Goal: Task Accomplishment & Management: Manage account settings

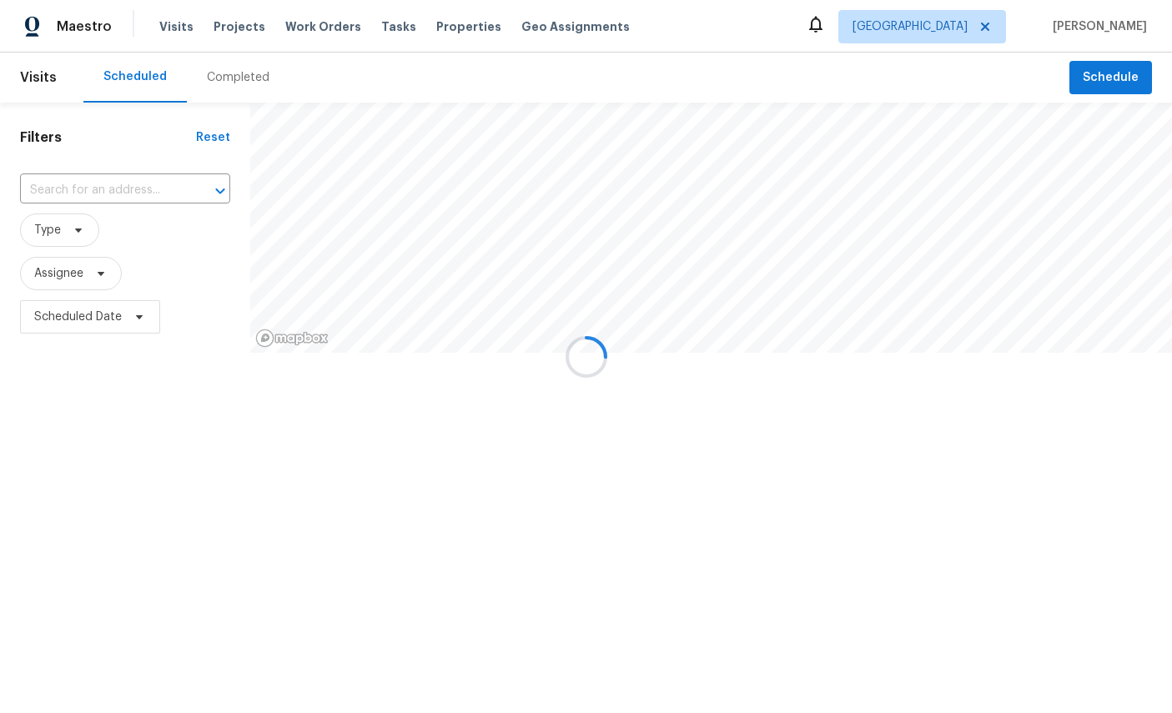
scroll to position [39, 65]
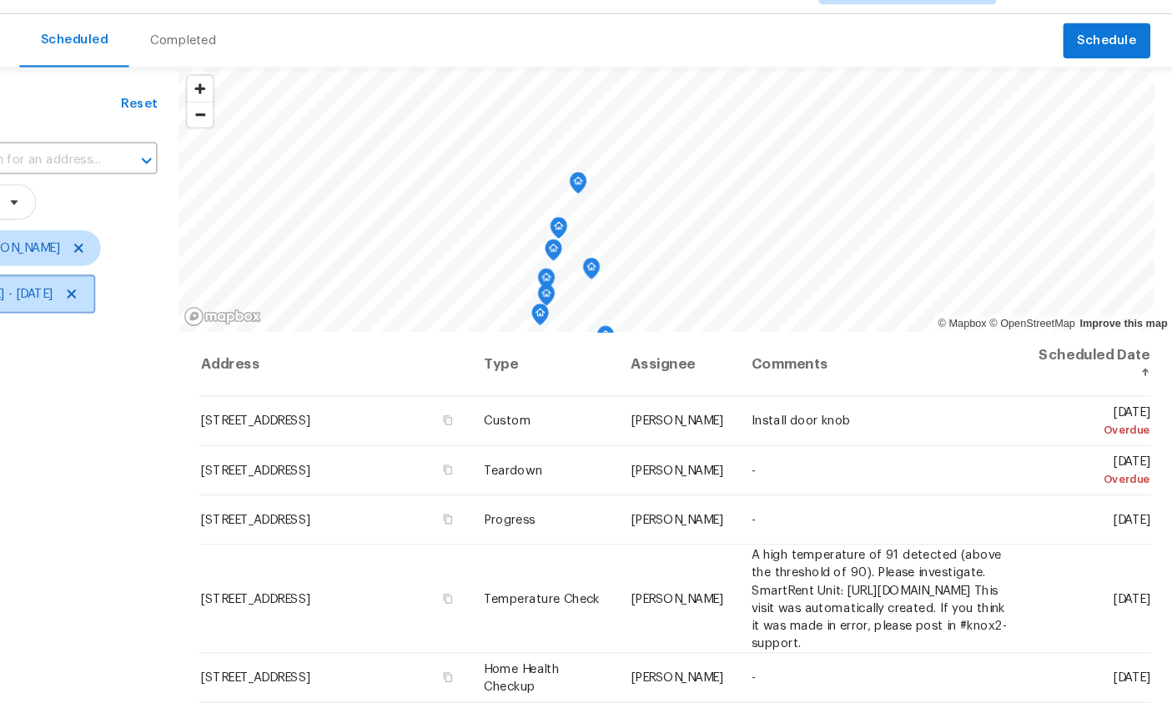
click at [95, 309] on span "Mon, Sep 01 - Mon, Sep 22" at bounding box center [74, 317] width 81 height 17
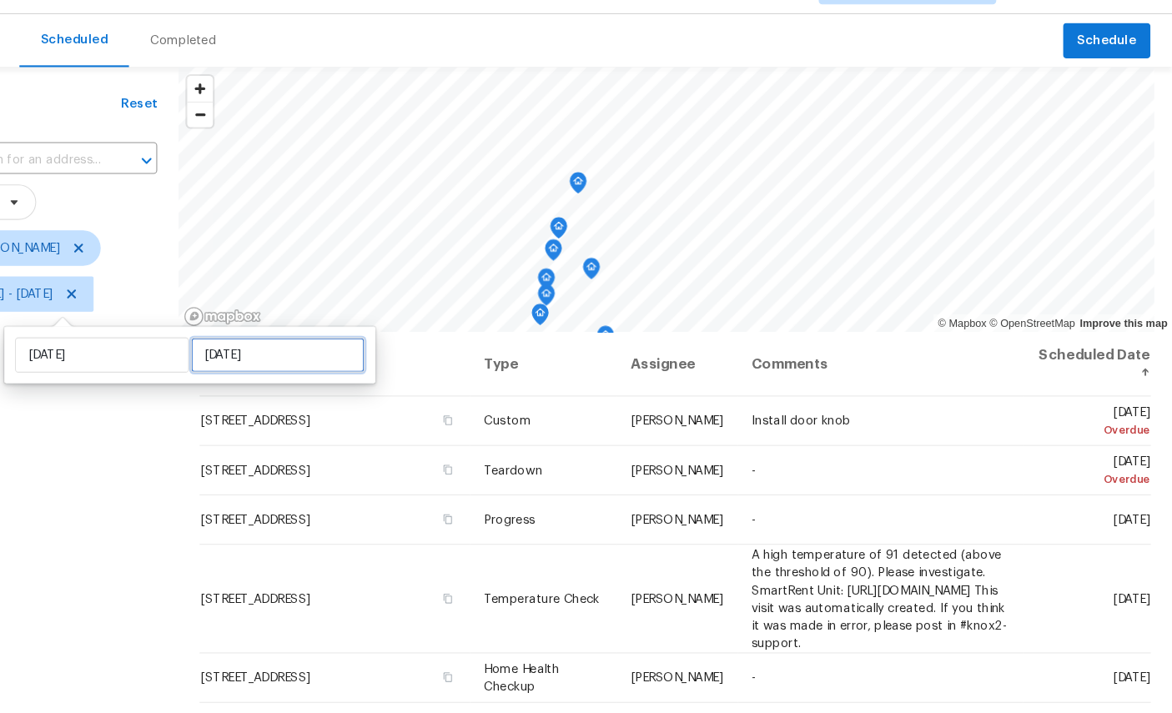
click at [258, 358] on input "Mon, Sep 22" at bounding box center [327, 374] width 164 height 33
select select "8"
select select "2025"
select select "9"
select select "2025"
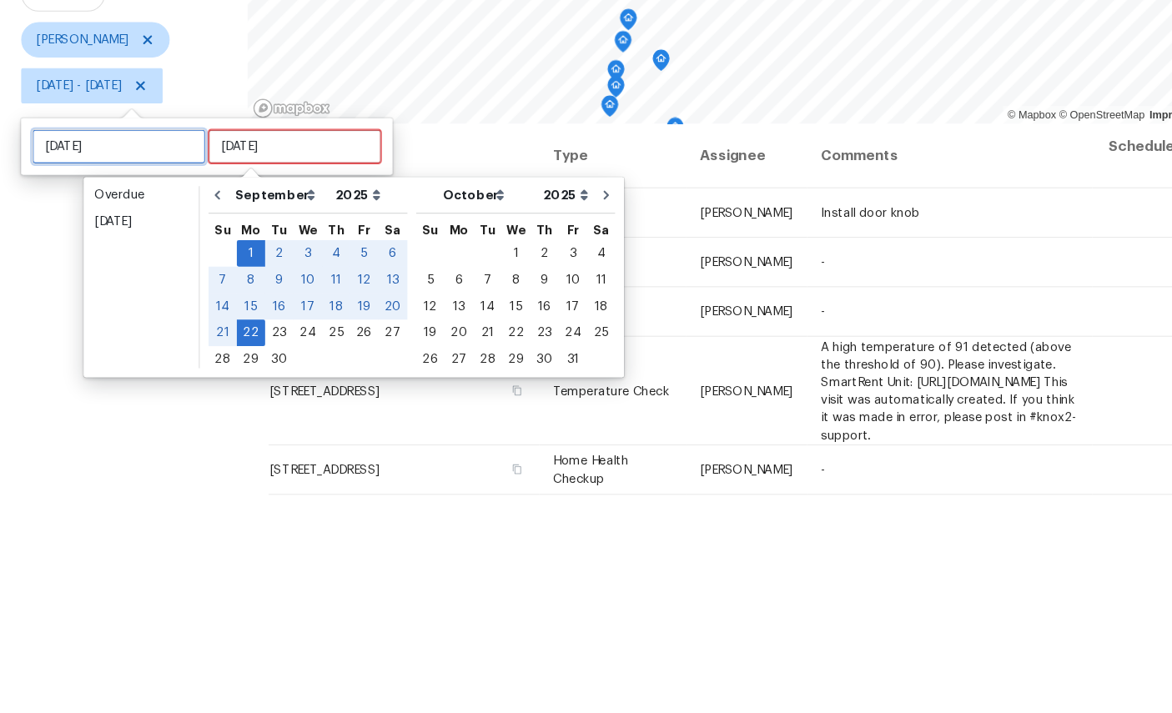
click at [96, 358] on input "Mon, Sep 01" at bounding box center [112, 374] width 164 height 33
click at [294, 358] on input "Mon, Sep 22" at bounding box center [278, 374] width 164 height 33
click at [108, 358] on input "Mon, Sep 01" at bounding box center [112, 374] width 164 height 33
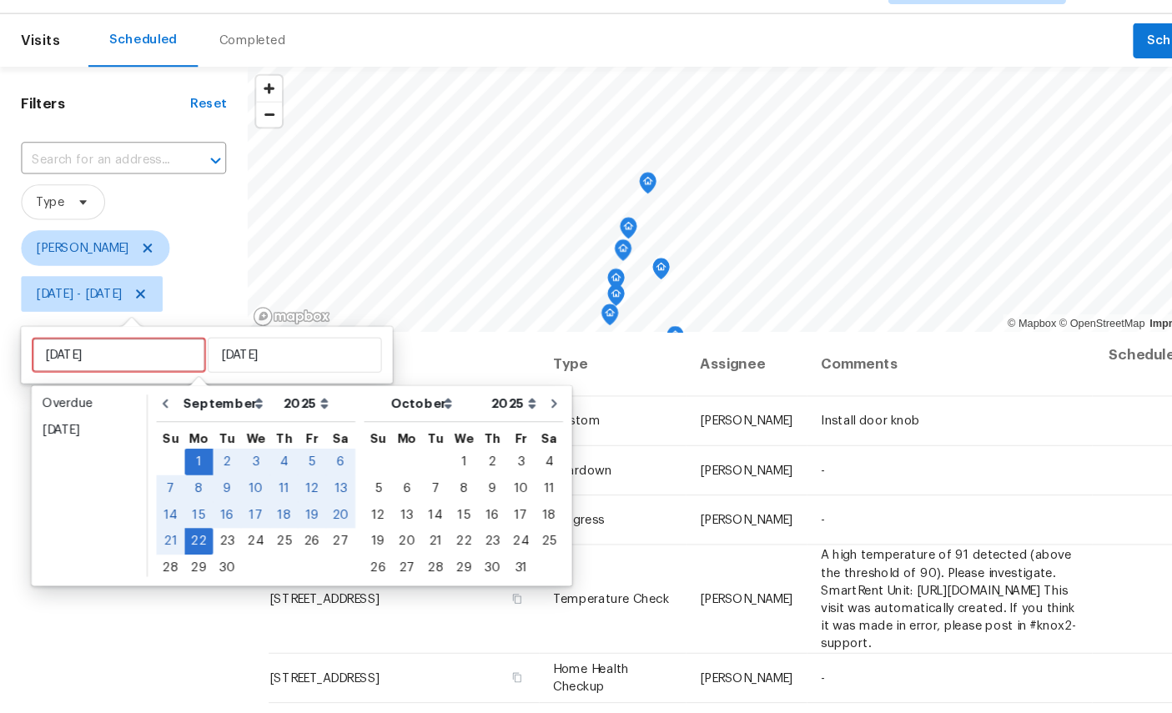
click at [150, 578] on div "Filters Reset ​ Type William Sparks Mon, Sep 01 - Mon, Sep 22" at bounding box center [117, 513] width 234 height 821
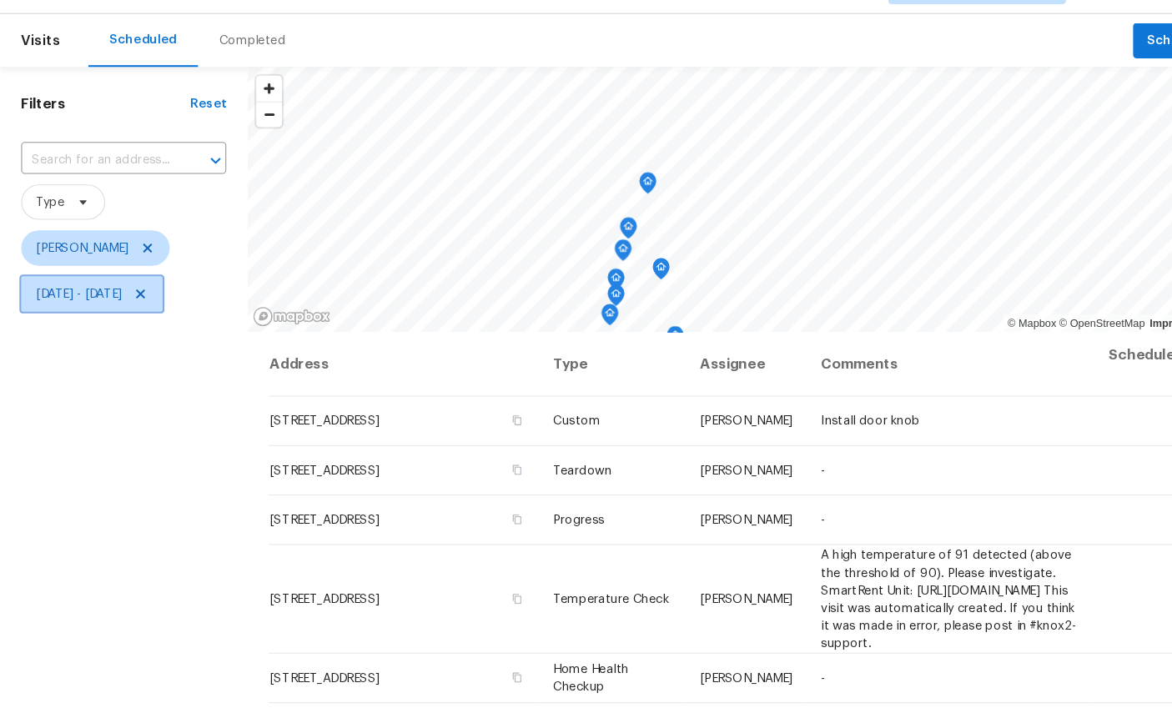
click at [69, 309] on span "Mon, Sep 01 - Mon, Sep 22" at bounding box center [74, 317] width 81 height 17
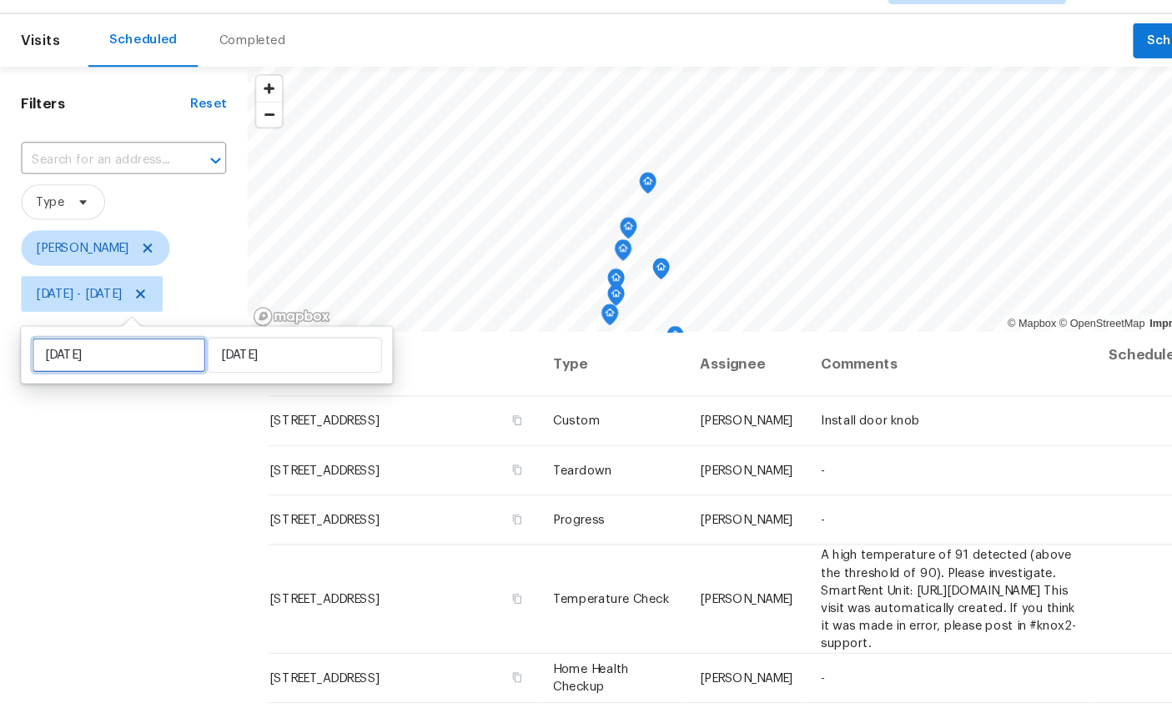
click at [127, 358] on input "Mon, Sep 01" at bounding box center [112, 374] width 164 height 33
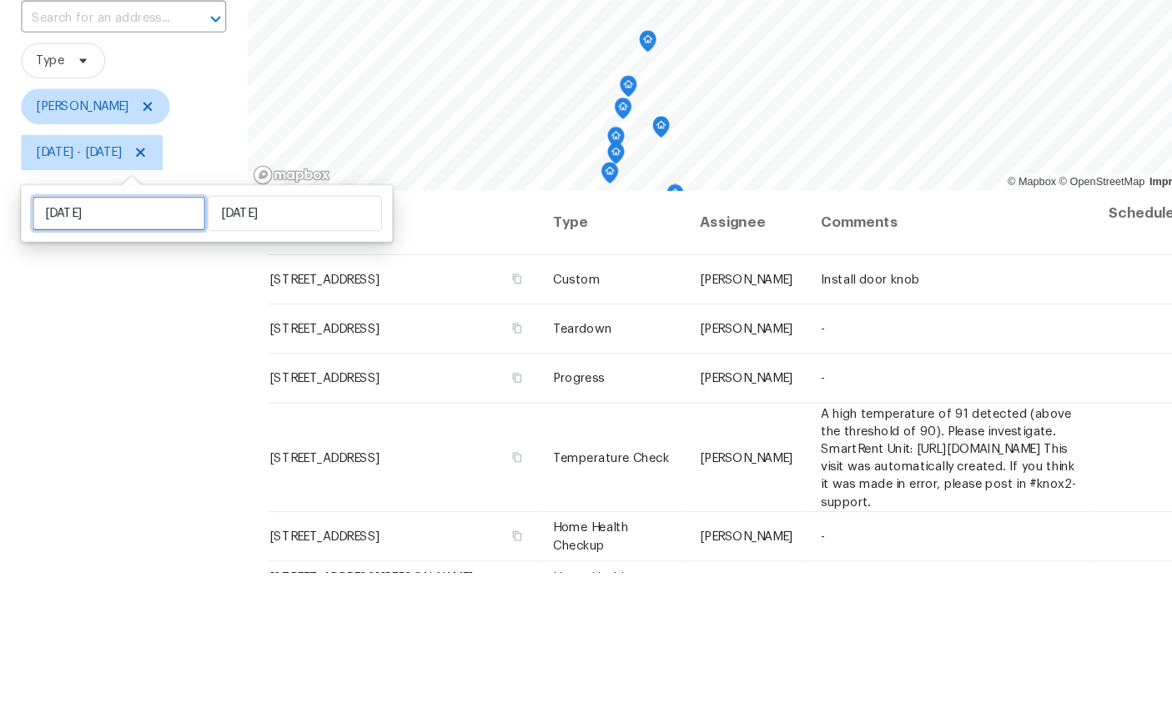
select select "8"
select select "2025"
select select "9"
select select "2025"
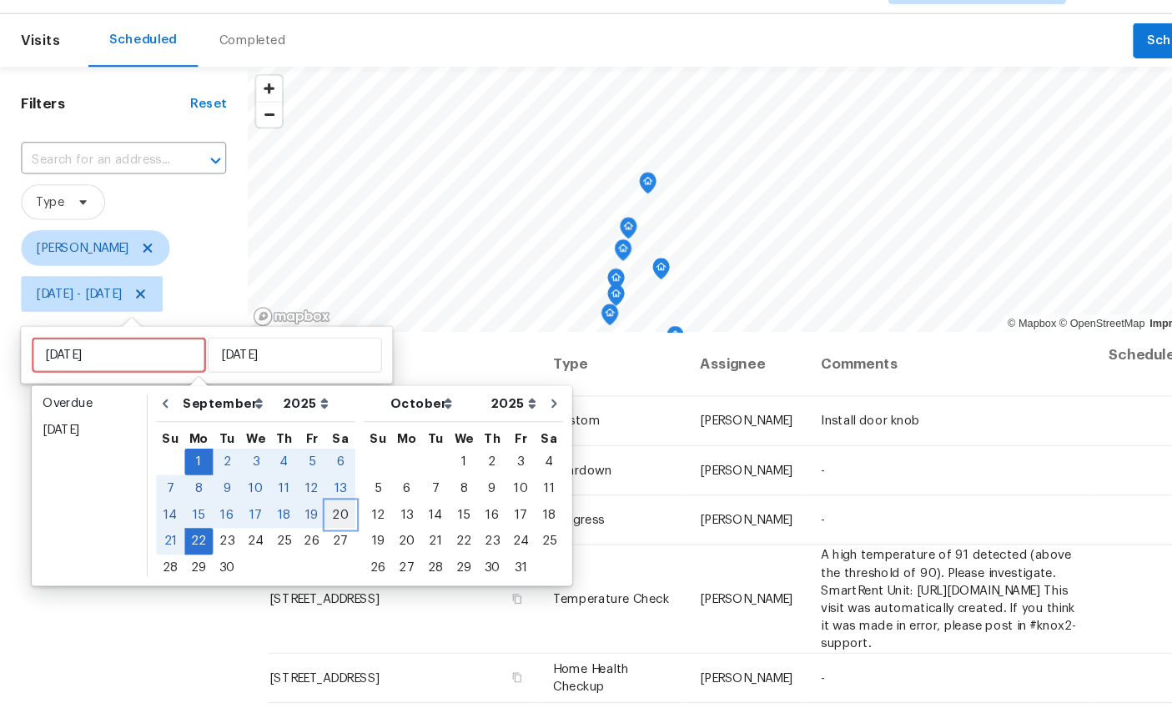
click at [320, 514] on div "20" at bounding box center [322, 525] width 28 height 23
type input "Sat, Sep 20"
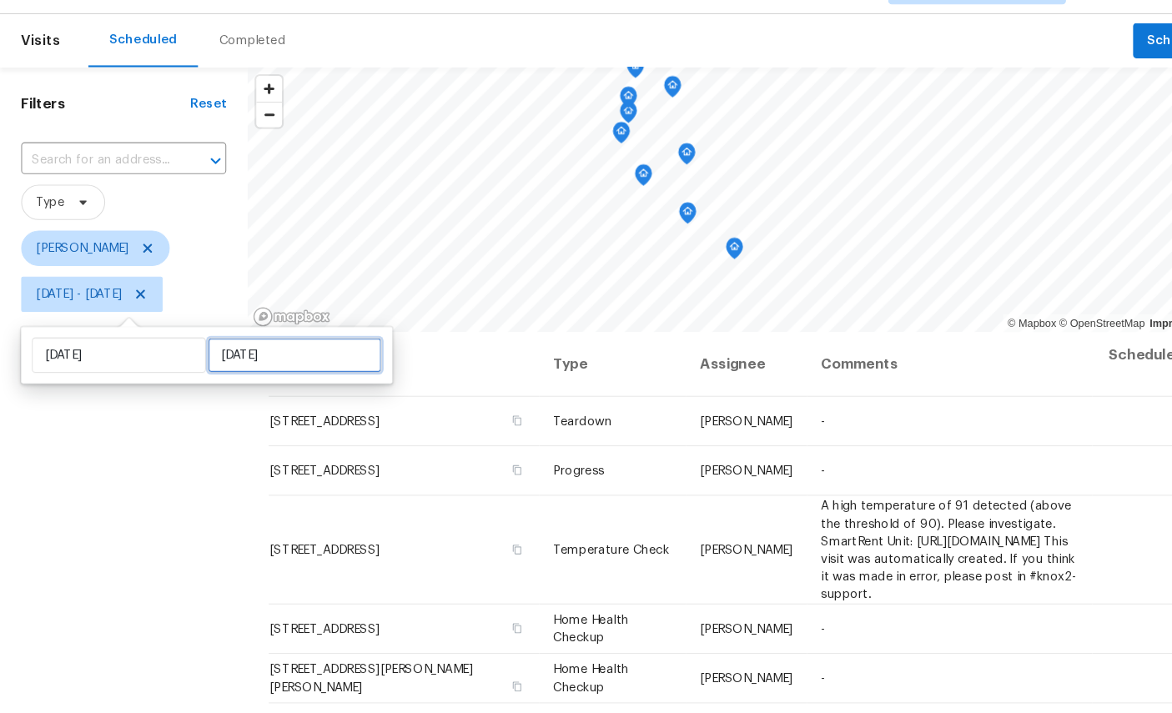
click at [259, 358] on input "Mon, Sep 22" at bounding box center [278, 374] width 164 height 33
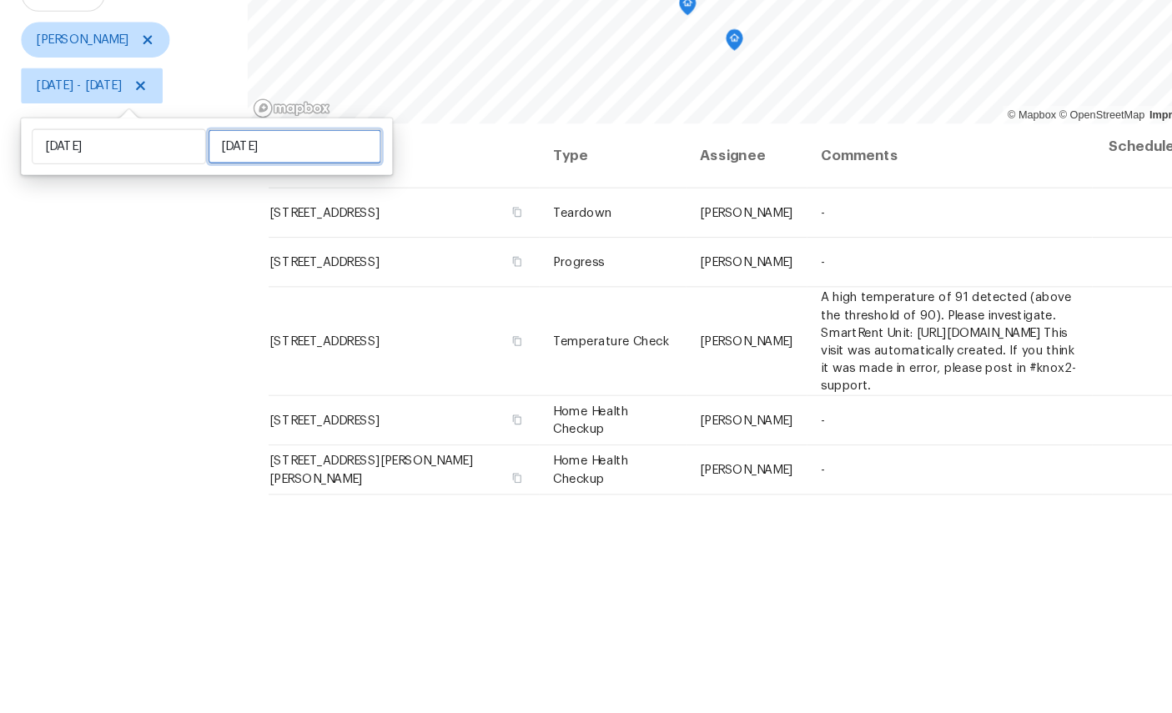
select select "8"
select select "2025"
select select "9"
select select "2025"
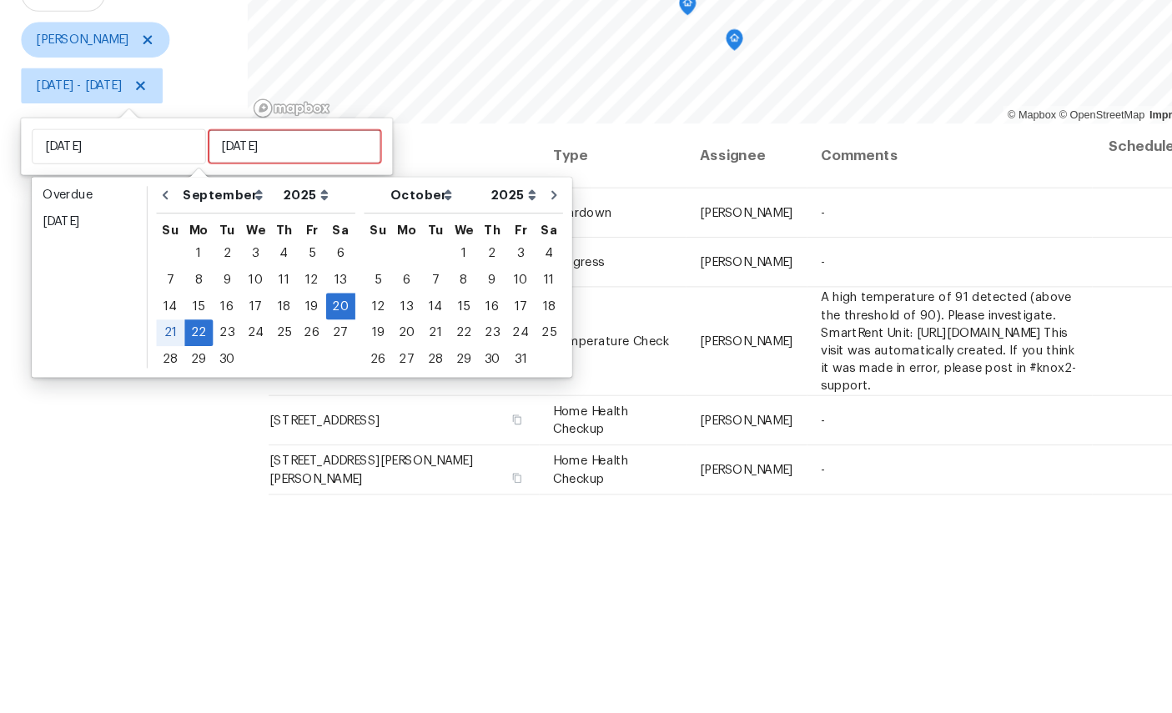
scroll to position [63, 0]
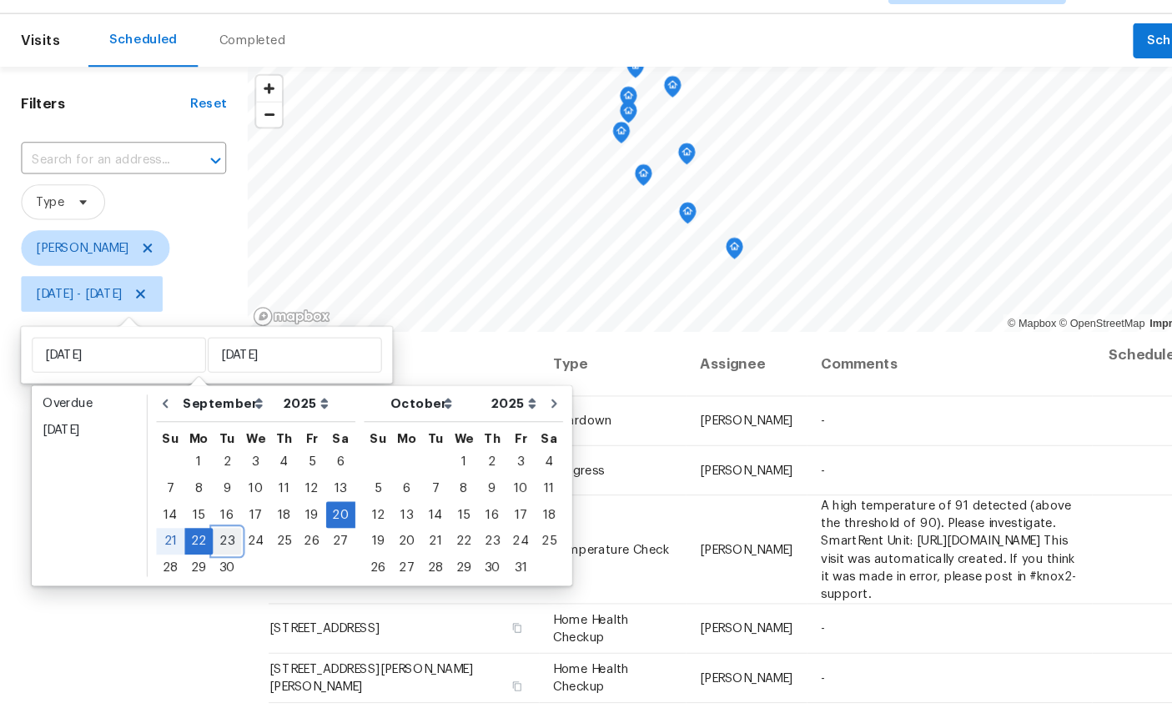
click at [226, 539] on div "23" at bounding box center [214, 550] width 27 height 23
type input "Tue, Sep 23"
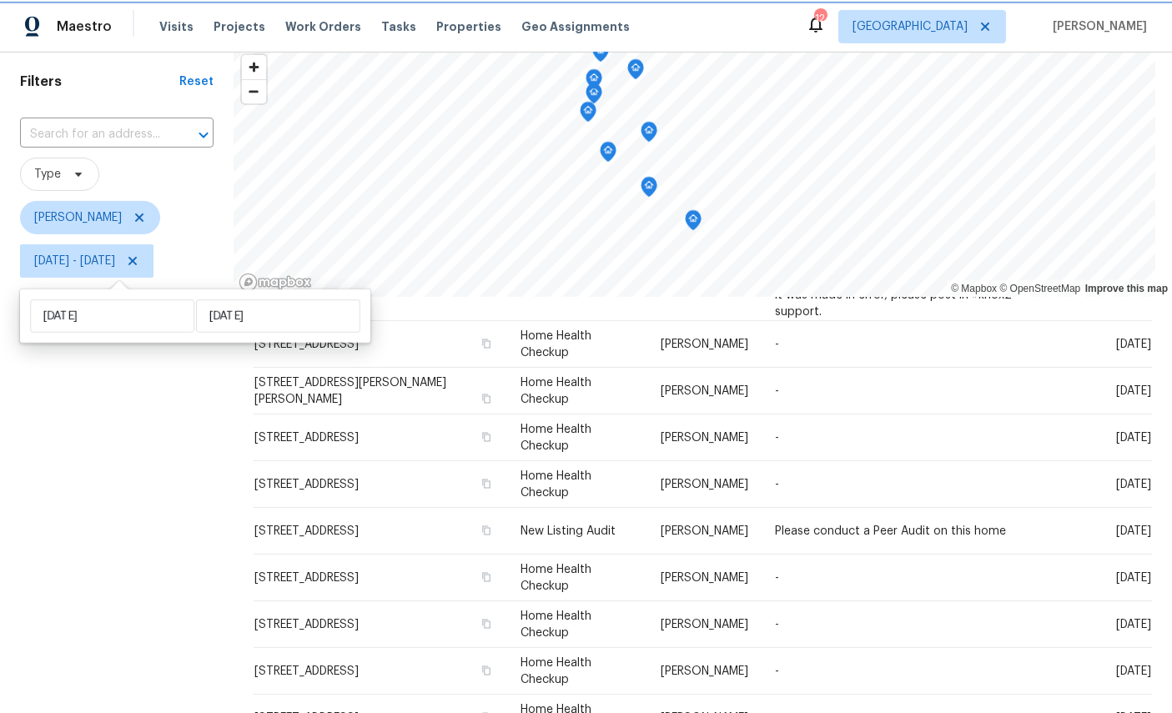
scroll to position [58, 0]
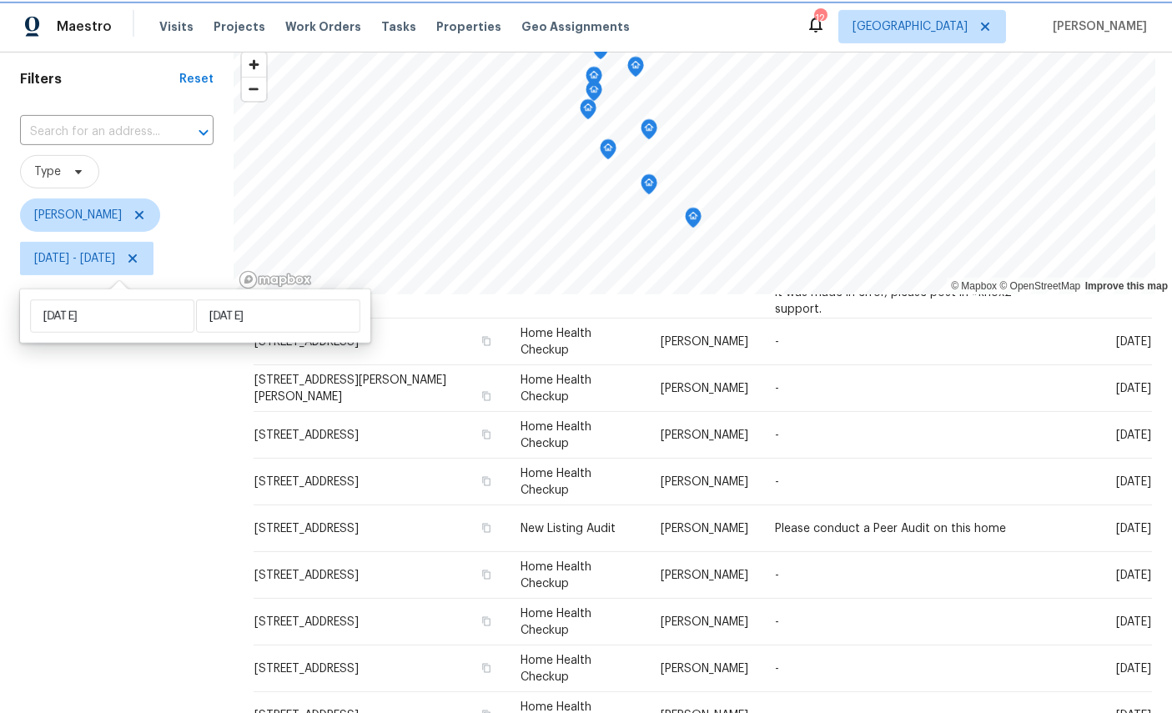
click at [696, 209] on icon "Map marker" at bounding box center [693, 218] width 15 height 19
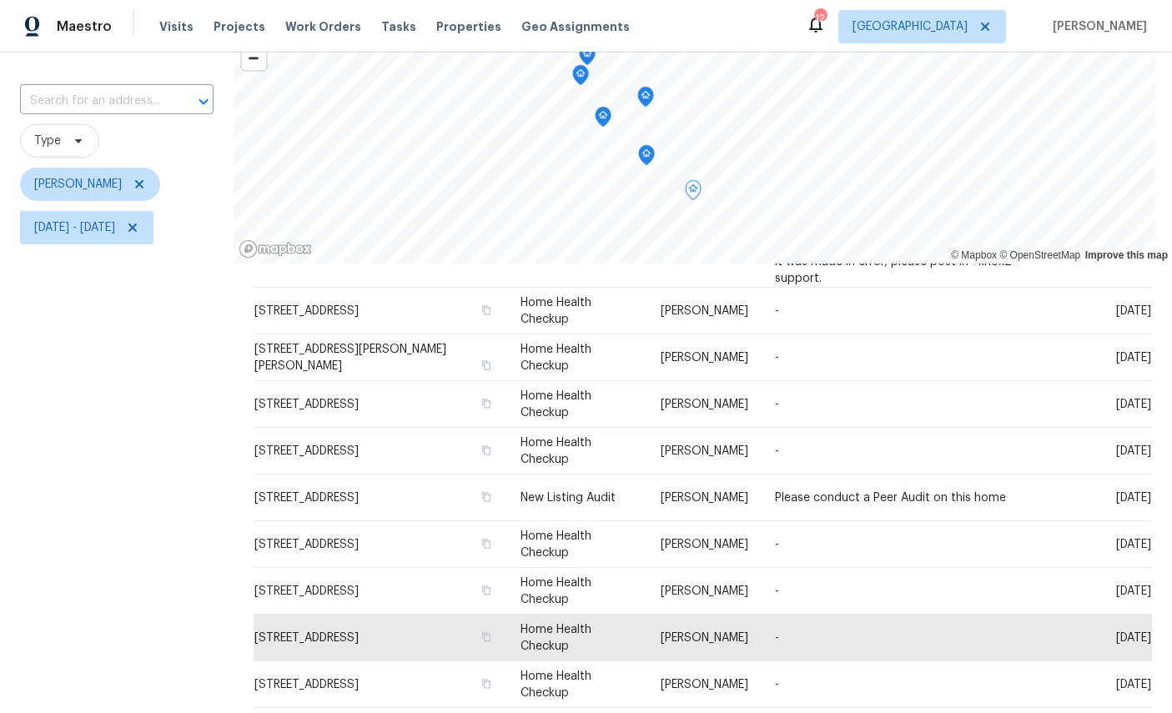
scroll to position [91, 0]
click at [811, 240] on icon "Map marker" at bounding box center [803, 249] width 15 height 19
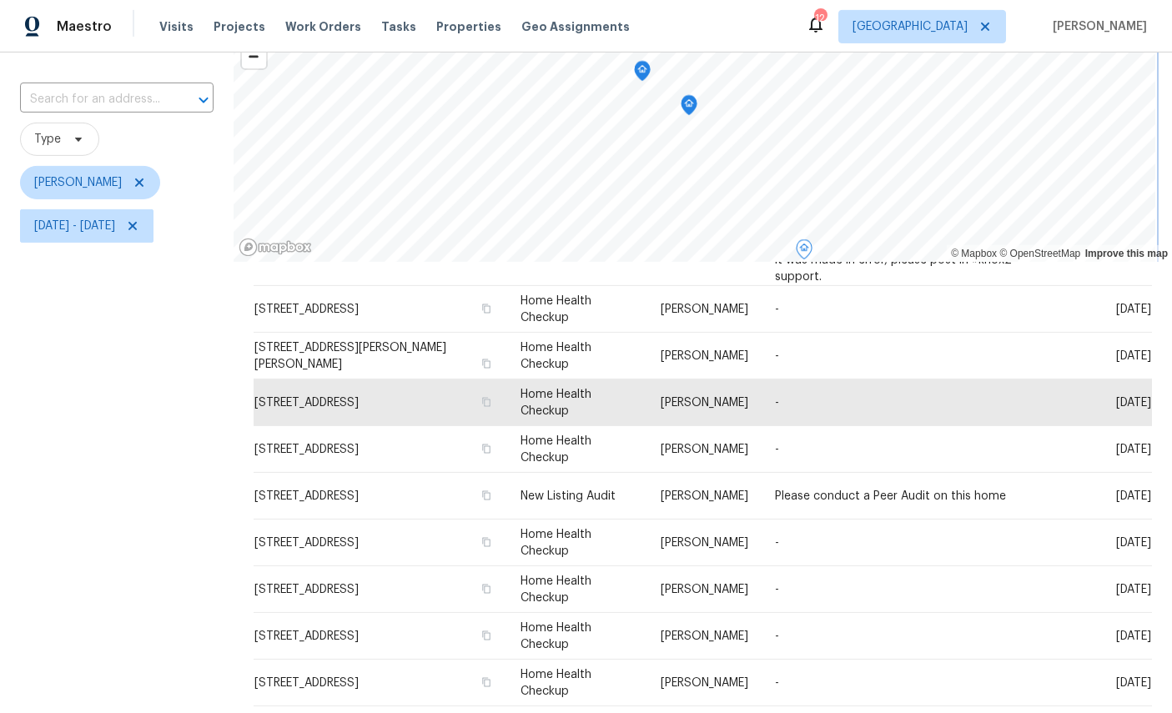
click at [693, 96] on icon "Map marker" at bounding box center [688, 105] width 15 height 19
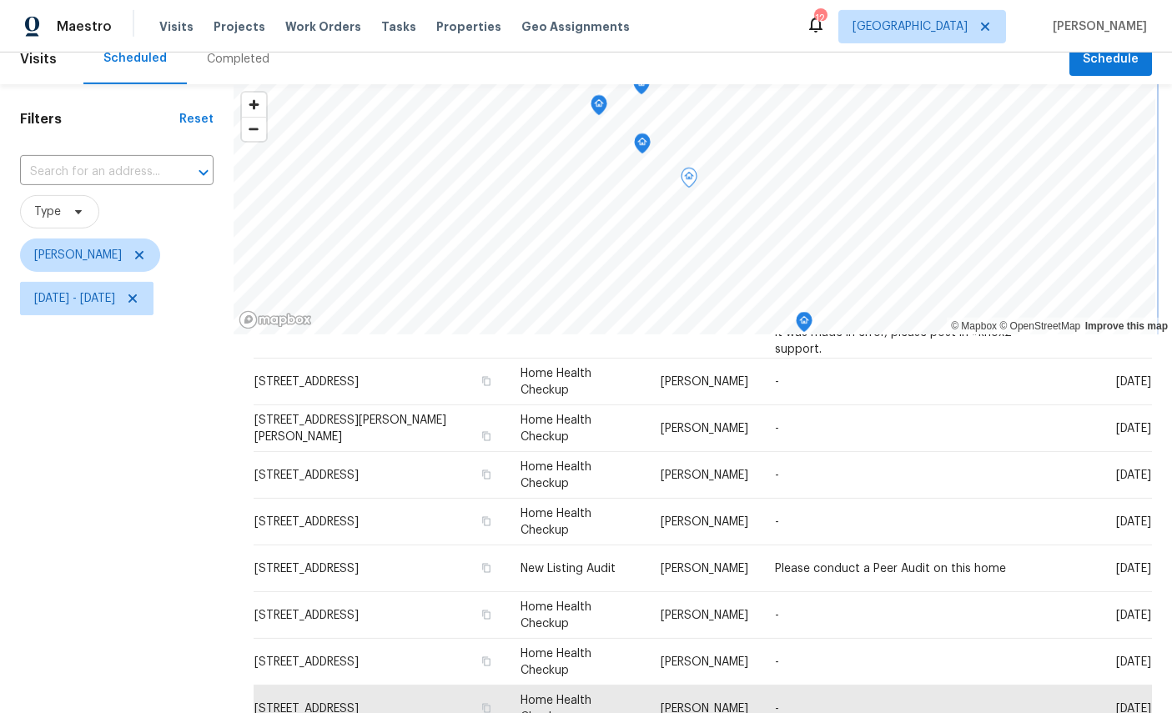
scroll to position [16, 0]
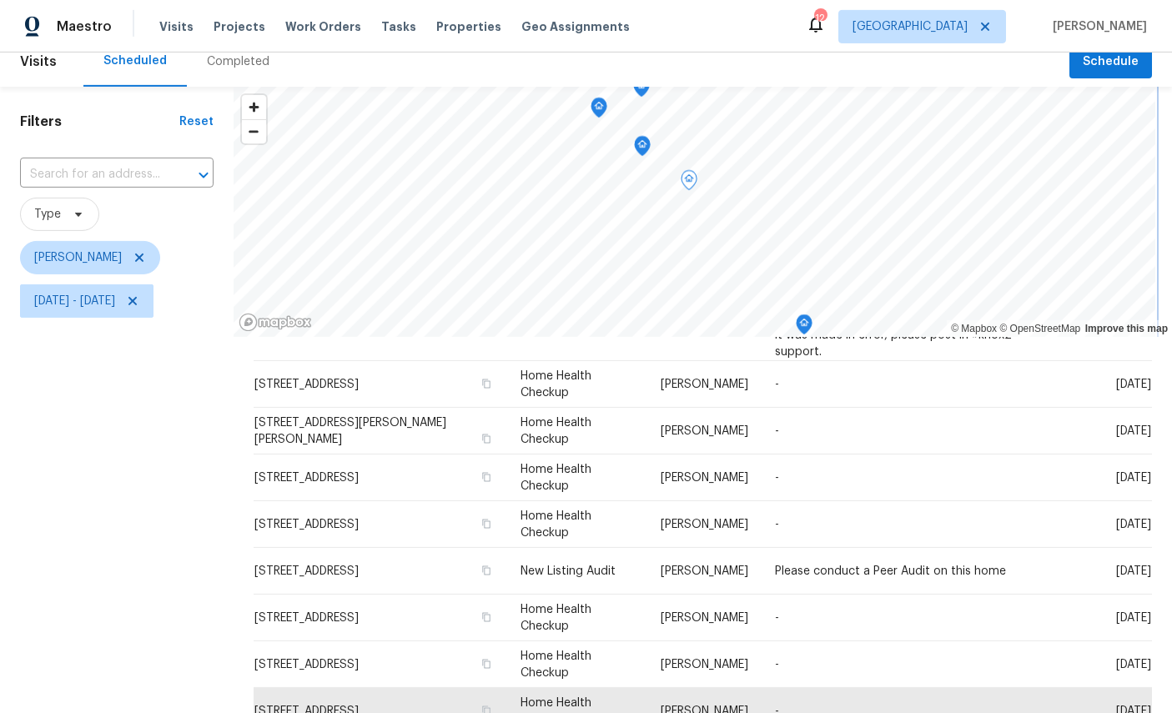
click at [650, 137] on icon "Map marker" at bounding box center [642, 146] width 15 height 19
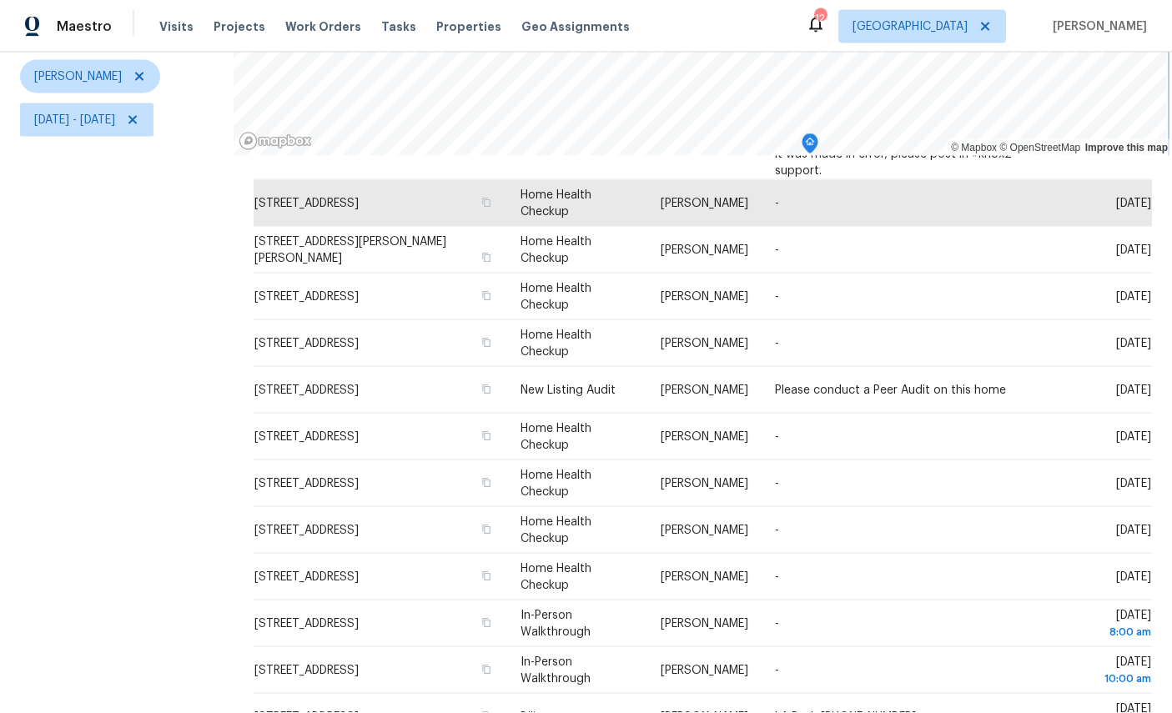
scroll to position [0, 0]
click at [46, 137] on span "Sat, Sep 20 - Tue, Sep 23" at bounding box center [86, 119] width 133 height 33
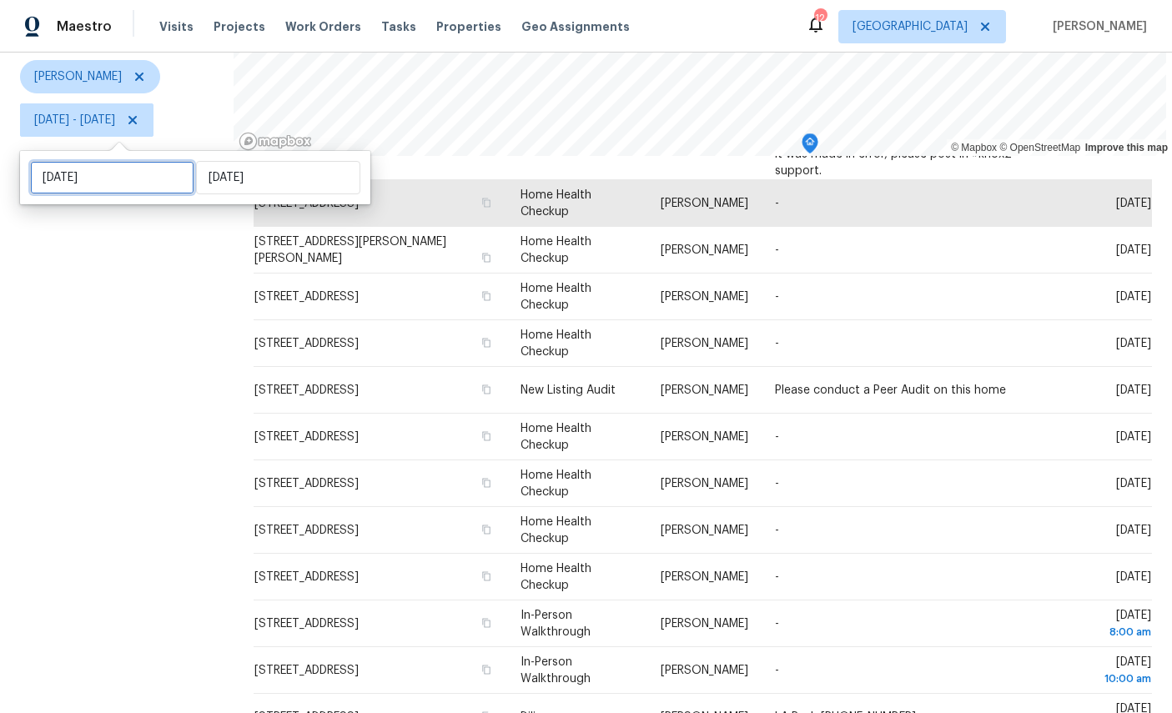
click at [61, 179] on input "[DATE]" at bounding box center [112, 177] width 164 height 33
select select "8"
select select "2025"
select select "9"
select select "2025"
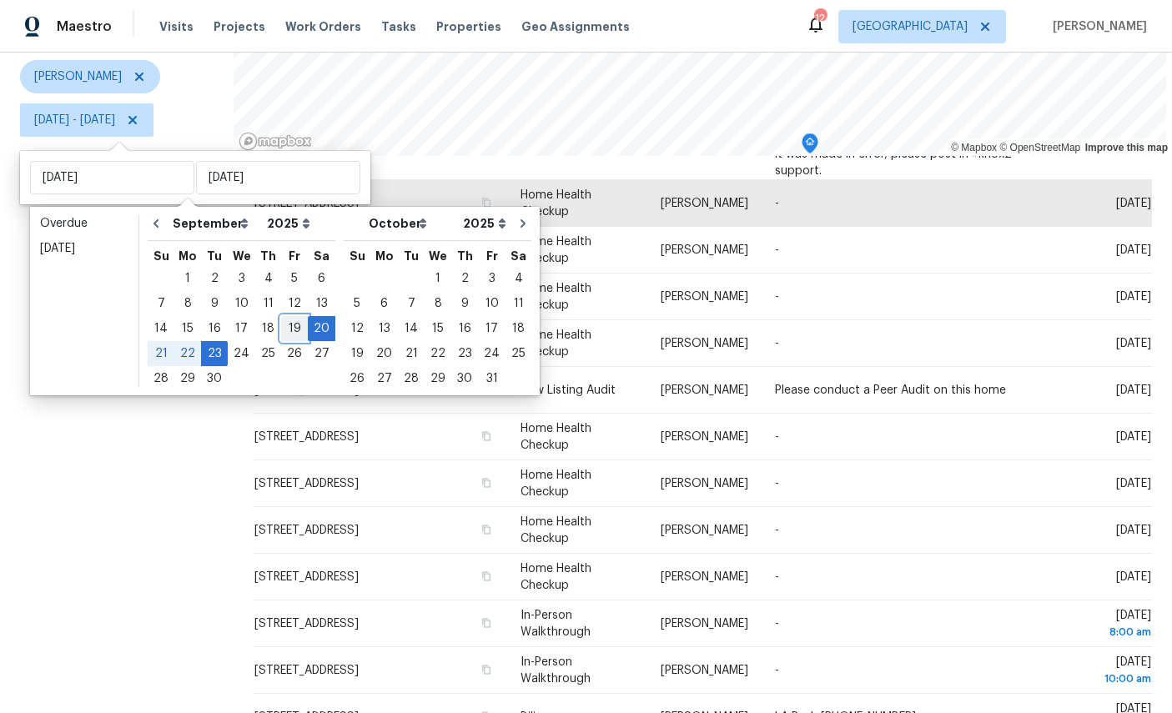
click at [289, 332] on div "19" at bounding box center [294, 328] width 27 height 23
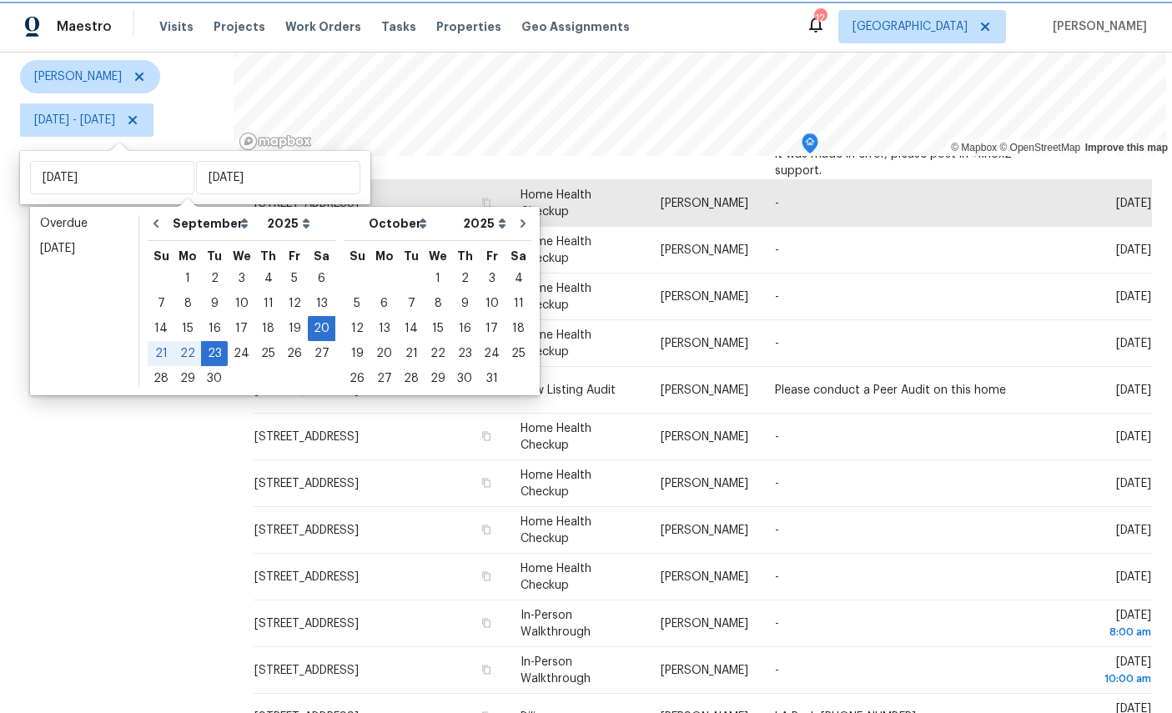
type input "[DATE]"
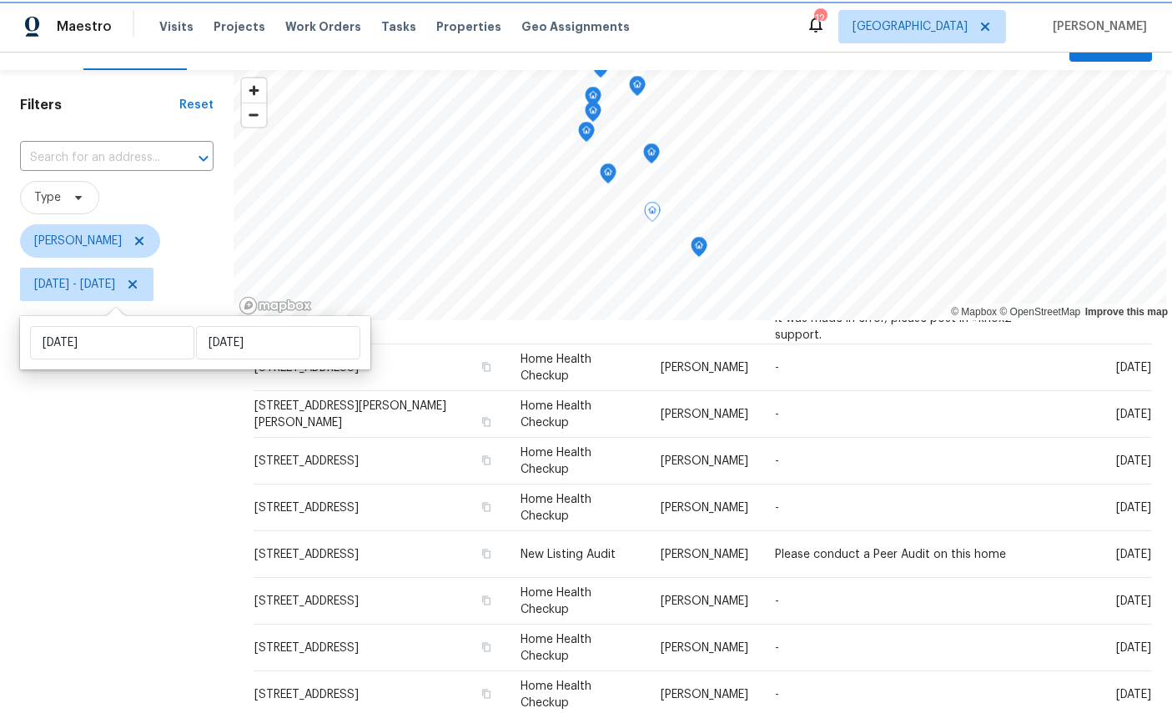
scroll to position [32, 0]
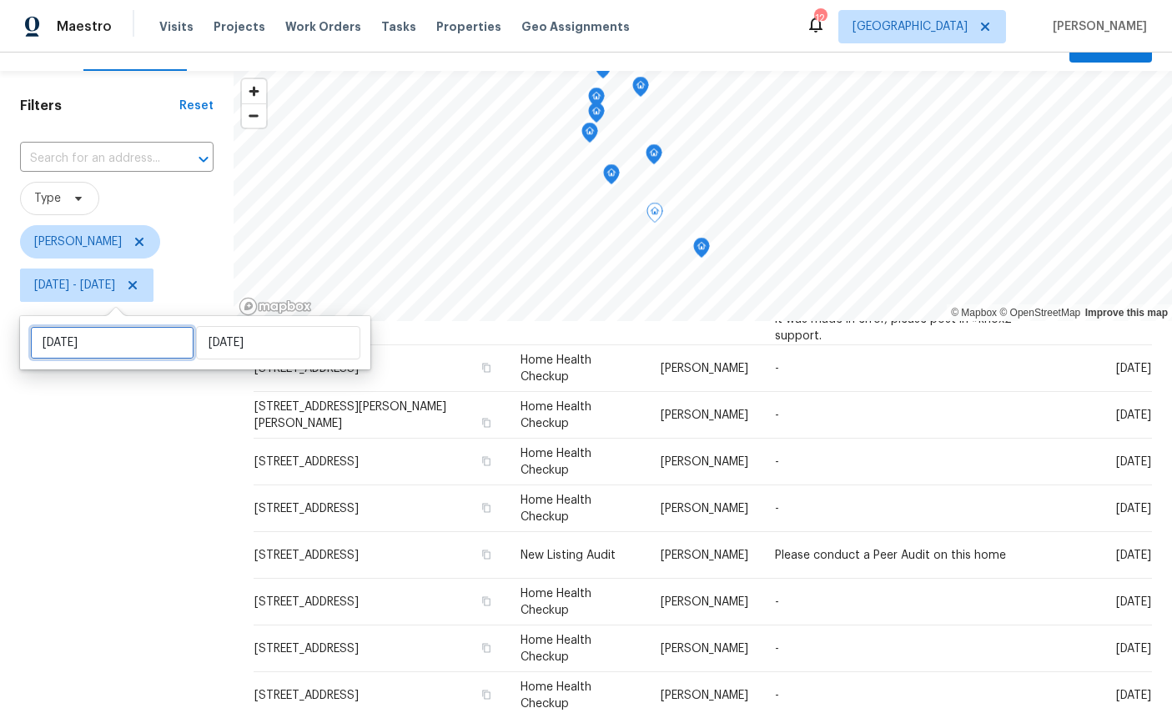
click at [108, 346] on input "Fri, Sep 19" at bounding box center [112, 342] width 164 height 33
select select "8"
select select "2025"
select select "9"
select select "2025"
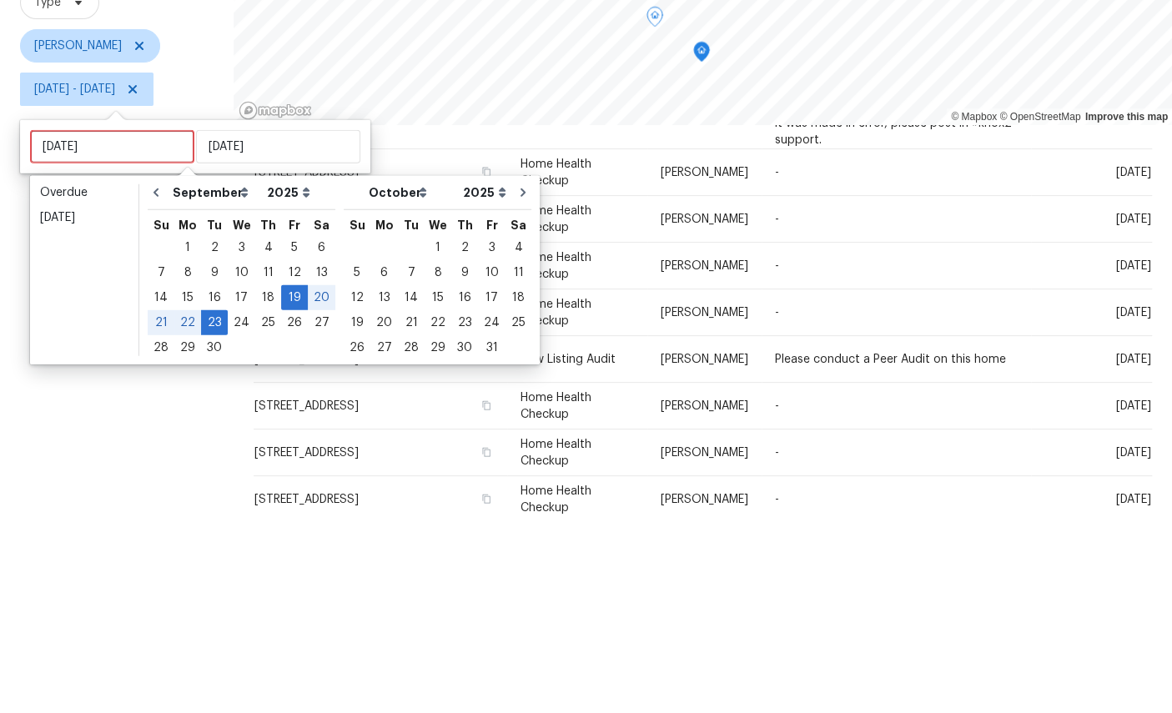
scroll to position [63, 0]
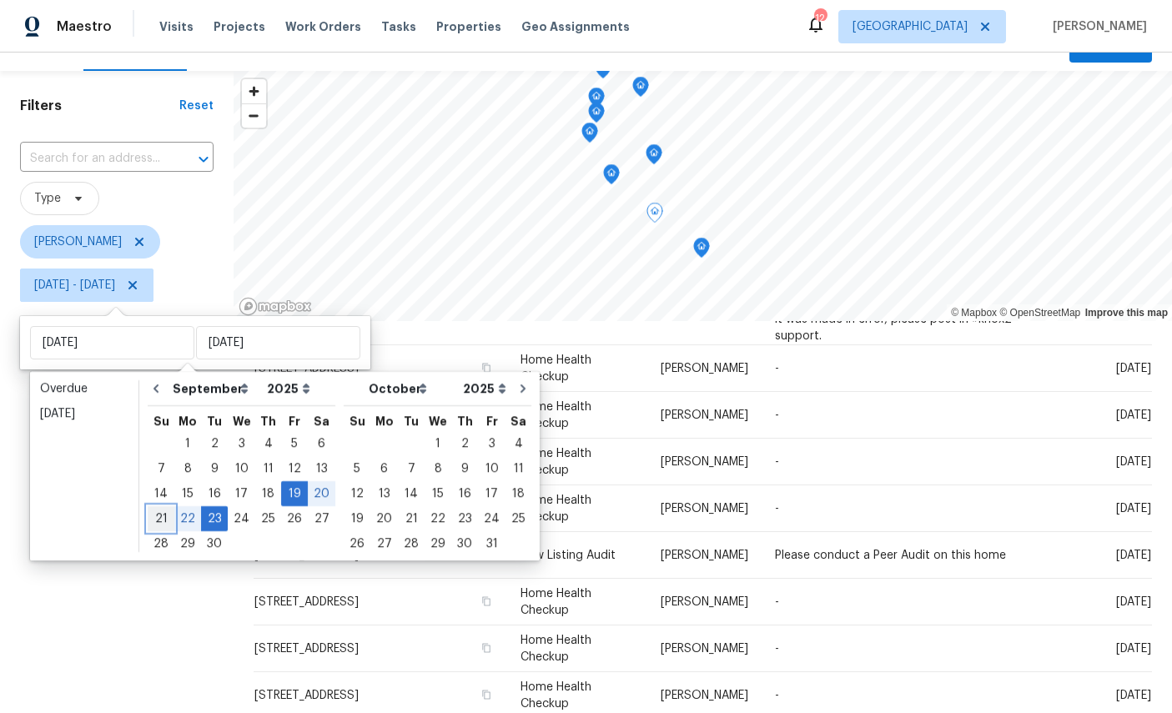
click at [163, 507] on div "21" at bounding box center [161, 518] width 27 height 23
type input "Sun, Sep 21"
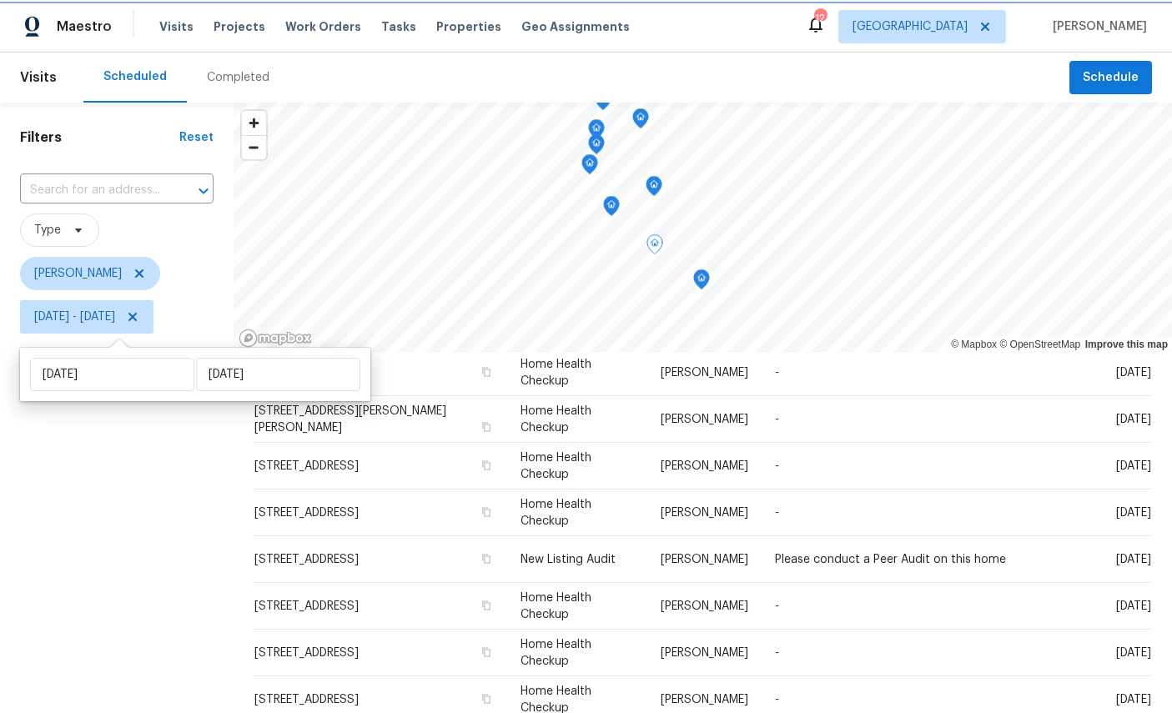
scroll to position [233, 0]
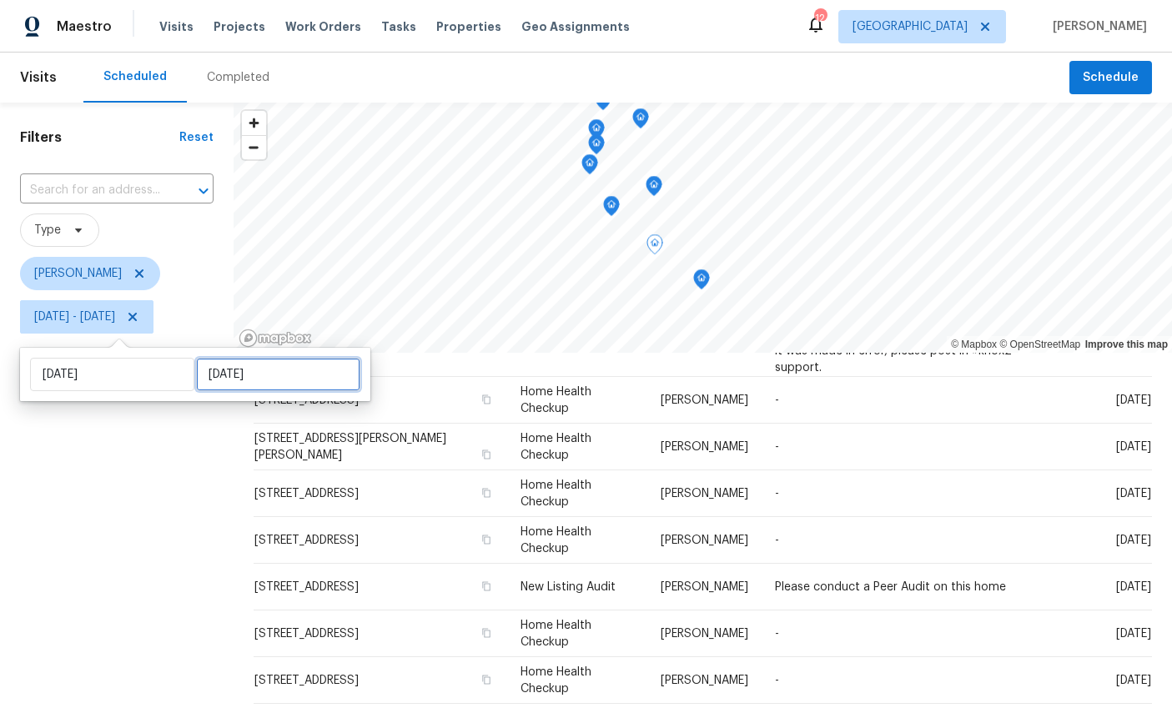
click at [258, 374] on input "Tue, Sep 23" at bounding box center [278, 374] width 164 height 33
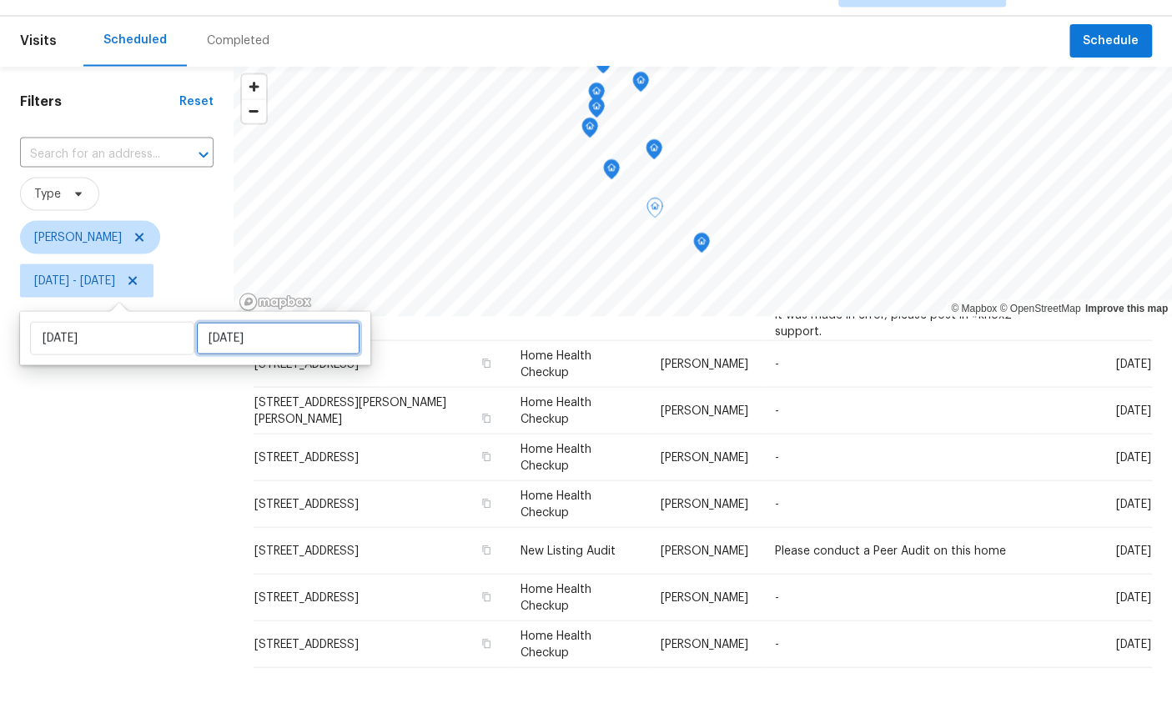
select select "8"
select select "2025"
select select "9"
select select "2025"
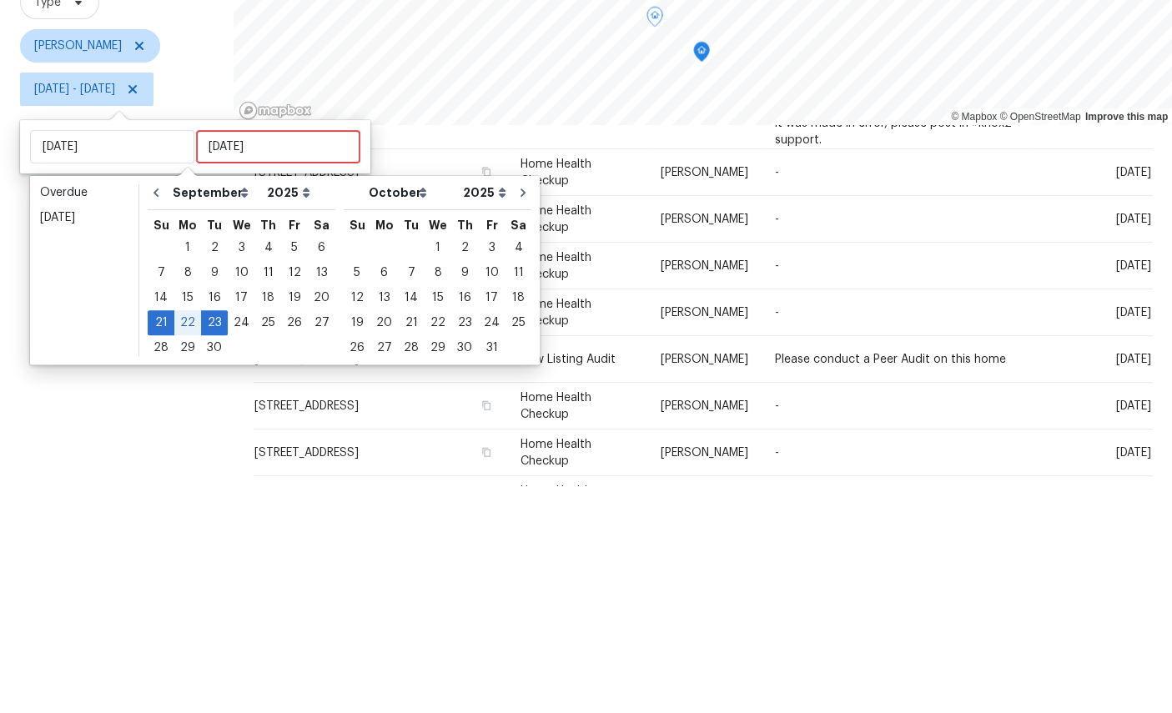
scroll to position [63, 0]
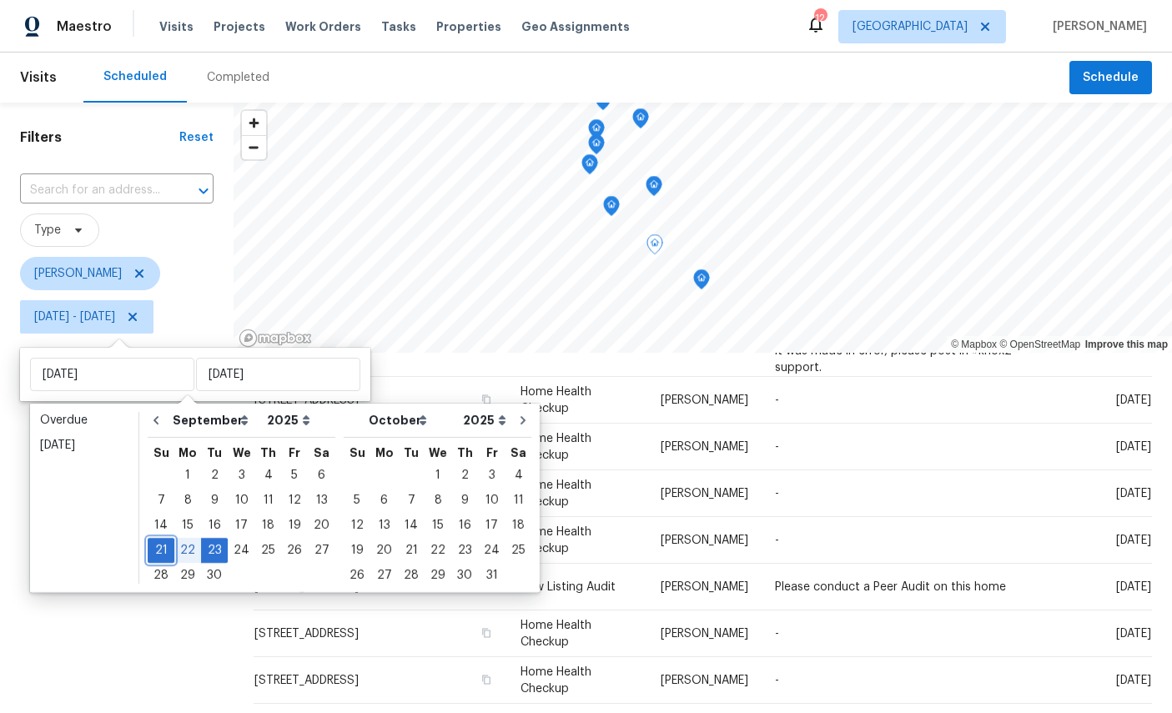
click at [168, 539] on div "21" at bounding box center [161, 550] width 27 height 23
type input "Sun, Sep 21"
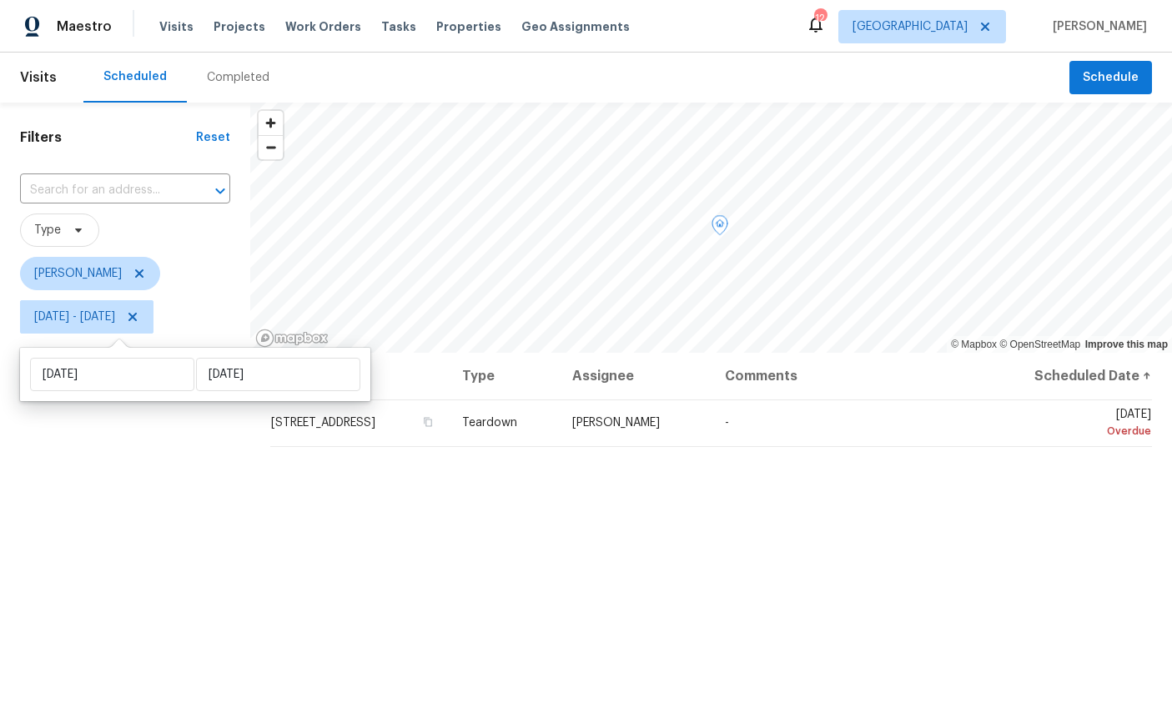
click at [0, 0] on icon at bounding box center [0, 0] width 0 height 0
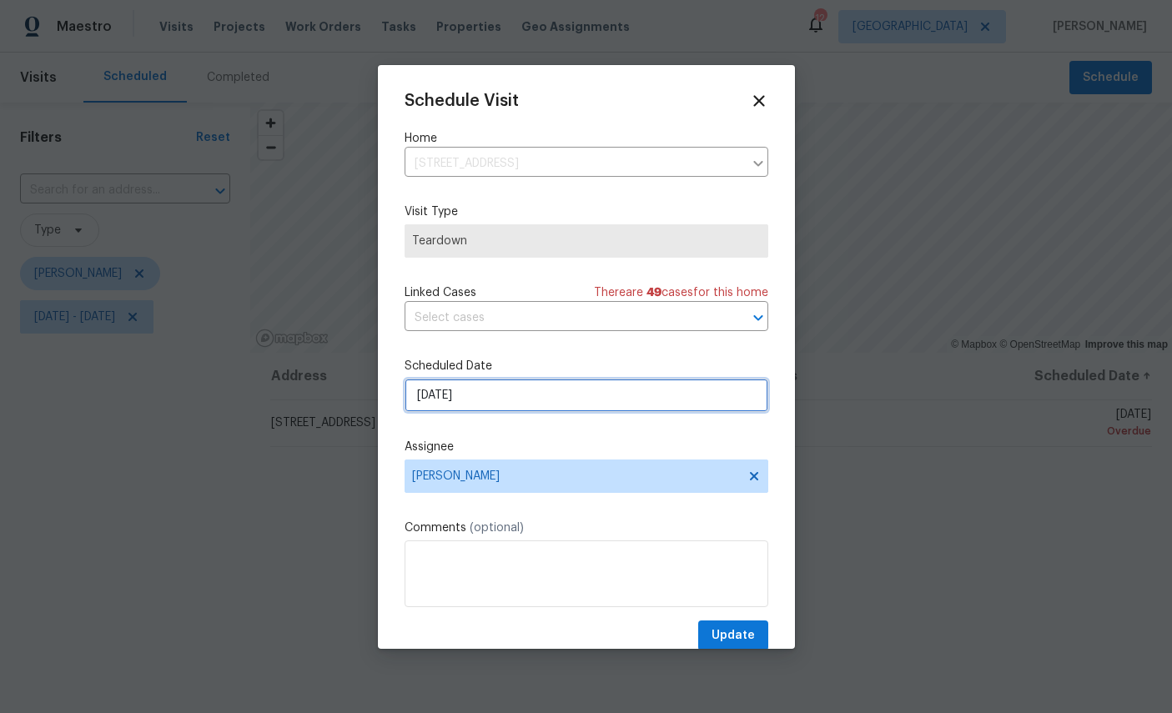
click at [555, 393] on input "9/21/2025" at bounding box center [586, 395] width 364 height 33
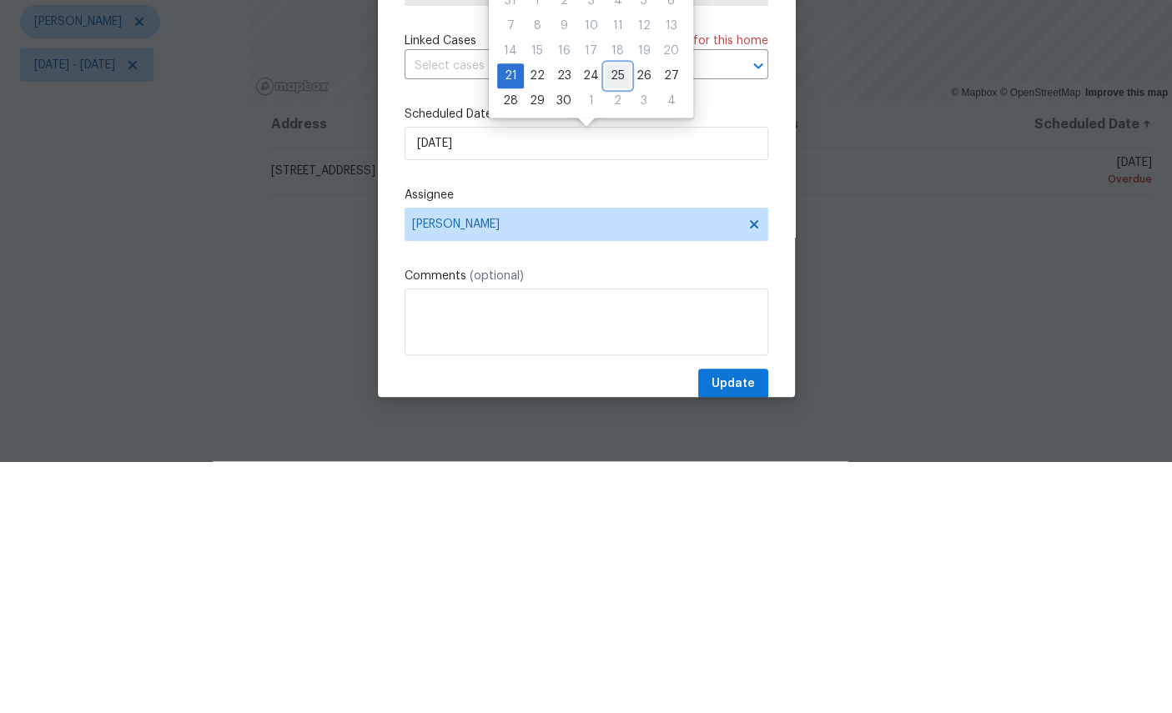
click at [609, 316] on div "25" at bounding box center [618, 327] width 26 height 23
type input "9/25/2025"
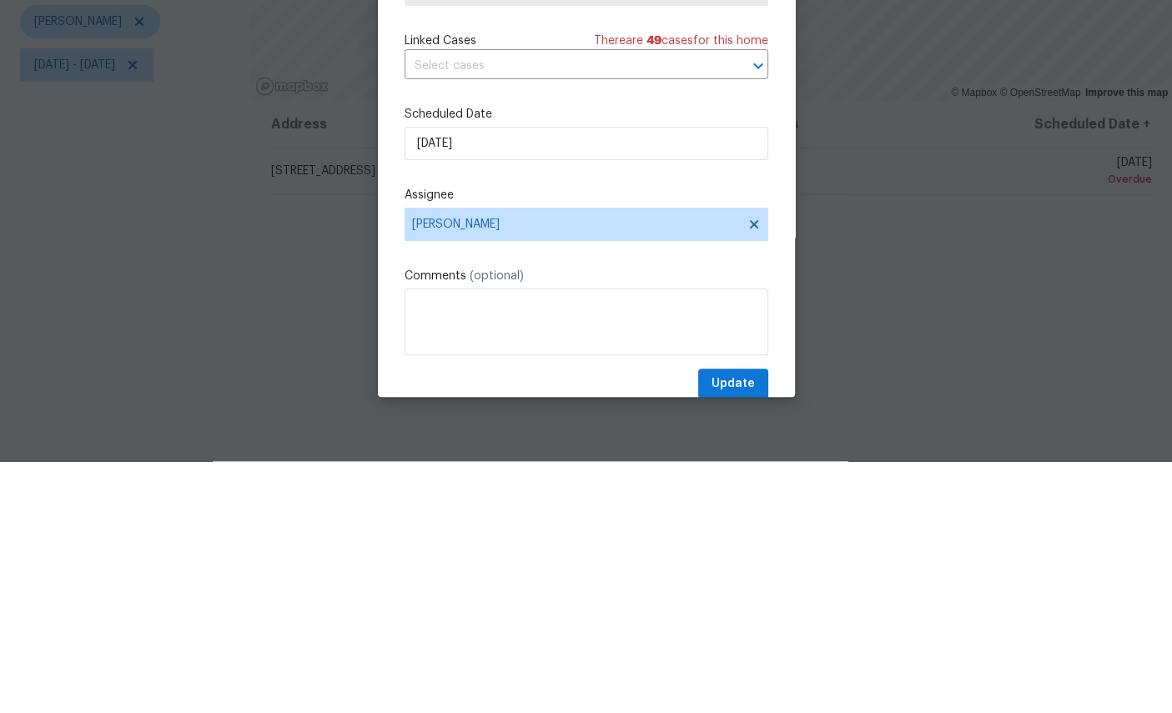
scroll to position [63, 0]
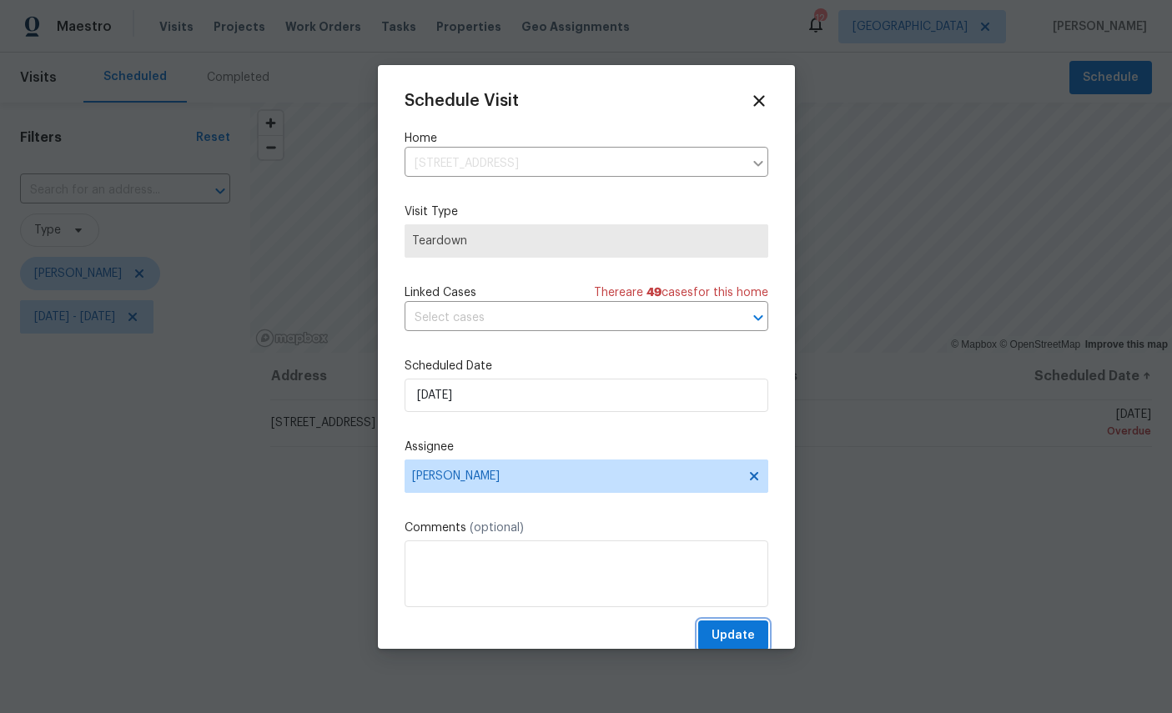
click at [730, 629] on span "Update" at bounding box center [732, 636] width 43 height 21
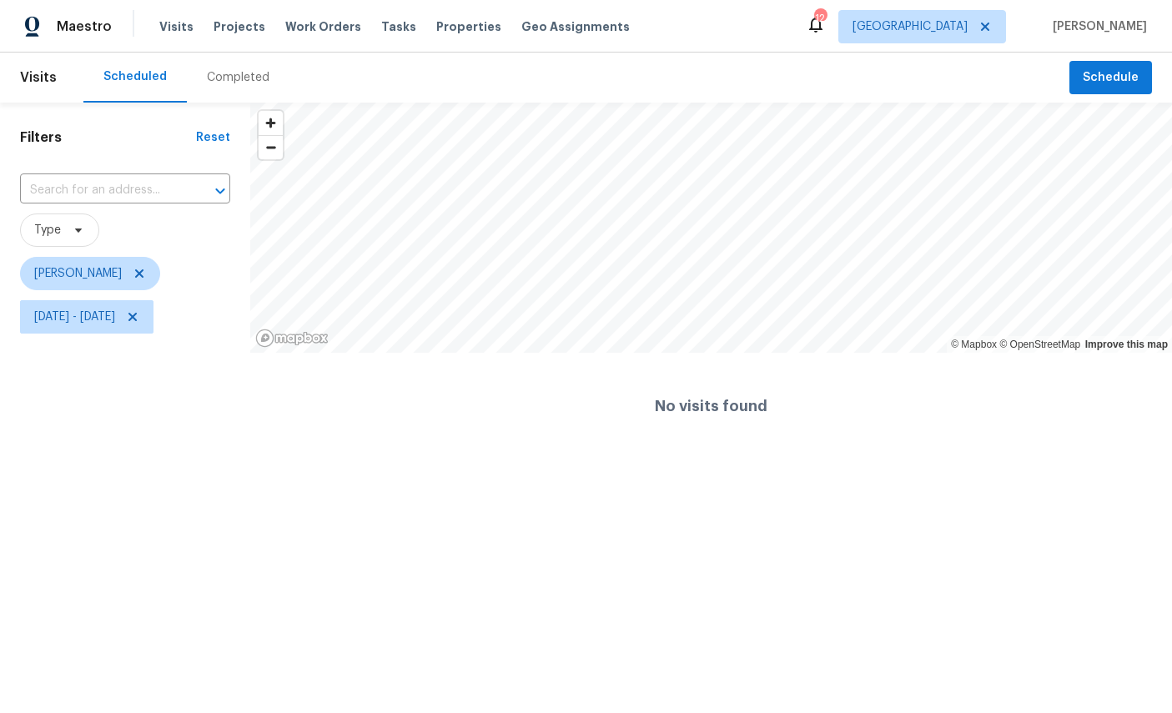
scroll to position [0, 0]
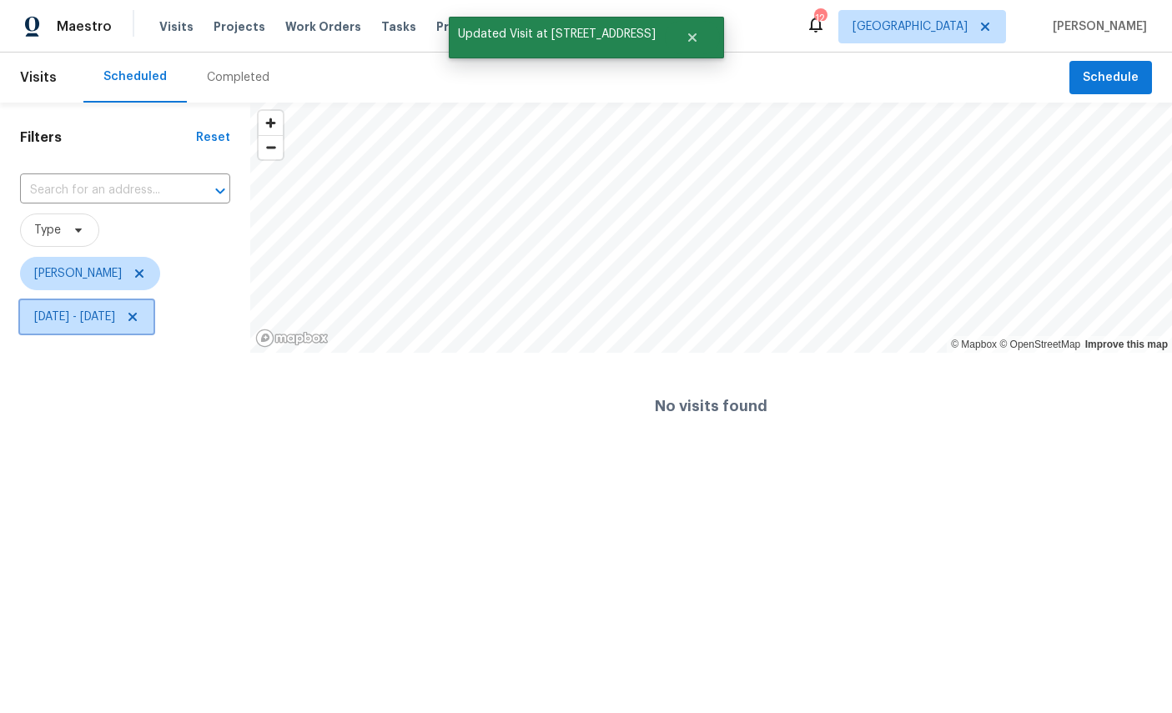
click at [43, 312] on span "Sun, Sep 21 - Sun, Sep 21" at bounding box center [74, 317] width 81 height 17
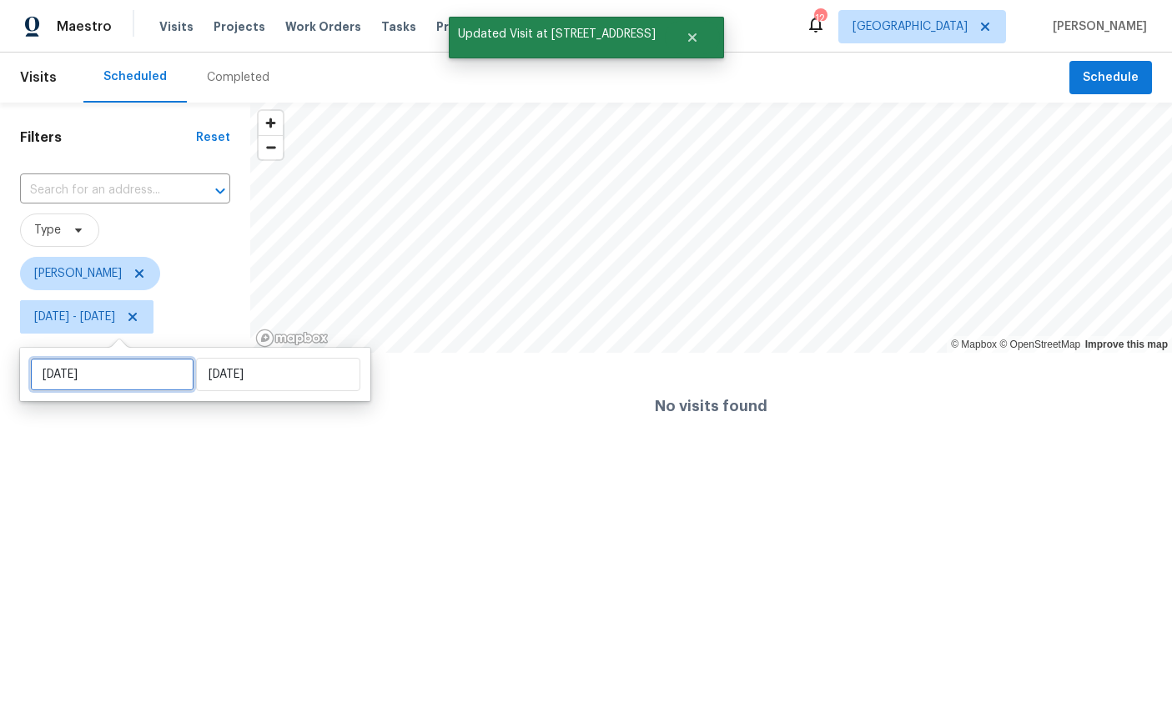
click at [100, 372] on input "Sun, Sep 21" at bounding box center [112, 374] width 164 height 33
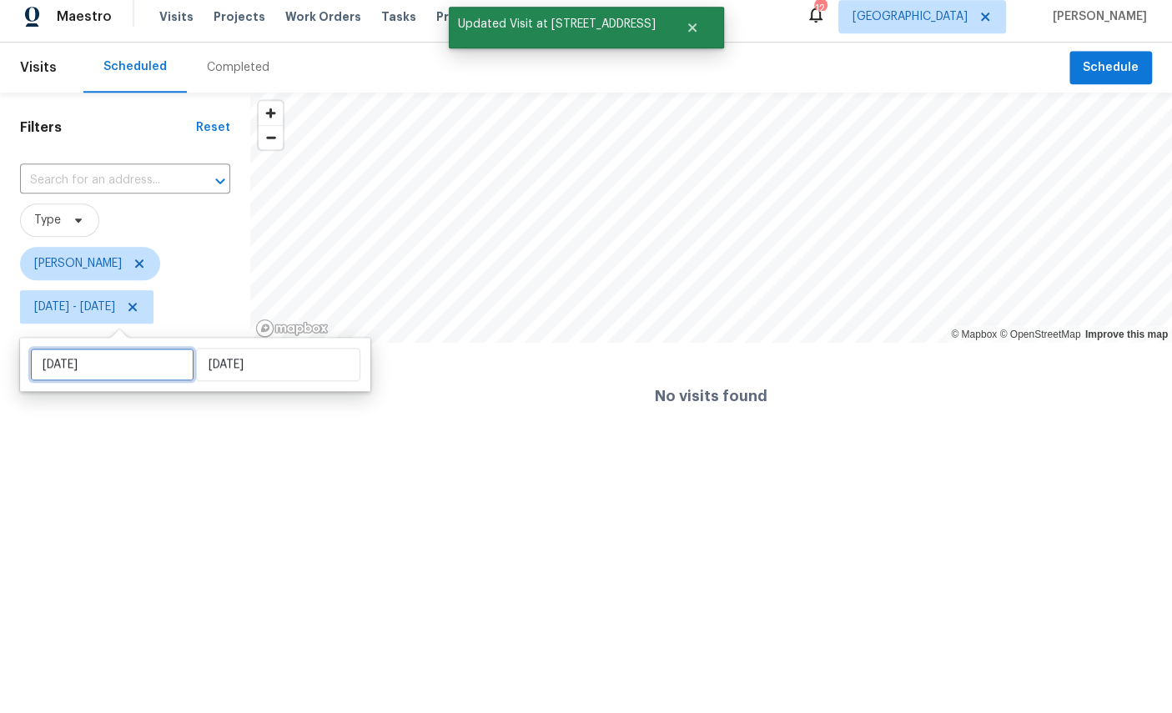
select select "8"
select select "2025"
select select "9"
select select "2025"
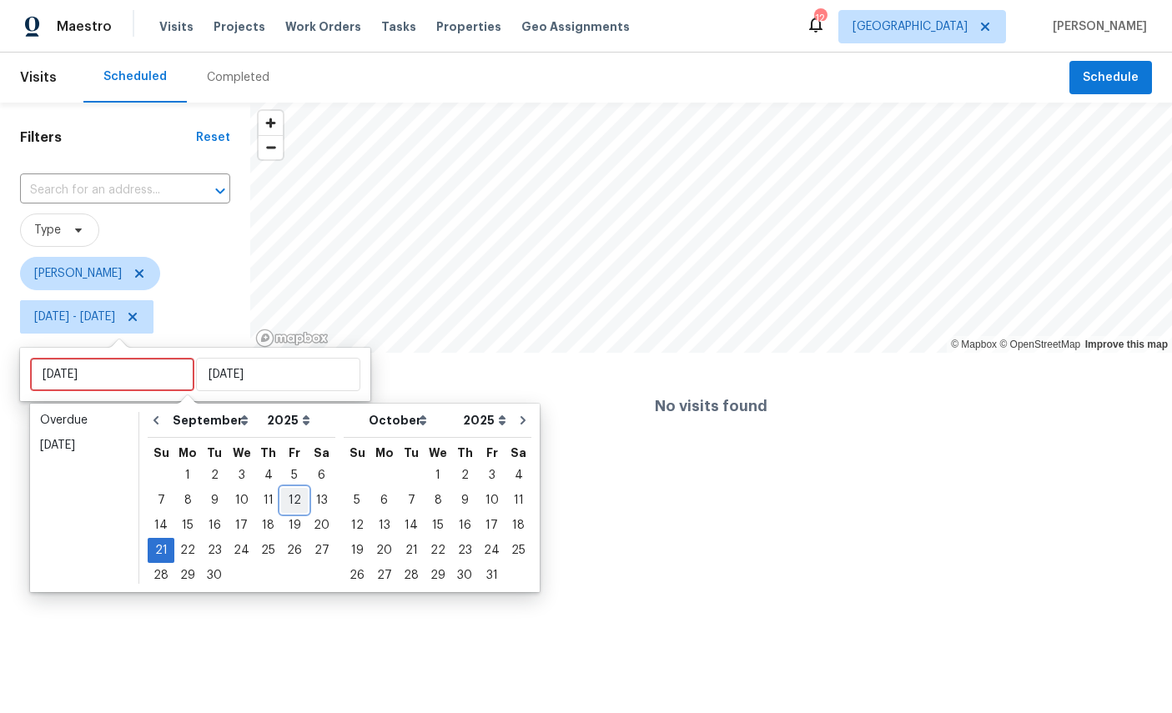
click at [295, 505] on div "12" at bounding box center [294, 500] width 27 height 23
type input "Fri, Sep 12"
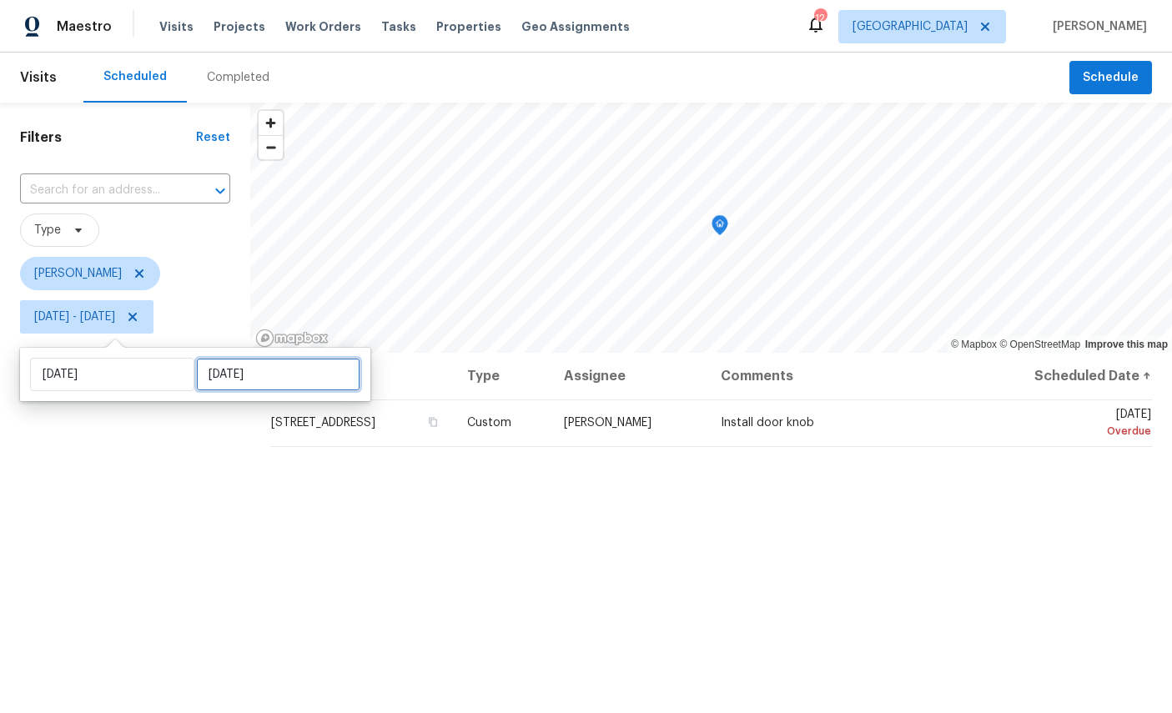
click at [269, 374] on input "Sun, Sep 21" at bounding box center [278, 374] width 164 height 33
select select "8"
select select "2025"
select select "9"
select select "2025"
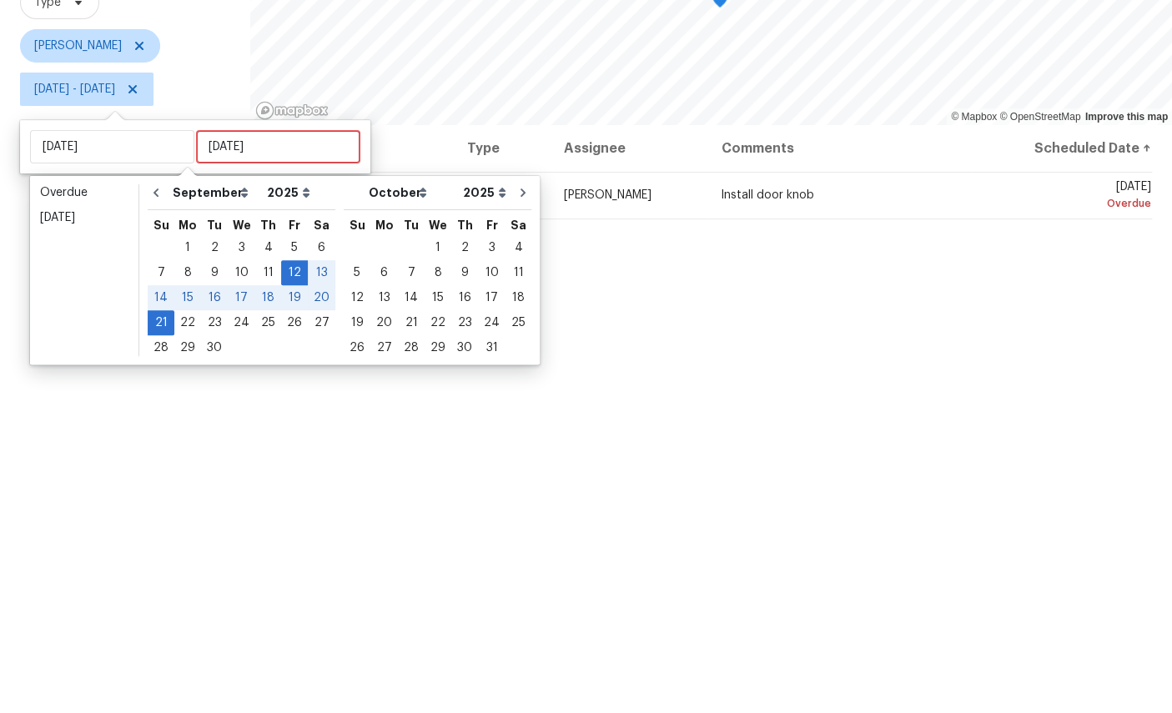
scroll to position [63, 0]
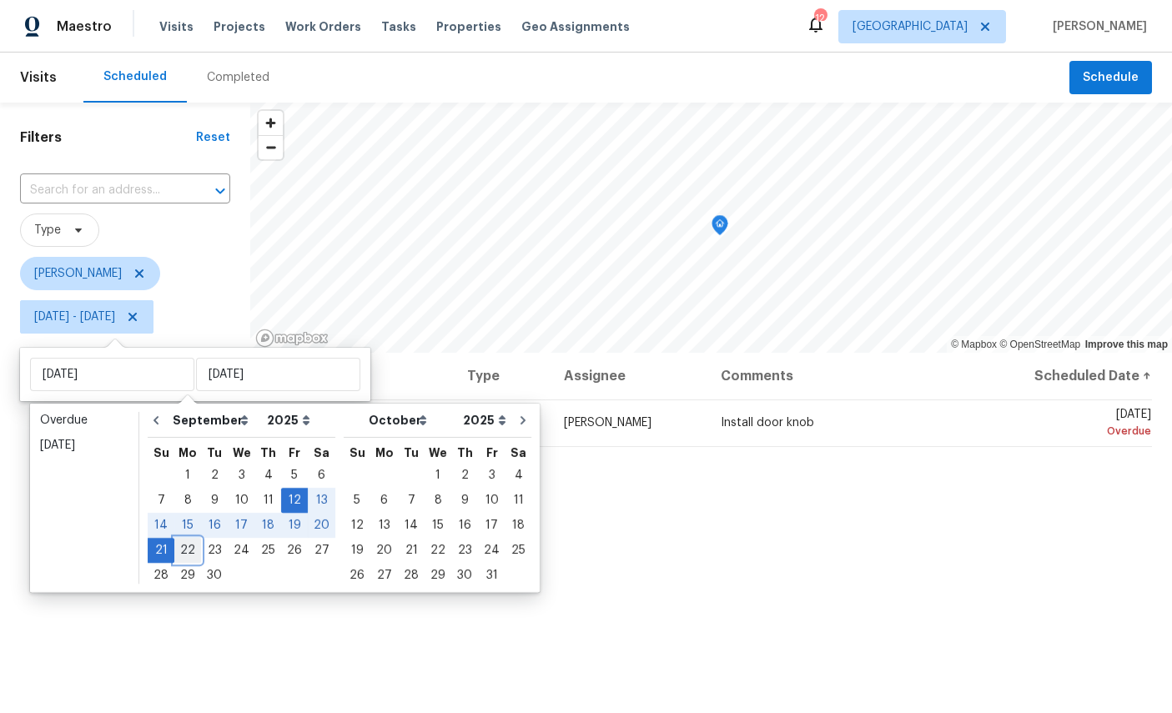
click at [189, 539] on div "22" at bounding box center [187, 550] width 27 height 23
type input "Mon, Sep 22"
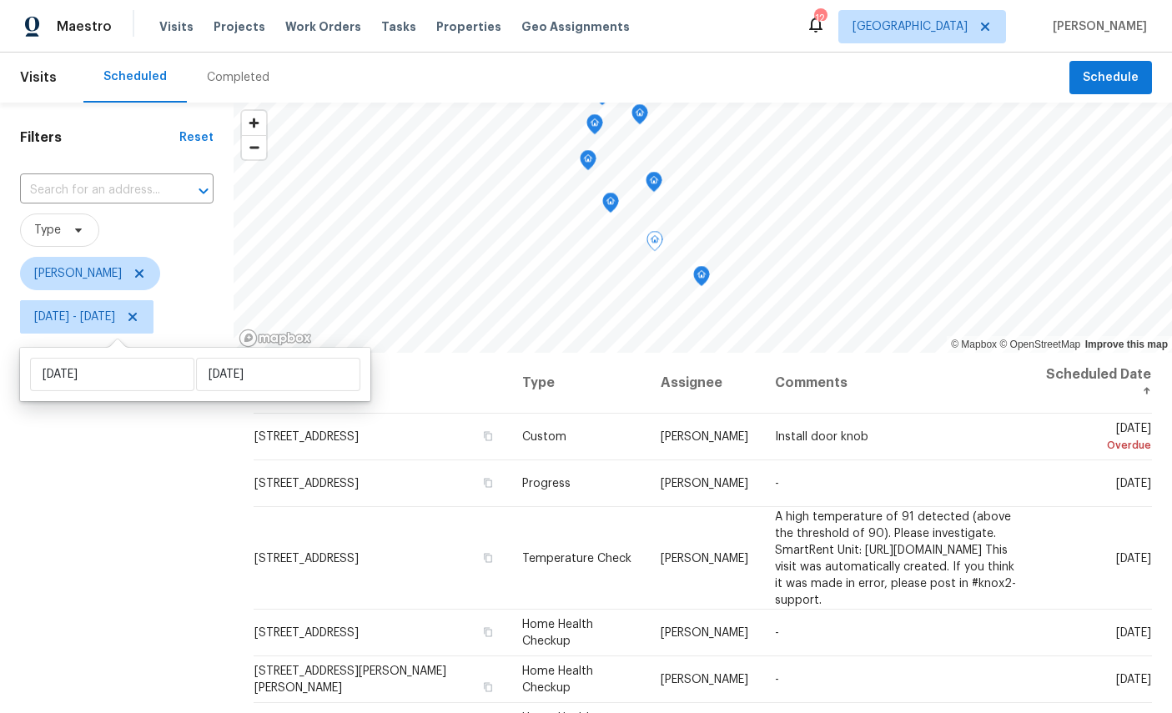
click at [95, 505] on div "Filters Reset ​ Type William Sparks Fri, Sep 12 - Mon, Sep 22" at bounding box center [117, 513] width 234 height 821
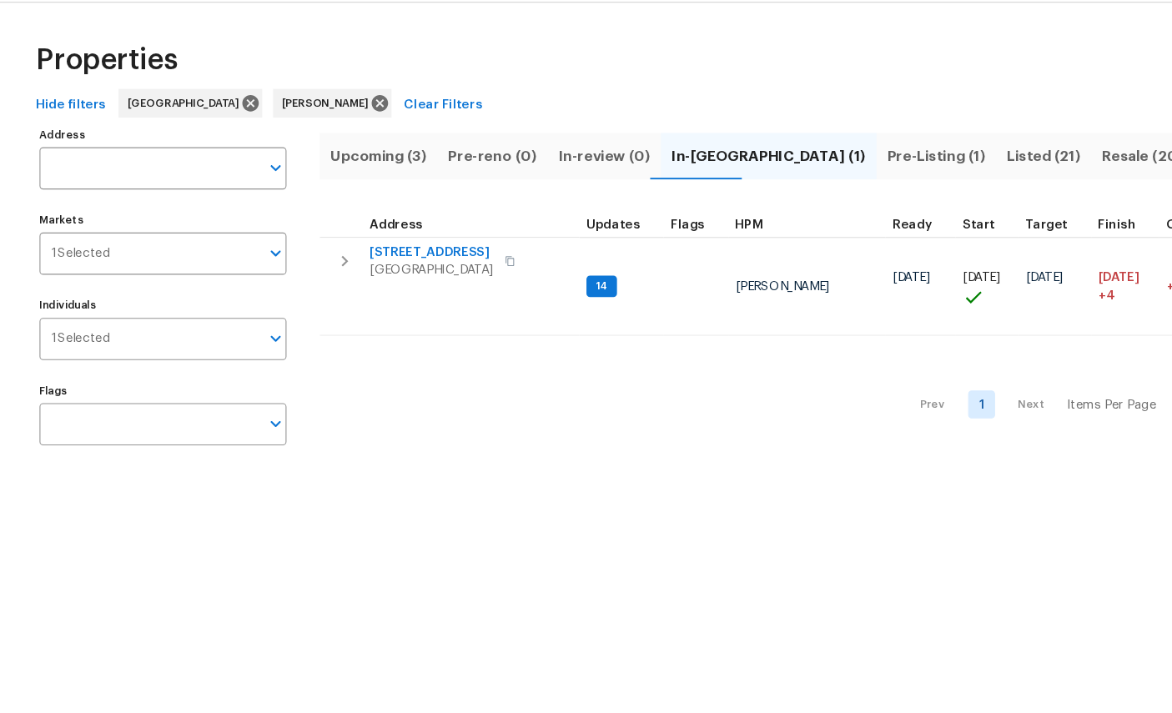
click at [935, 183] on span "Listed (21)" at bounding box center [969, 194] width 68 height 23
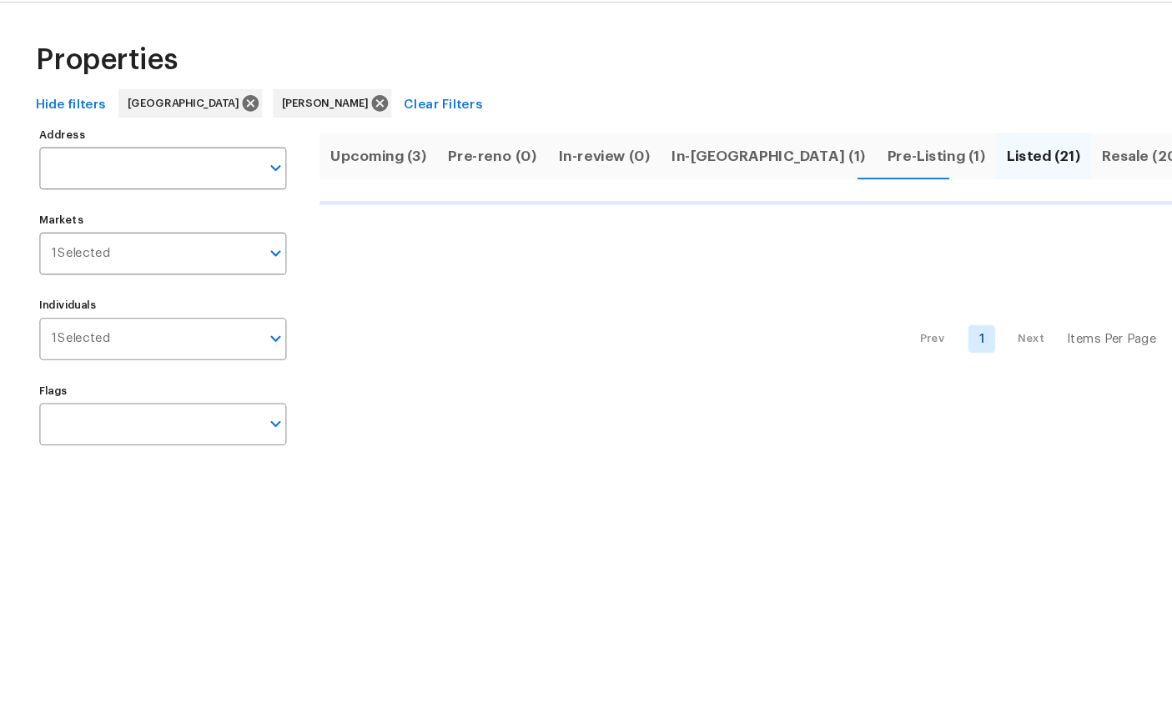
click at [824, 183] on span "Pre-Listing (1)" at bounding box center [869, 194] width 91 height 23
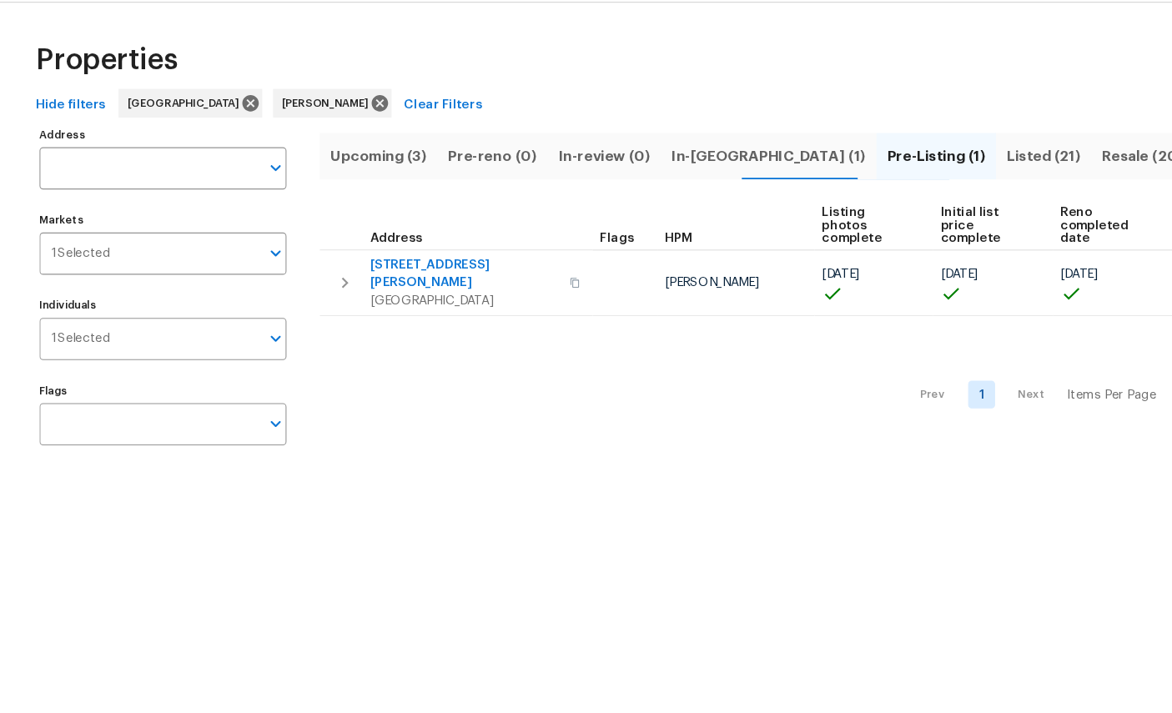
click at [935, 183] on span "Listed (21)" at bounding box center [969, 194] width 68 height 23
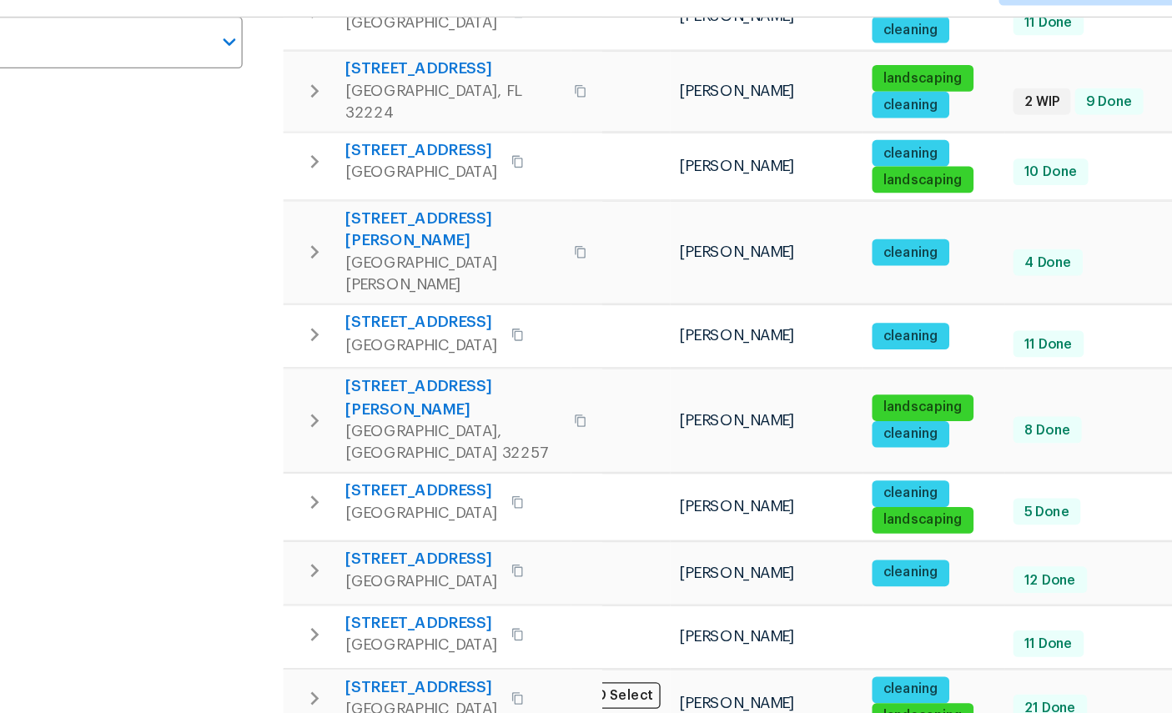
scroll to position [0, 30]
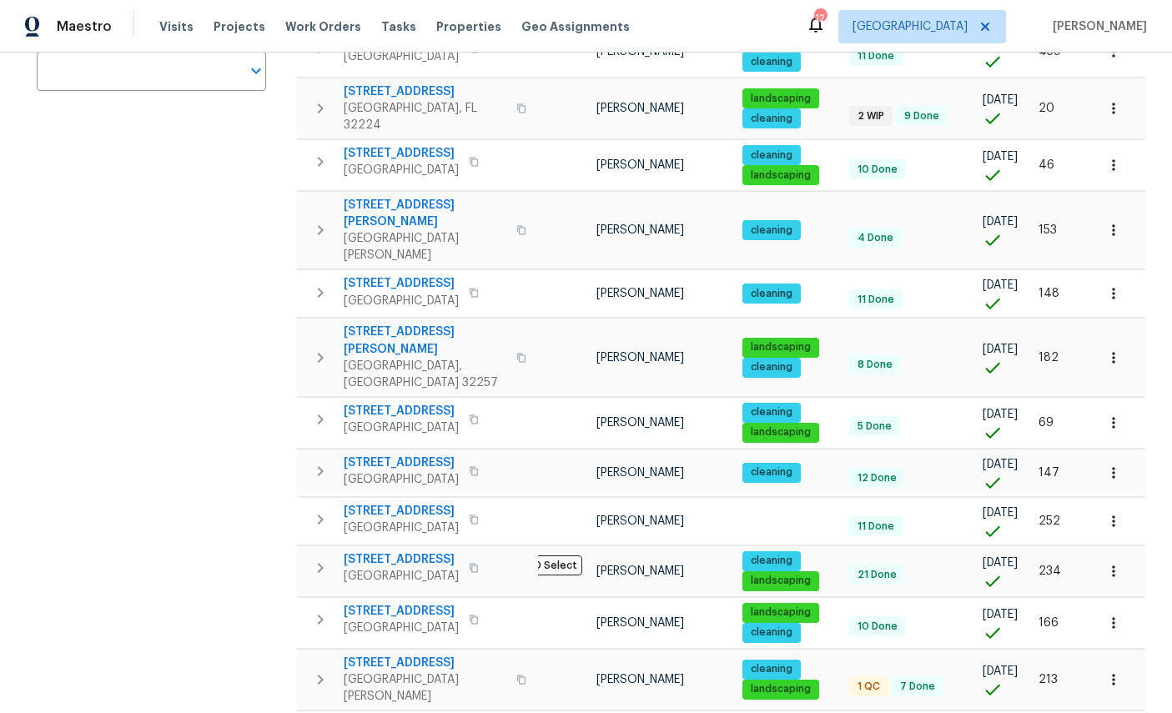
click at [1117, 349] on icon "button" at bounding box center [1113, 357] width 17 height 17
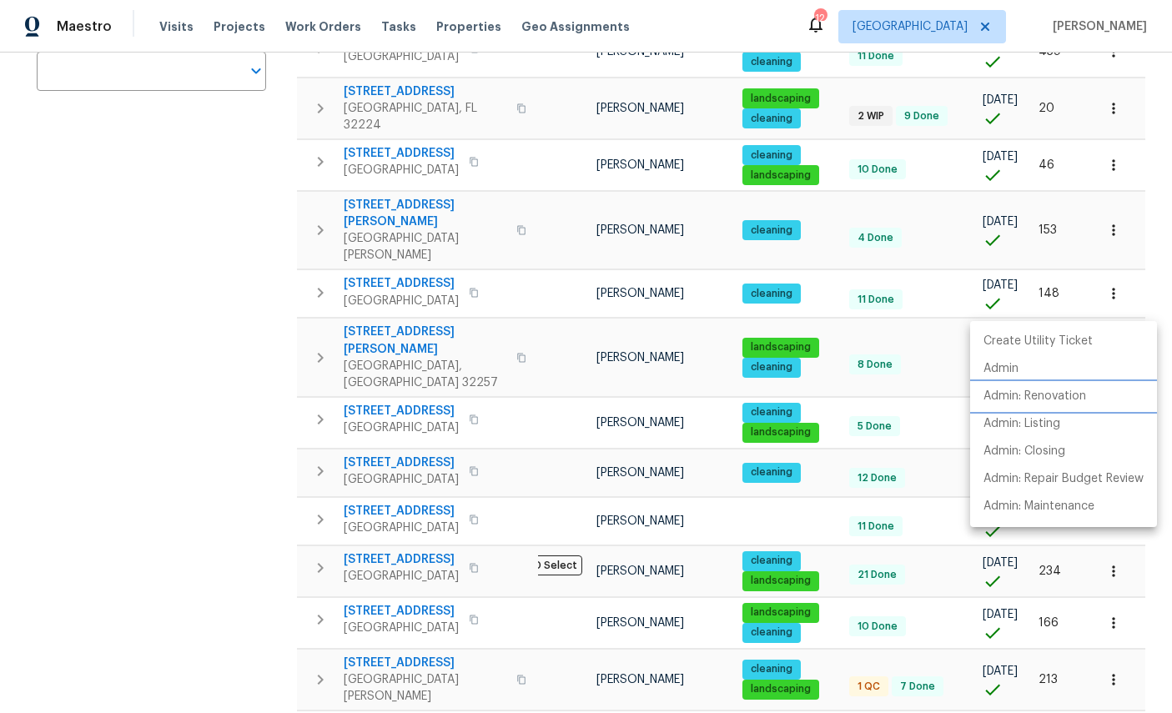
click at [1067, 386] on li "Admin: Renovation" at bounding box center [1063, 397] width 187 height 28
click at [1046, 398] on p "Admin: Renovation" at bounding box center [1034, 397] width 103 height 18
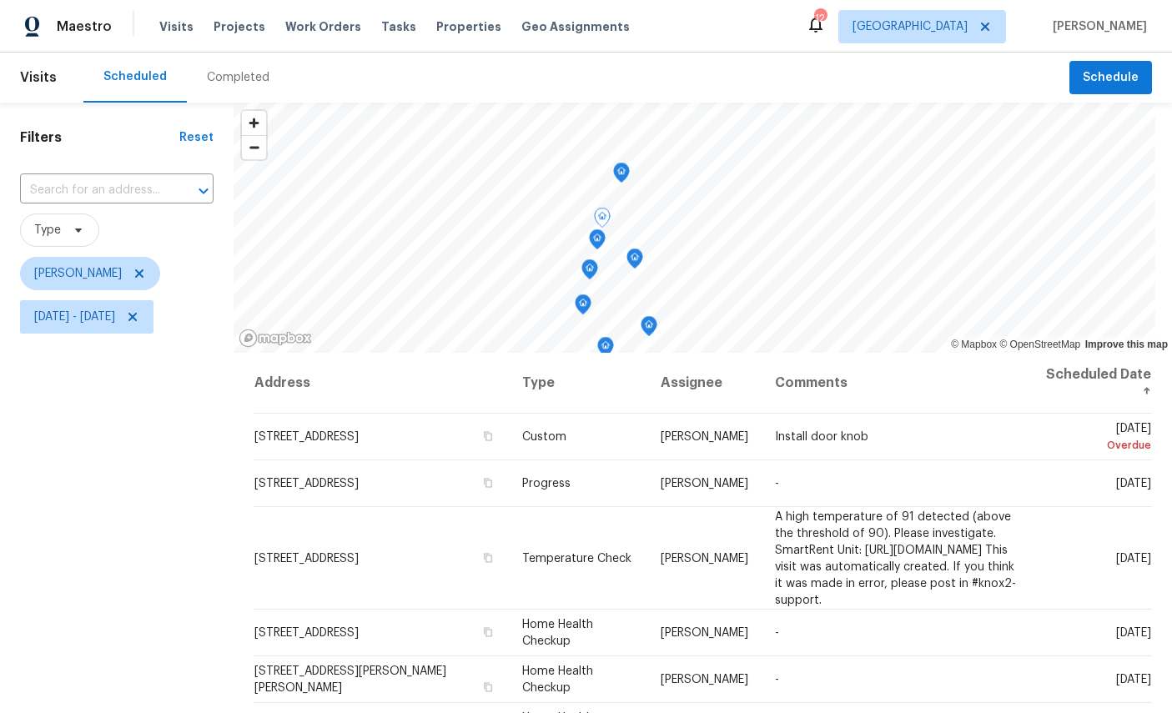
click at [626, 166] on icon "Map marker" at bounding box center [621, 172] width 15 height 19
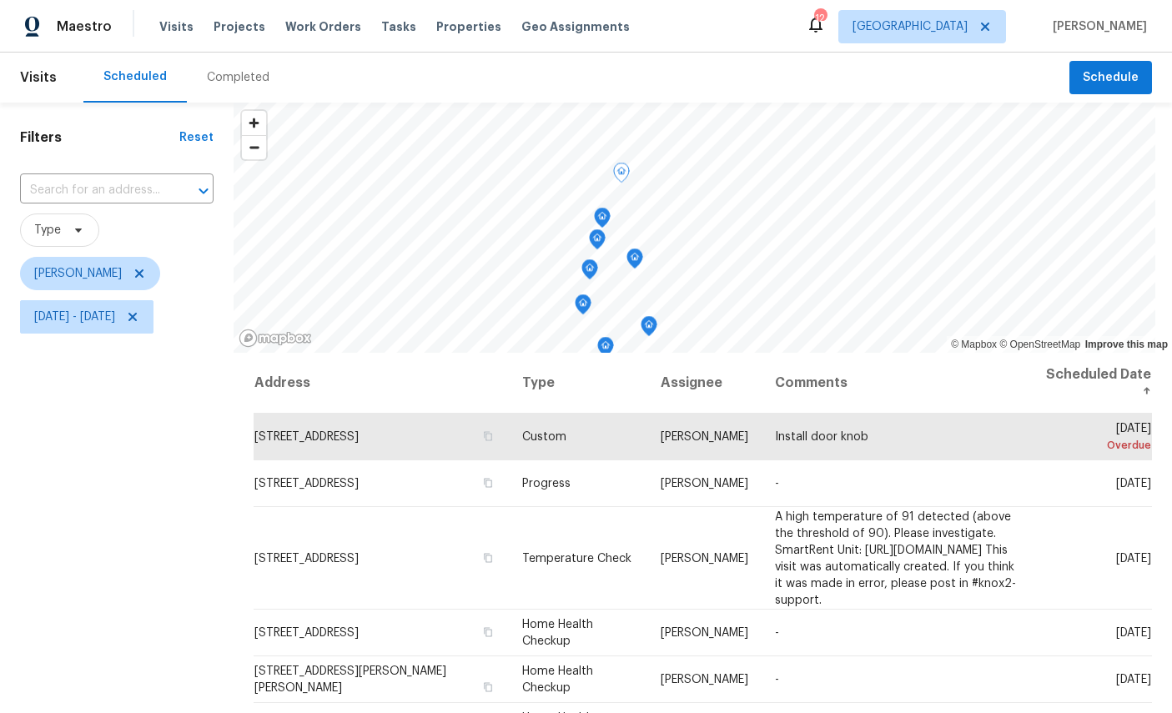
click at [610, 216] on icon "Map marker" at bounding box center [602, 218] width 15 height 19
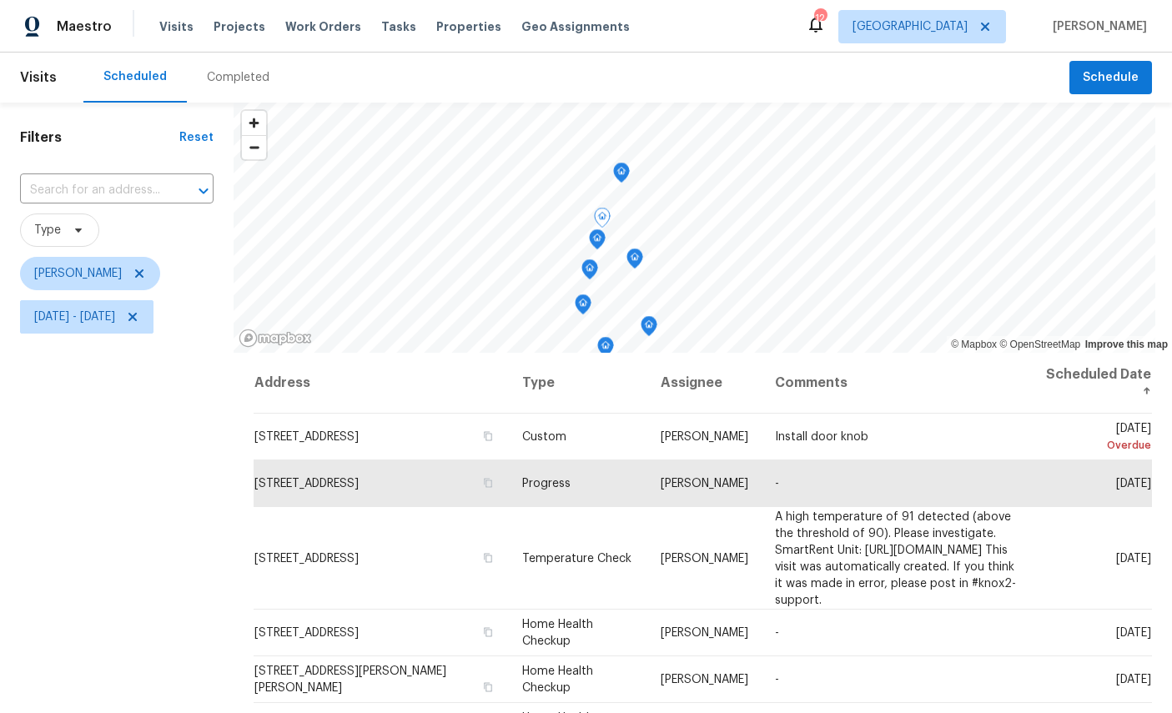
click at [622, 172] on icon "Map marker" at bounding box center [621, 173] width 2 height 3
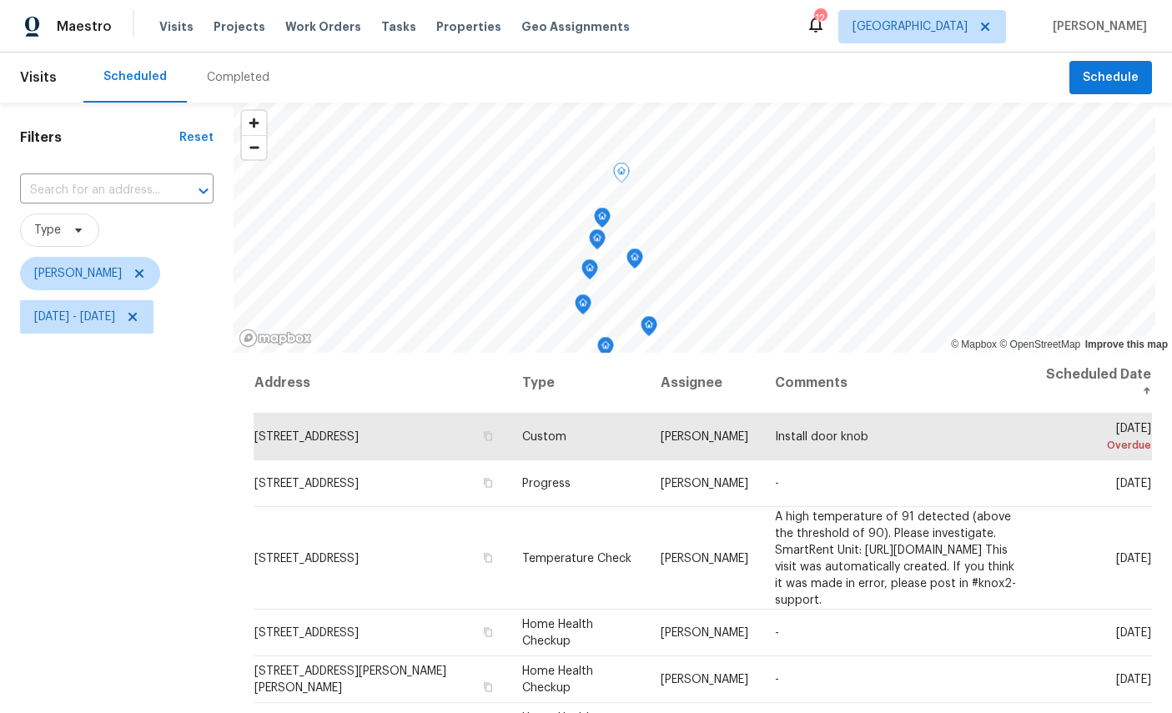
click at [607, 220] on icon "Map marker" at bounding box center [602, 218] width 15 height 19
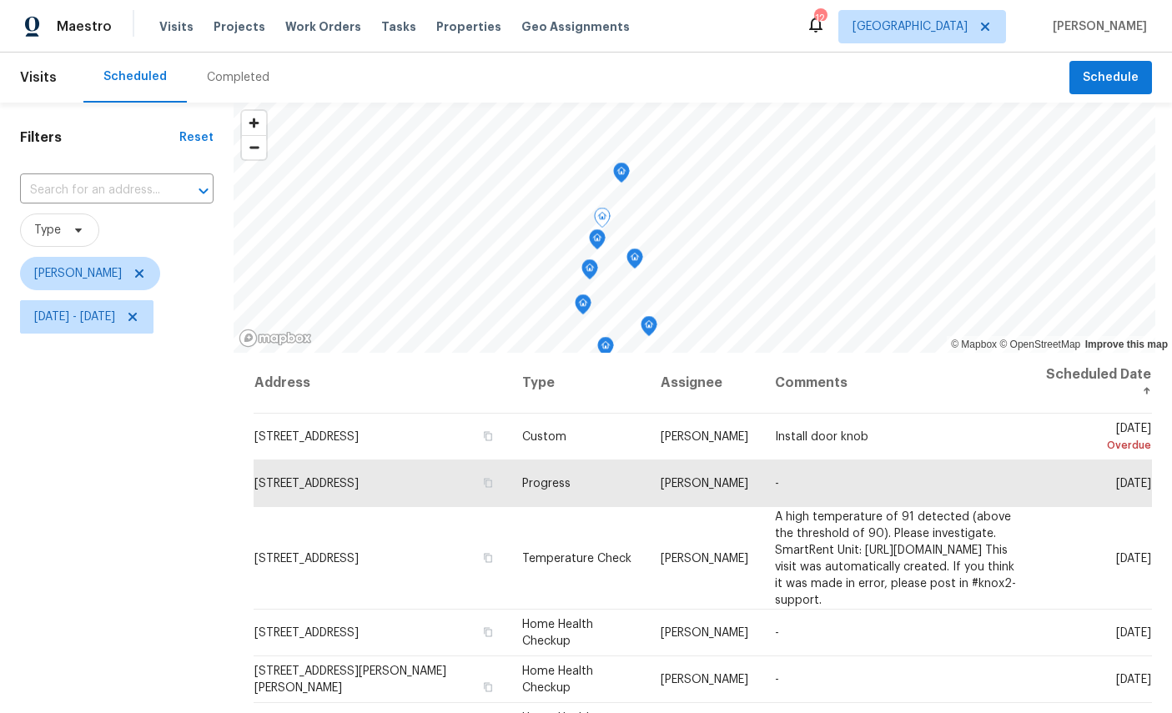
click at [601, 237] on icon "Map marker" at bounding box center [597, 236] width 8 height 4
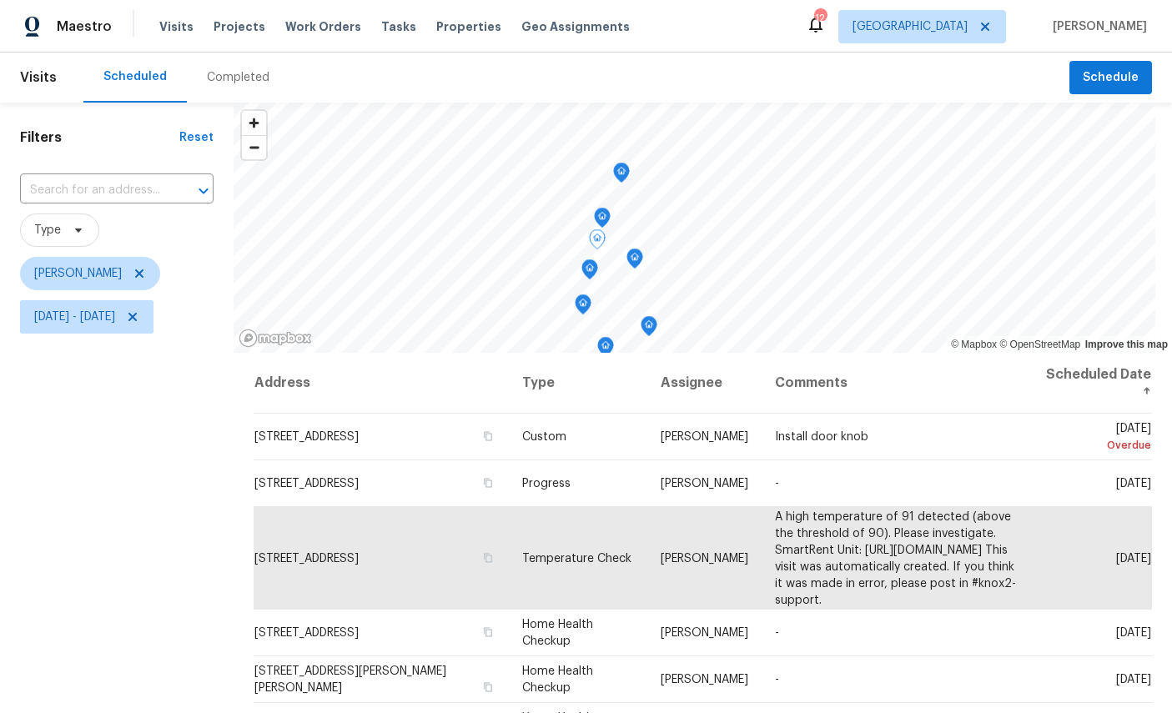
click at [642, 261] on icon "Map marker" at bounding box center [634, 258] width 15 height 19
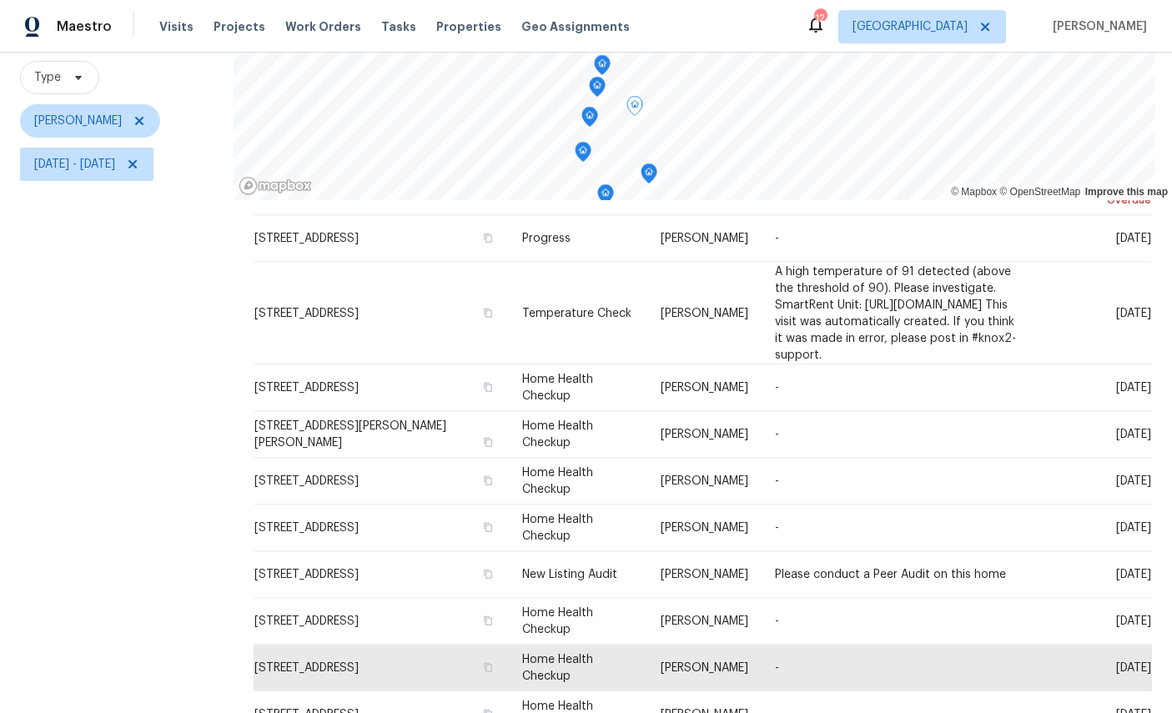
scroll to position [136, 0]
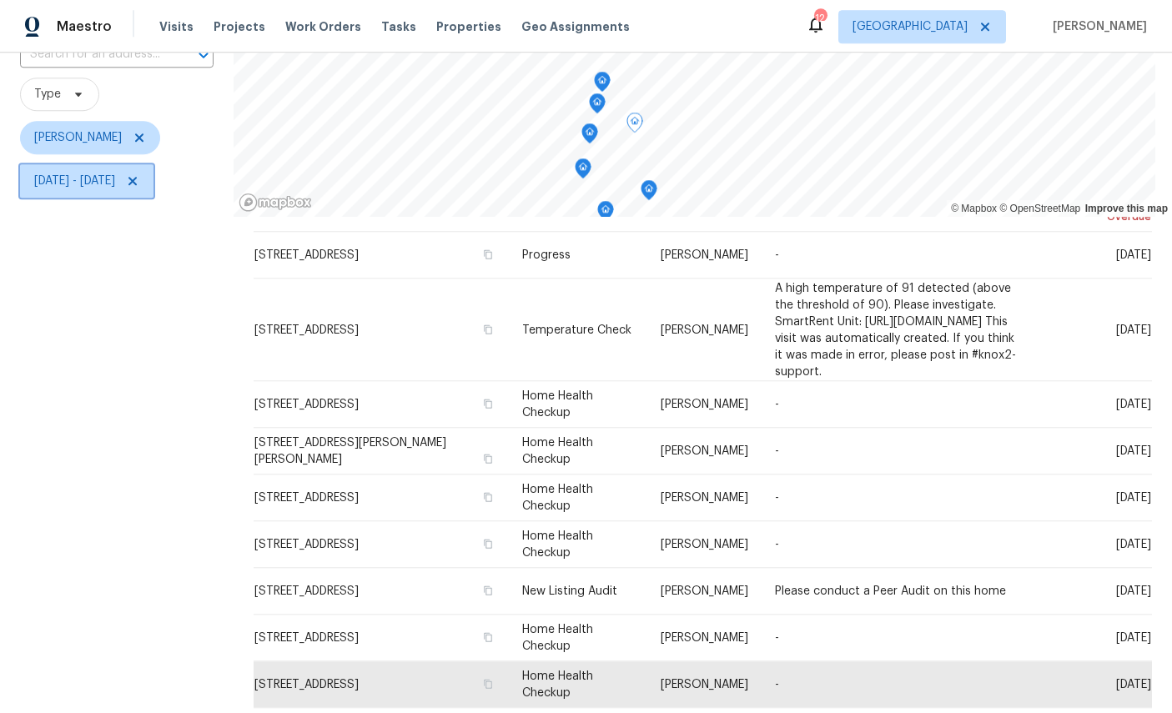
click at [115, 173] on span "Fri, Sep 12 - Mon, Sep 22" at bounding box center [74, 181] width 81 height 17
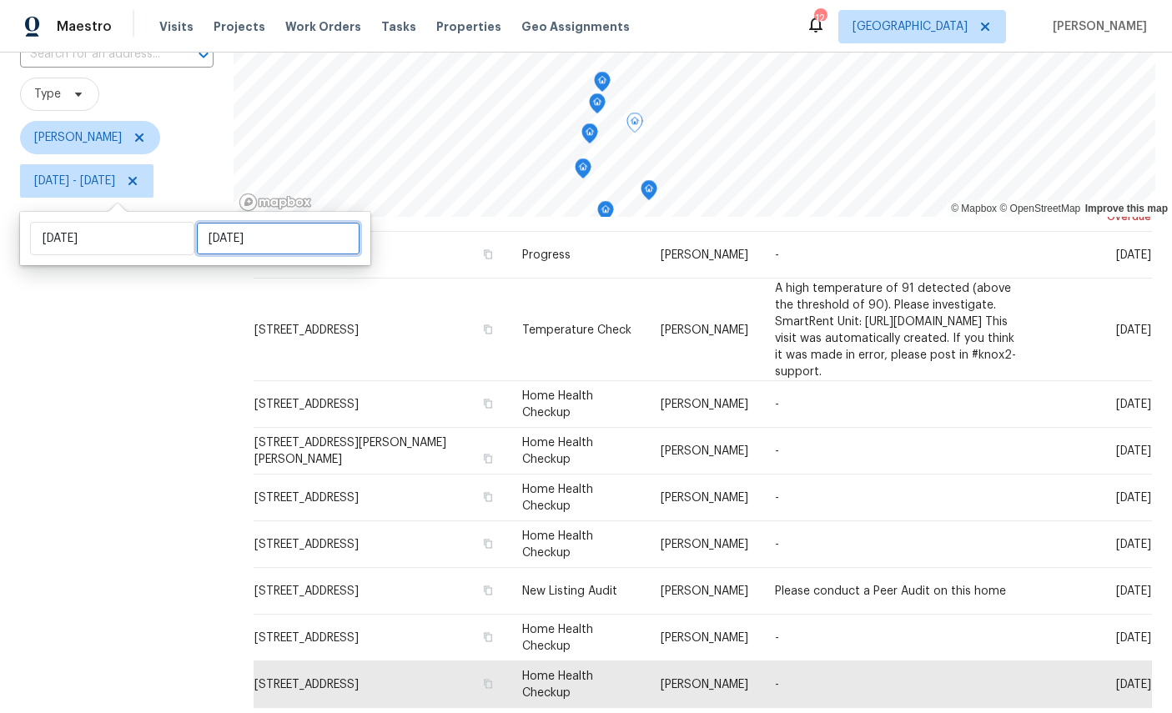
click at [260, 222] on input "Mon, Sep 22" at bounding box center [278, 238] width 164 height 33
select select "8"
select select "2025"
select select "9"
select select "2025"
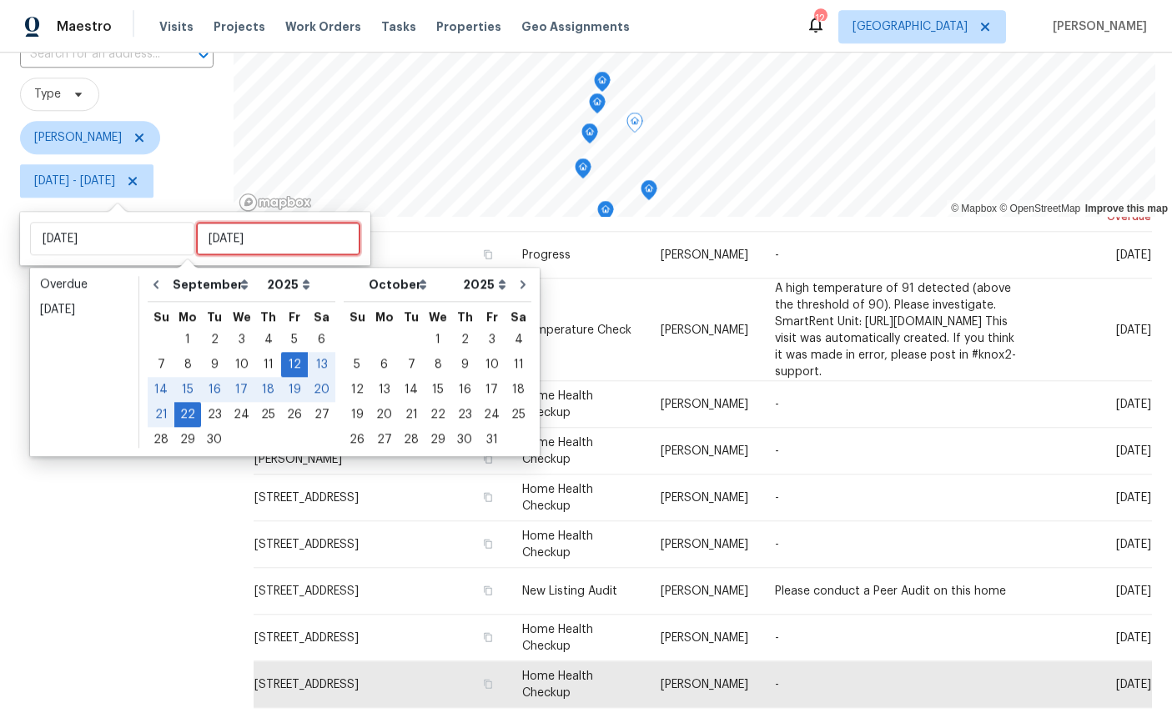
scroll to position [63, 0]
click at [219, 403] on div "23" at bounding box center [214, 414] width 27 height 23
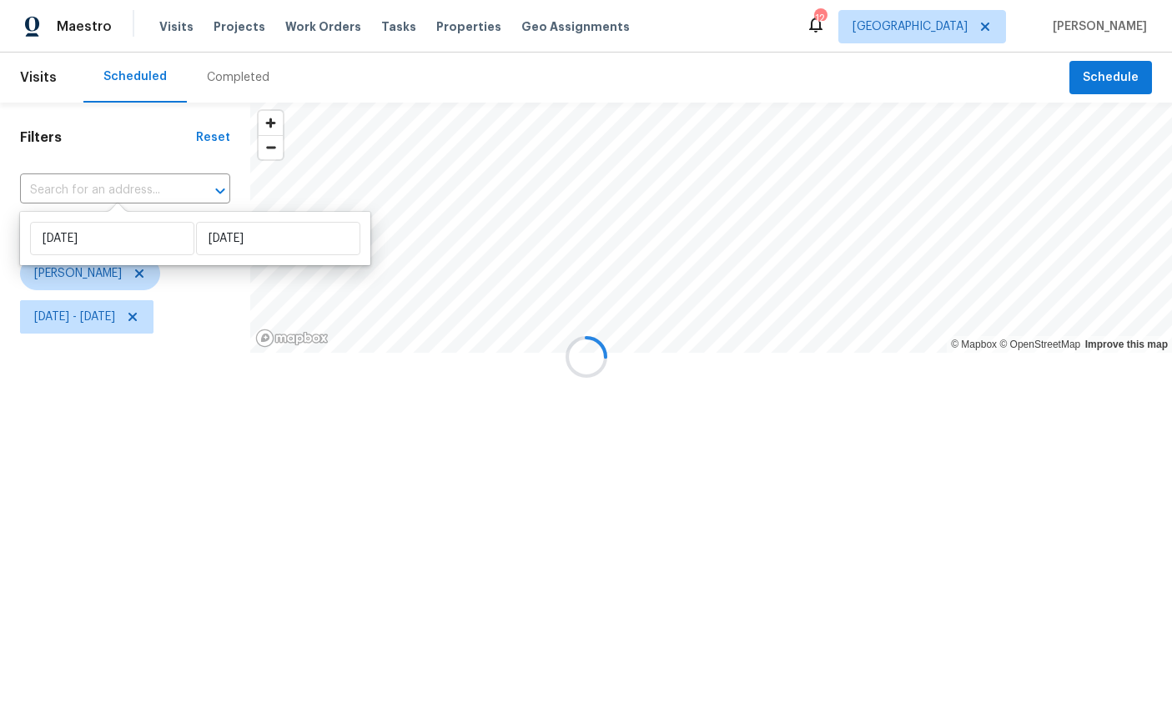
type input "[DATE]"
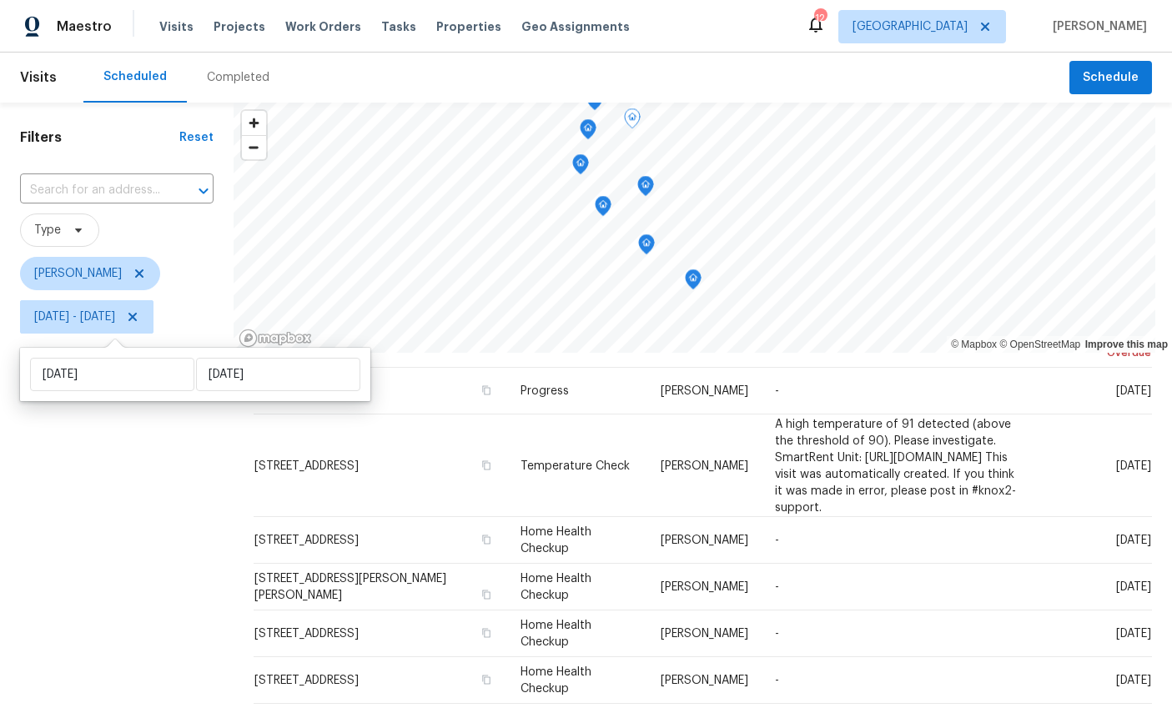
click at [130, 529] on div "Filters Reset ​ Type William Sparks Fri, Sep 12 - Tue, Sep 23" at bounding box center [117, 513] width 234 height 821
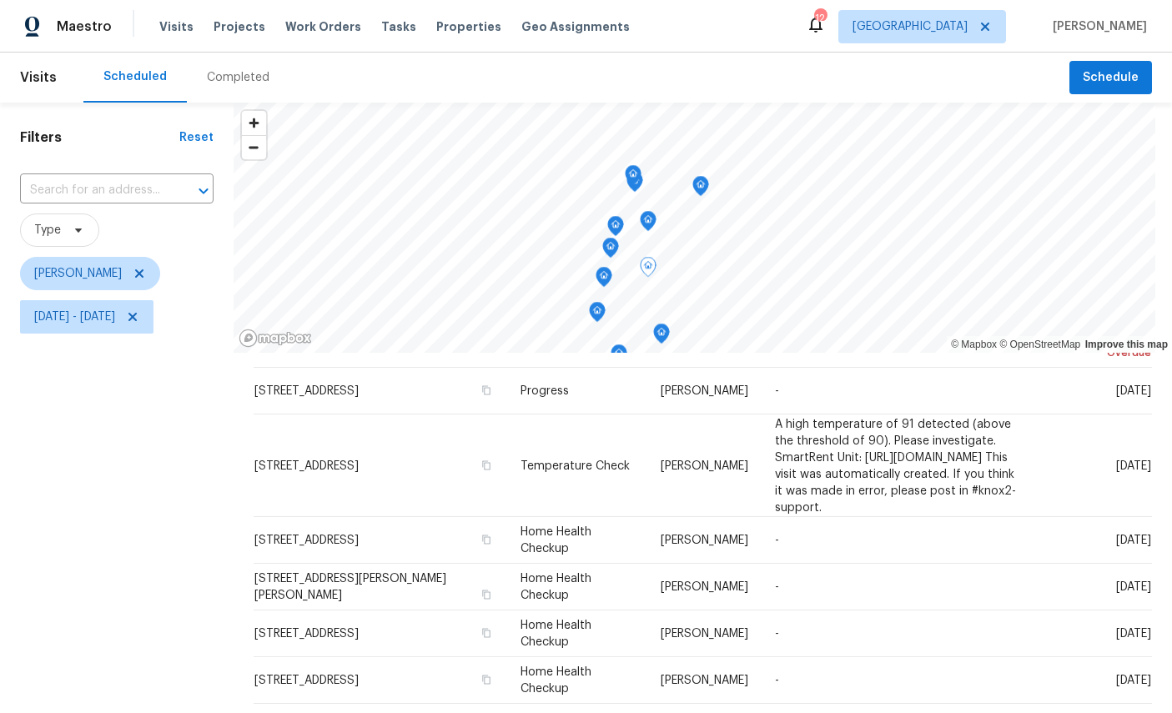
click at [633, 177] on icon "Map marker" at bounding box center [633, 175] width 5 height 4
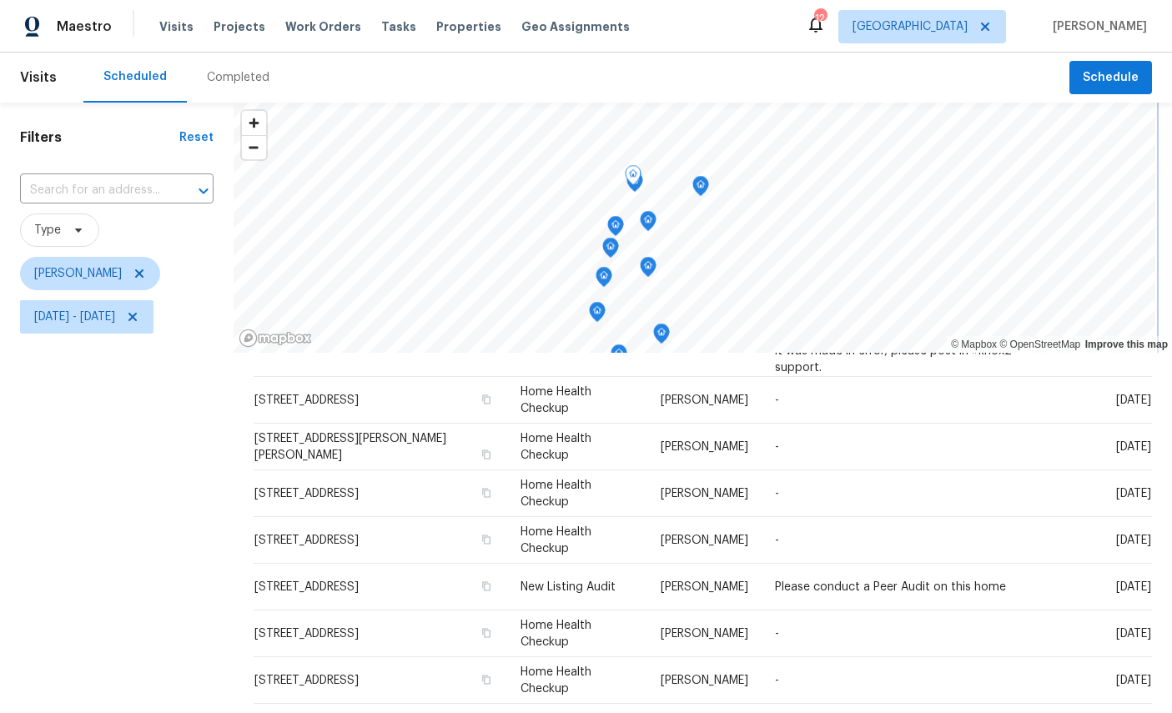
click at [642, 172] on icon "Map marker" at bounding box center [634, 182] width 17 height 21
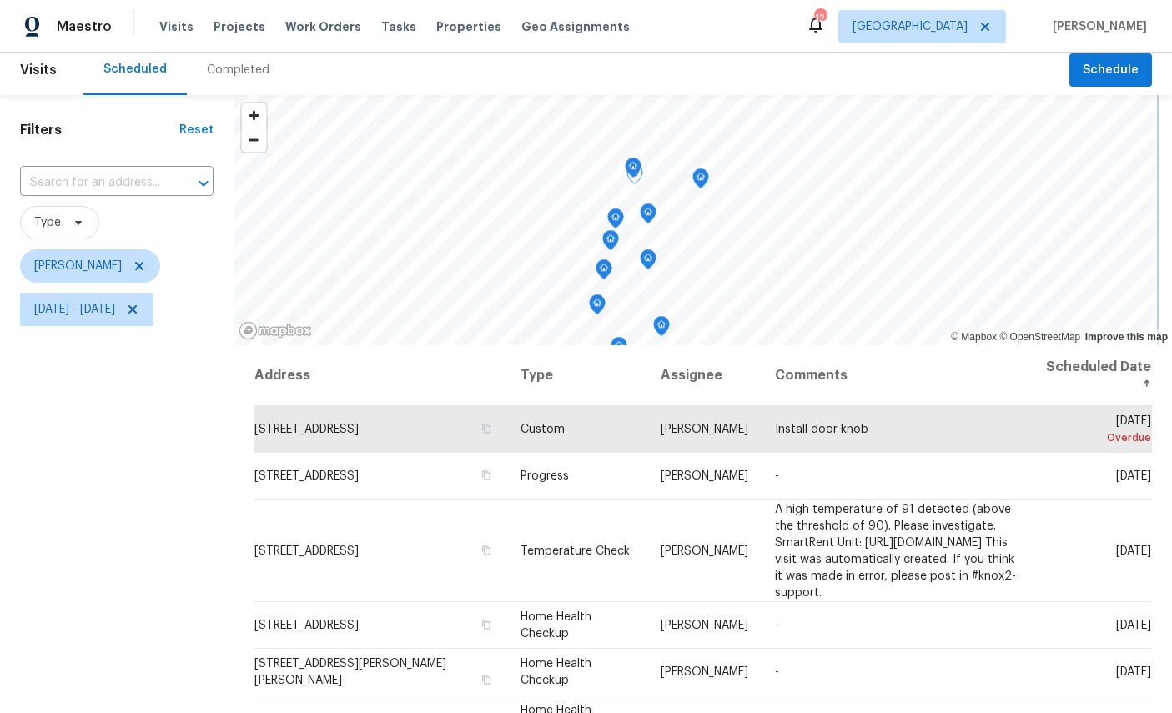
click at [636, 158] on icon "Map marker" at bounding box center [633, 167] width 15 height 19
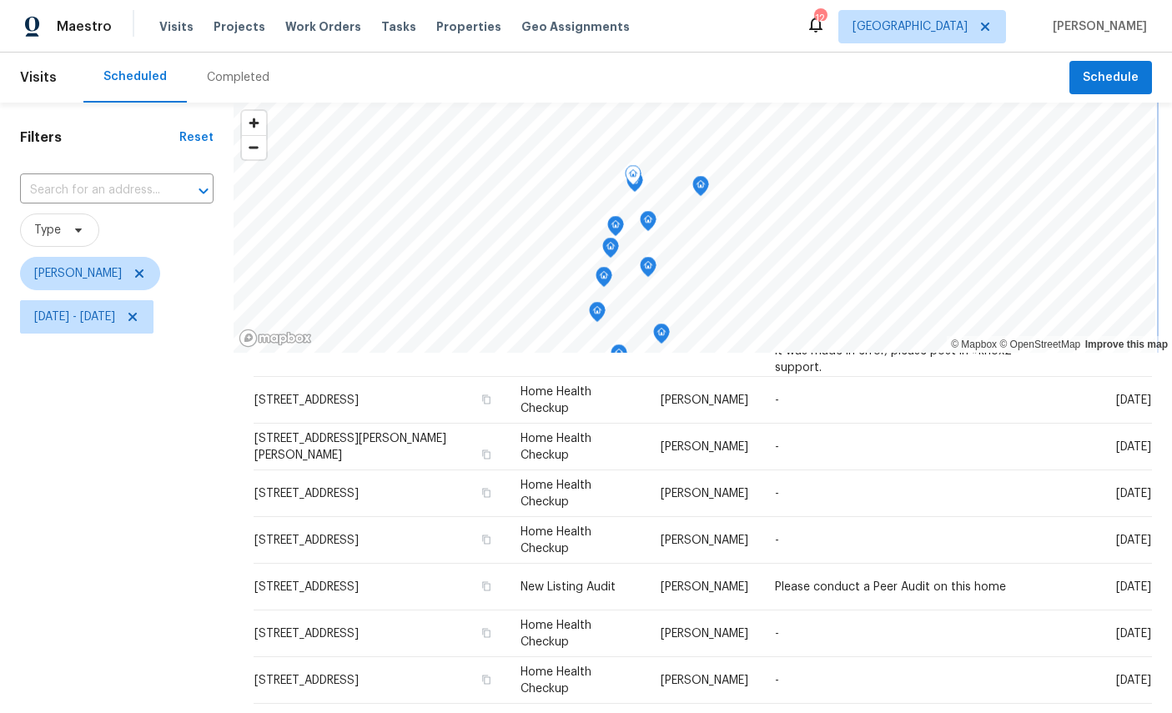
click at [642, 172] on icon "Map marker" at bounding box center [634, 182] width 17 height 21
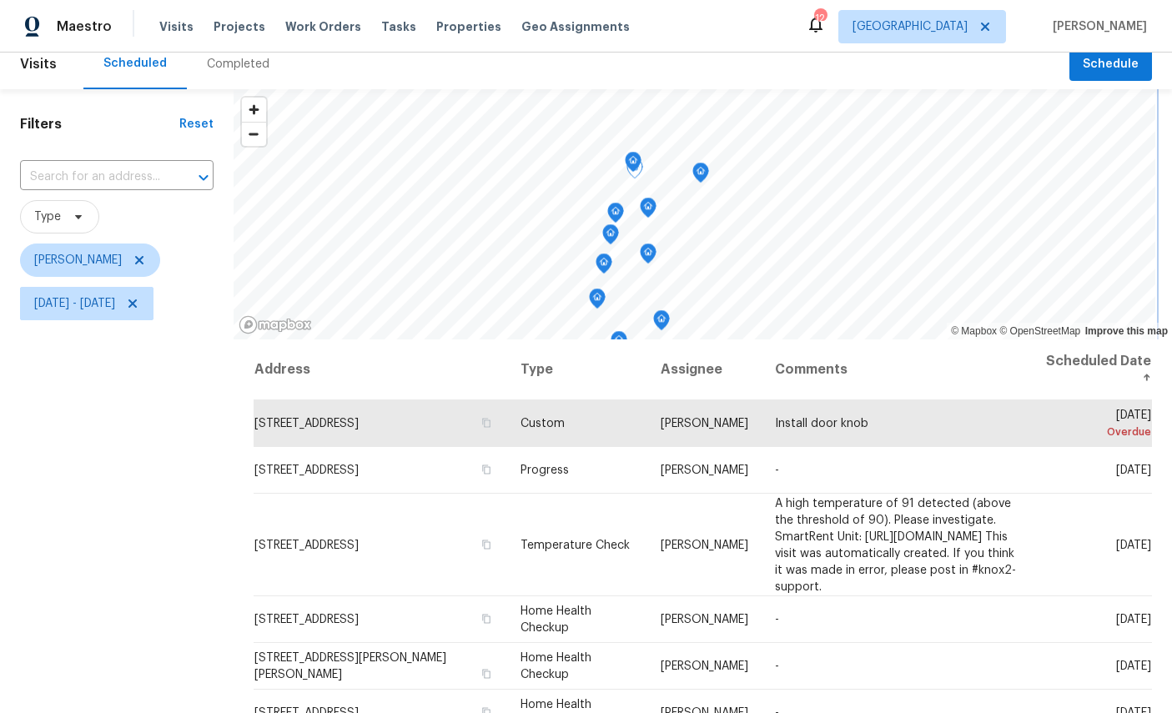
click at [708, 163] on icon "Map marker" at bounding box center [700, 173] width 17 height 21
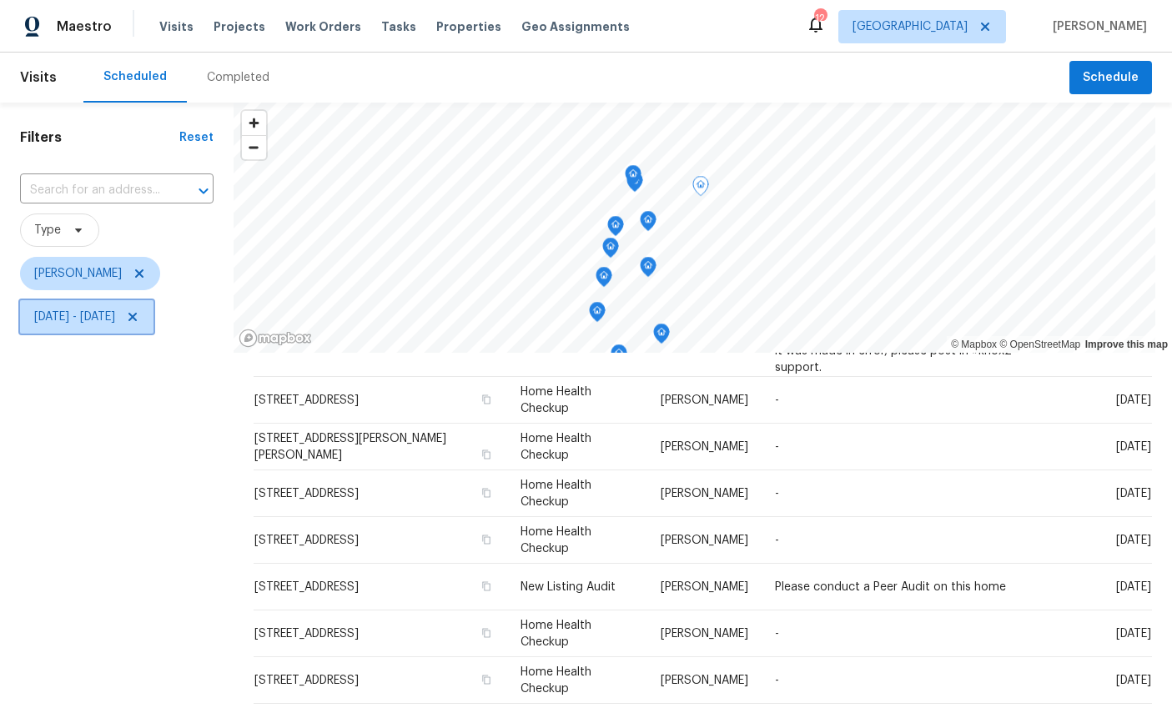
click at [147, 300] on span "Fri, Sep 12 - Tue, Sep 23" at bounding box center [86, 316] width 133 height 33
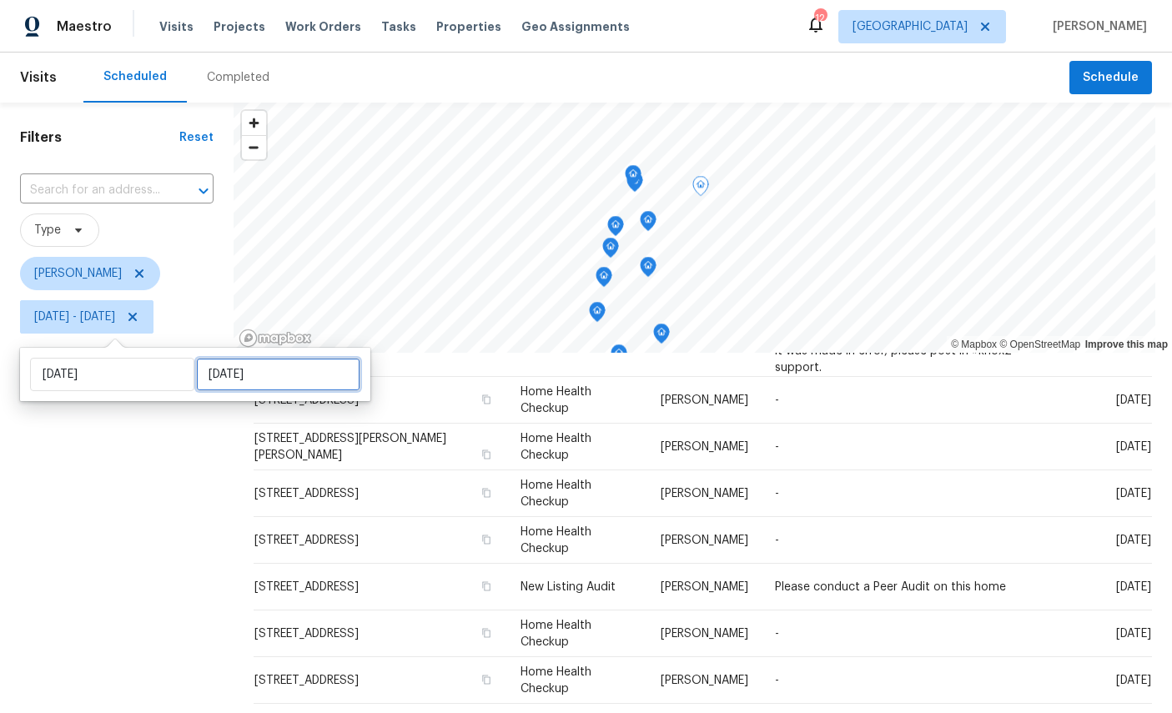
click at [222, 358] on input "Tue, Sep 23" at bounding box center [278, 374] width 164 height 33
select select "8"
select select "2025"
select select "9"
select select "2025"
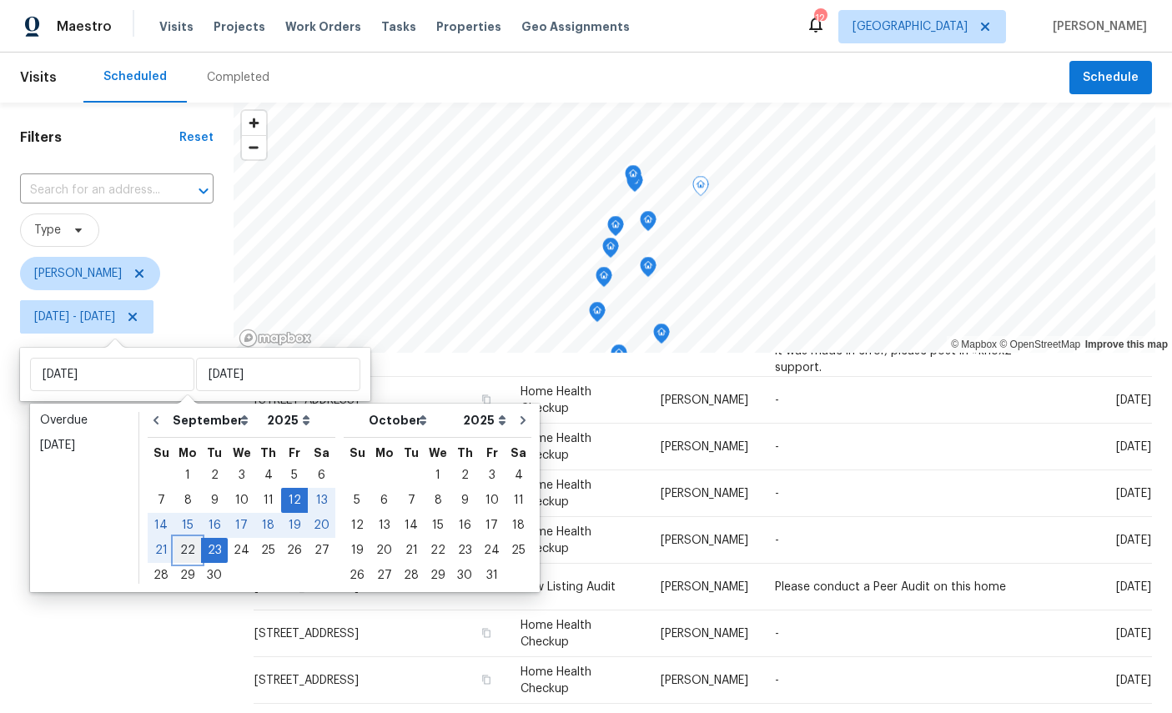
click at [183, 539] on div "22" at bounding box center [187, 550] width 27 height 23
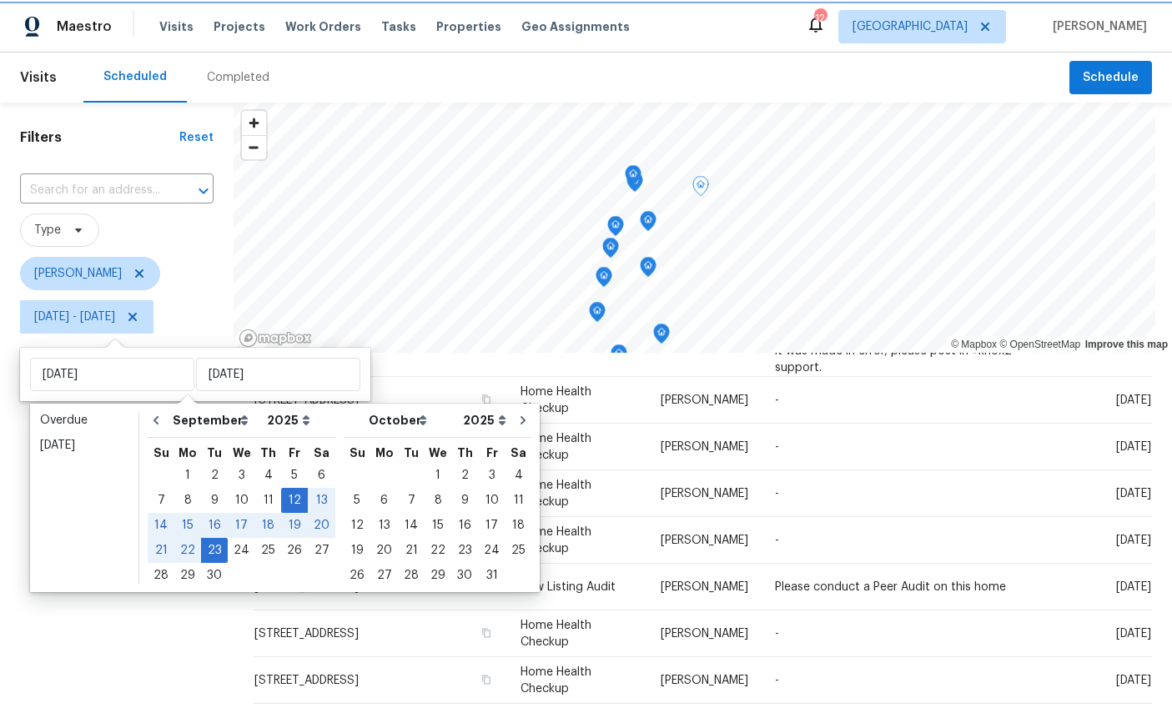
type input "Mon, Sep 22"
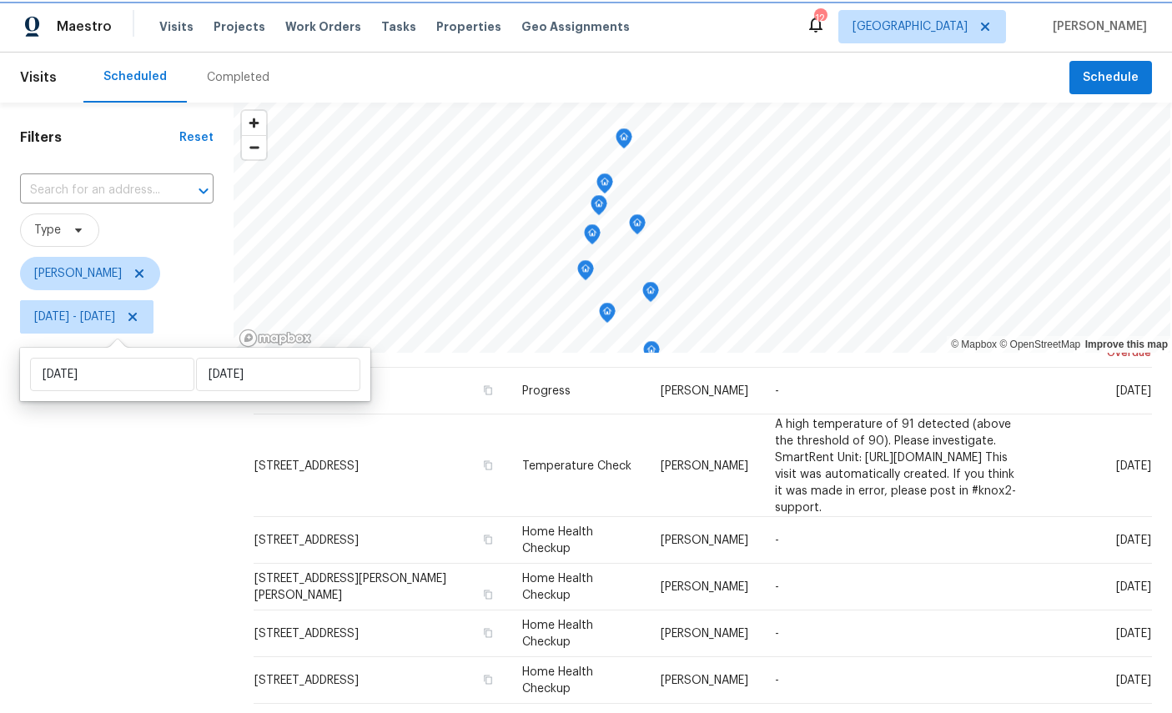
click at [623, 137] on icon "Map marker" at bounding box center [623, 138] width 5 height 4
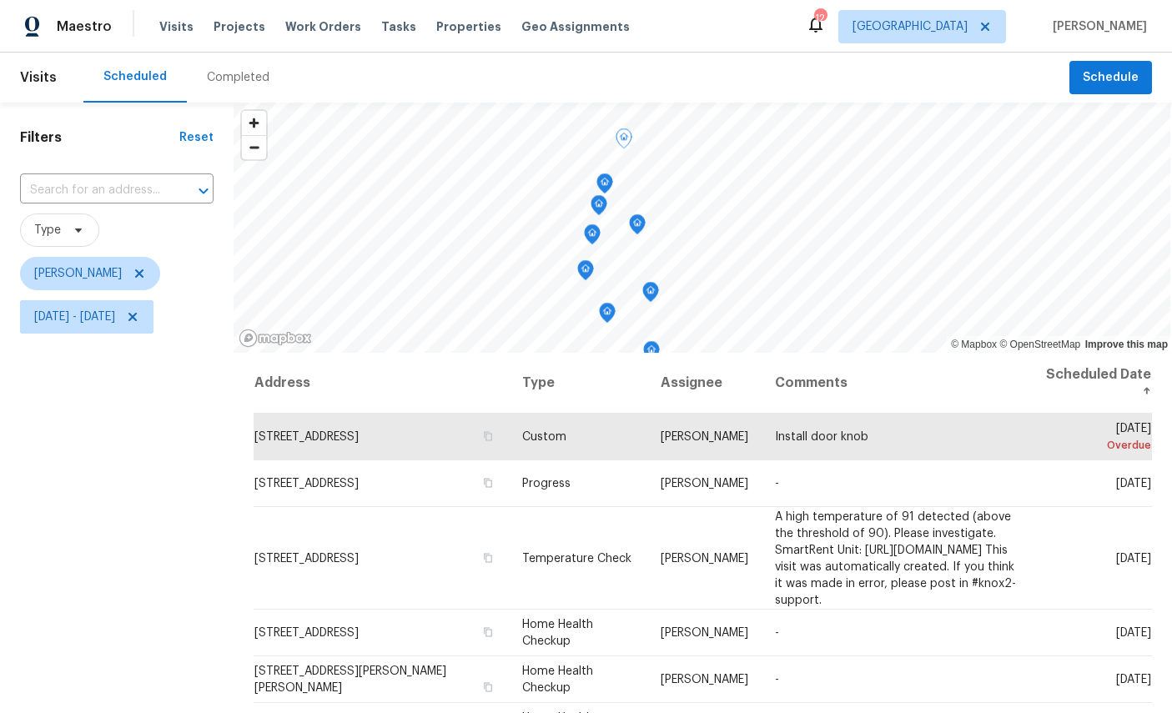
click at [612, 174] on icon "Map marker" at bounding box center [604, 183] width 15 height 19
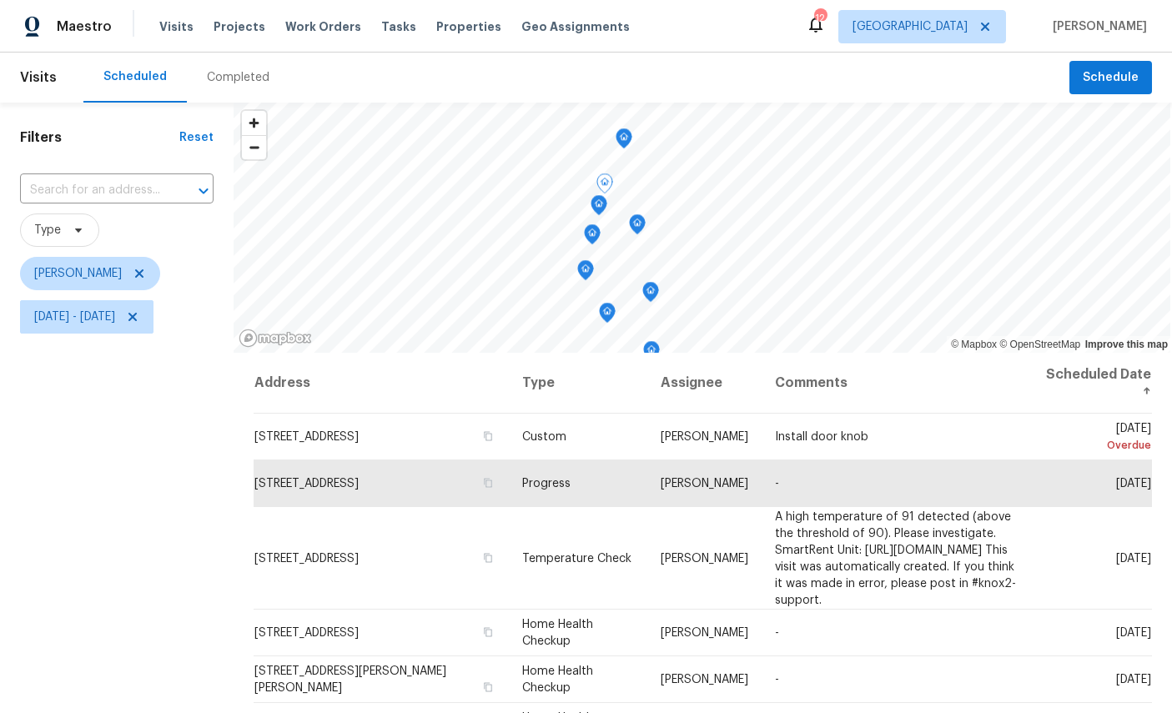
click at [605, 196] on icon "Map marker" at bounding box center [598, 205] width 15 height 19
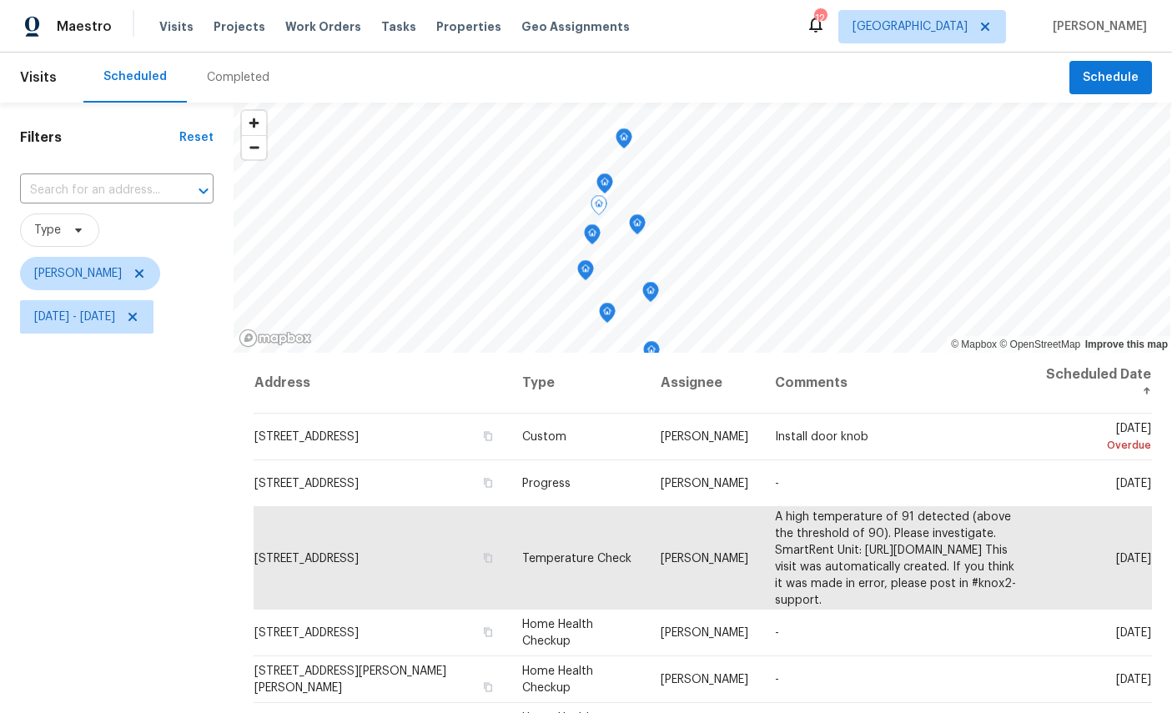
click at [644, 215] on icon "Map marker" at bounding box center [637, 224] width 15 height 19
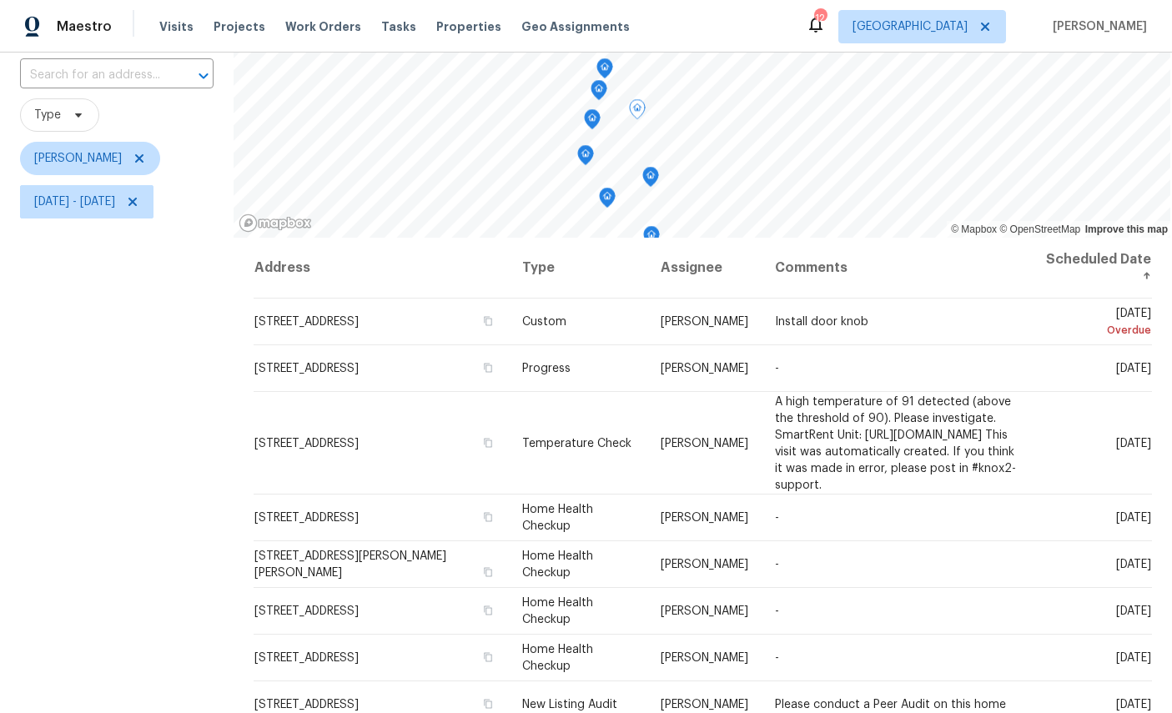
scroll to position [95, 0]
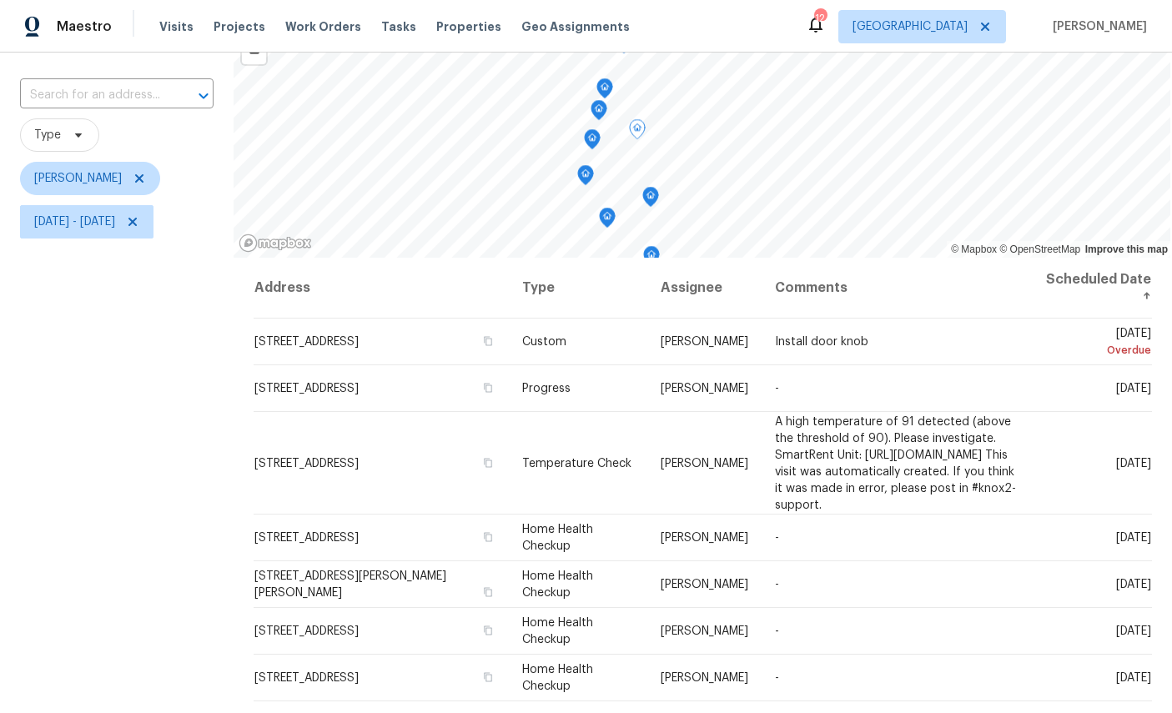
click at [599, 130] on icon "Map marker" at bounding box center [592, 139] width 15 height 19
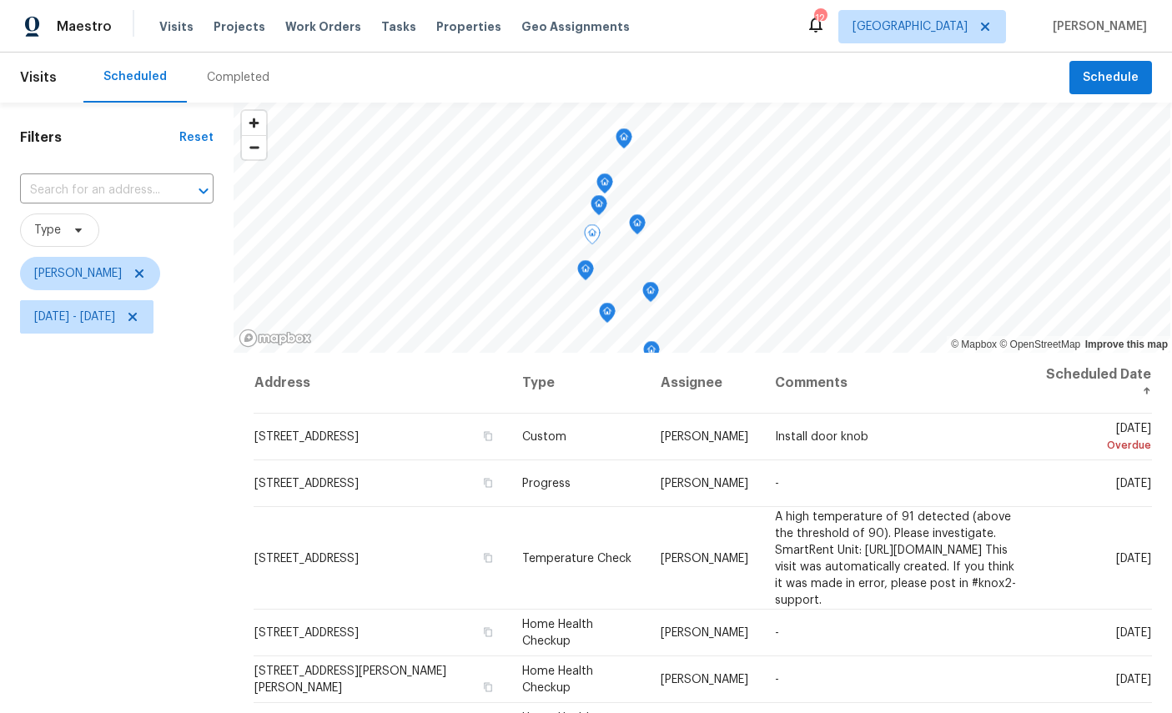
scroll to position [0, 0]
click at [594, 260] on icon "Map marker" at bounding box center [585, 270] width 17 height 21
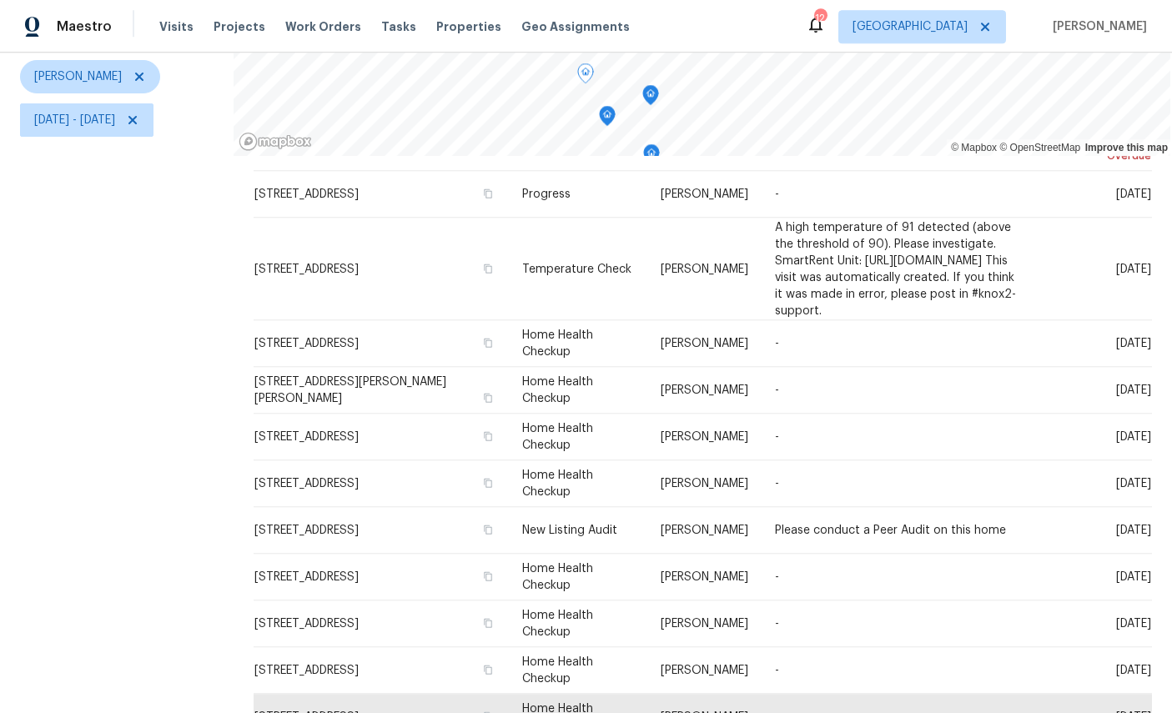
scroll to position [63, 0]
click at [144, 578] on div "Filters Reset ​ Type William Sparks Fri, Sep 12 - Mon, Sep 22" at bounding box center [117, 316] width 234 height 821
click at [127, 580] on div "Filters Reset ​ Type William Sparks Fri, Sep 12 - Mon, Sep 22" at bounding box center [117, 316] width 234 height 821
click at [0, 0] on icon at bounding box center [0, 0] width 0 height 0
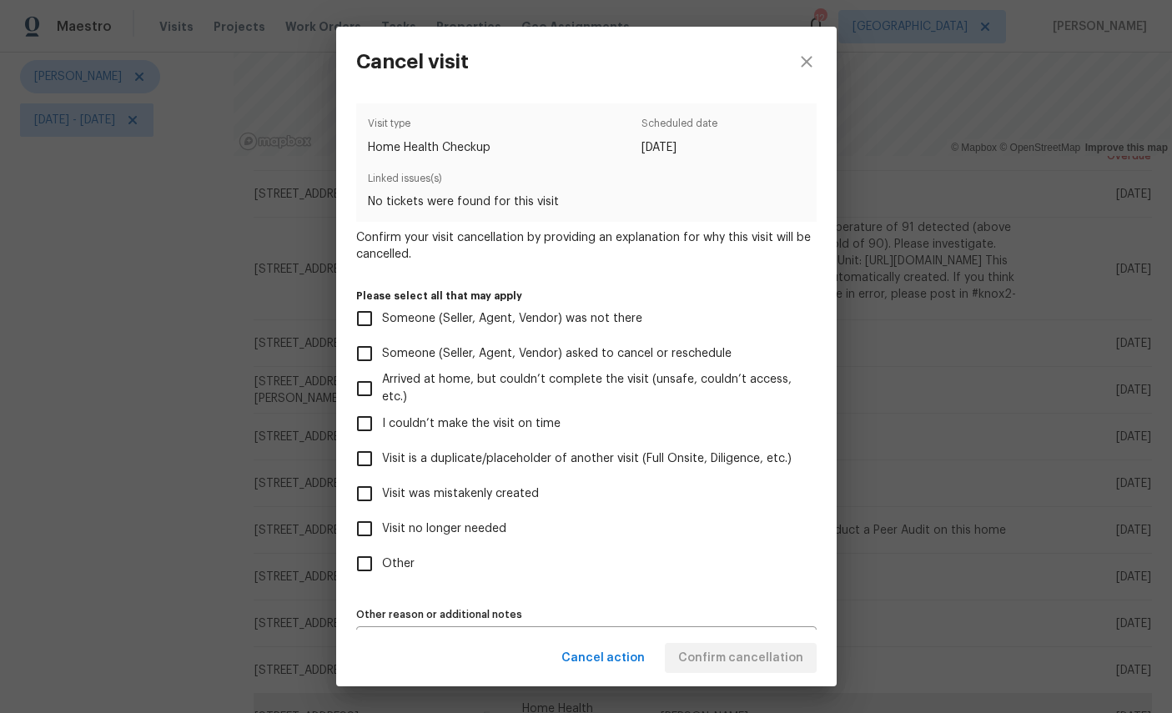
click at [469, 533] on span "Visit no longer needed" at bounding box center [444, 529] width 124 height 18
click at [382, 533] on input "Visit no longer needed" at bounding box center [364, 528] width 35 height 35
checkbox input "true"
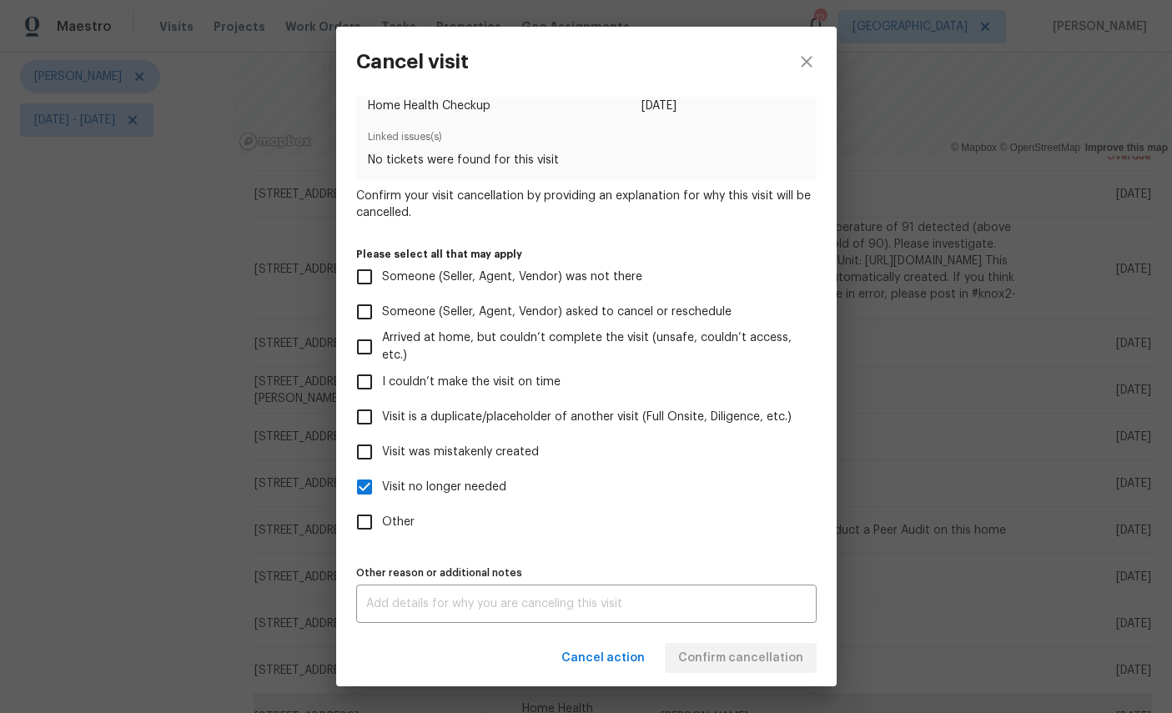
scroll to position [49, 0]
click at [593, 601] on textarea at bounding box center [586, 604] width 440 height 12
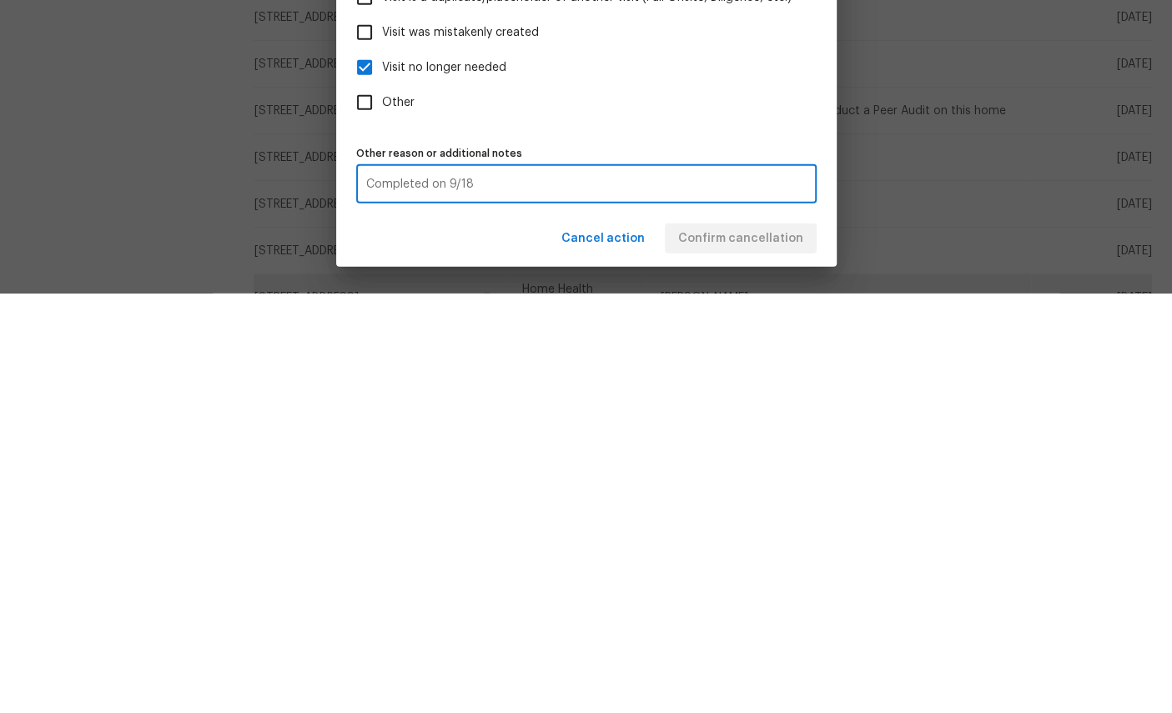
scroll to position [63, 0]
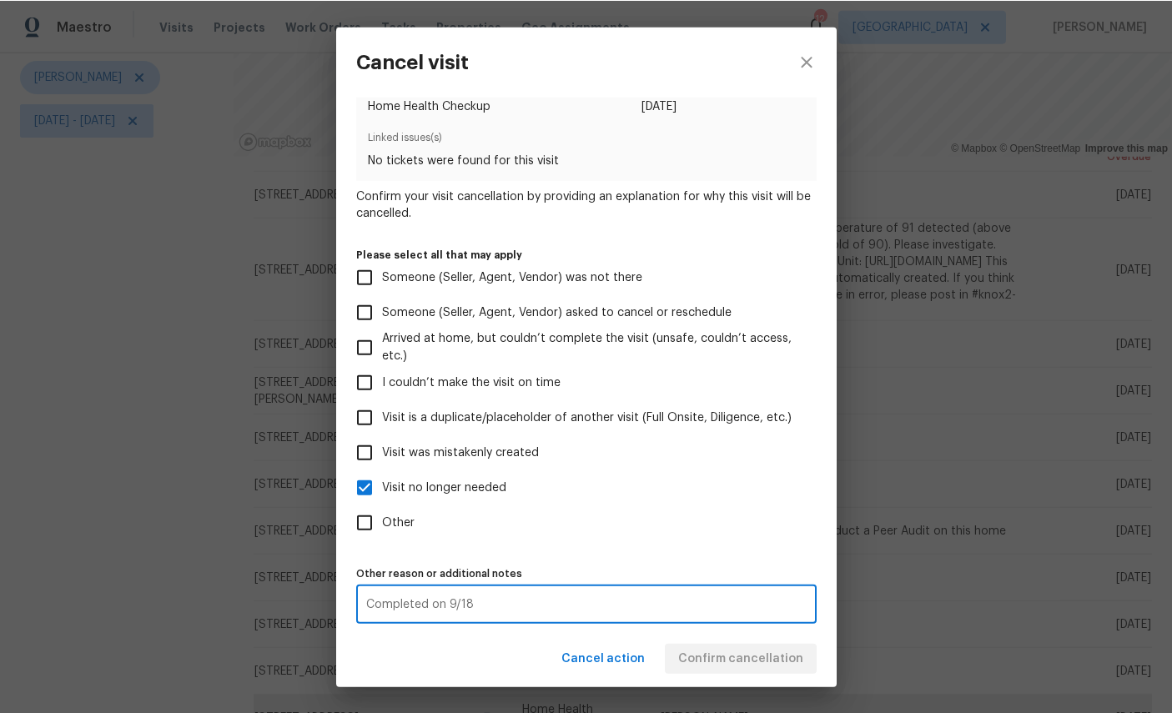
click at [709, 608] on textarea "Completed on 9/18" at bounding box center [586, 604] width 440 height 12
type textarea "Completed on 9/18"
click at [737, 652] on div "Cancel action Confirm cancellation" at bounding box center [586, 659] width 500 height 58
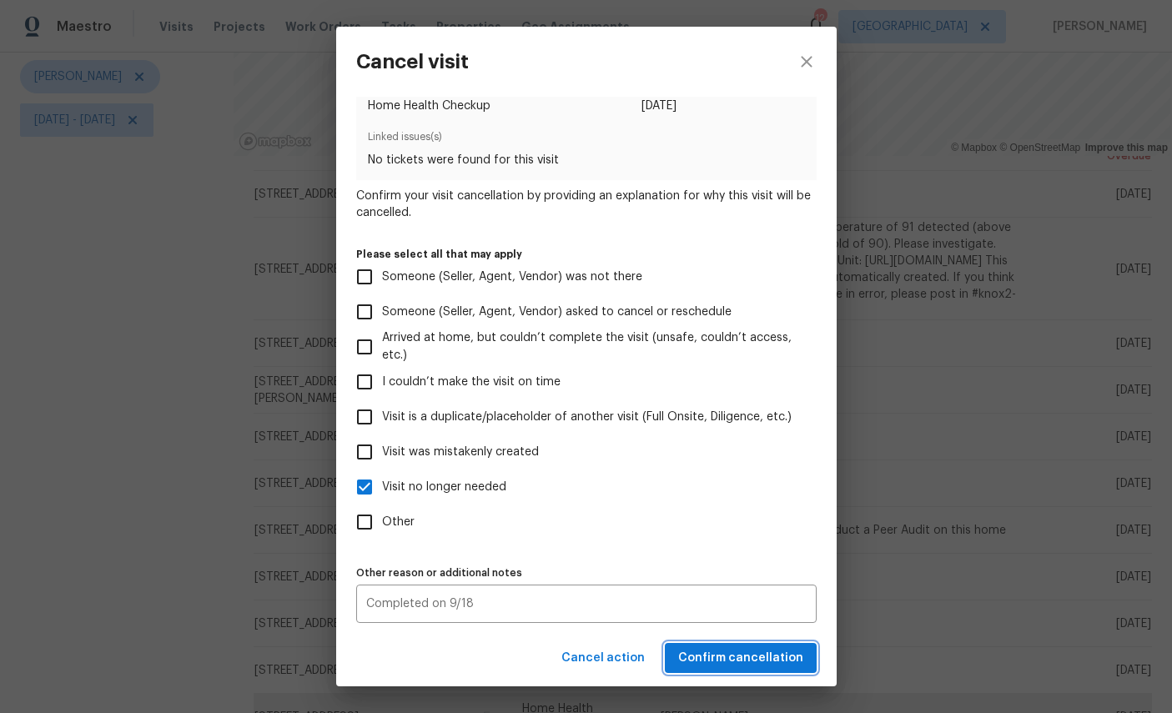
click at [752, 660] on span "Confirm cancellation" at bounding box center [740, 658] width 125 height 21
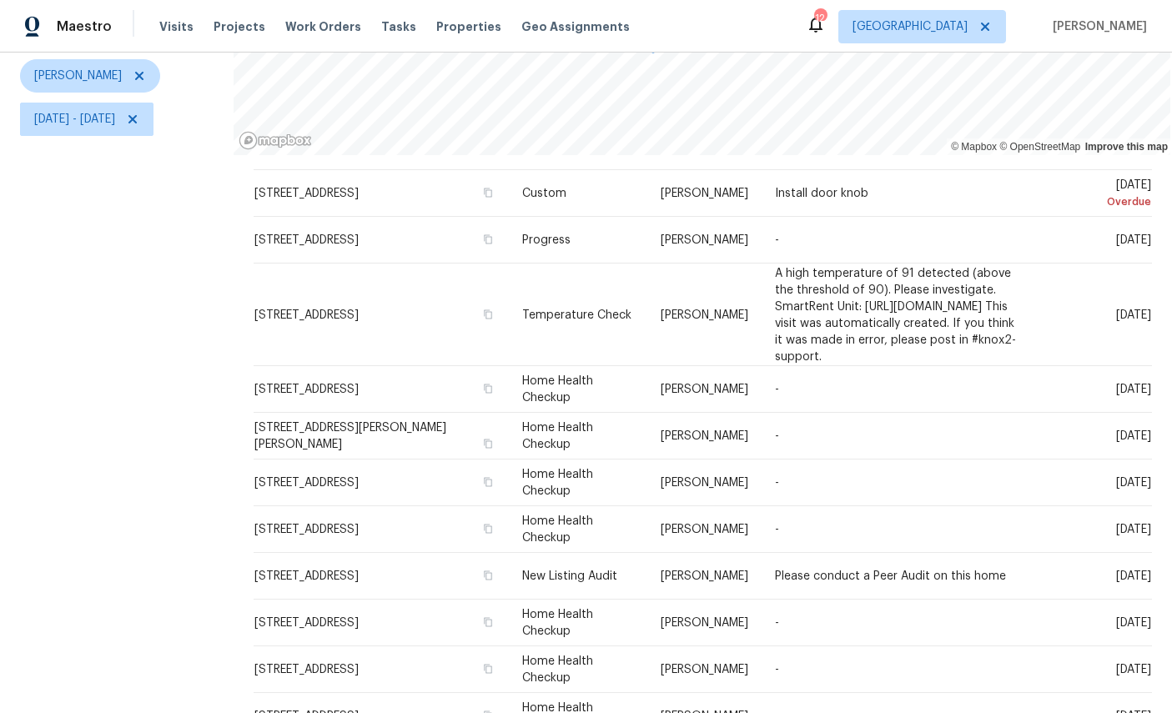
scroll to position [197, 0]
click at [1031, 694] on td "-" at bounding box center [895, 717] width 269 height 47
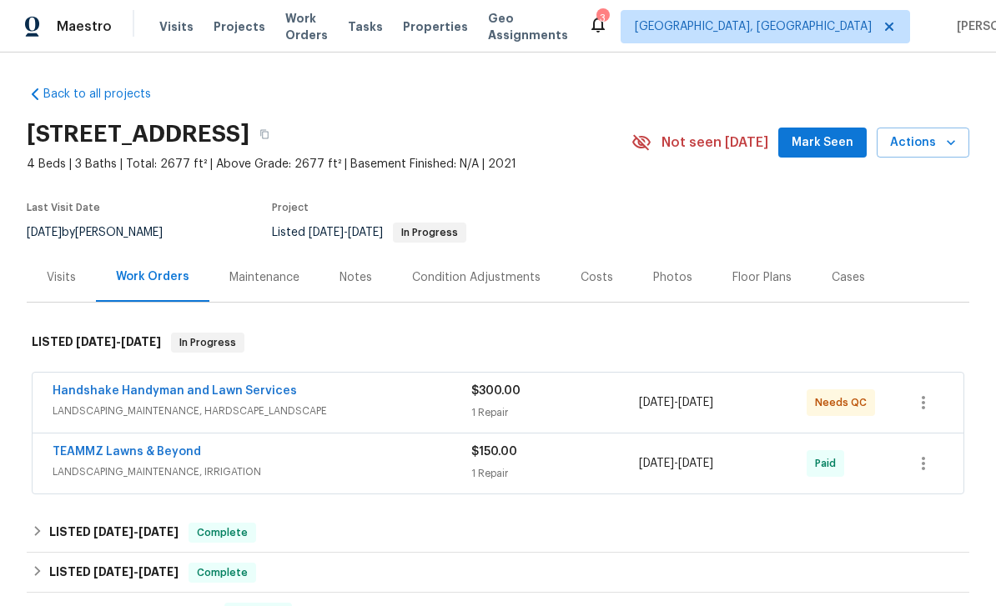
click at [107, 413] on span "LANDSCAPING_MAINTENANCE, HARDSCAPE_LANDSCAPE" at bounding box center [262, 411] width 419 height 17
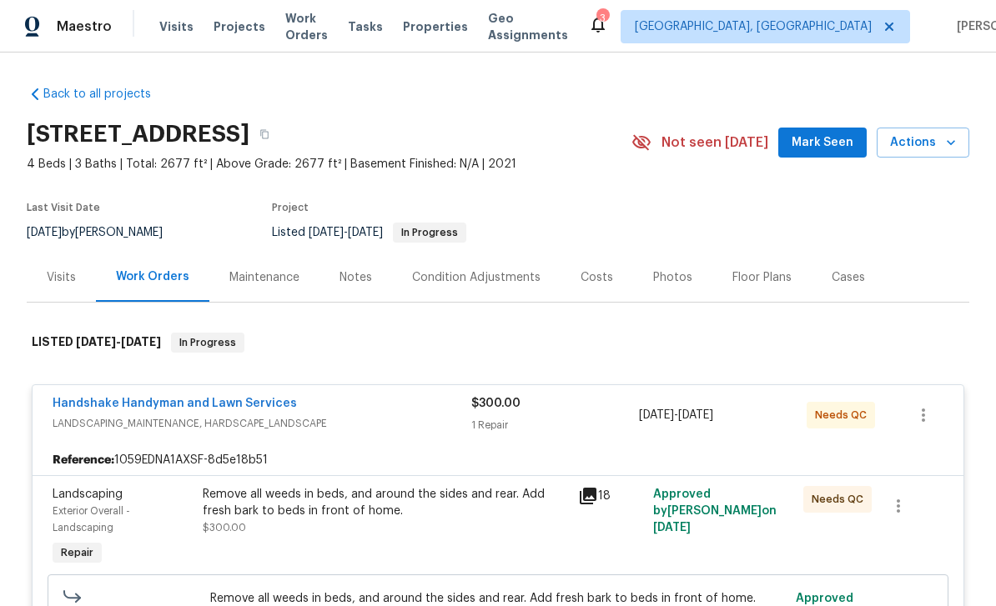
click at [100, 398] on link "Handshake Handyman and Lawn Services" at bounding box center [175, 404] width 244 height 12
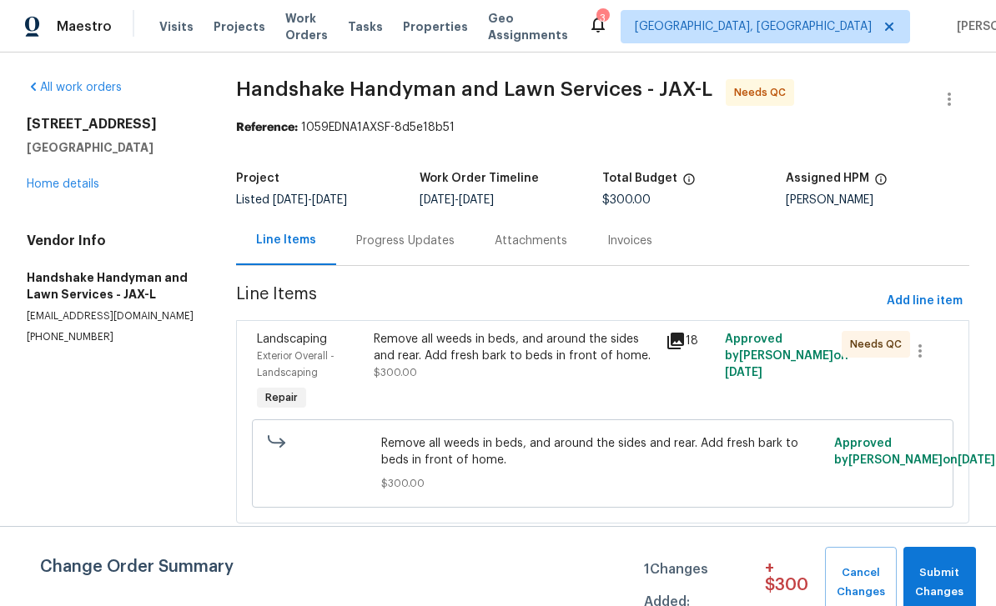
click at [289, 355] on span "Exterior Overall - Landscaping" at bounding box center [296, 364] width 78 height 27
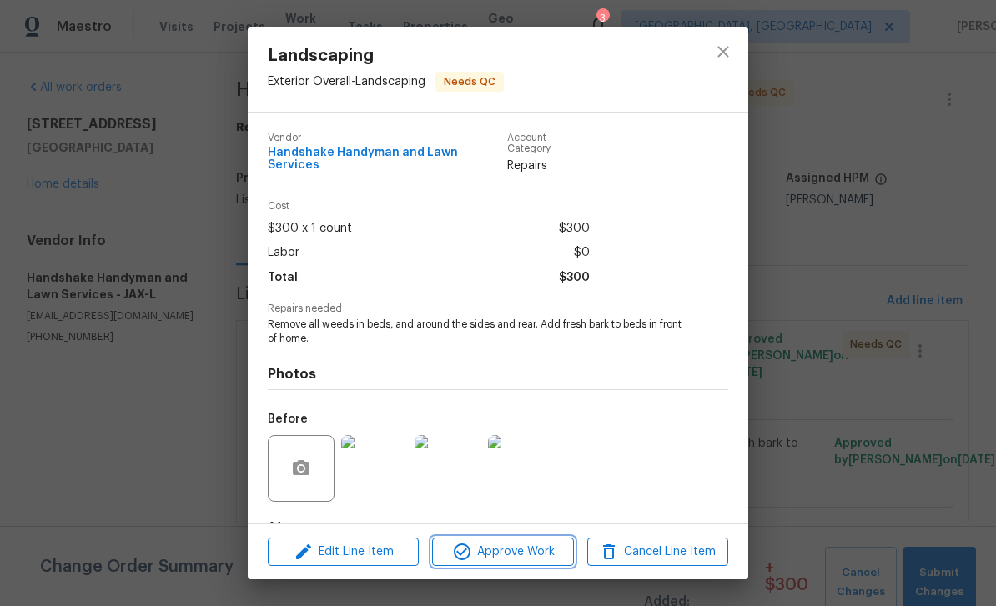
click at [510, 539] on button "Approve Work" at bounding box center [502, 552] width 141 height 29
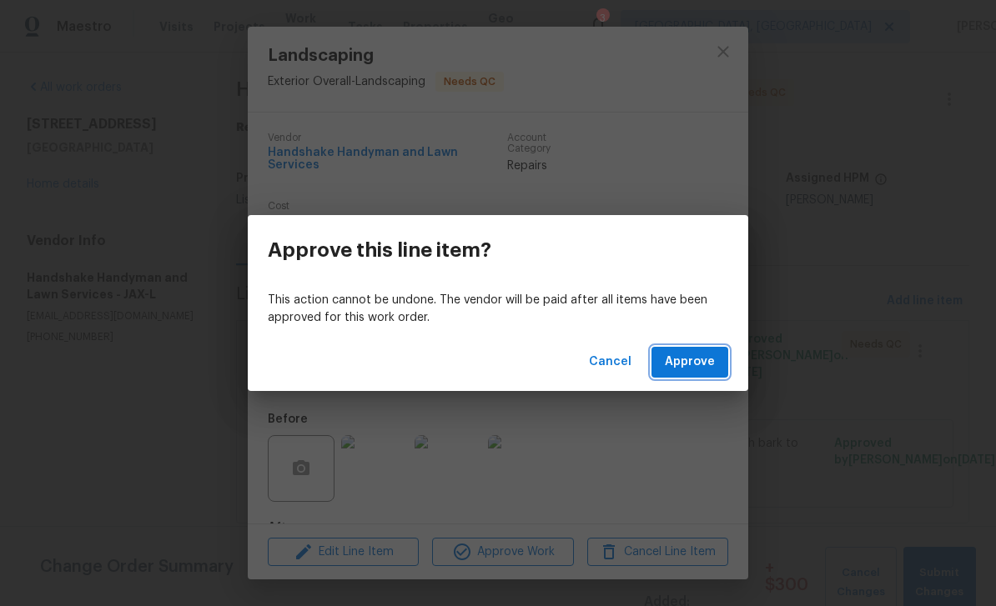
click at [675, 360] on span "Approve" at bounding box center [690, 362] width 50 height 21
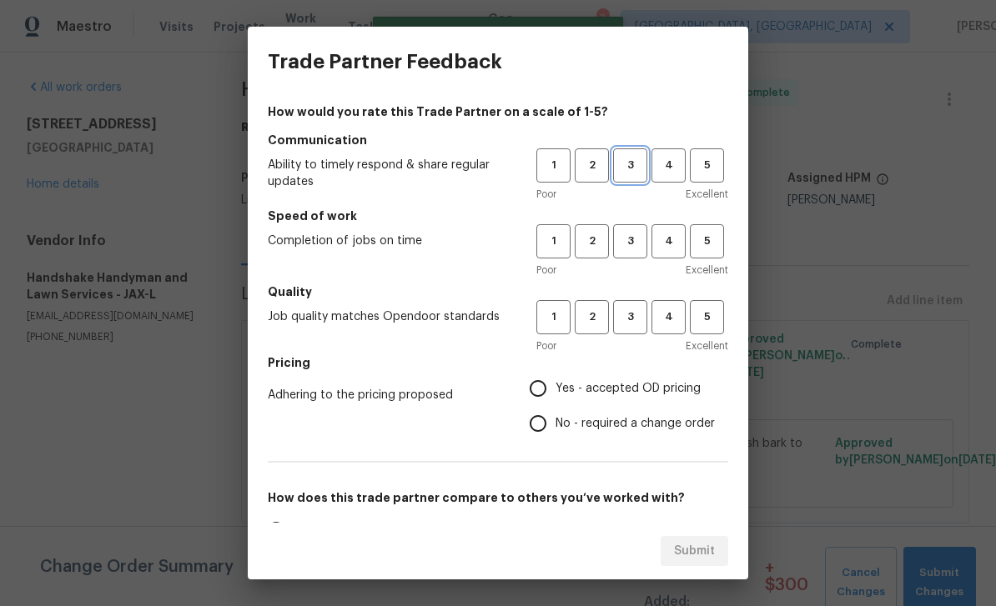
click at [636, 163] on span "3" at bounding box center [630, 165] width 31 height 19
click at [637, 244] on span "3" at bounding box center [630, 241] width 31 height 19
click at [642, 312] on span "3" at bounding box center [630, 317] width 31 height 19
click at [610, 393] on span "Yes - accepted OD pricing" at bounding box center [627, 389] width 145 height 18
click at [555, 393] on input "Yes - accepted OD pricing" at bounding box center [537, 388] width 35 height 35
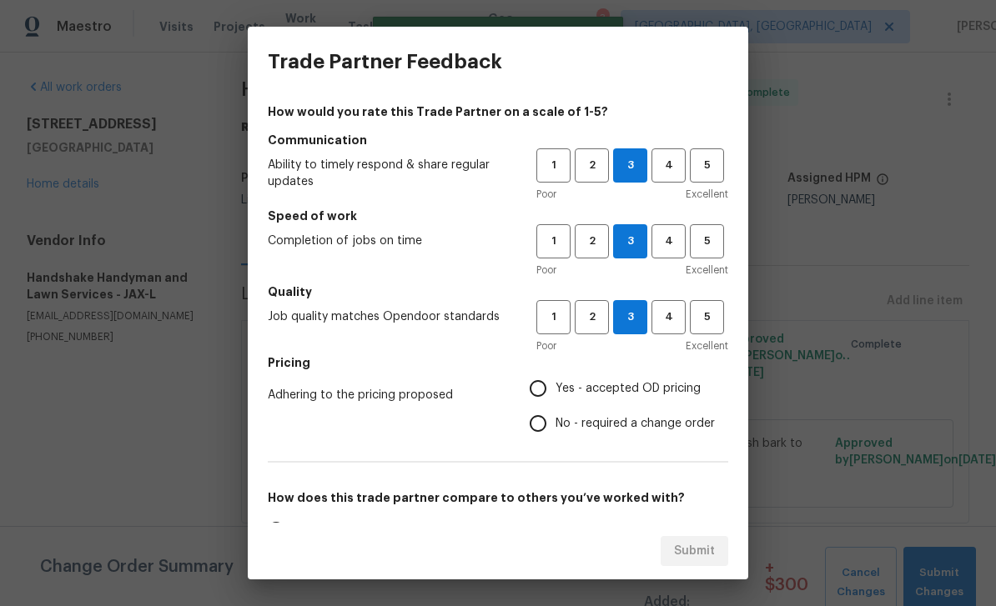
radio input "true"
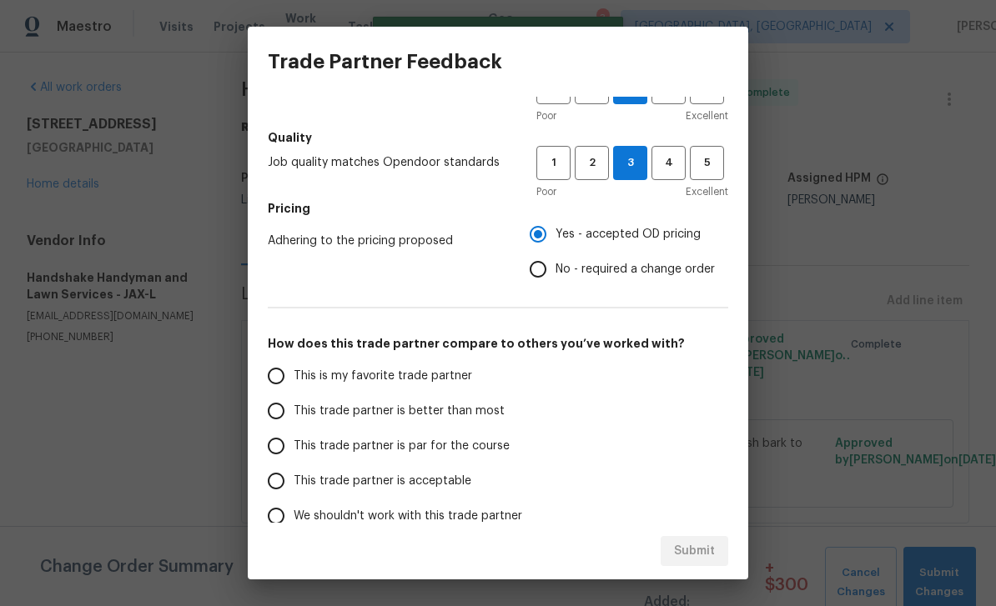
scroll to position [156, 0]
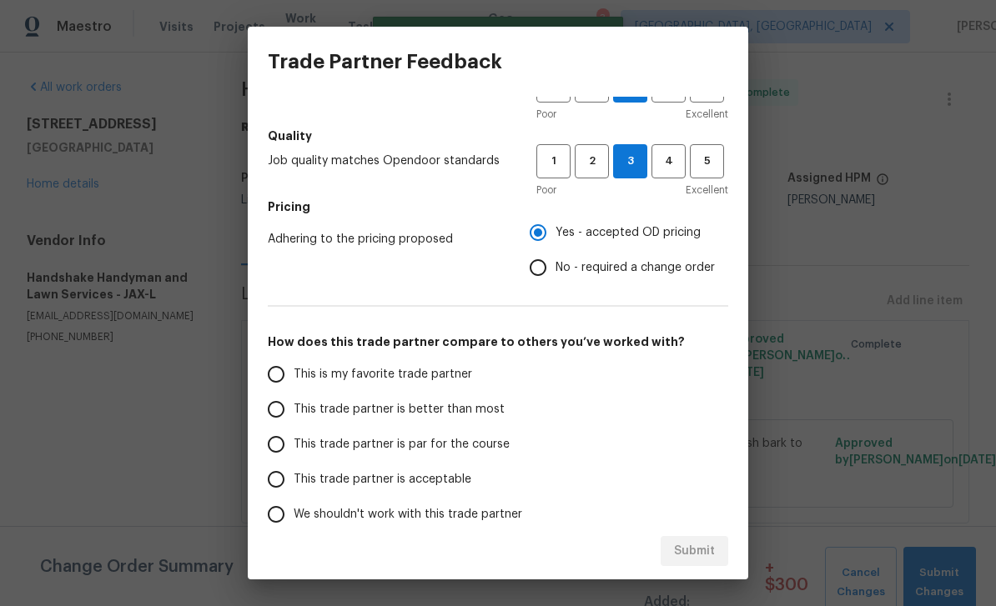
click at [424, 374] on span "This is my favorite trade partner" at bounding box center [383, 375] width 178 height 18
click at [294, 374] on input "This is my favorite trade partner" at bounding box center [276, 374] width 35 height 35
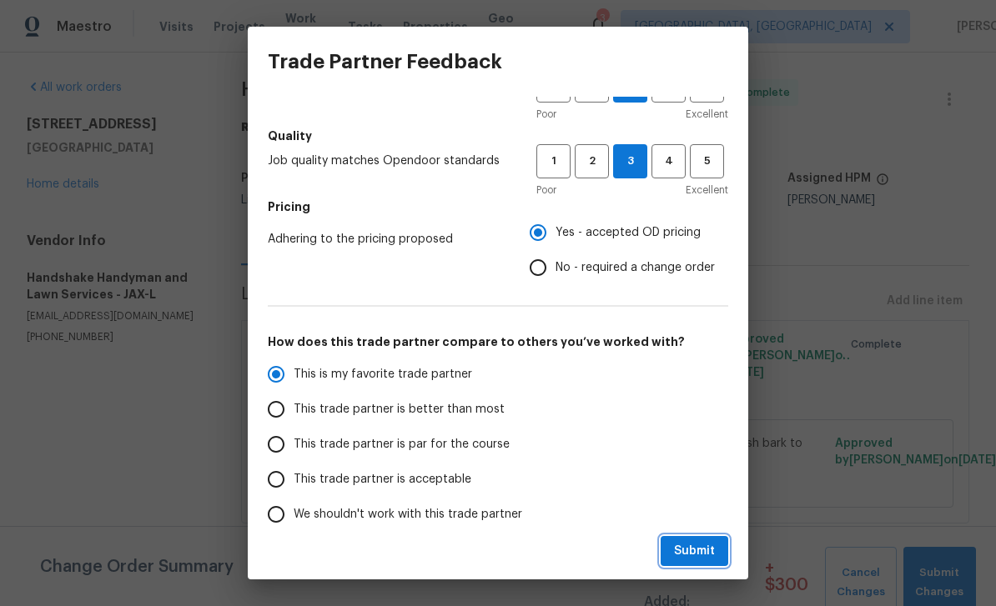
click at [721, 542] on button "Submit" at bounding box center [695, 551] width 68 height 31
radio input "true"
radio input "false"
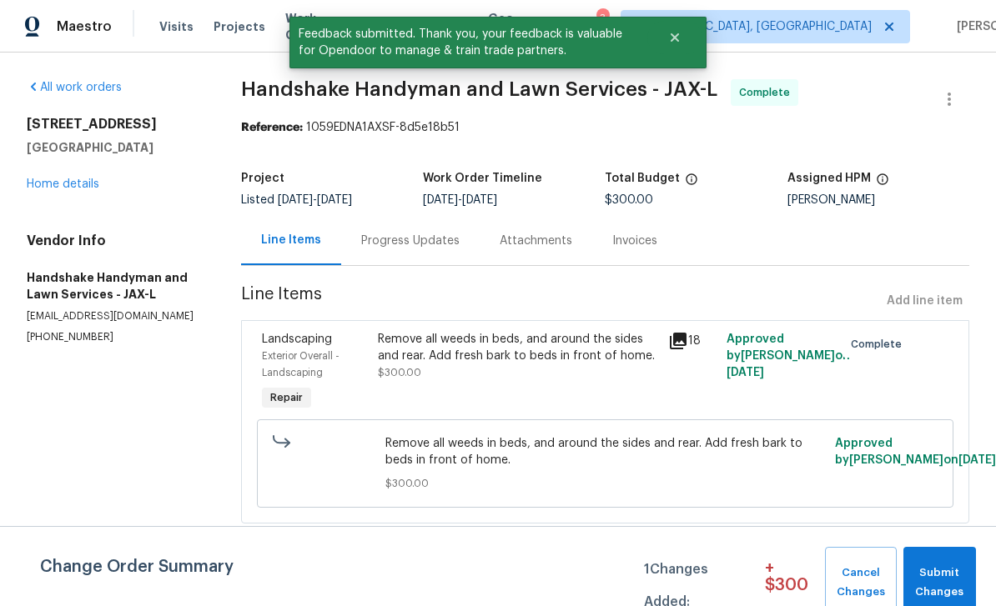
click at [55, 178] on link "Home details" at bounding box center [63, 184] width 73 height 12
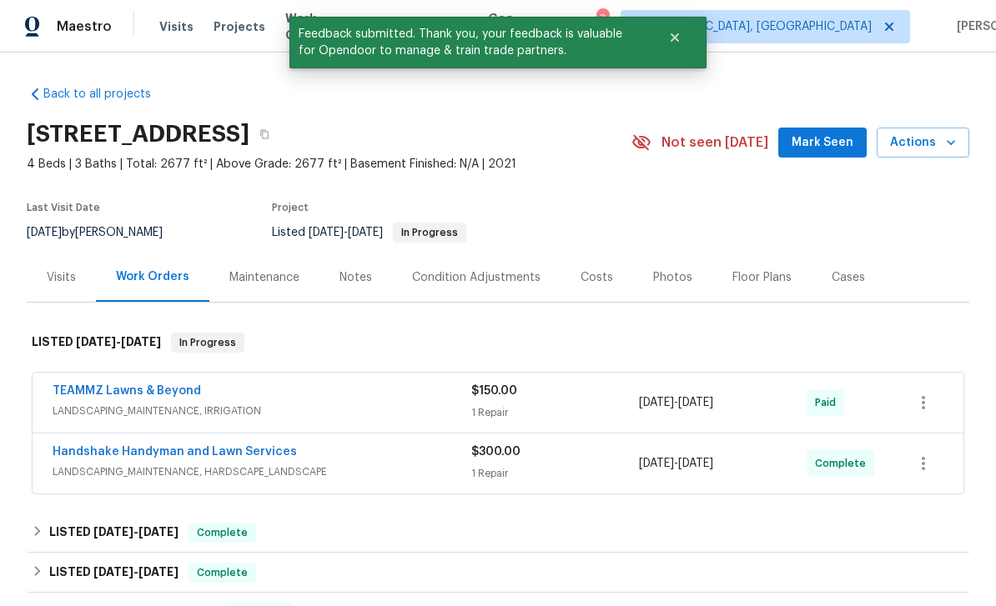
click at [53, 292] on div "Visits" at bounding box center [61, 277] width 69 height 49
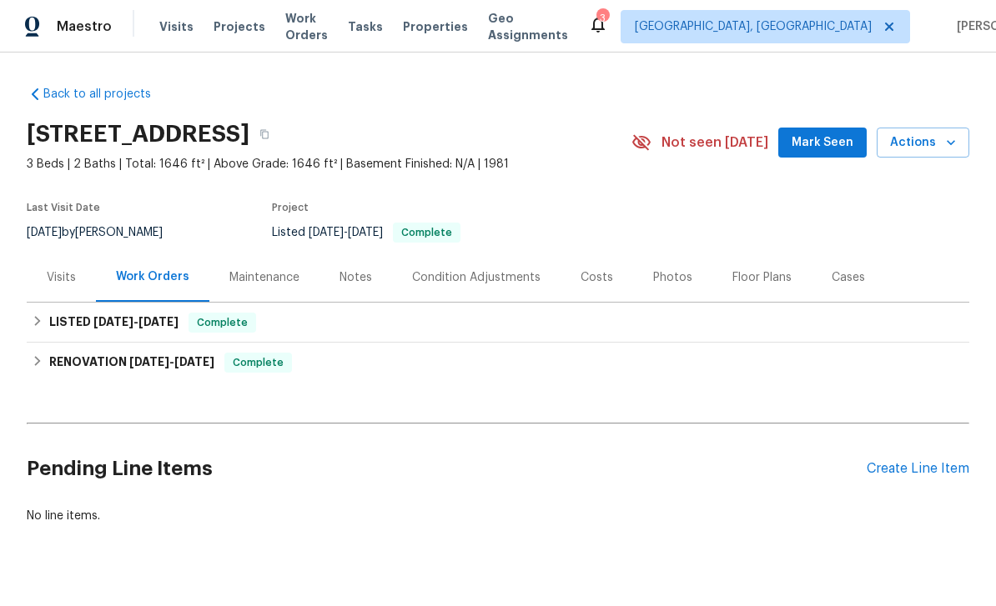
click at [78, 280] on div "Visits" at bounding box center [61, 277] width 69 height 49
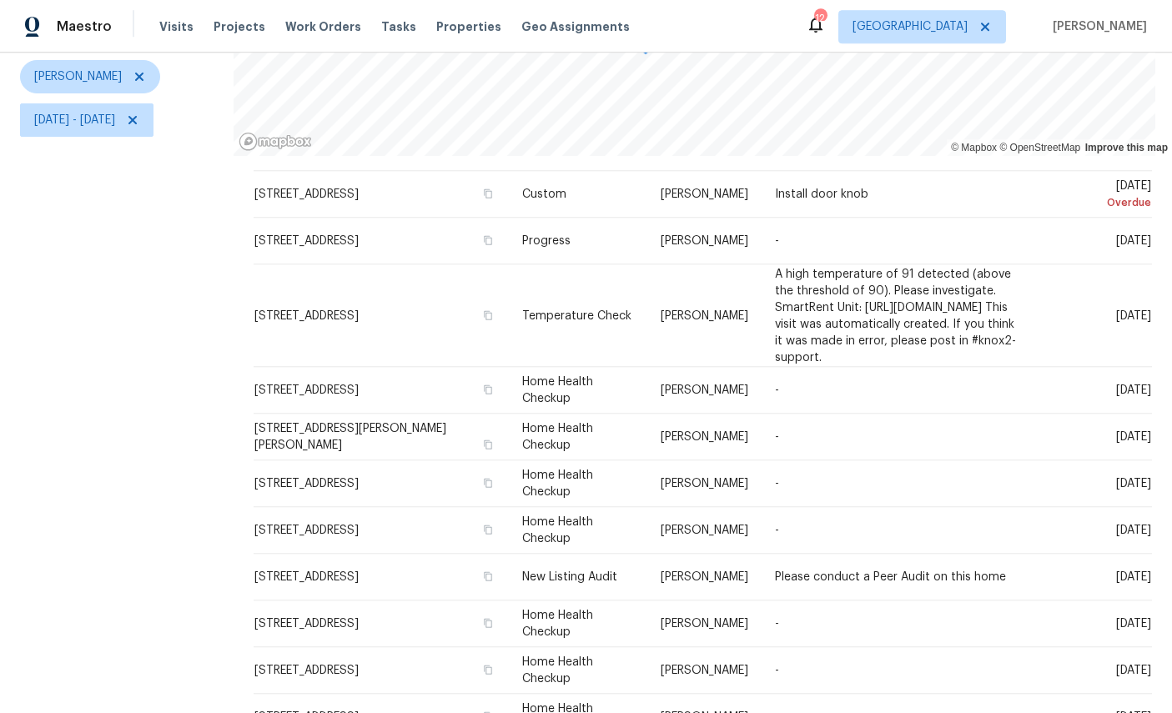
scroll to position [63, 0]
click at [0, 0] on icon at bounding box center [0, 0] width 0 height 0
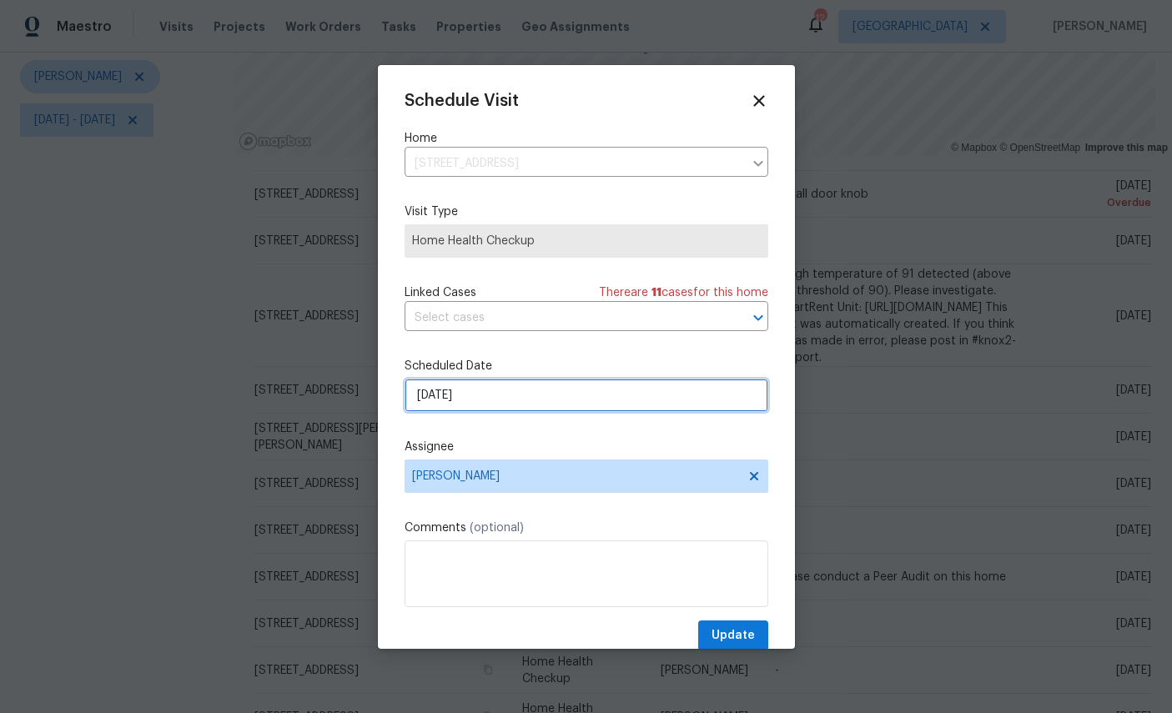
click at [569, 389] on input "[DATE]" at bounding box center [586, 395] width 364 height 33
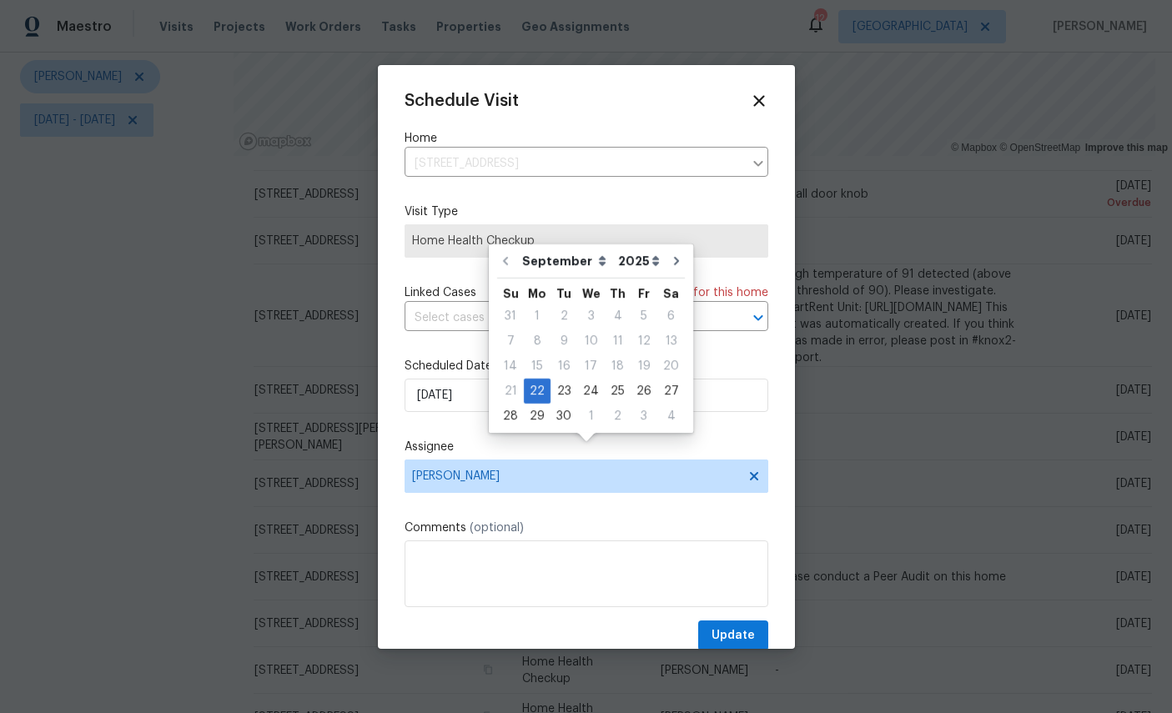
click at [764, 94] on icon at bounding box center [759, 101] width 18 height 18
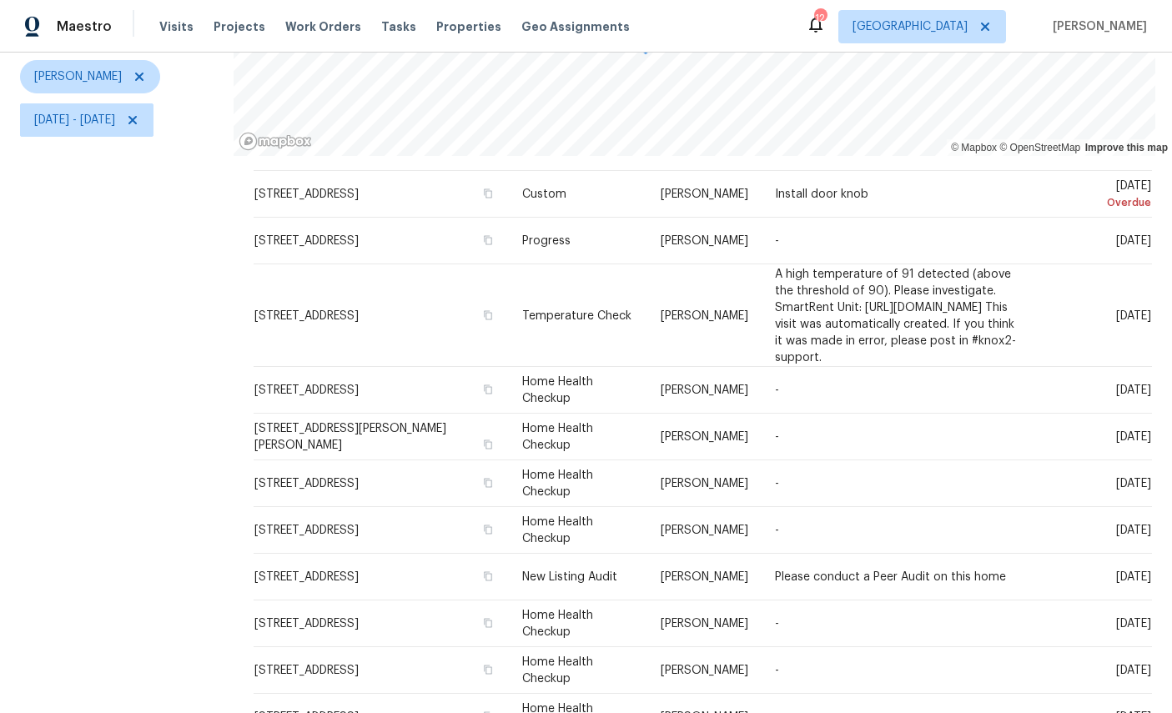
click at [0, 0] on span at bounding box center [0, 0] width 0 height 0
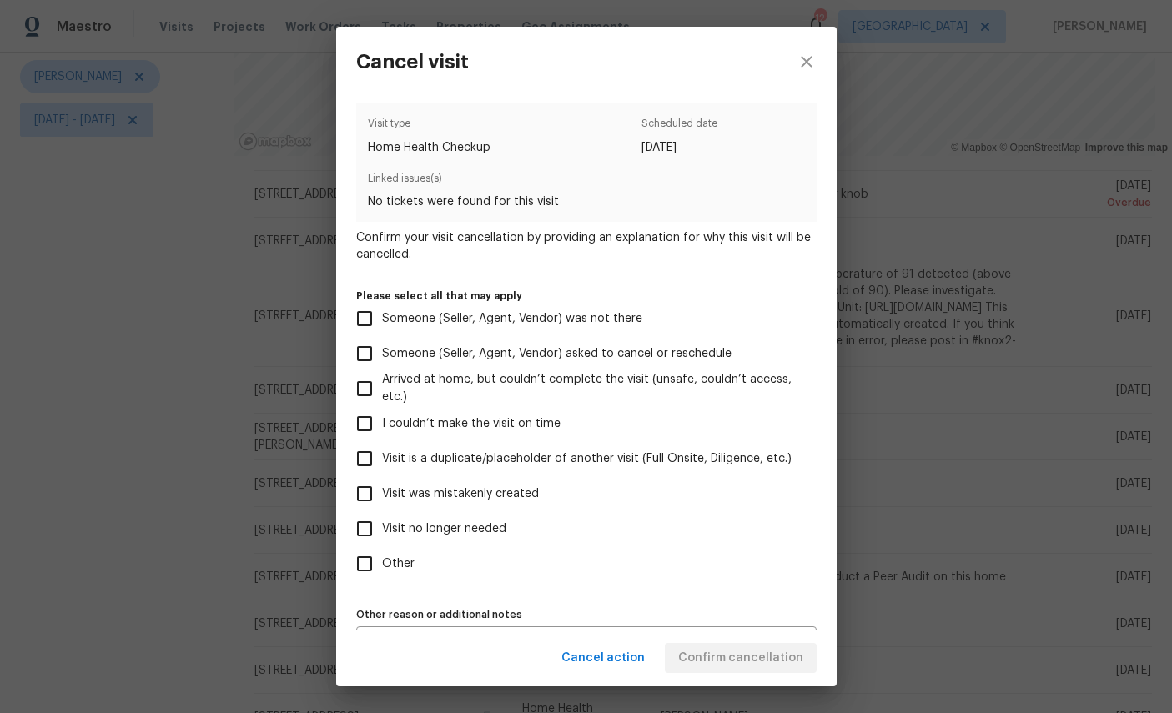
click at [470, 535] on span "Visit no longer needed" at bounding box center [444, 529] width 124 height 18
click at [382, 535] on input "Visit no longer needed" at bounding box center [364, 528] width 35 height 35
checkbox input "true"
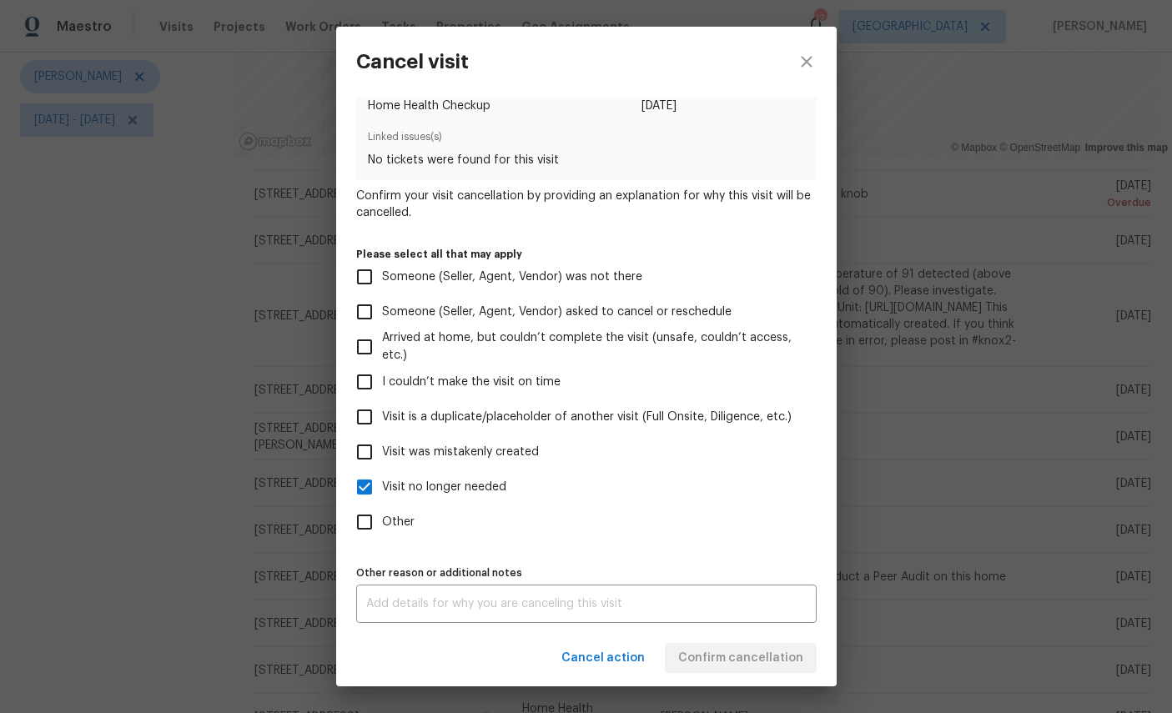
click at [560, 606] on textarea at bounding box center [586, 604] width 440 height 12
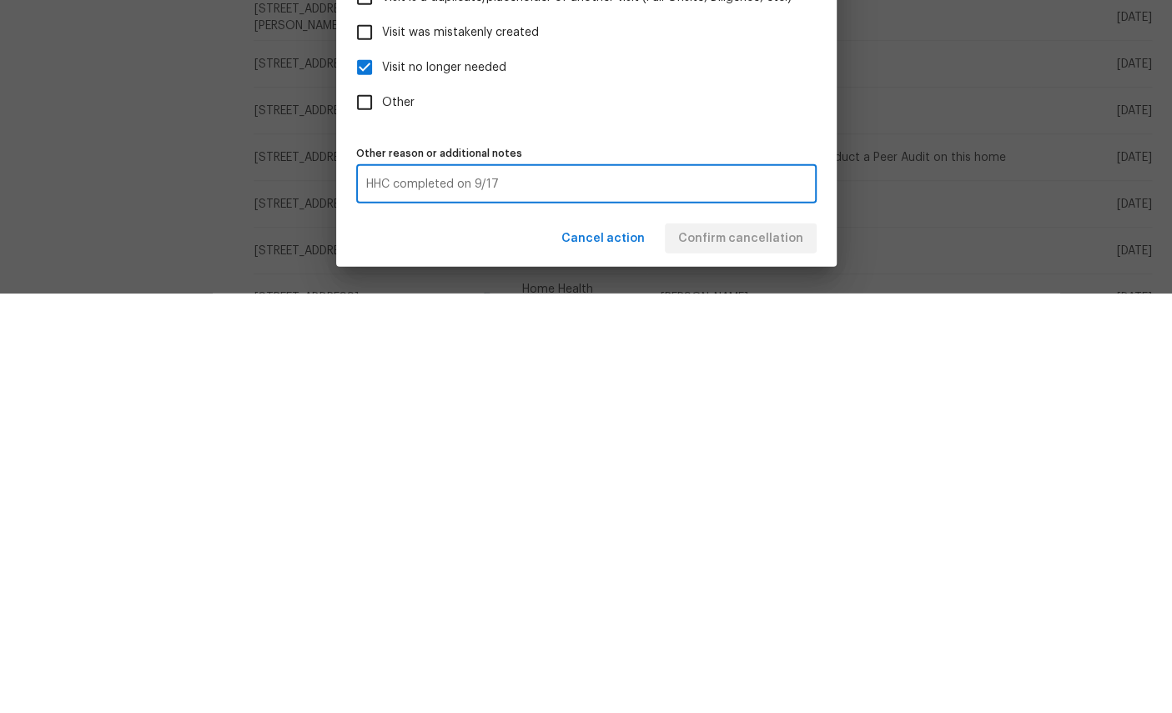
type textarea "HHC completed on 9/17"
click at [738, 630] on div "Cancel action Confirm cancellation" at bounding box center [586, 659] width 500 height 58
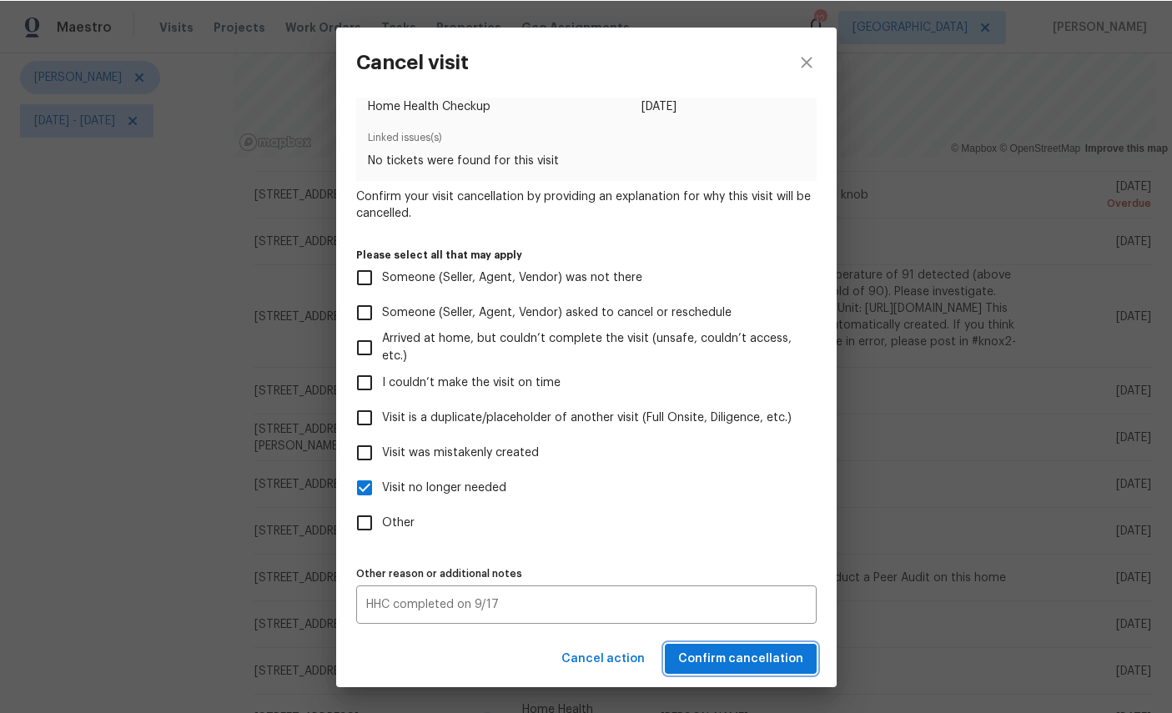
click at [761, 656] on span "Confirm cancellation" at bounding box center [740, 658] width 125 height 21
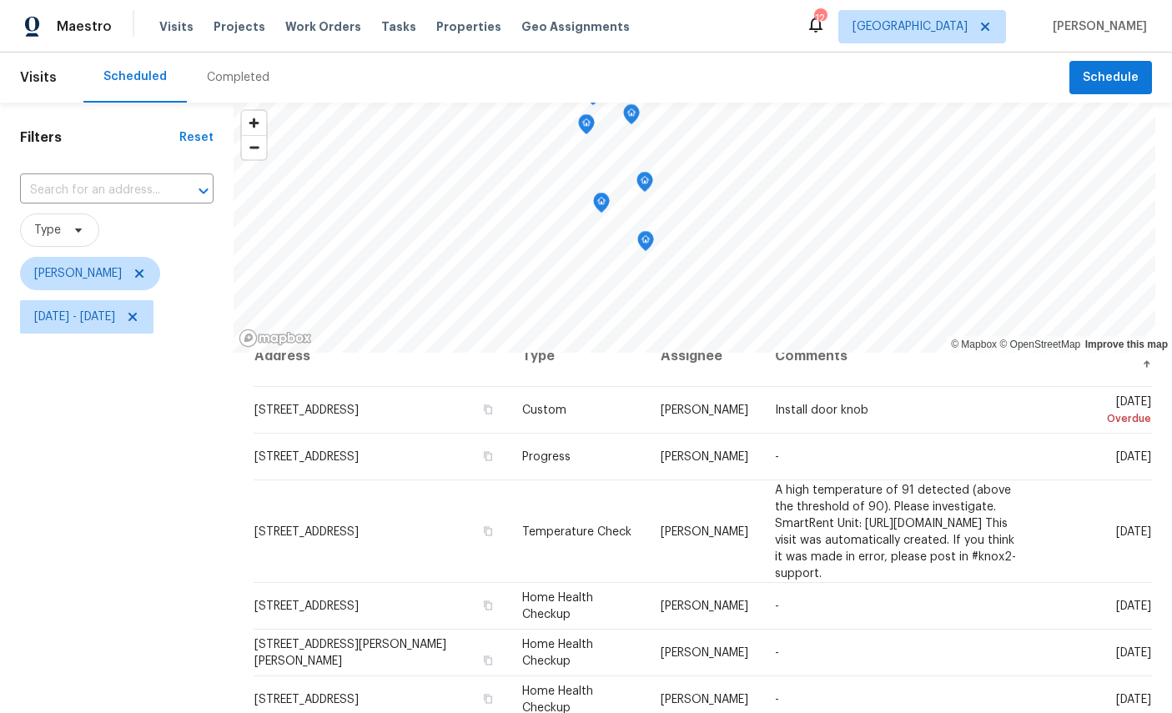
scroll to position [0, 0]
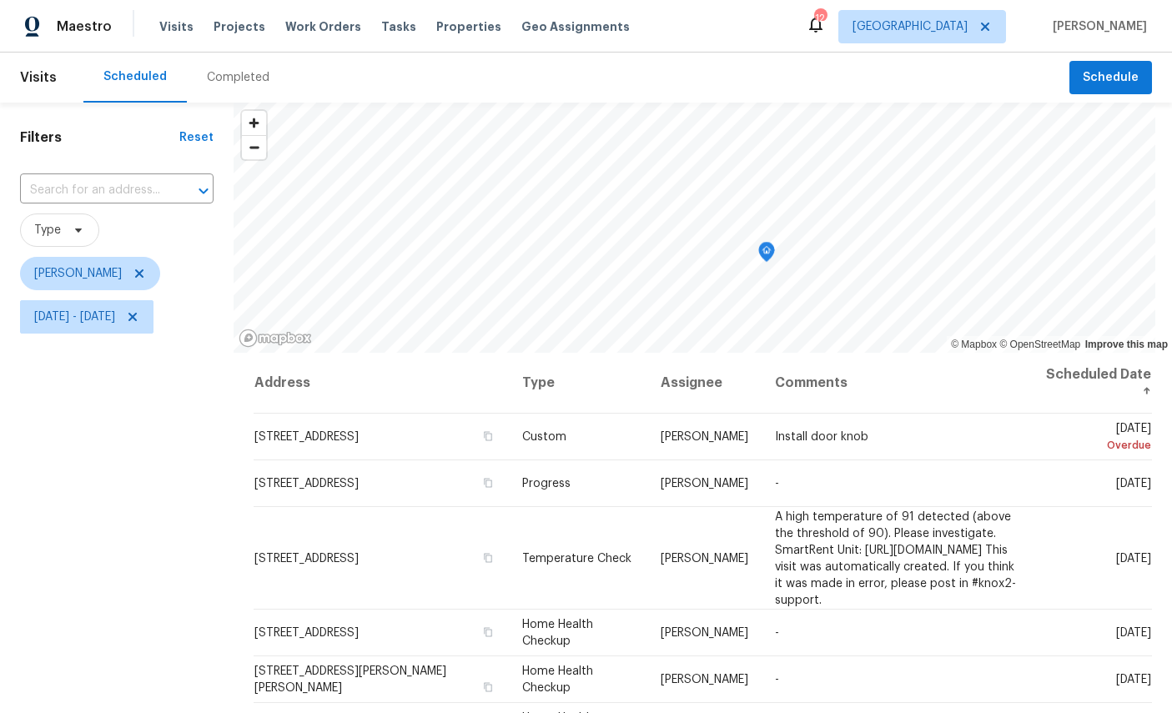
click at [770, 249] on icon "Map marker" at bounding box center [766, 252] width 15 height 19
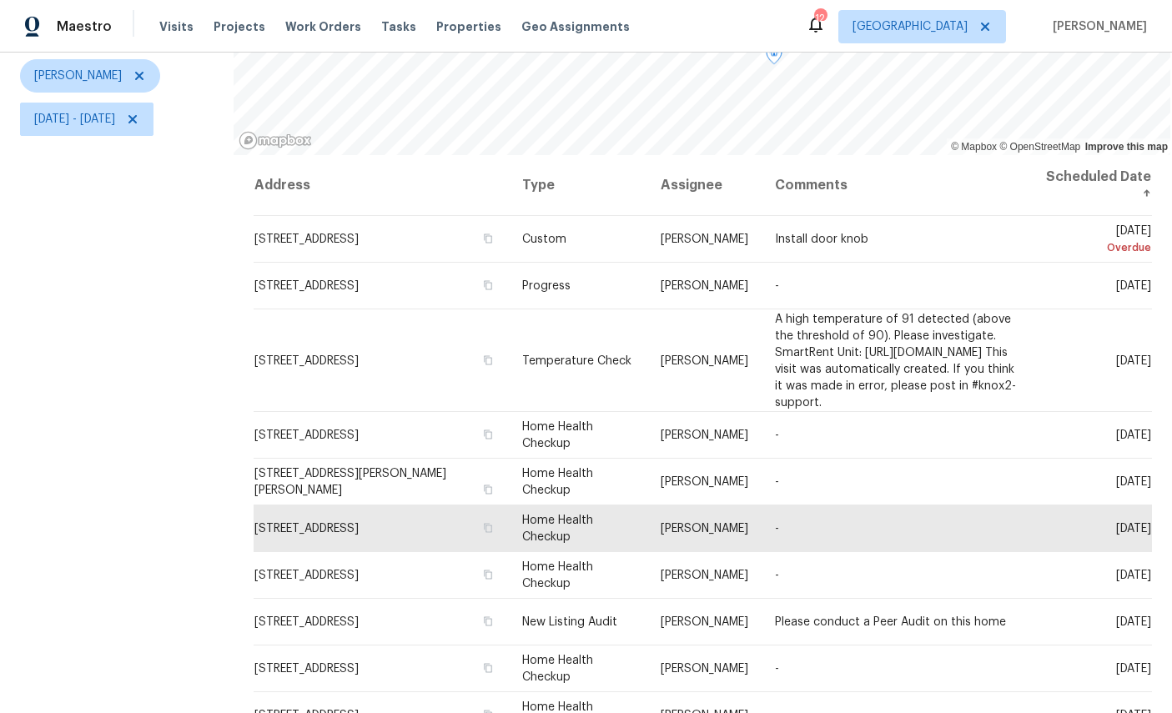
scroll to position [197, 0]
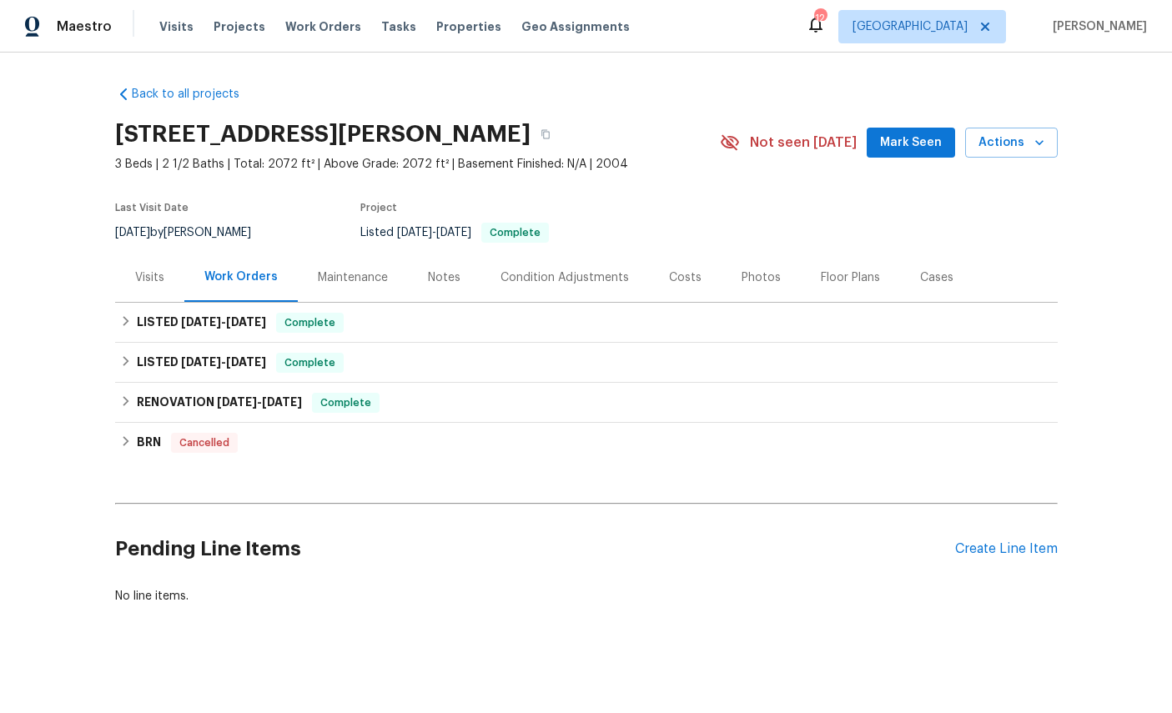
click at [992, 555] on div "Create Line Item" at bounding box center [1006, 549] width 103 height 16
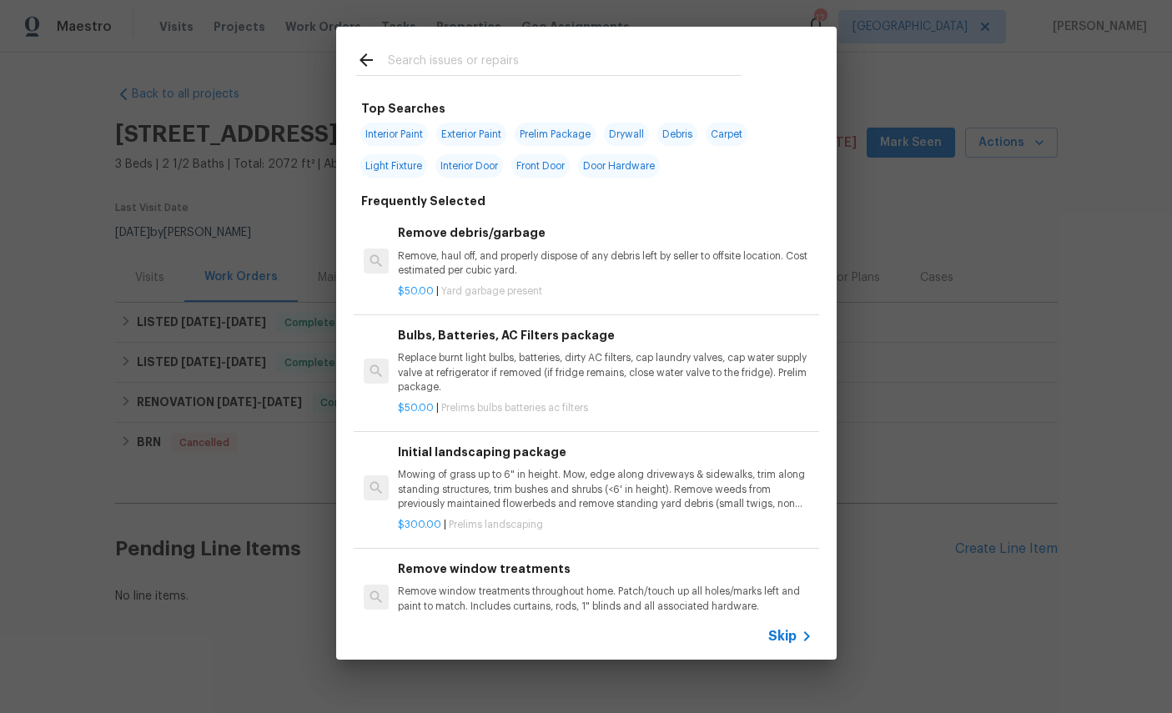
click at [520, 46] on div at bounding box center [548, 60] width 425 height 66
click at [614, 53] on input "text" at bounding box center [565, 62] width 354 height 25
type input "Countertops"
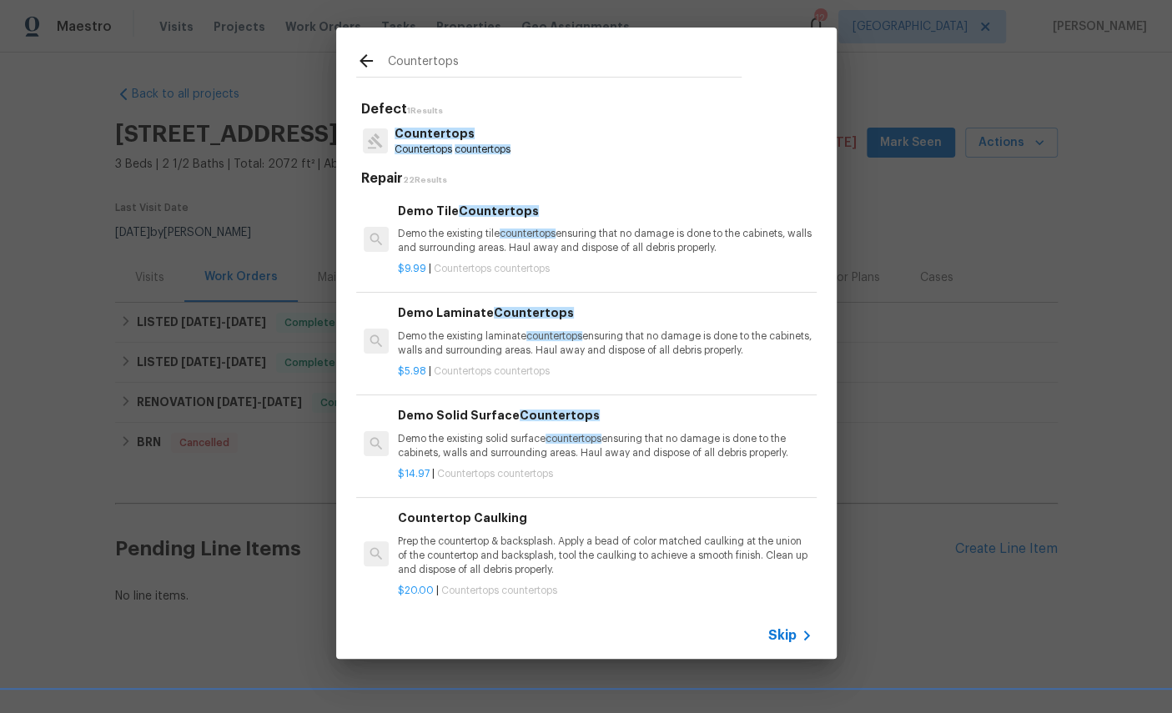
click at [435, 143] on p "Countertops countertops" at bounding box center [452, 150] width 116 height 14
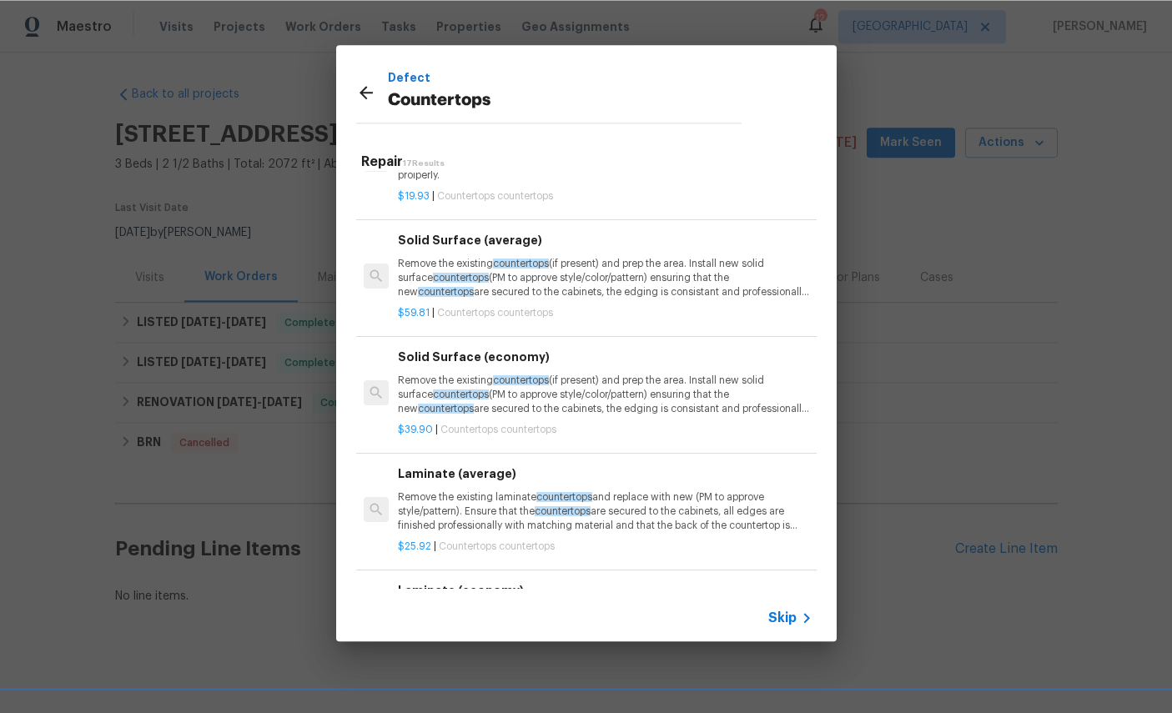
scroll to position [597, 0]
click at [599, 375] on p "Remove the existing countertops (if present) and prep the area. Install new sol…" at bounding box center [605, 394] width 414 height 43
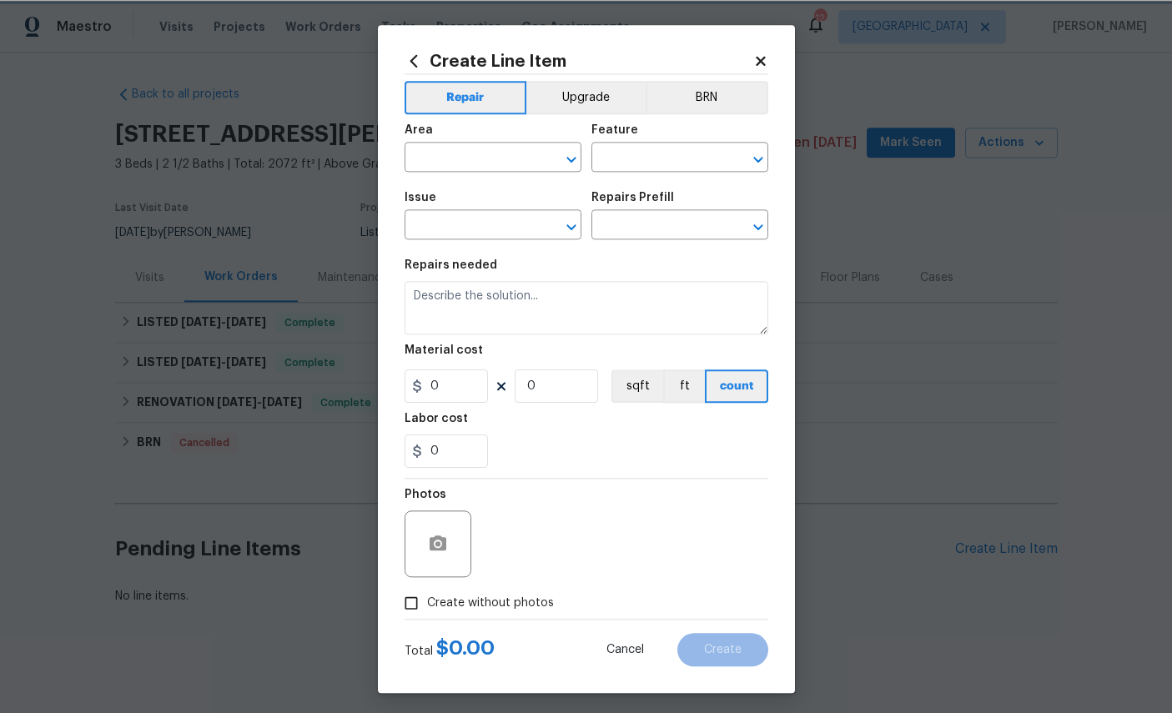
type input "Countertops"
type input "Solid Surface (economy) $39.90"
type textarea "Remove the existing countertops (if present) and prep the area. Install new sol…"
type input "39.9"
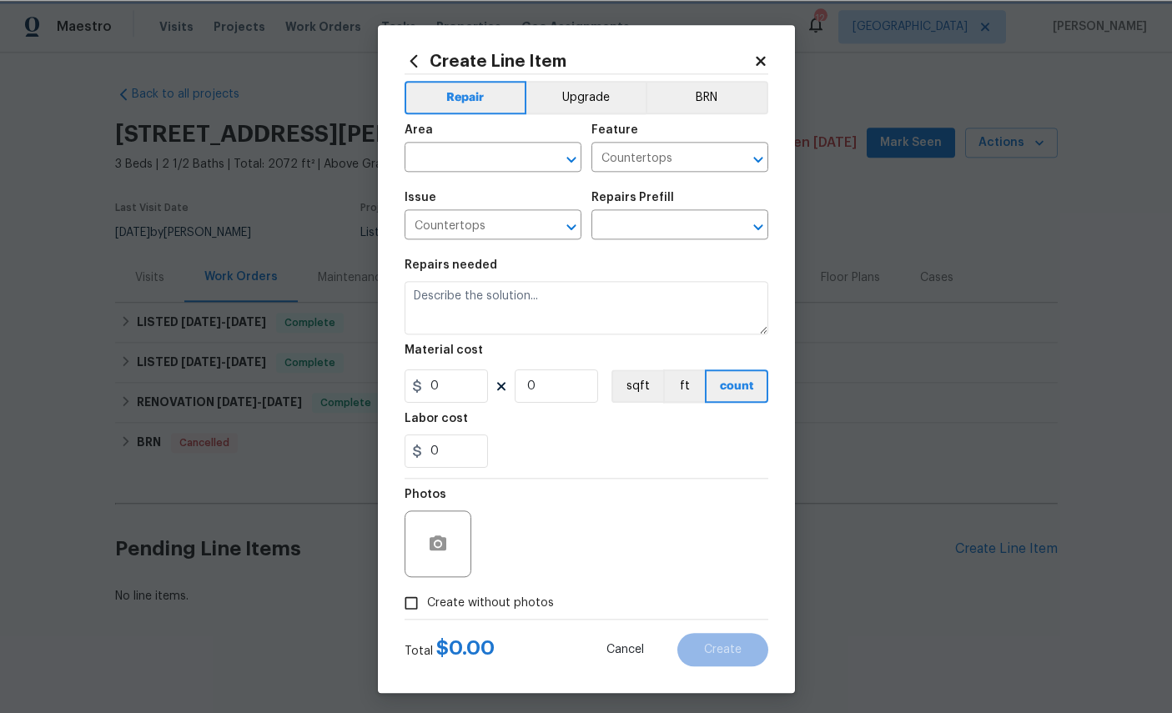
type input "1"
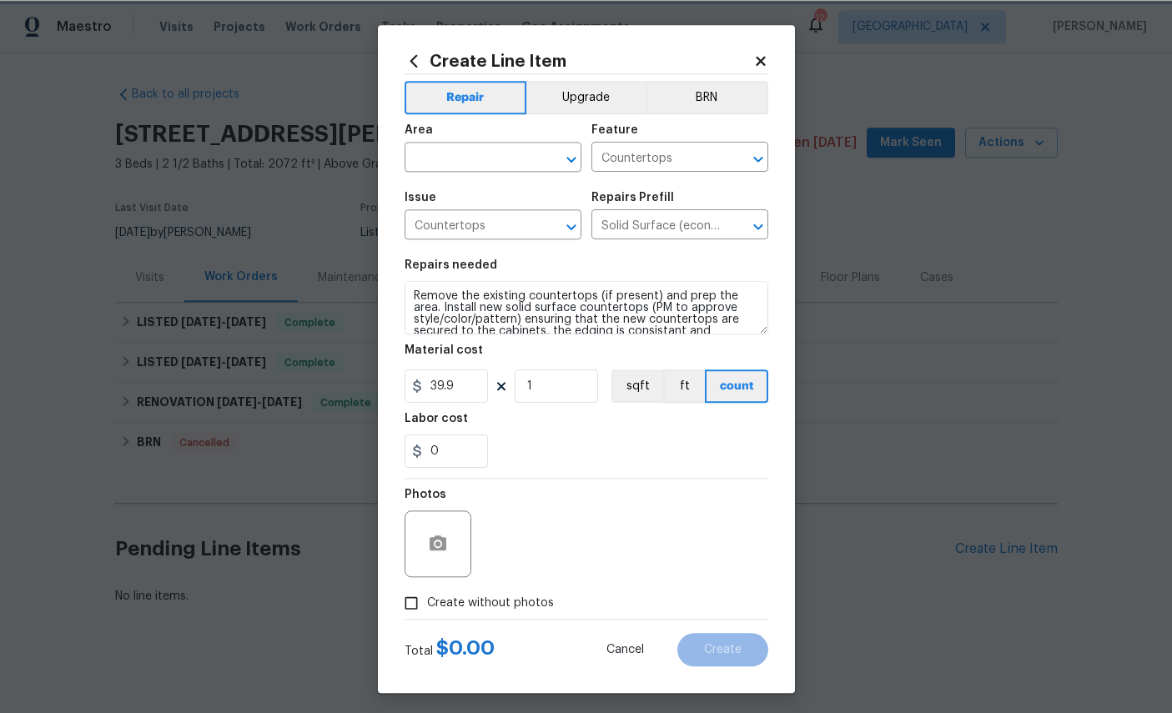
scroll to position [2, 0]
click at [462, 161] on input "text" at bounding box center [469, 159] width 130 height 26
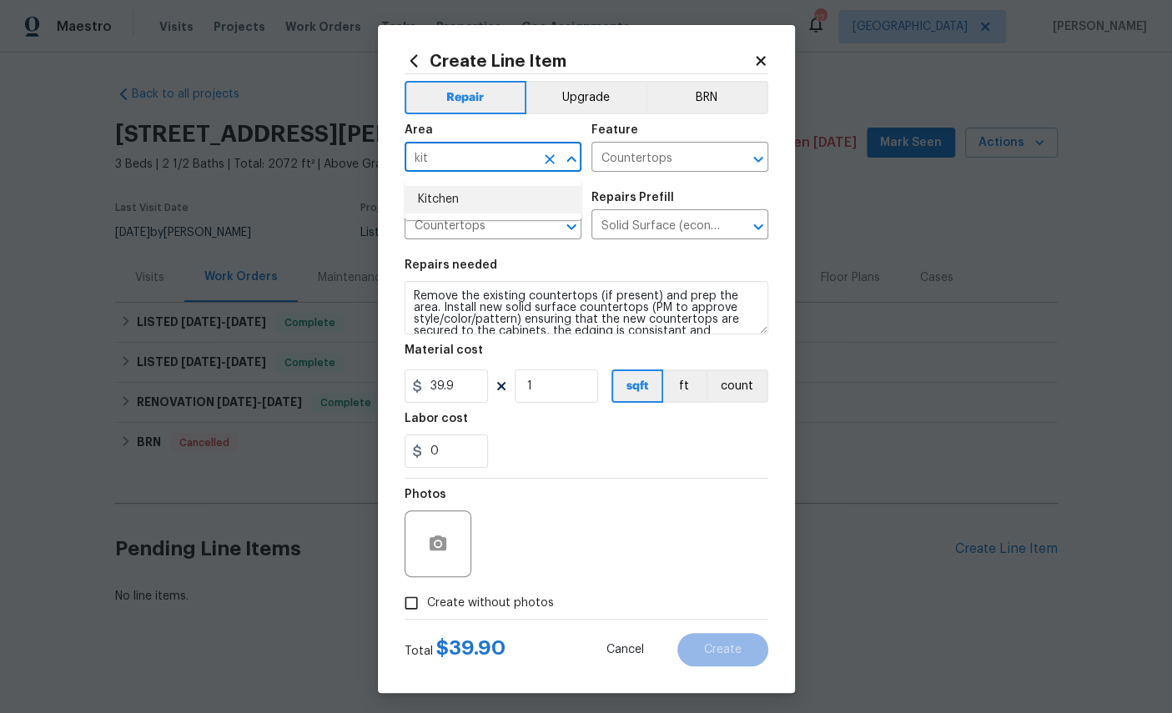
click at [494, 202] on li "Kitchen" at bounding box center [492, 200] width 177 height 28
type input "Kitchen"
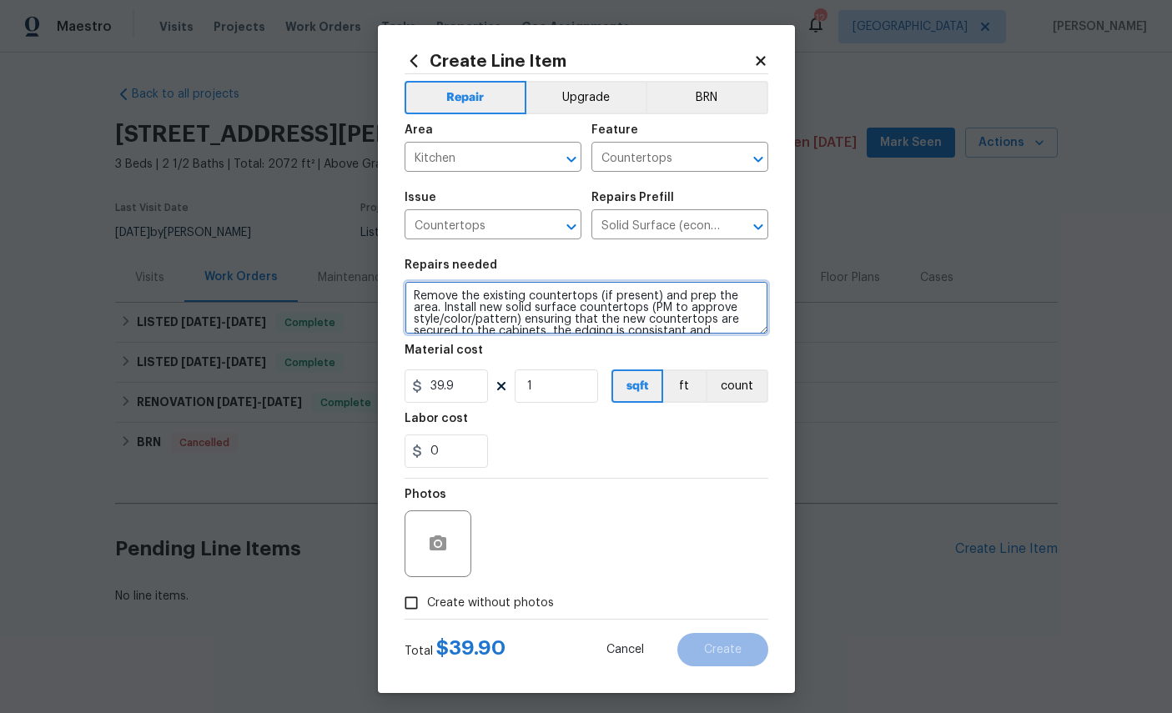
click at [616, 333] on textarea "Remove the existing countertops (if present) and prep the area. Install new sol…" at bounding box center [586, 307] width 364 height 53
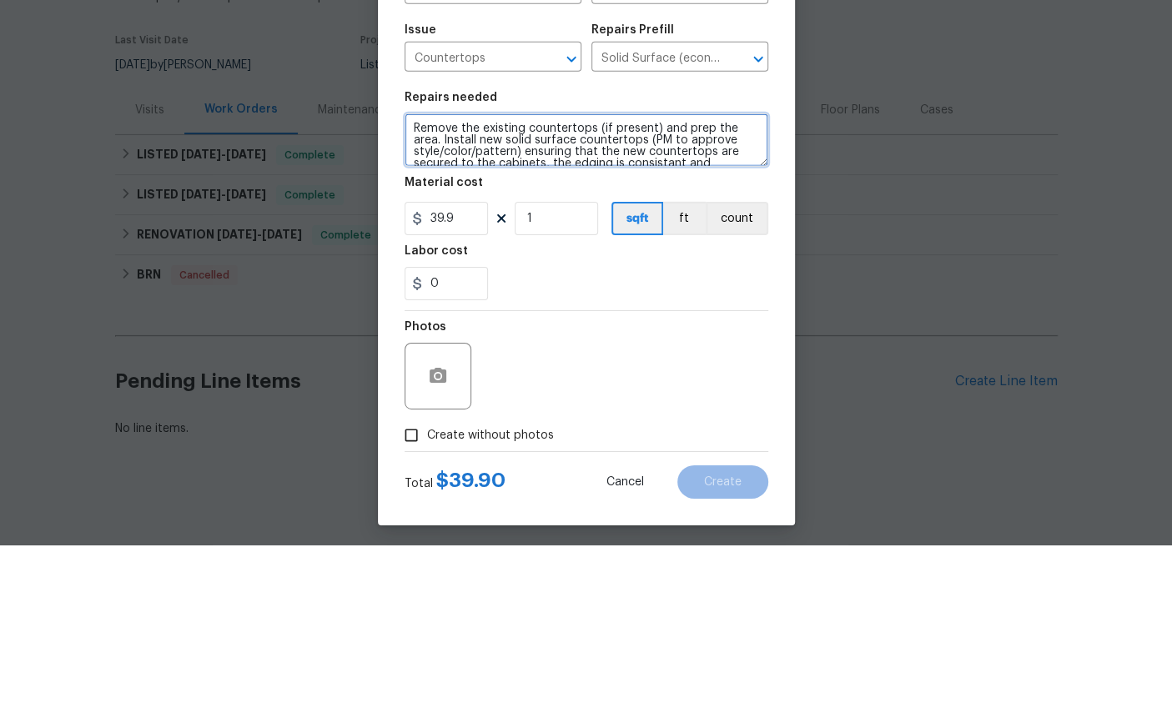
click at [444, 281] on textarea "Remove the existing countertops (if present) and prep the area. Install new sol…" at bounding box center [586, 307] width 364 height 53
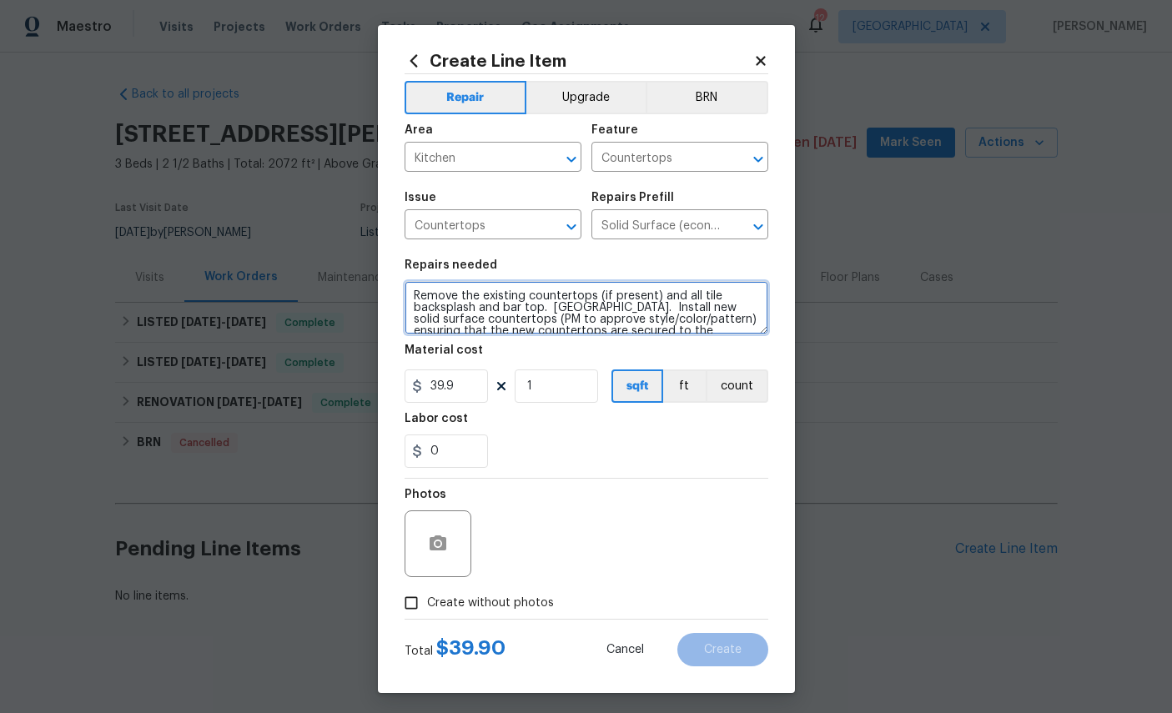
type textarea "Remove the existing countertops (if present) and all tile backsplash and bar to…"
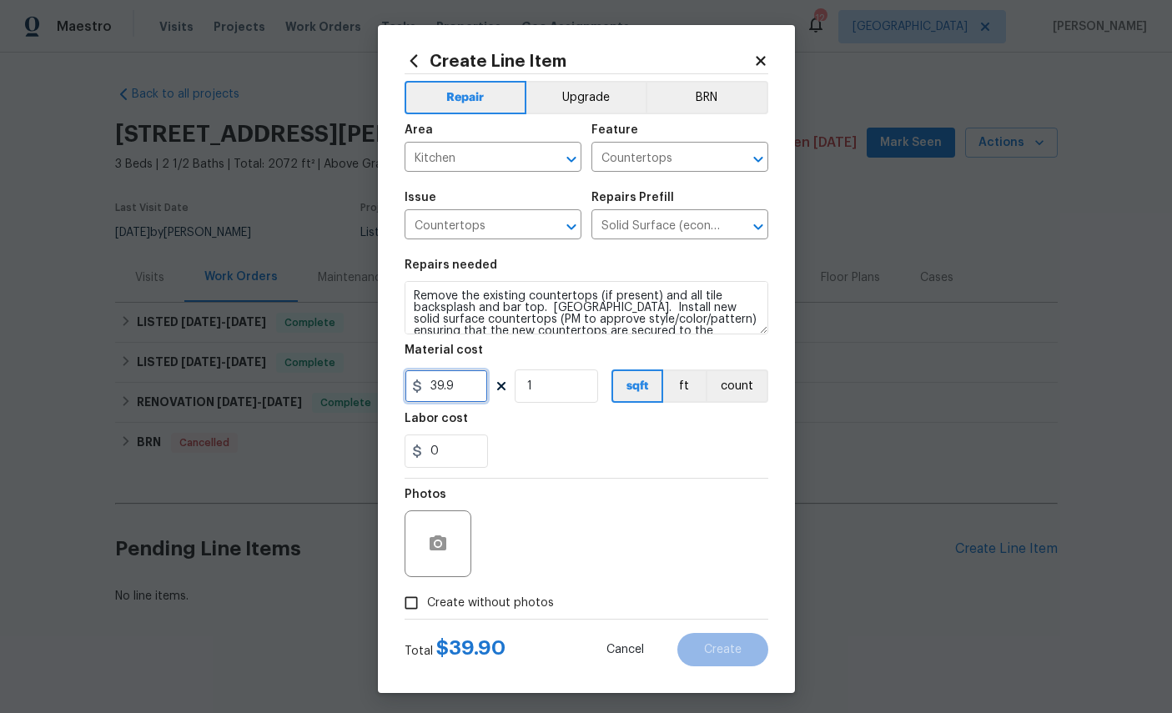
click at [477, 402] on input "39.9" at bounding box center [445, 385] width 83 height 33
type input "4200"
click at [442, 542] on button "button" at bounding box center [438, 544] width 40 height 40
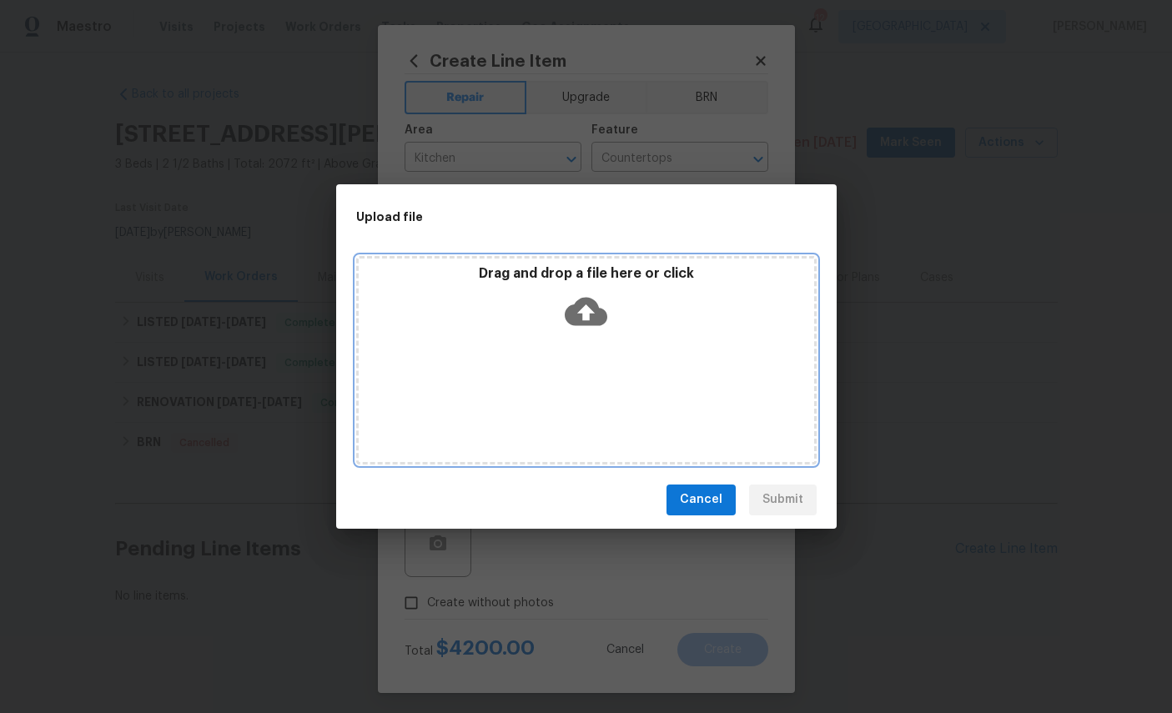
click at [593, 309] on icon at bounding box center [586, 311] width 43 height 28
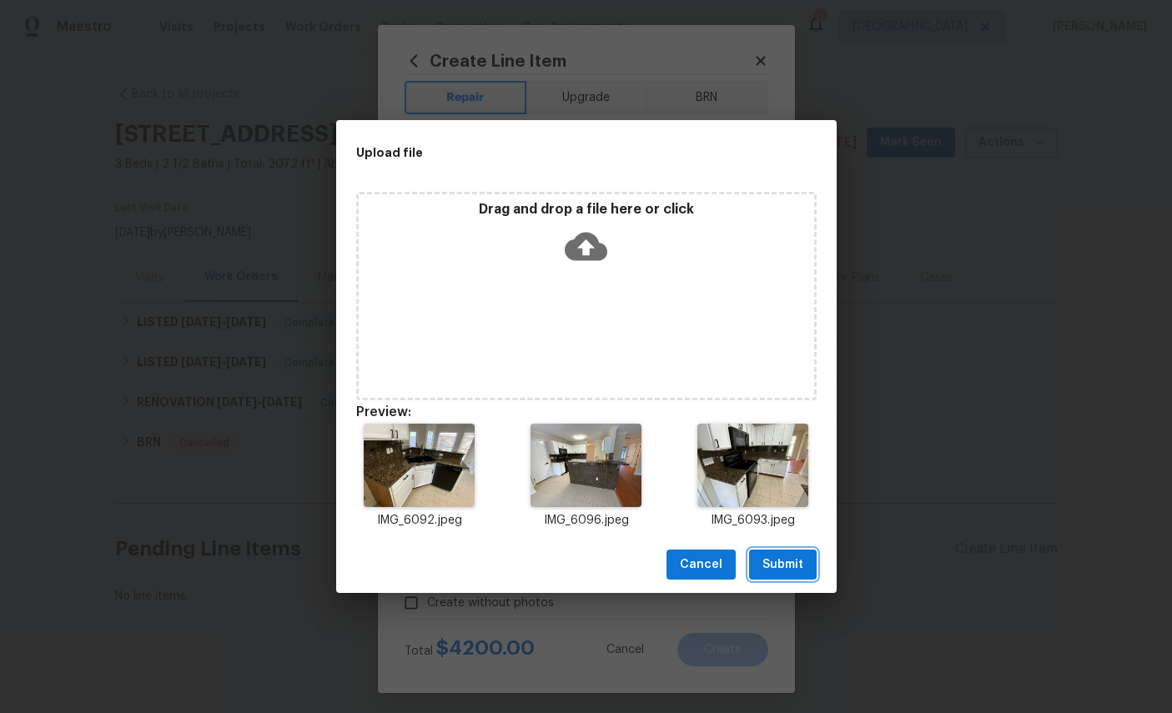
click at [786, 566] on span "Submit" at bounding box center [782, 565] width 41 height 21
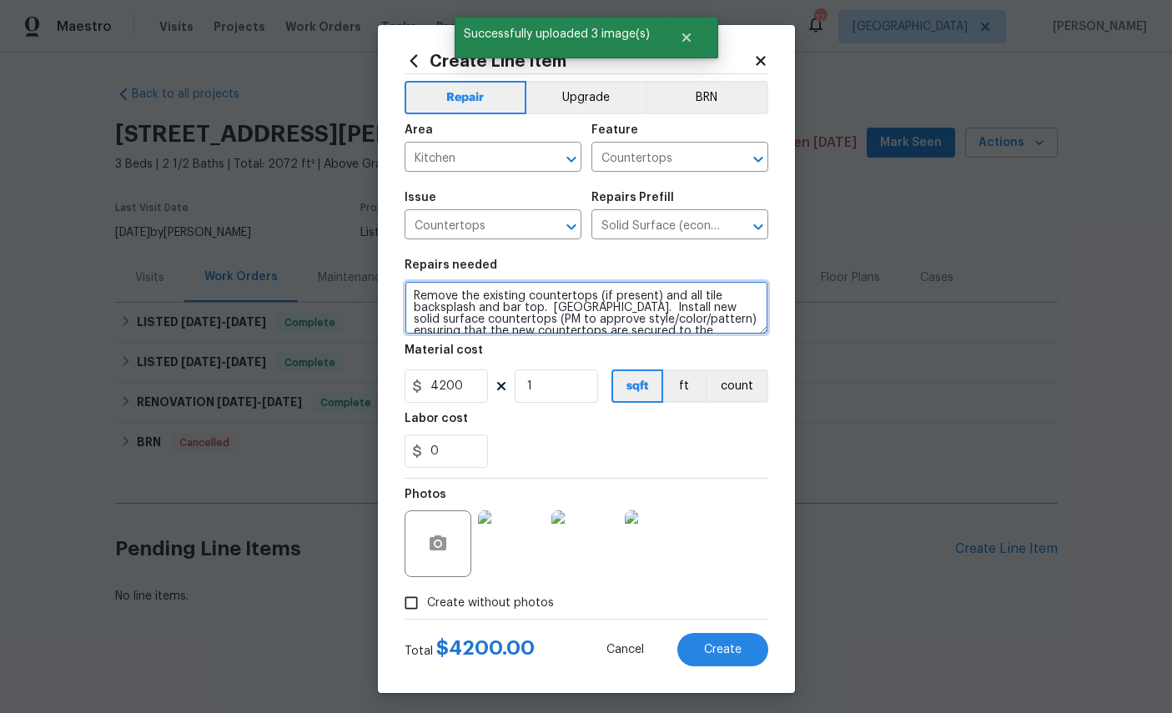
click at [610, 311] on textarea "Remove the existing countertops (if present) and all tile backsplash and bar to…" at bounding box center [586, 307] width 364 height 53
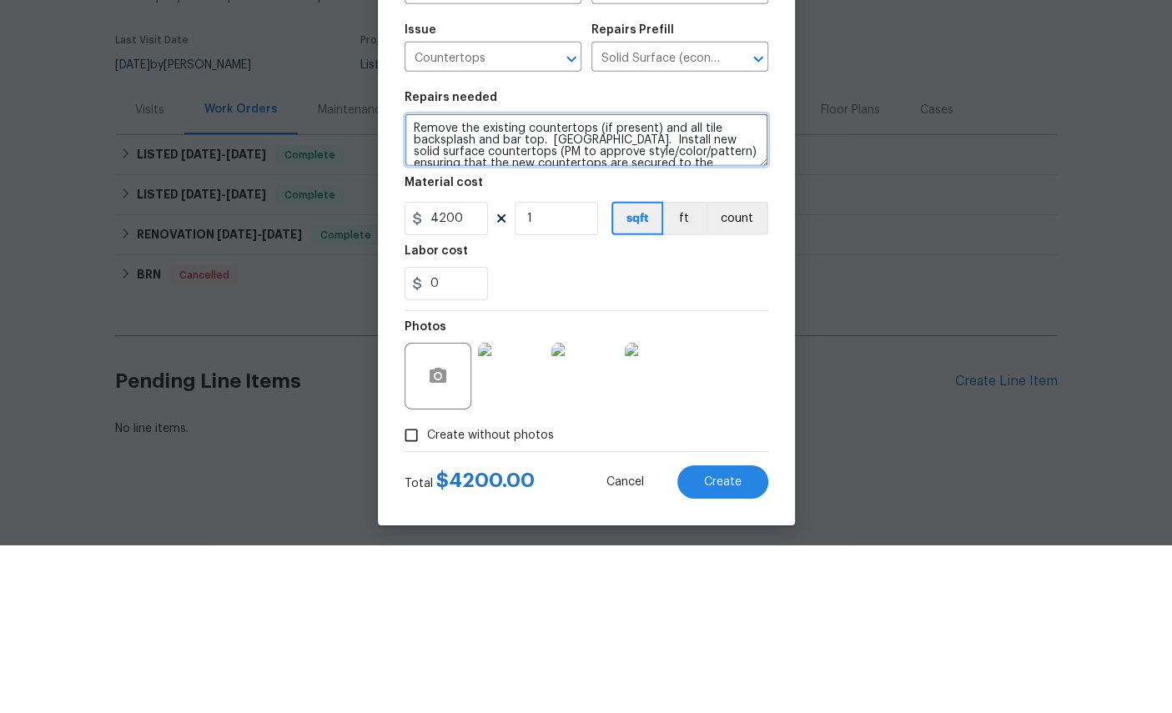
click at [563, 281] on textarea "Remove the existing countertops (if present) and all tile backsplash and bar to…" at bounding box center [586, 307] width 364 height 53
click at [652, 281] on textarea "Remove the existing countertops (if present) and all tile backsplash and bar to…" at bounding box center [586, 307] width 364 height 53
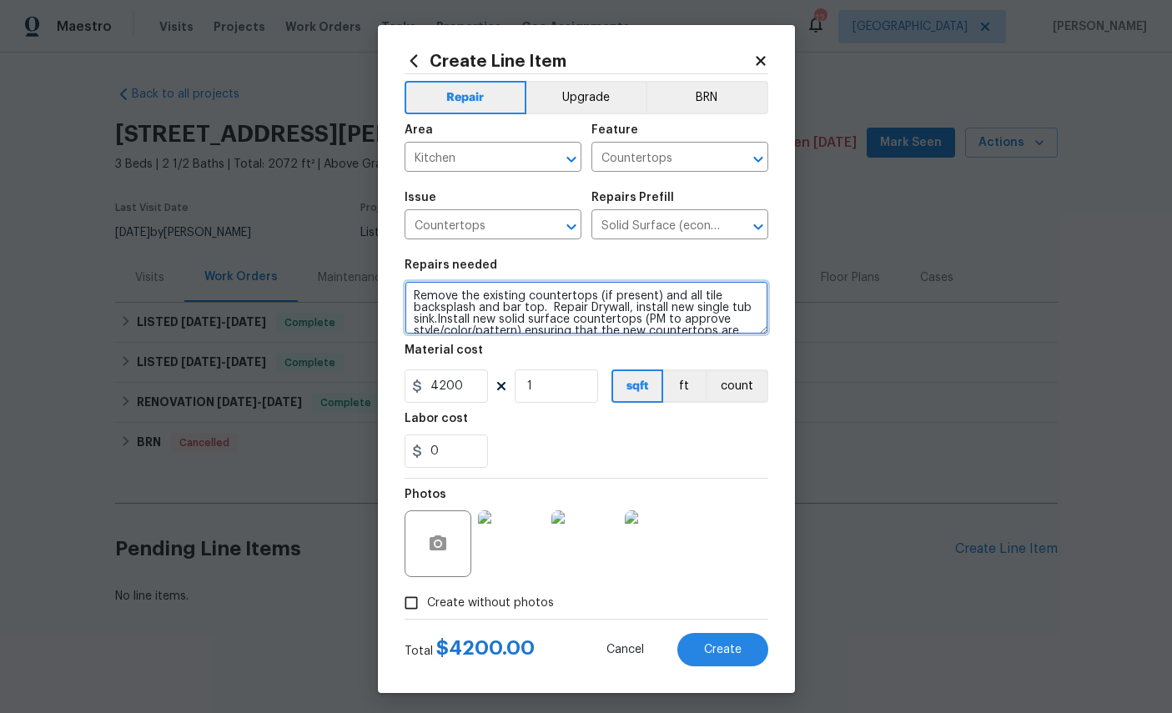
type textarea "Remove the existing countertops (if present) and all tile backsplash and bar to…"
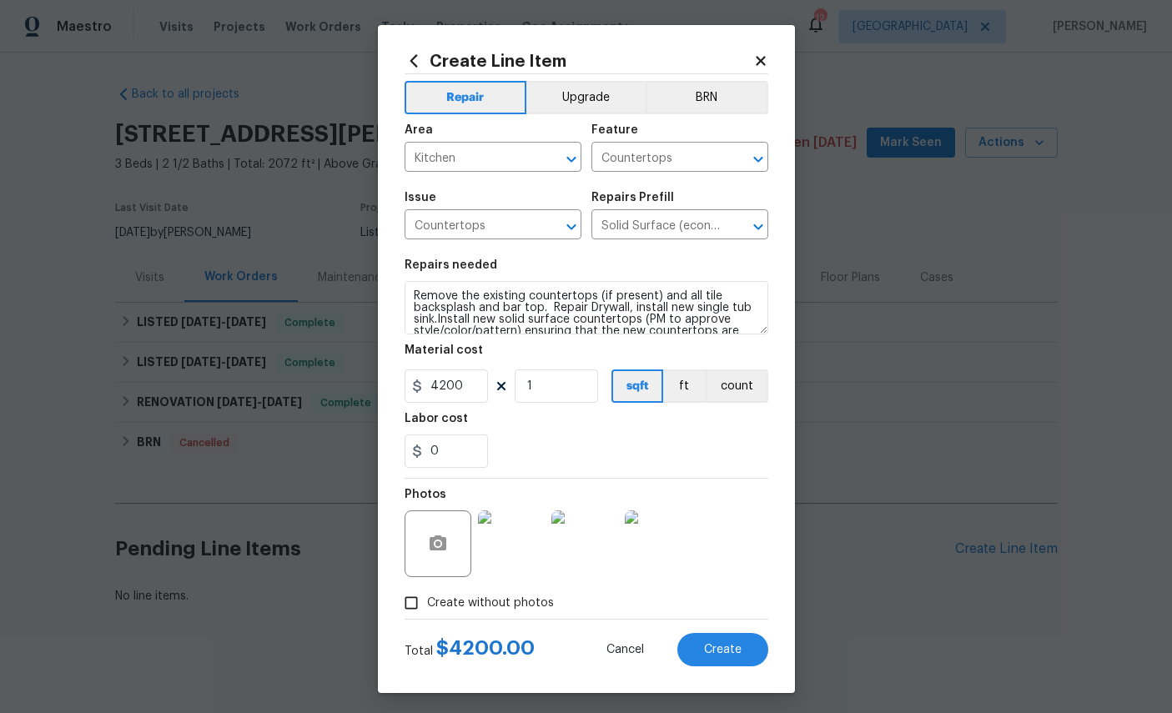
click at [716, 656] on span "Create" at bounding box center [723, 650] width 38 height 13
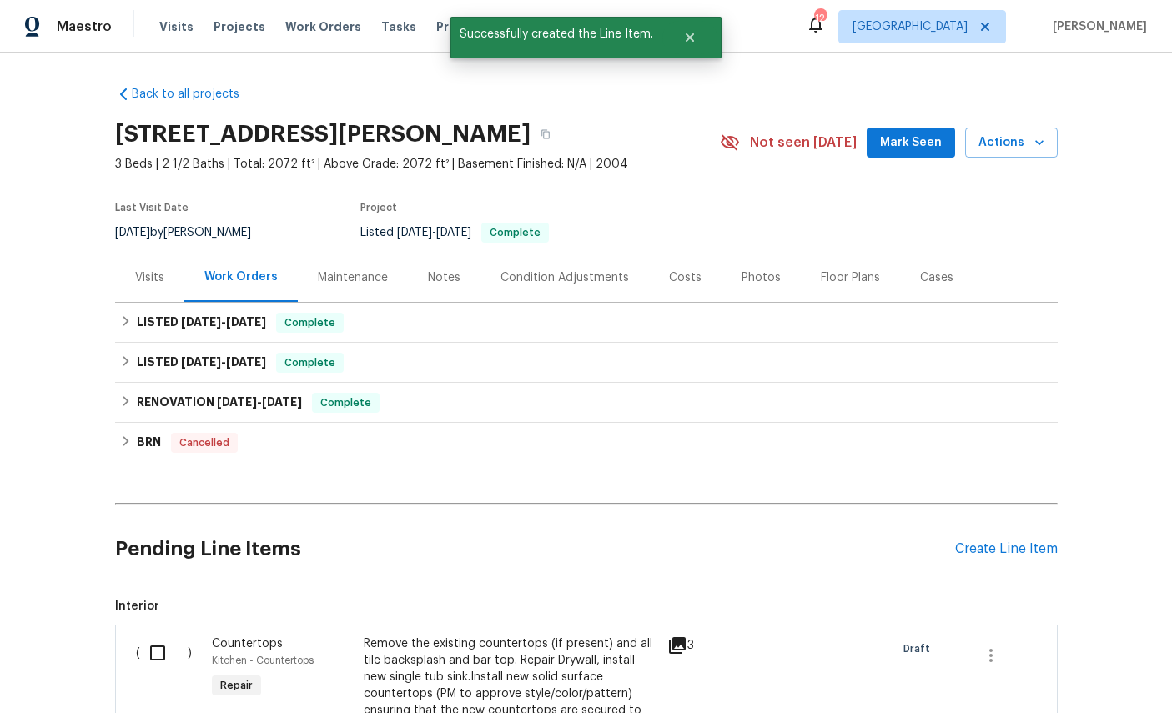
click at [226, 646] on span "Countertops" at bounding box center [247, 644] width 71 height 12
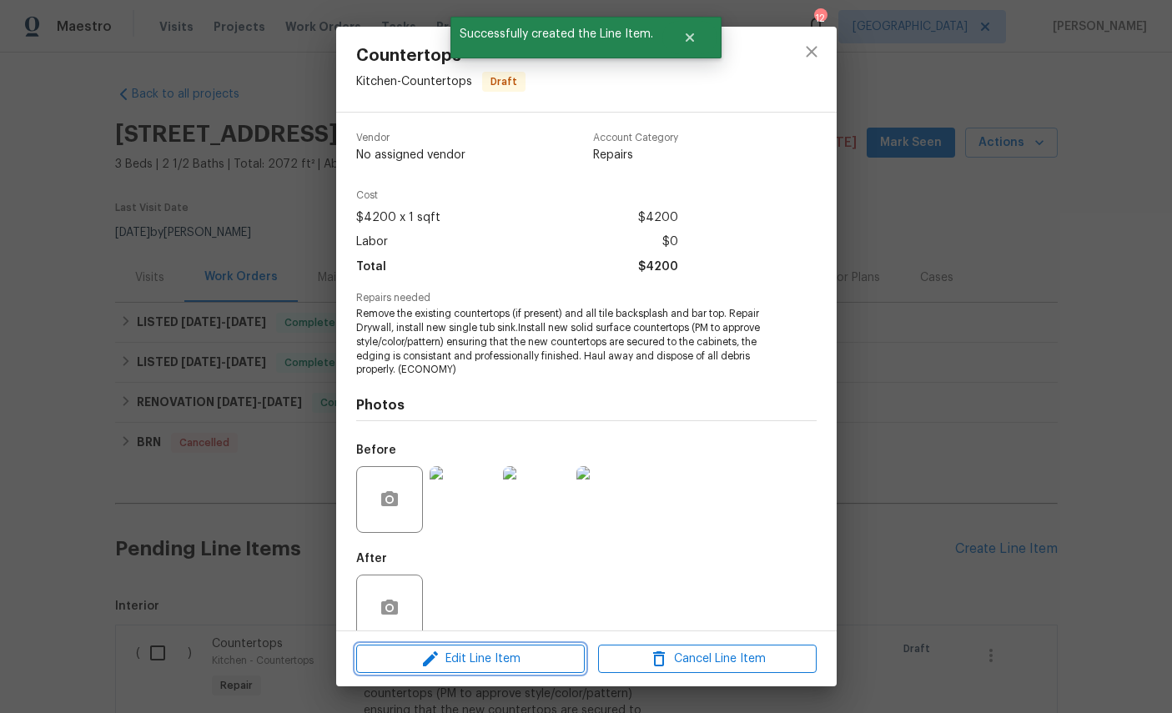
click at [485, 650] on span "Edit Line Item" at bounding box center [470, 659] width 219 height 21
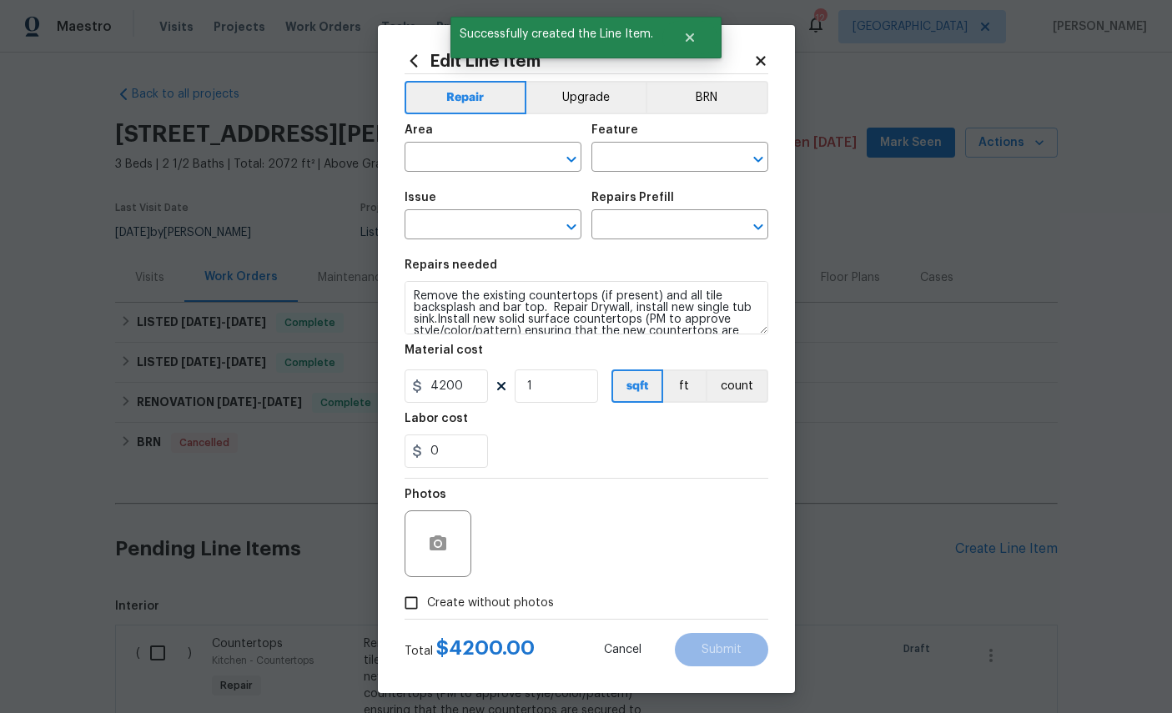
type input "Kitchen"
type input "Countertops"
type input "Solid Surface (economy) $39.90"
click at [588, 95] on button "Upgrade" at bounding box center [585, 97] width 119 height 33
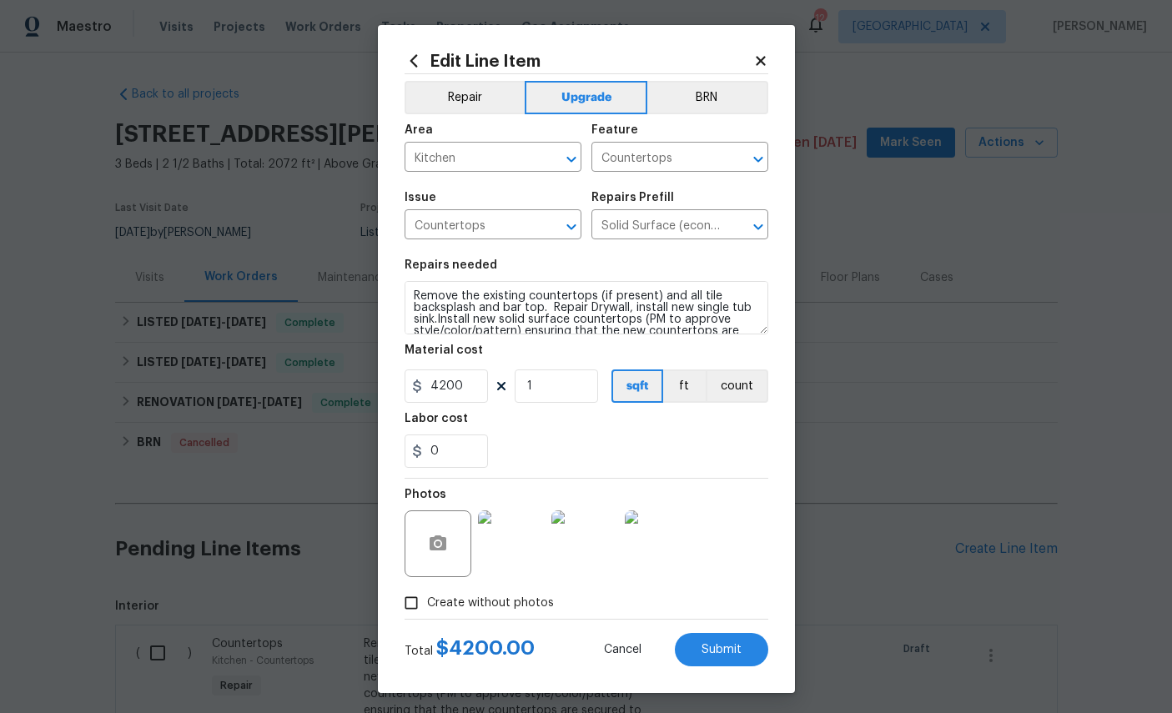
click at [726, 656] on span "Submit" at bounding box center [721, 650] width 40 height 13
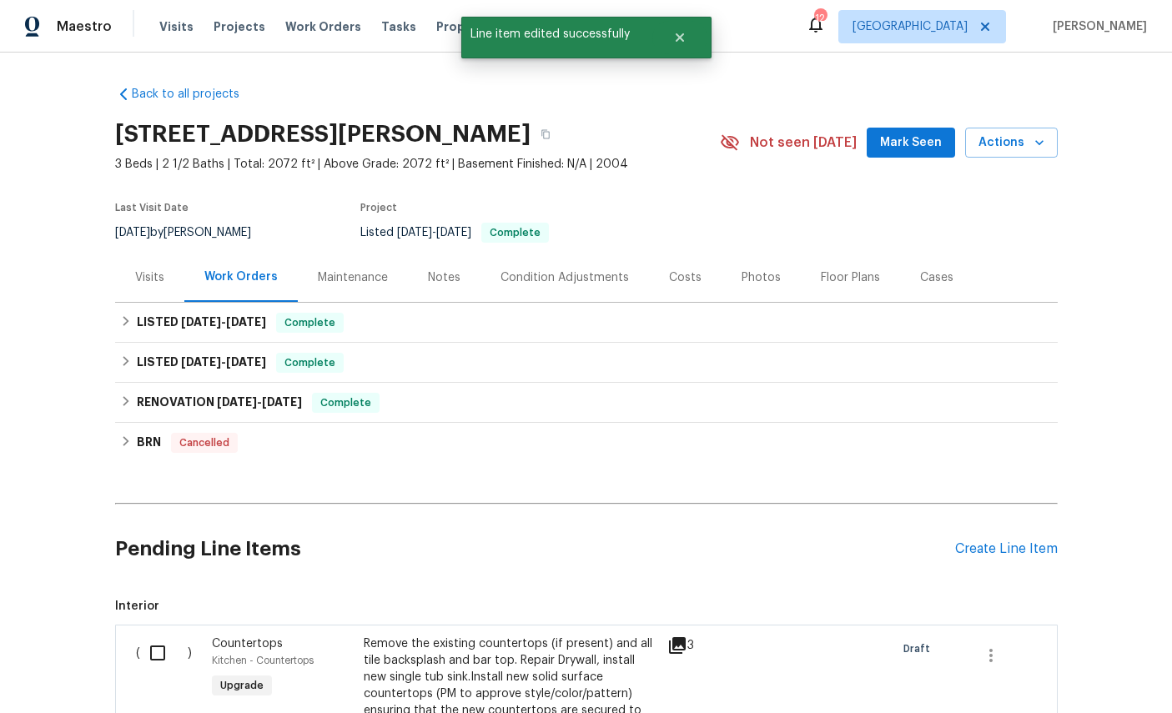
click at [995, 545] on div "Create Line Item" at bounding box center [1006, 549] width 103 height 16
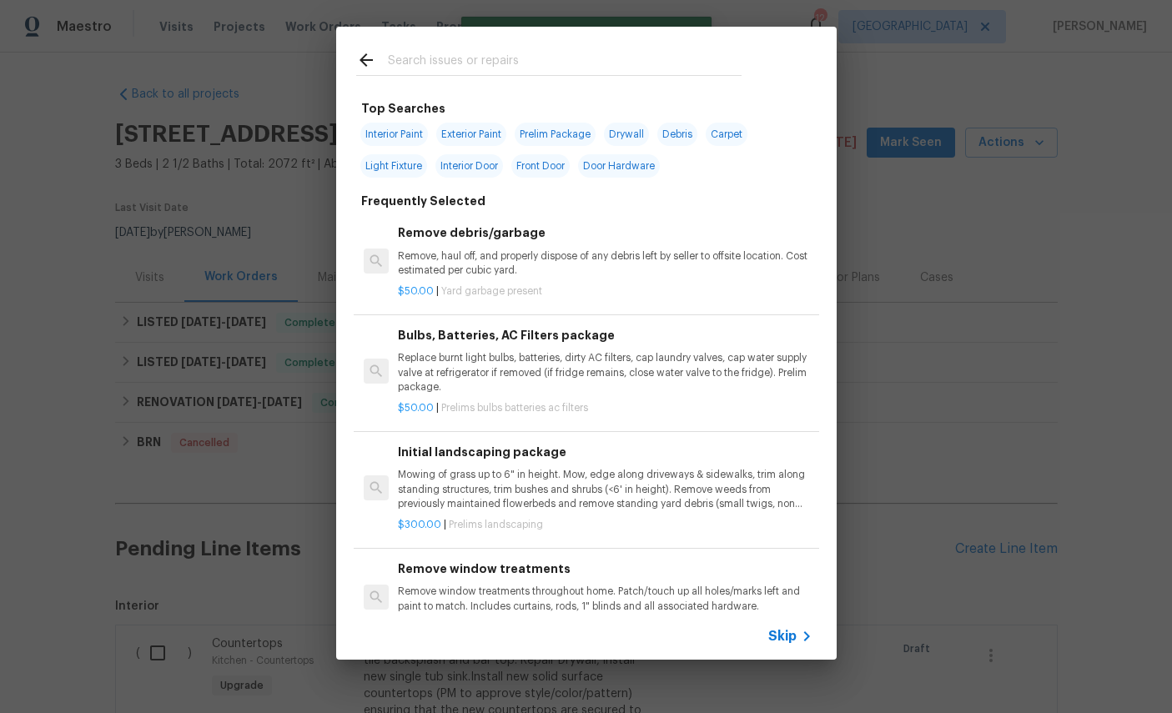
click at [569, 58] on input "text" at bounding box center [565, 62] width 354 height 25
click at [568, 57] on input "text" at bounding box center [565, 62] width 354 height 25
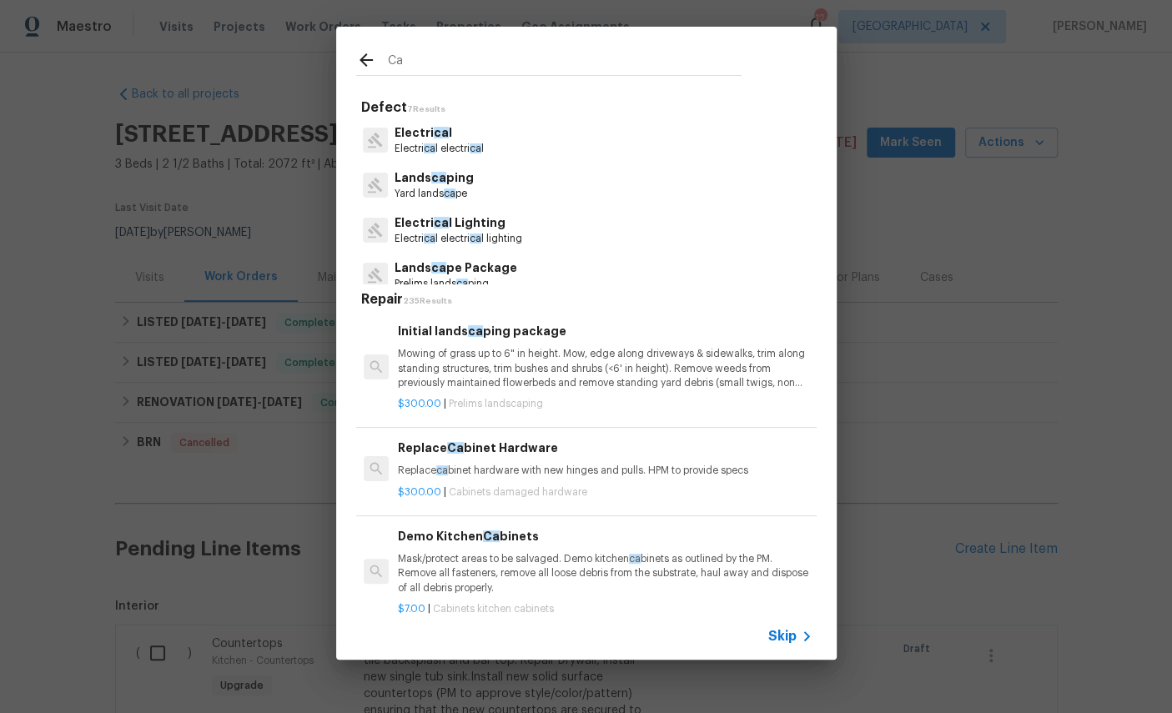
type input "C"
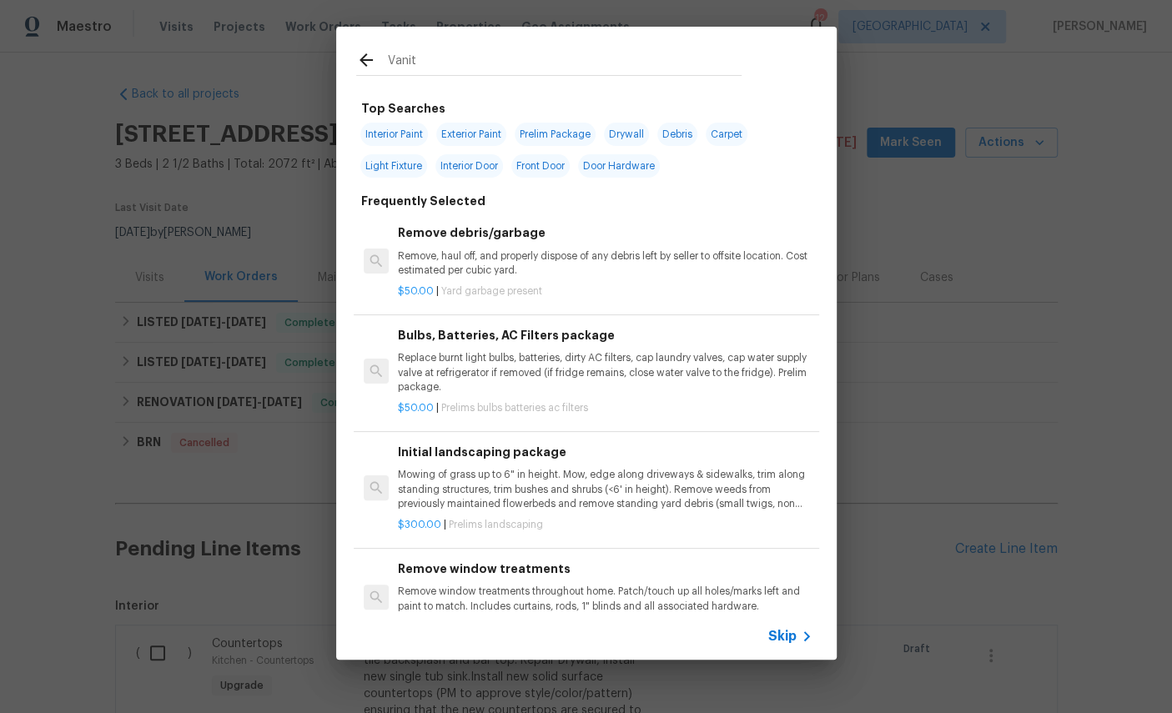
type input "Vanity"
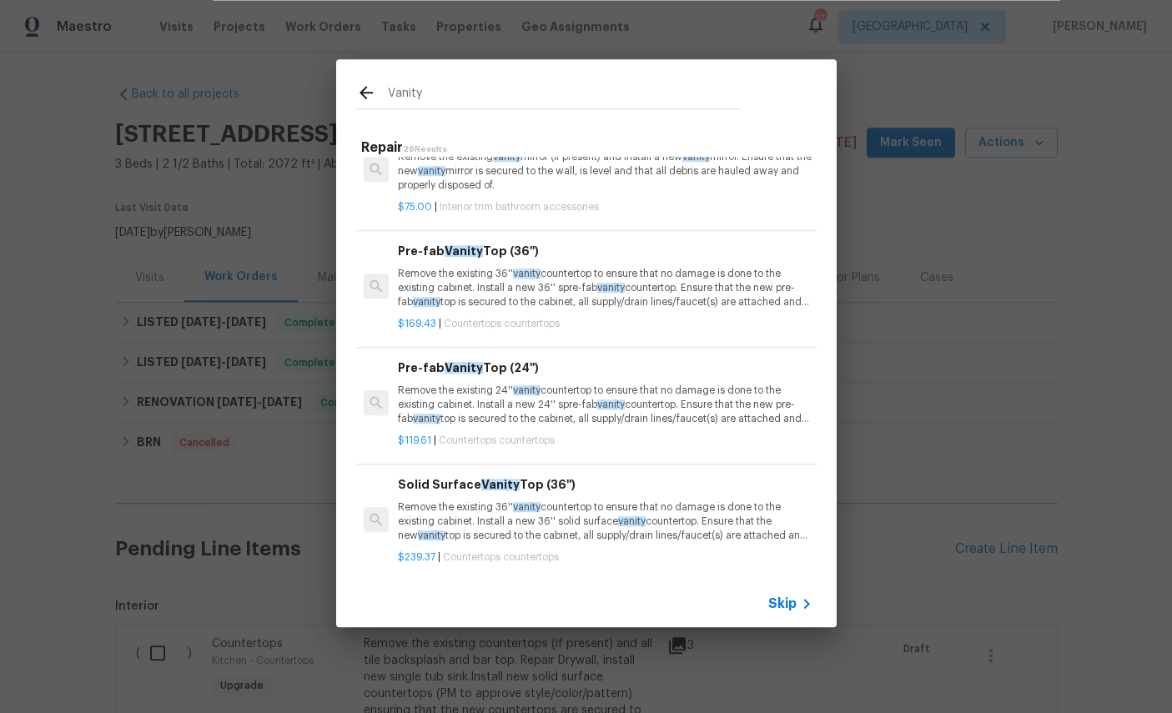
scroll to position [1187, 0]
click at [576, 498] on p "Remove the existing 36'' vanity countertop to ensure that no damage is done to …" at bounding box center [605, 519] width 414 height 43
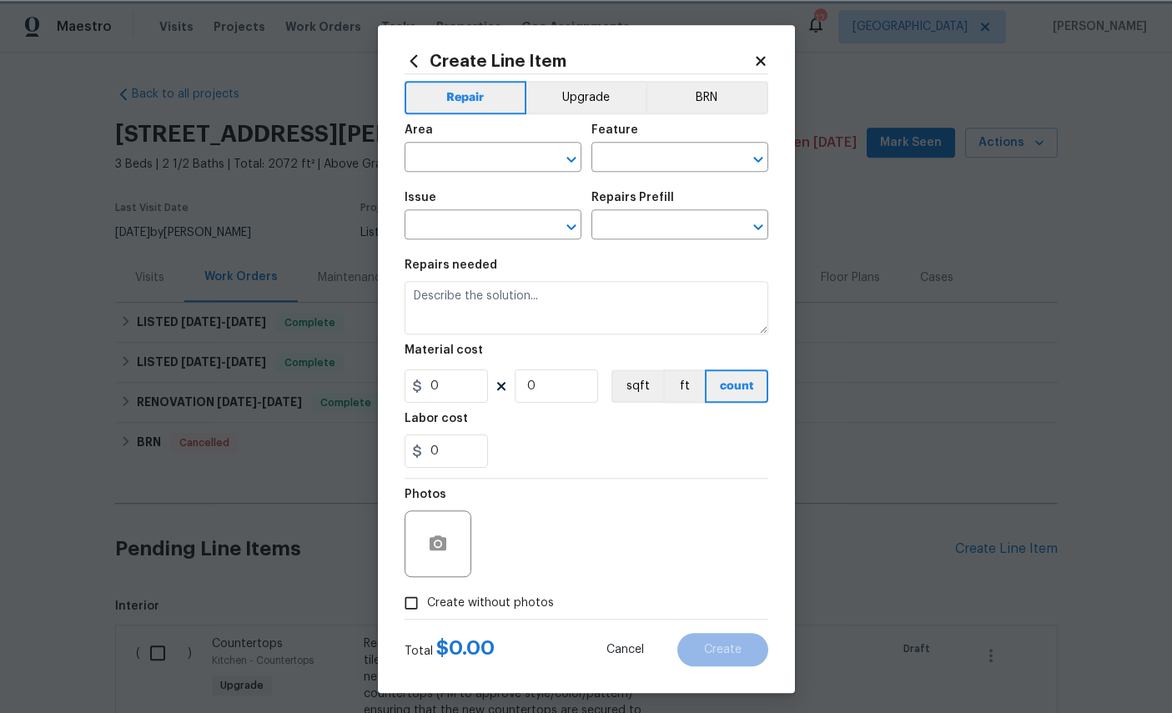
type input "Countertops"
type textarea "Remove the existing 36'' vanity countertop to ensure that no damage is done to …"
type input "1"
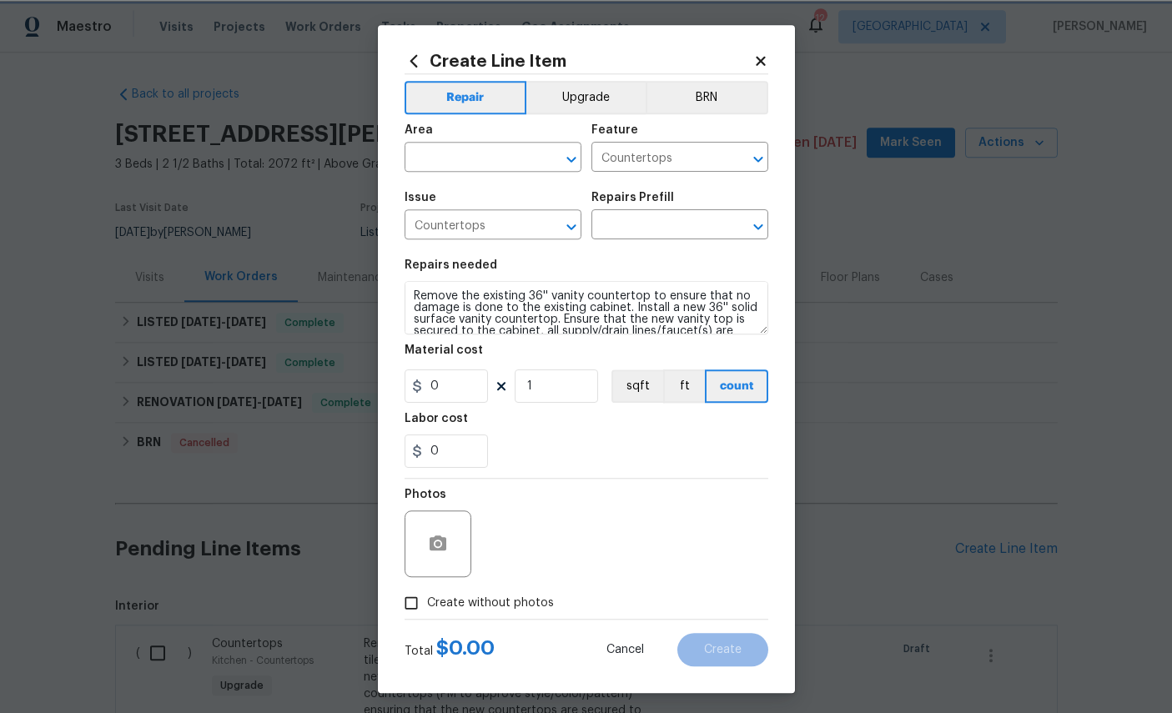
type input "Solid Surface Vanity Top (36'') $239.37"
type input "239.37"
click at [459, 150] on input "text" at bounding box center [469, 159] width 130 height 26
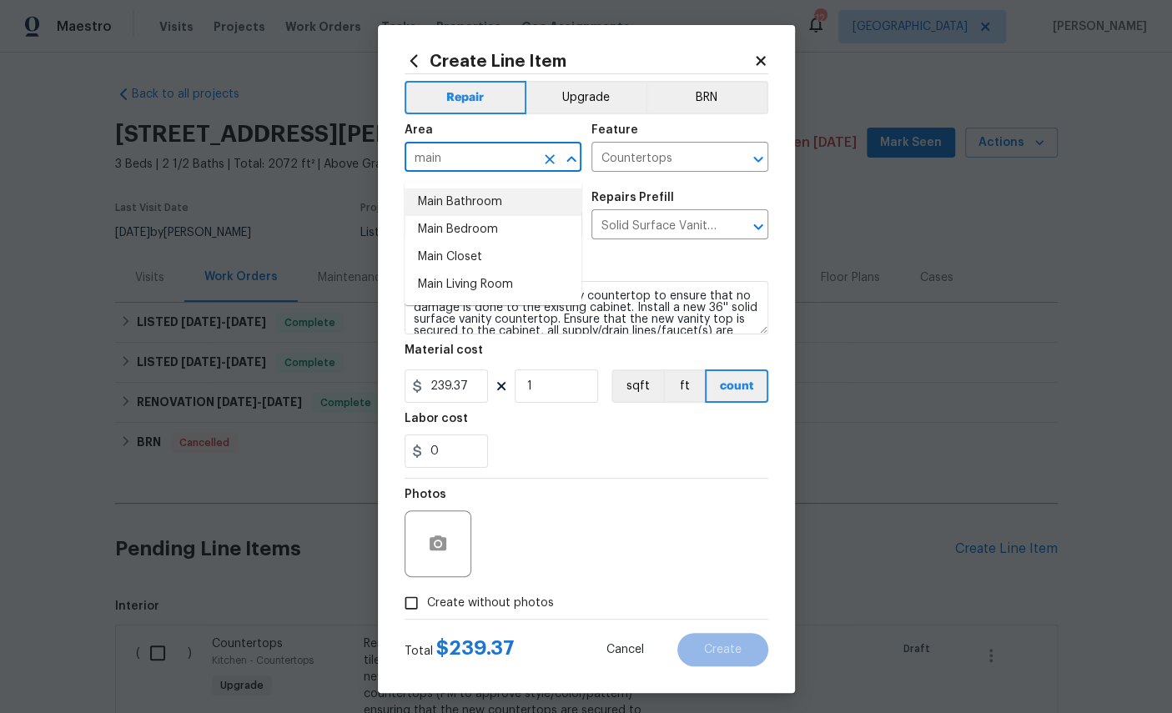
click at [483, 195] on li "Main Bathroom" at bounding box center [492, 202] width 177 height 28
type input "Main Bathroom"
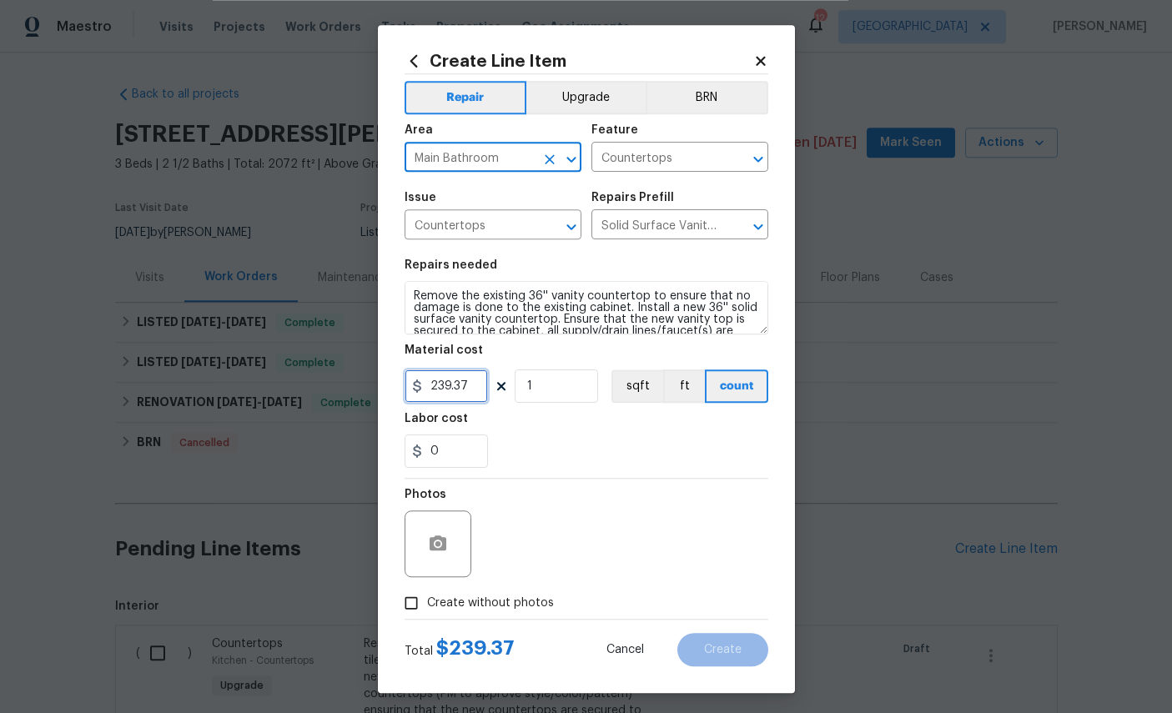
click at [484, 397] on input "239.37" at bounding box center [445, 385] width 83 height 33
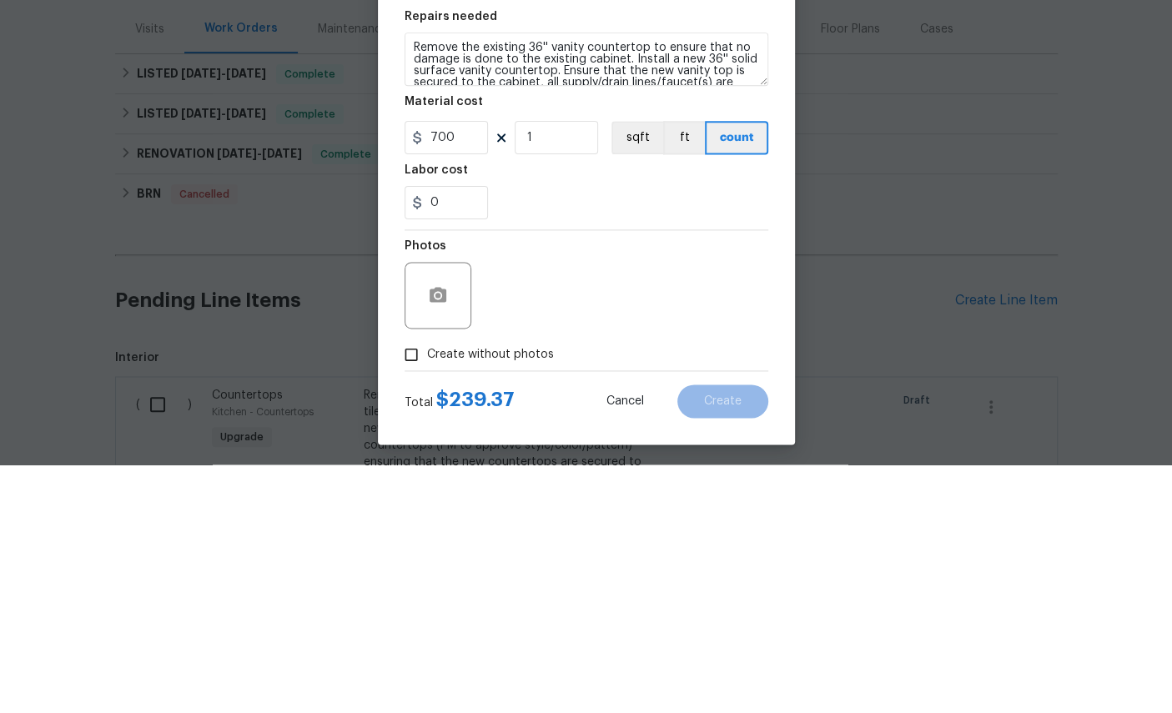
scroll to position [63, 0]
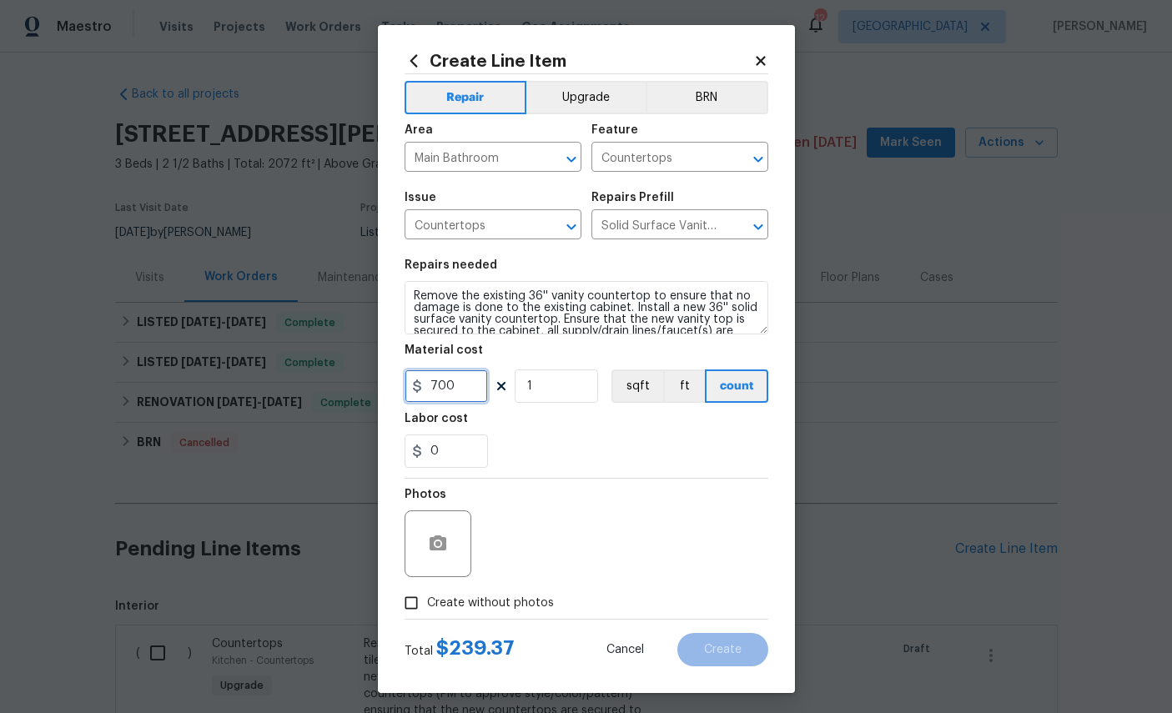
type input "700"
click at [435, 545] on icon "button" at bounding box center [438, 544] width 20 height 20
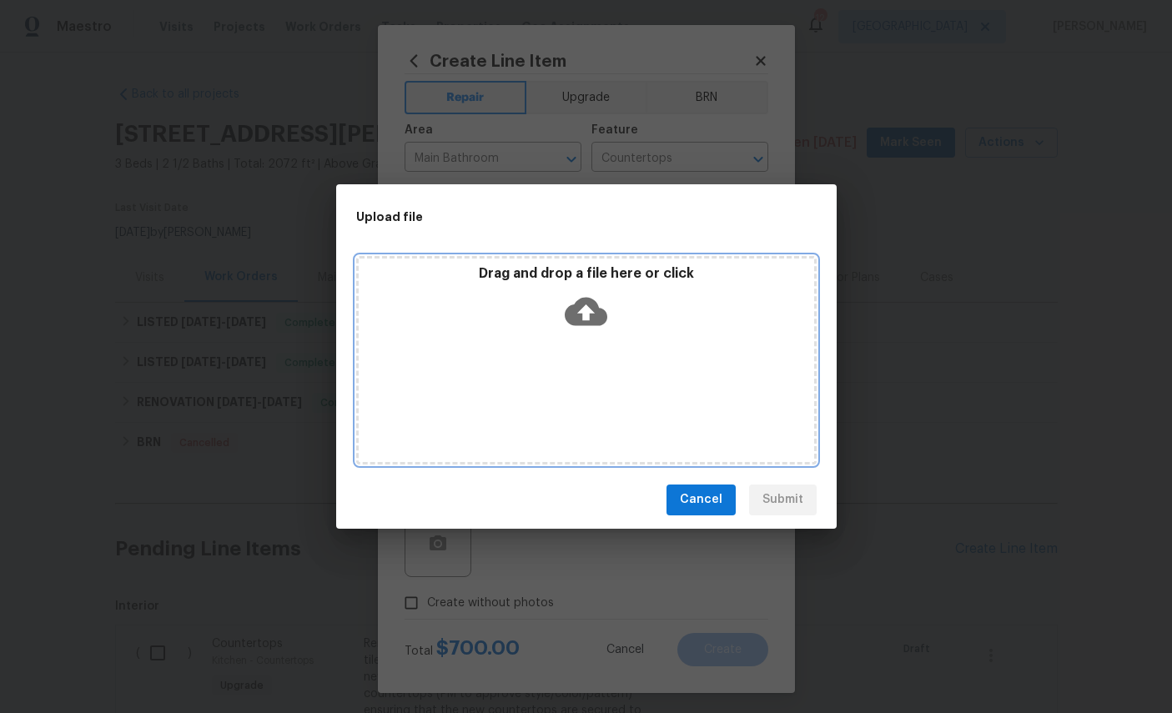
click at [591, 313] on icon at bounding box center [586, 311] width 43 height 43
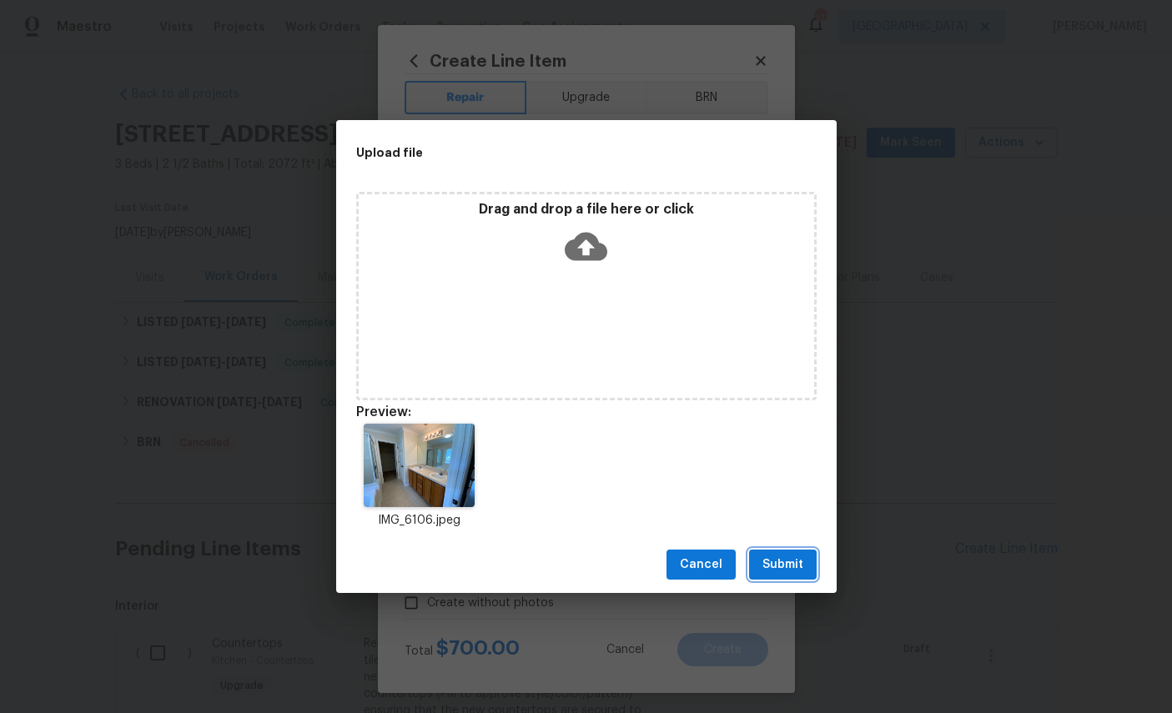
click at [781, 572] on span "Submit" at bounding box center [782, 565] width 41 height 21
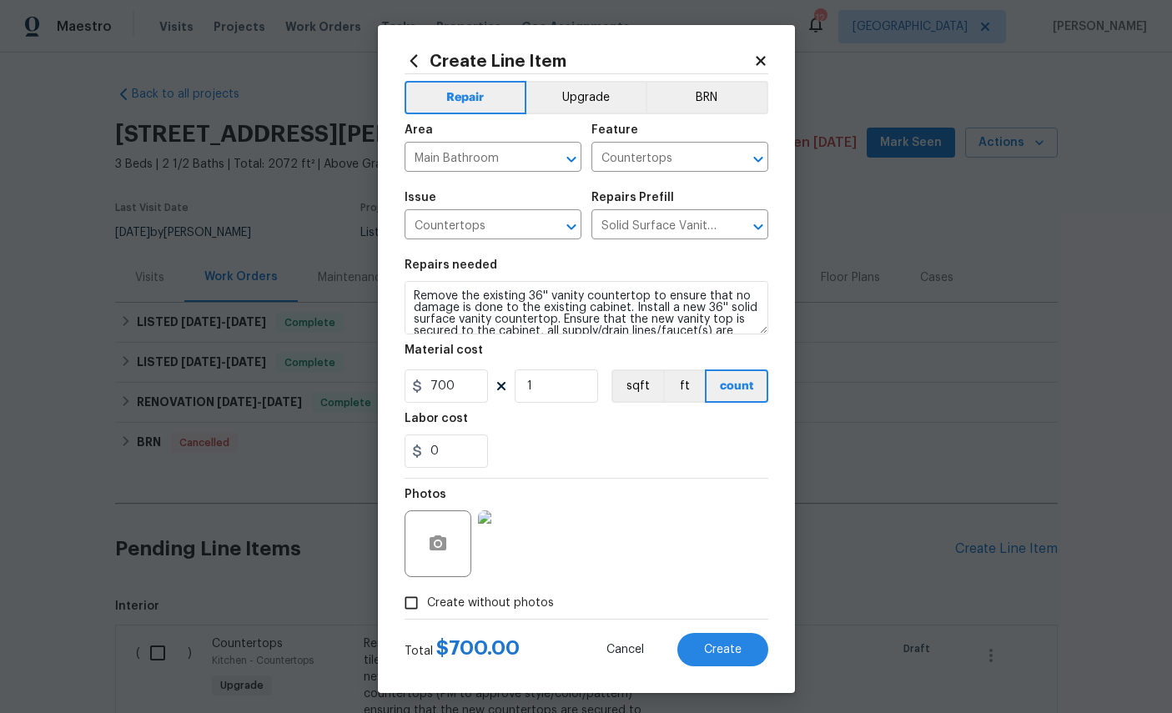
click at [594, 90] on button "Upgrade" at bounding box center [585, 97] width 119 height 33
click at [722, 650] on button "Create" at bounding box center [722, 649] width 91 height 33
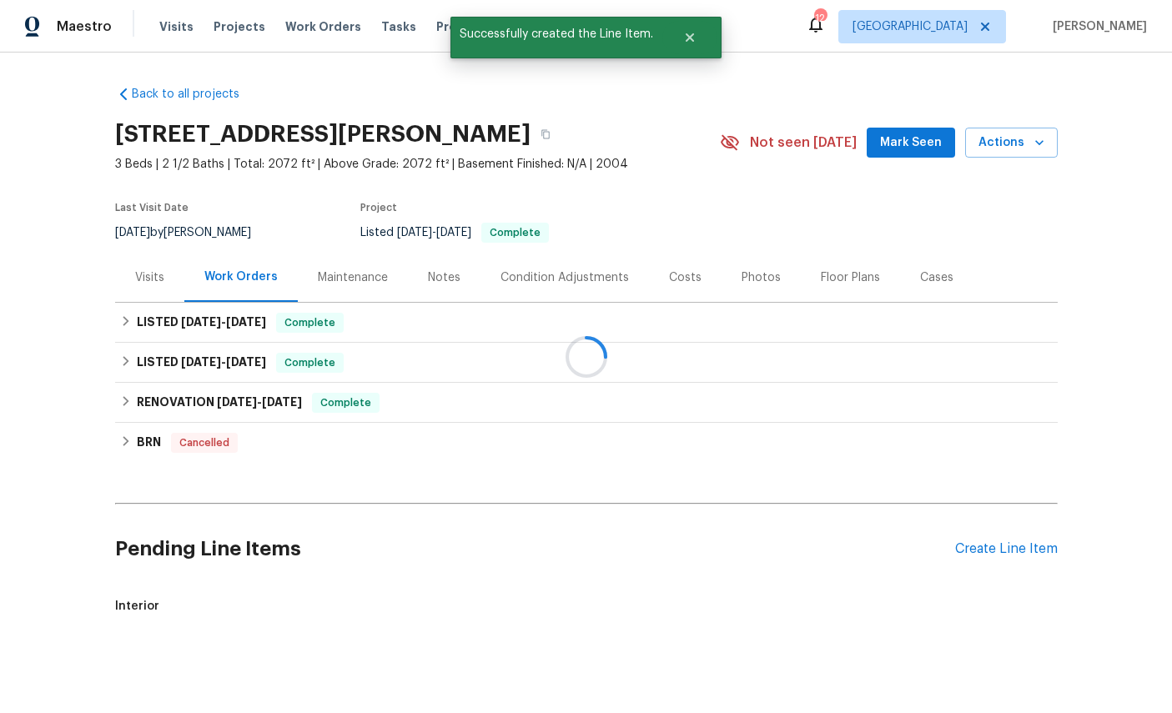
scroll to position [14, 0]
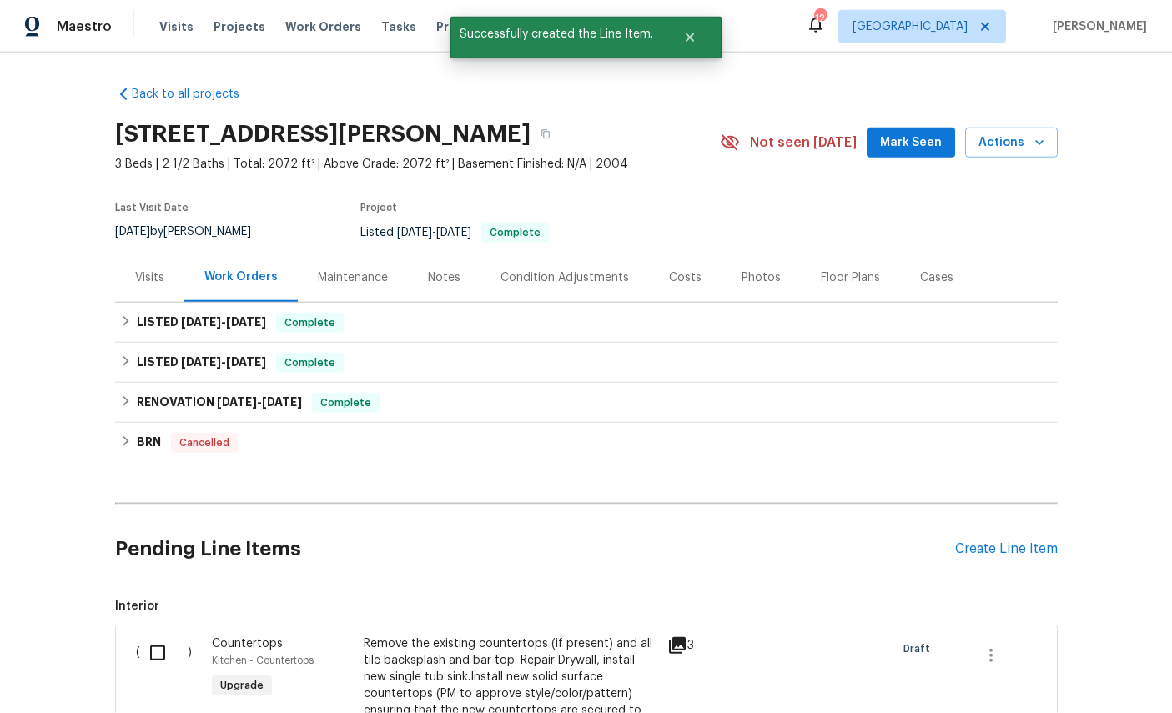
click at [1005, 541] on div "Create Line Item" at bounding box center [1006, 549] width 103 height 16
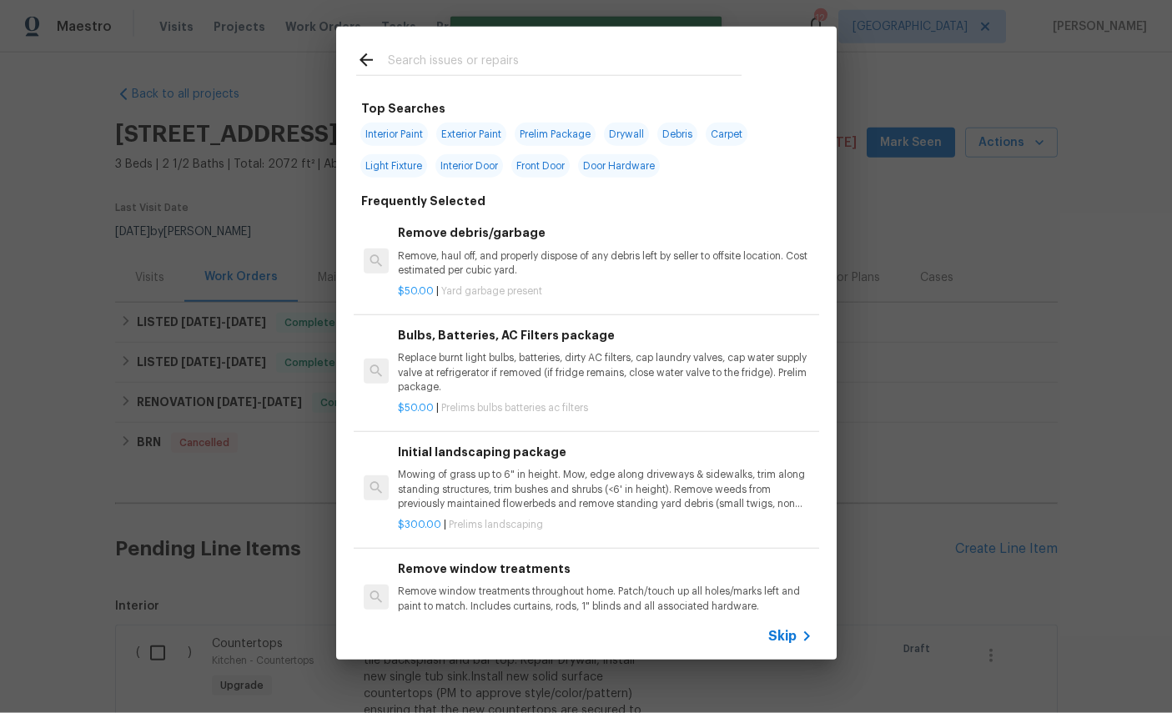
click at [550, 53] on input "text" at bounding box center [565, 62] width 354 height 25
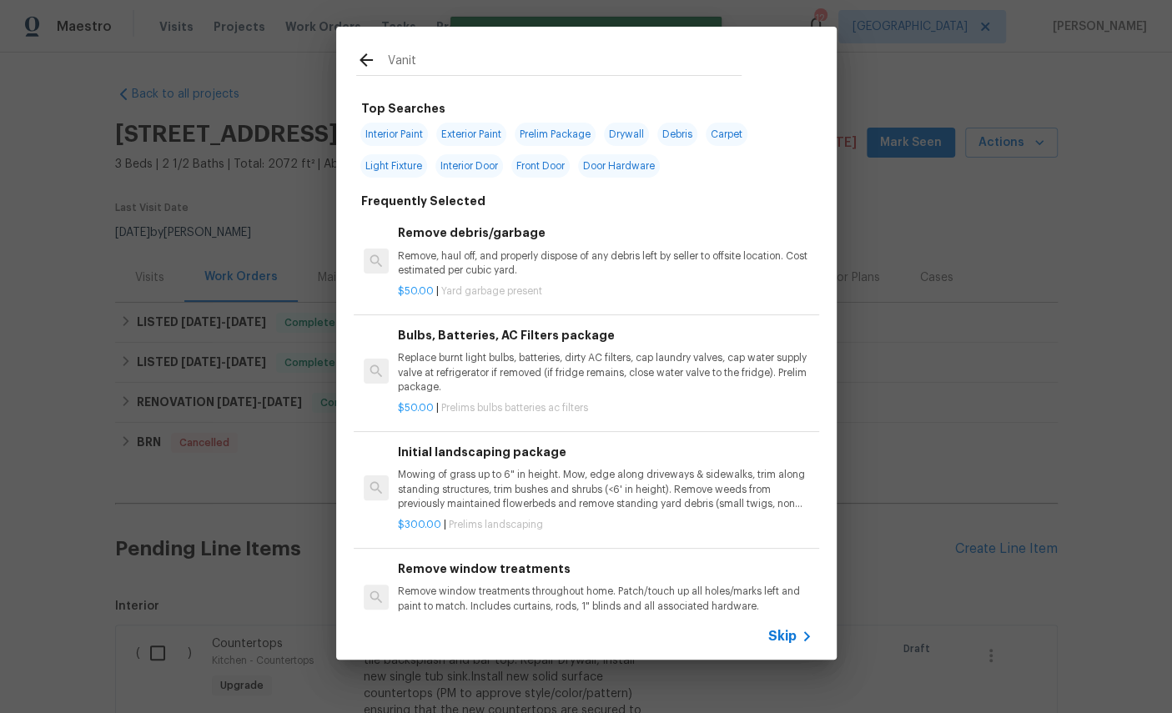
type input "Vanity"
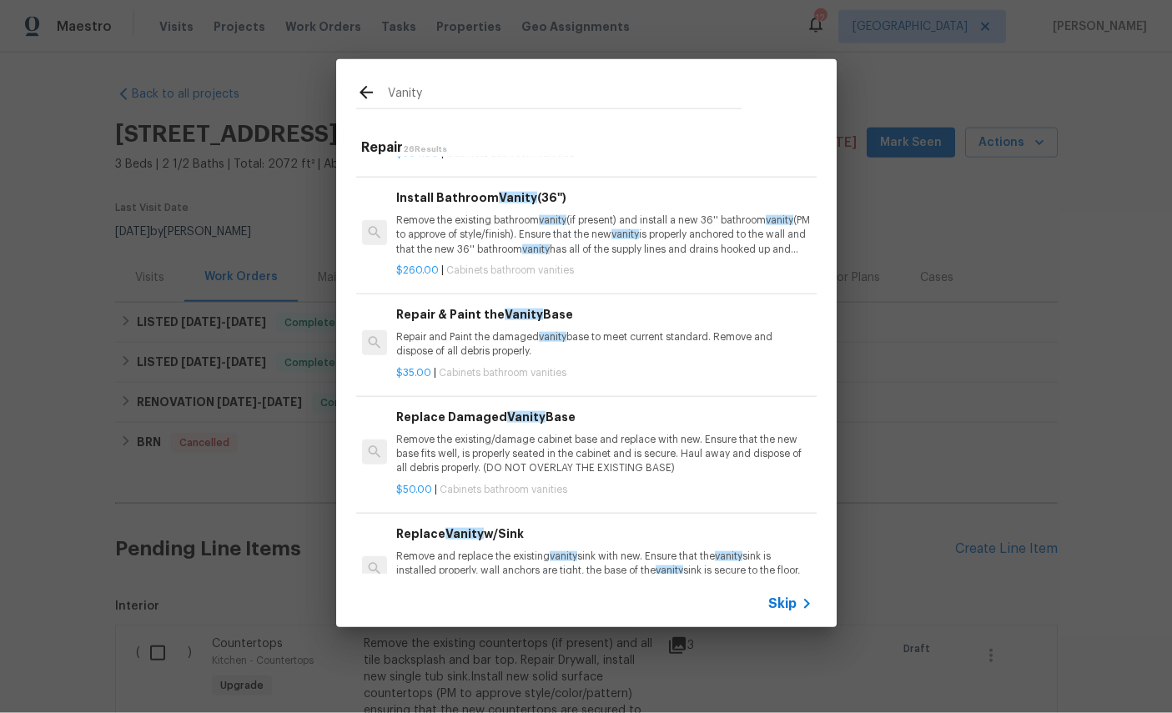
scroll to position [334, 2]
click at [612, 330] on p "Repair and Paint the damaged vanity base to meet current standard. Remove and d…" at bounding box center [603, 342] width 414 height 28
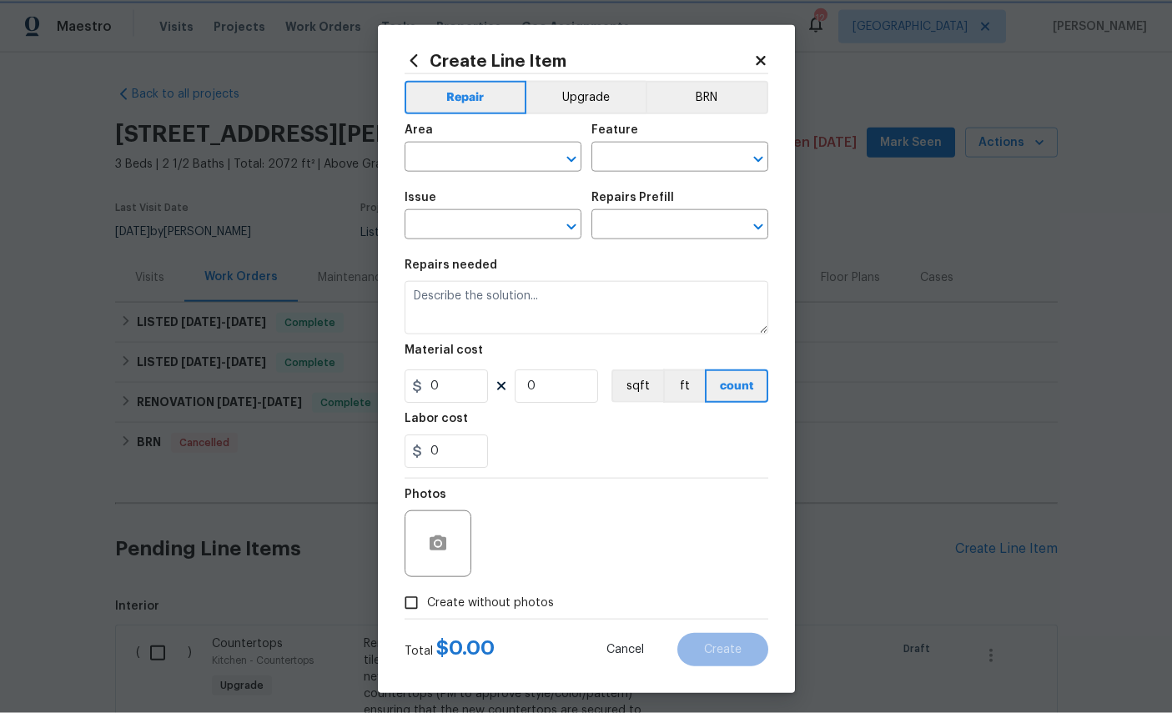
type input "Cabinets"
type input "Bathroom Cabinets"
type input "Repair & Paint the Vanity Base $35.00"
type textarea "Repair and Paint the damaged vanity base to meet current standard. Remove and d…"
type input "35"
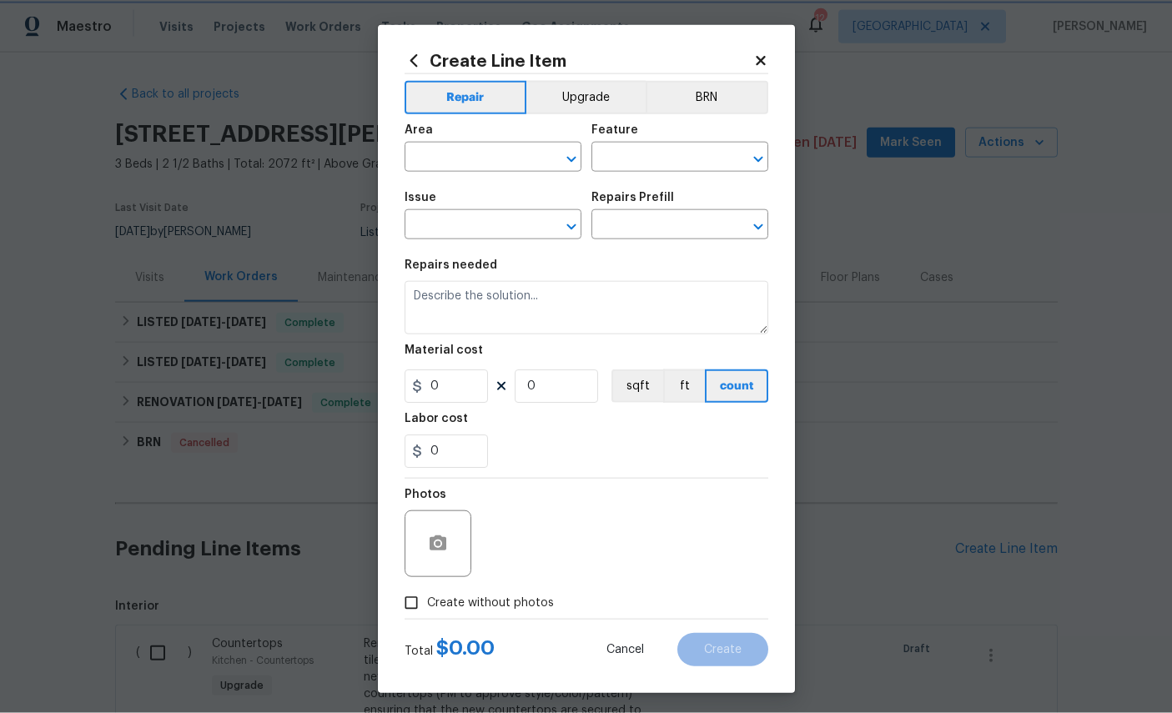
type input "1"
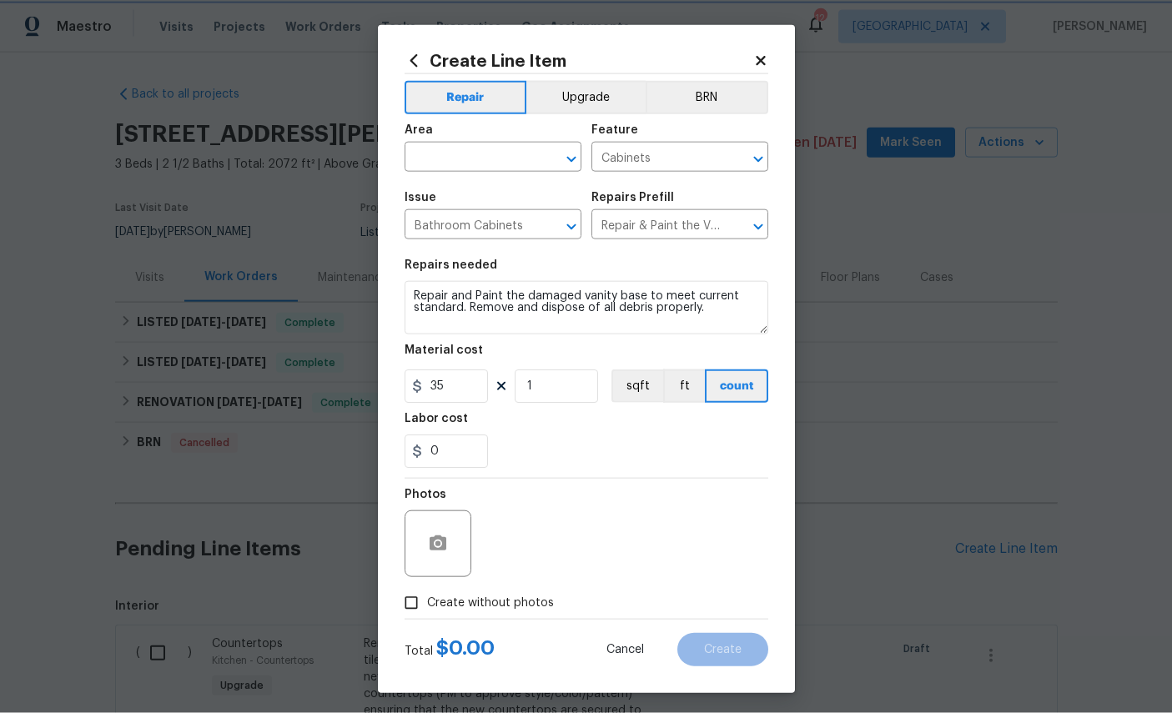
scroll to position [14, 0]
click at [483, 162] on input "text" at bounding box center [469, 159] width 130 height 26
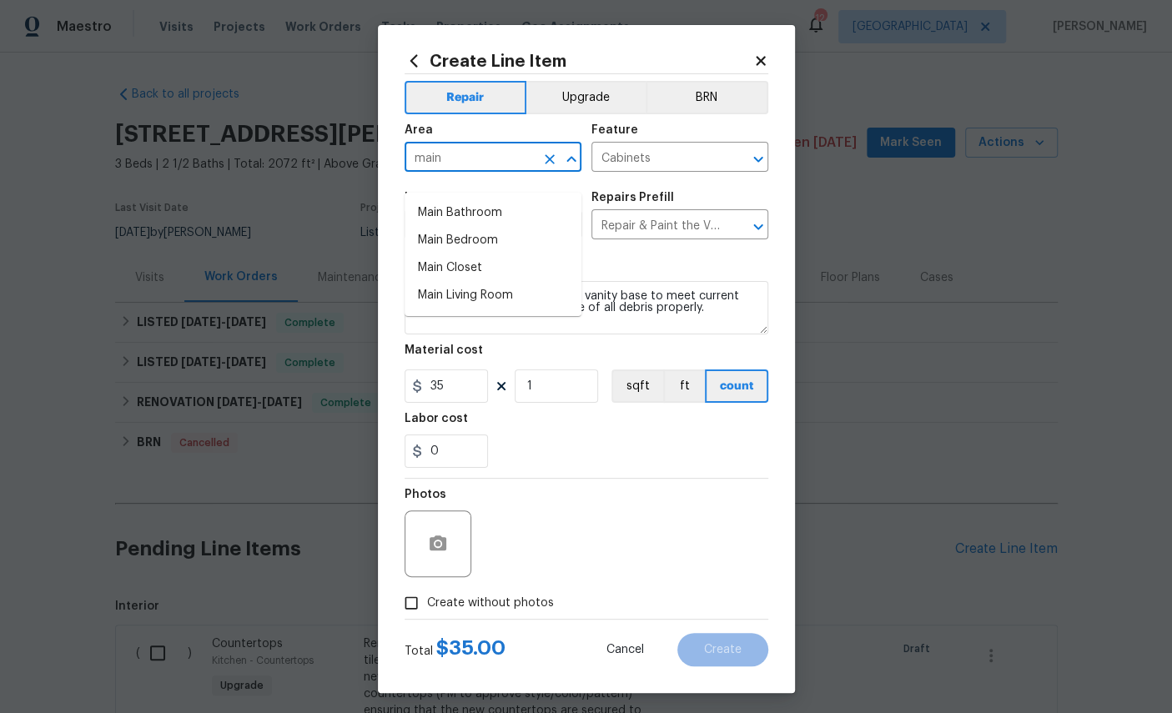
click at [488, 199] on li "Main Bathroom" at bounding box center [492, 213] width 177 height 28
type input "Main Bathroom"
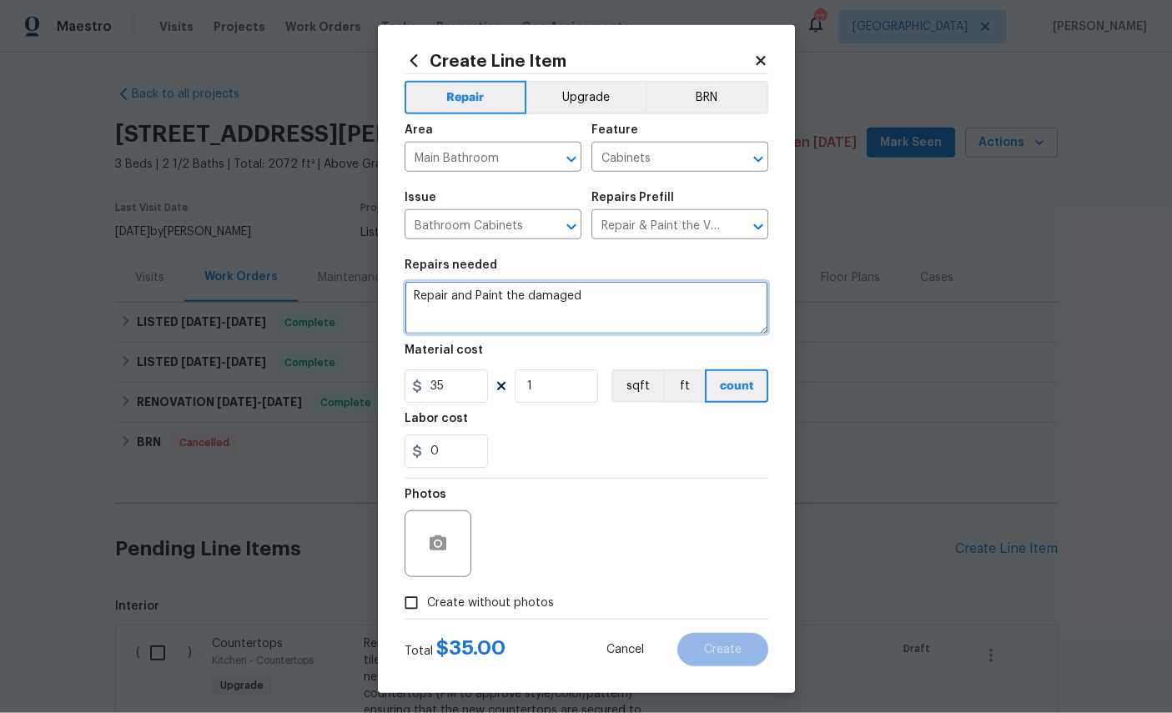
click at [650, 314] on textarea "Repair and Paint the damaged" at bounding box center [586, 307] width 364 height 53
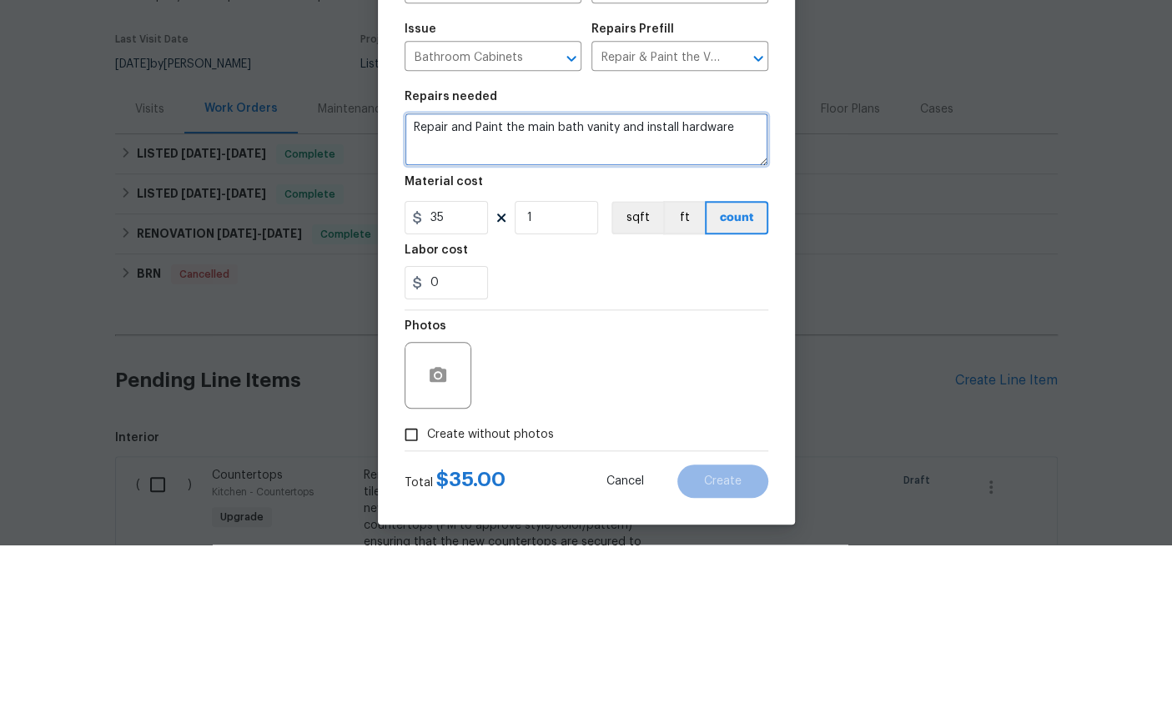
type textarea "Repair and Paint the main bath vanity and install hardware"
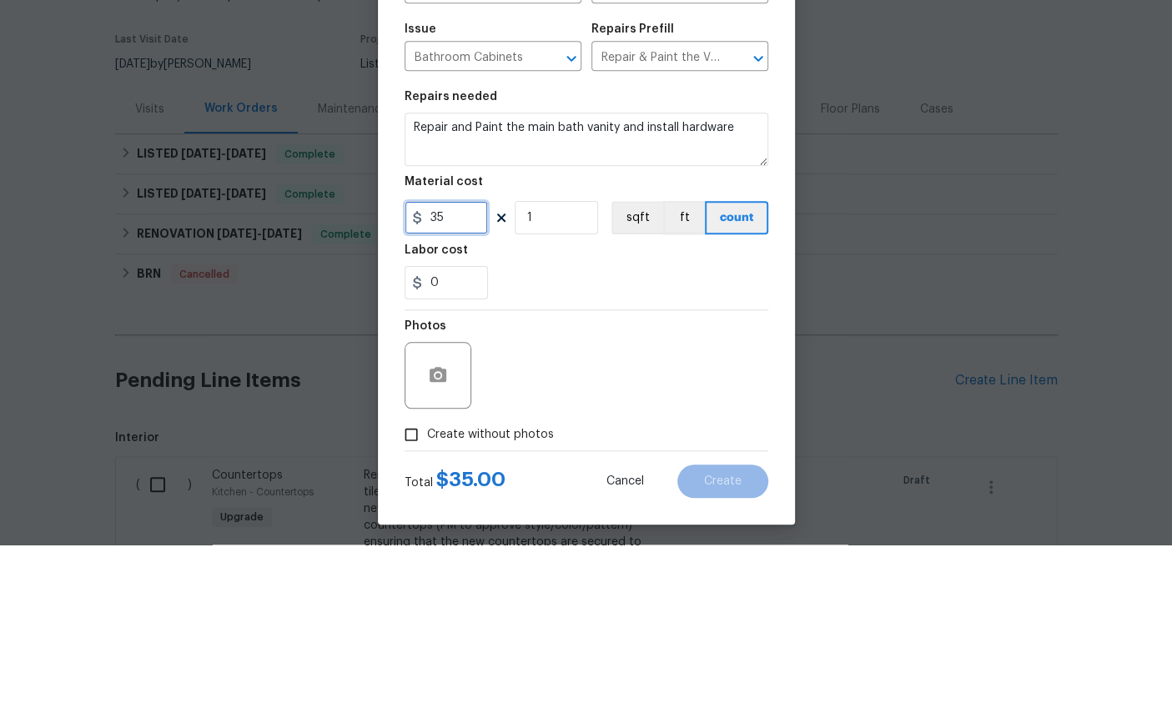
click at [474, 369] on input "35" at bounding box center [445, 385] width 83 height 33
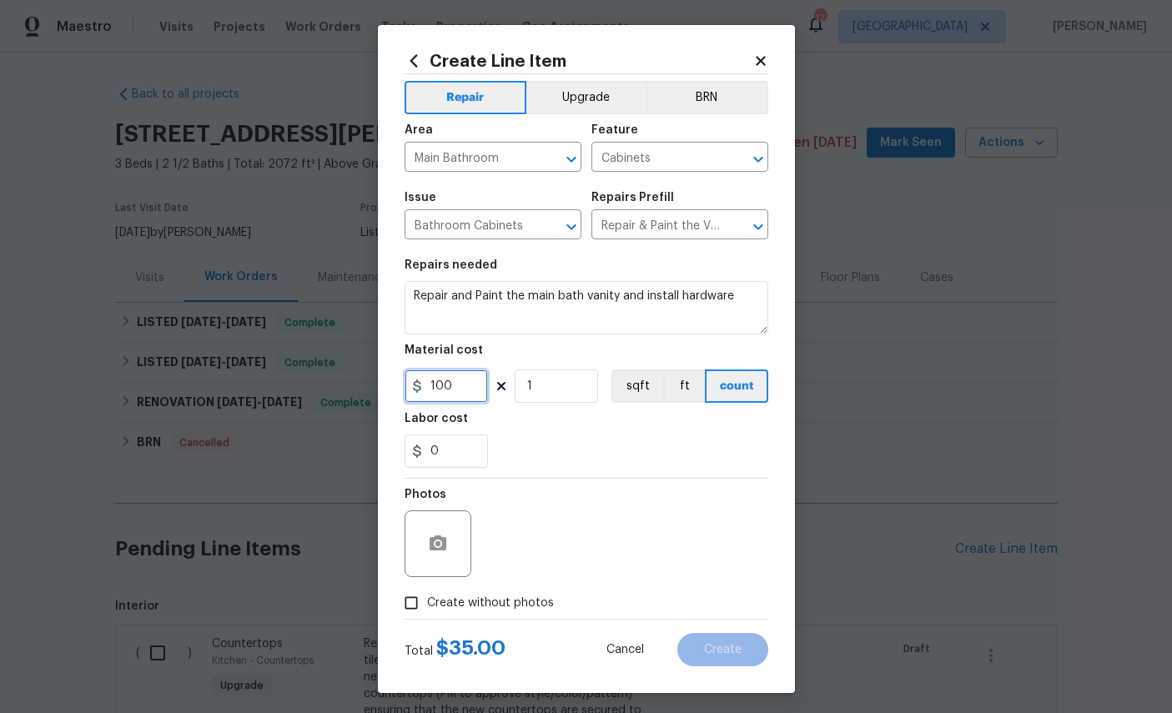
type input "100"
click at [447, 544] on button "button" at bounding box center [438, 544] width 40 height 40
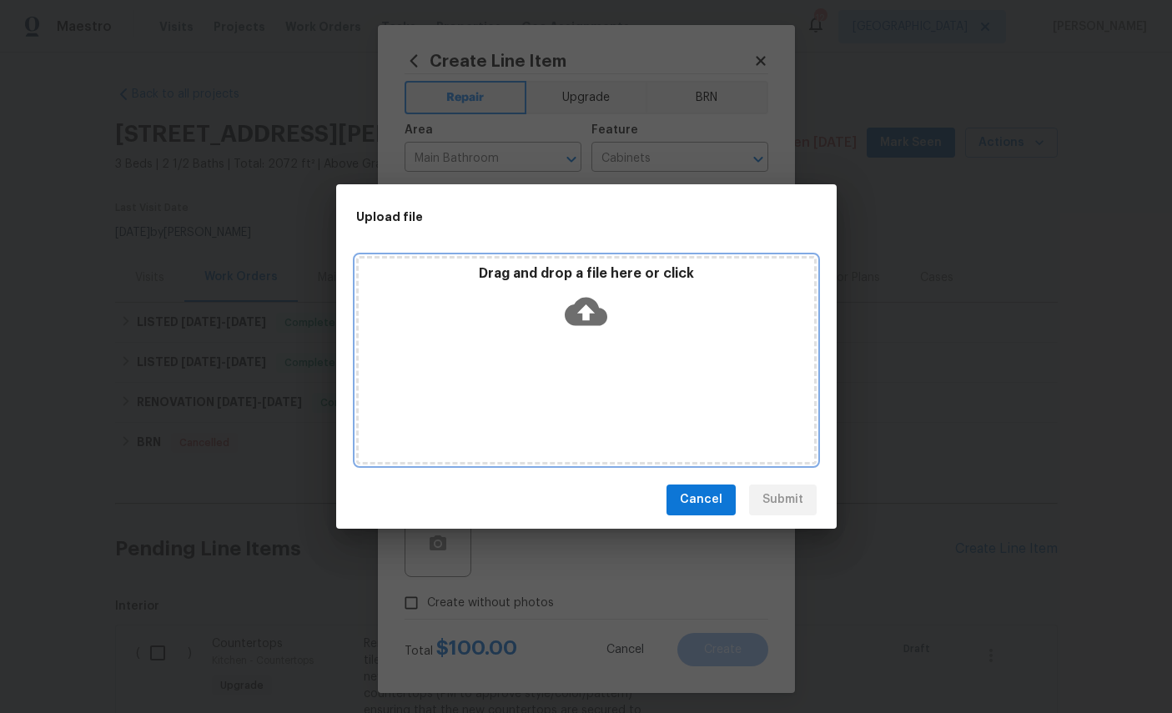
click at [592, 314] on icon at bounding box center [586, 311] width 43 height 28
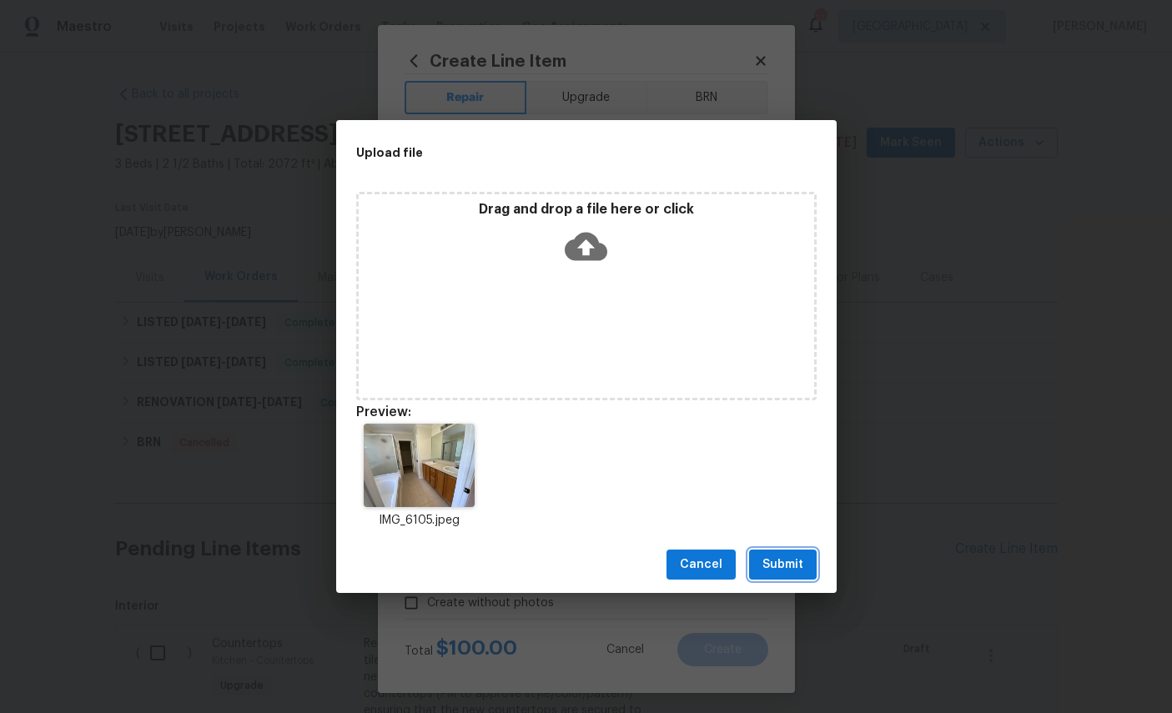
click at [793, 556] on span "Submit" at bounding box center [782, 565] width 41 height 21
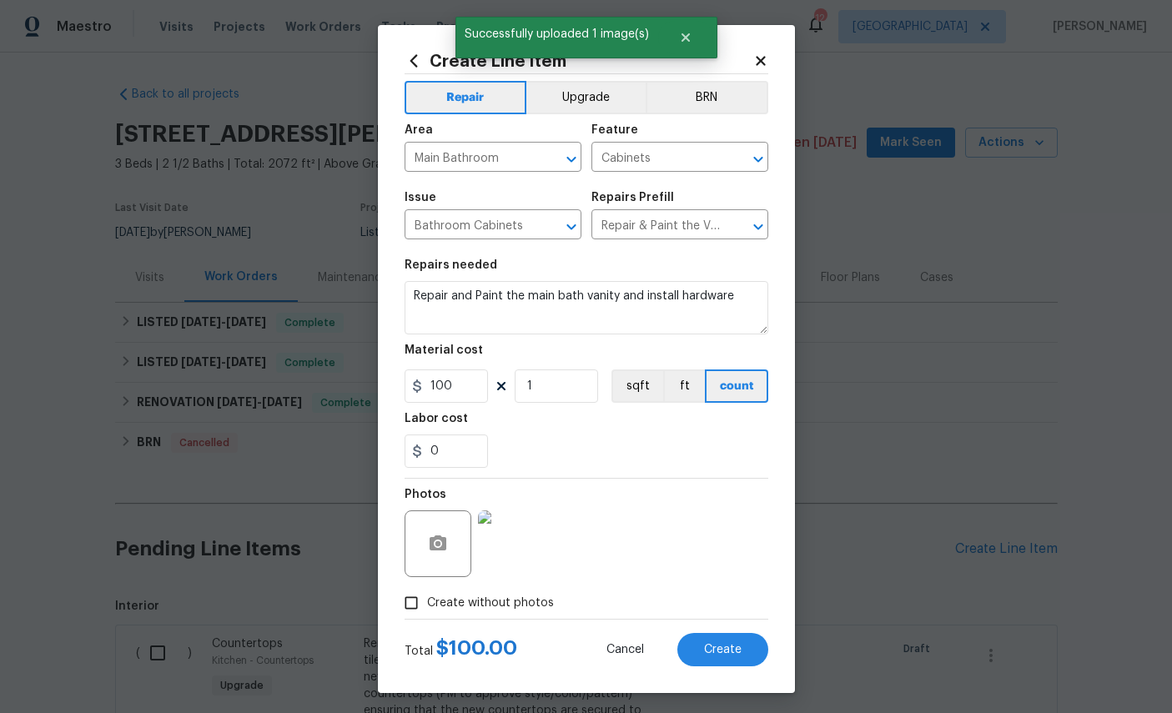
click at [718, 656] on span "Create" at bounding box center [723, 650] width 38 height 13
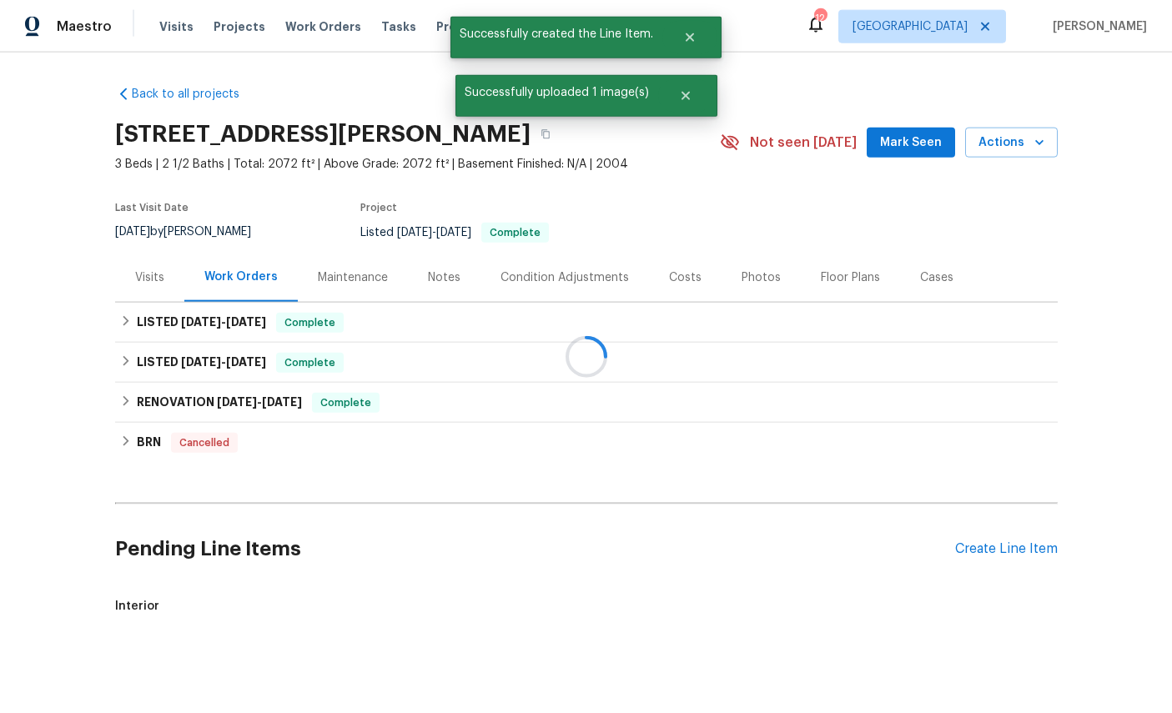
scroll to position [14, 0]
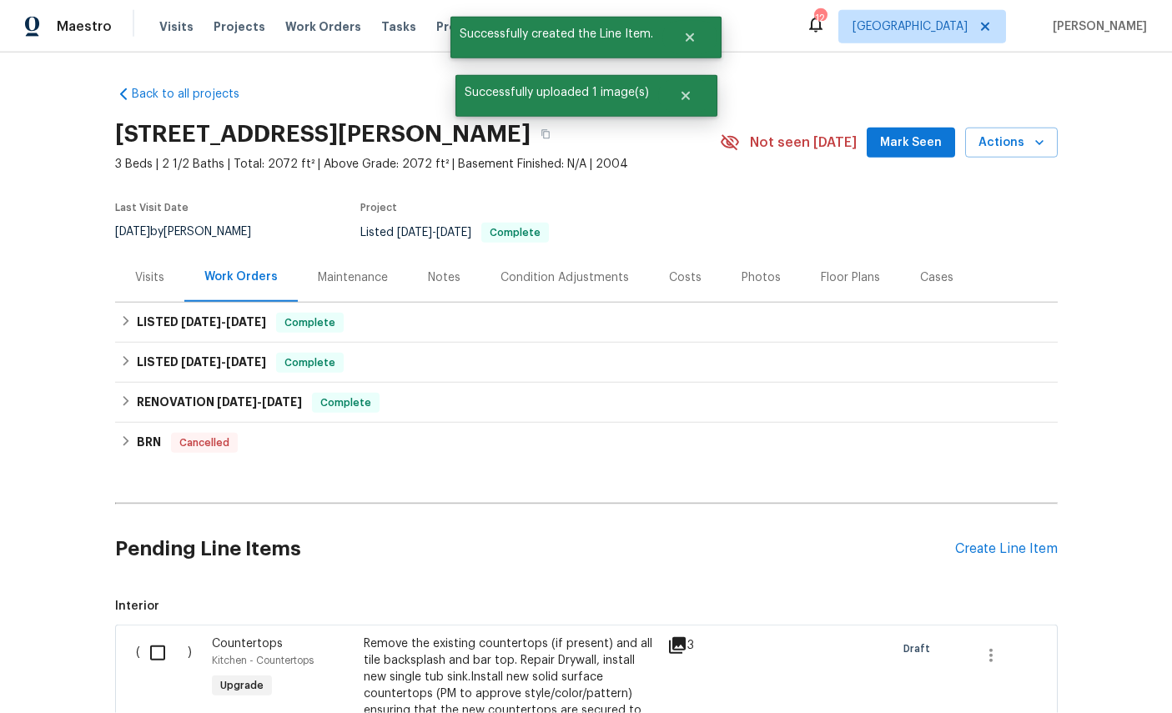
click at [999, 541] on div "Create Line Item" at bounding box center [1006, 549] width 103 height 16
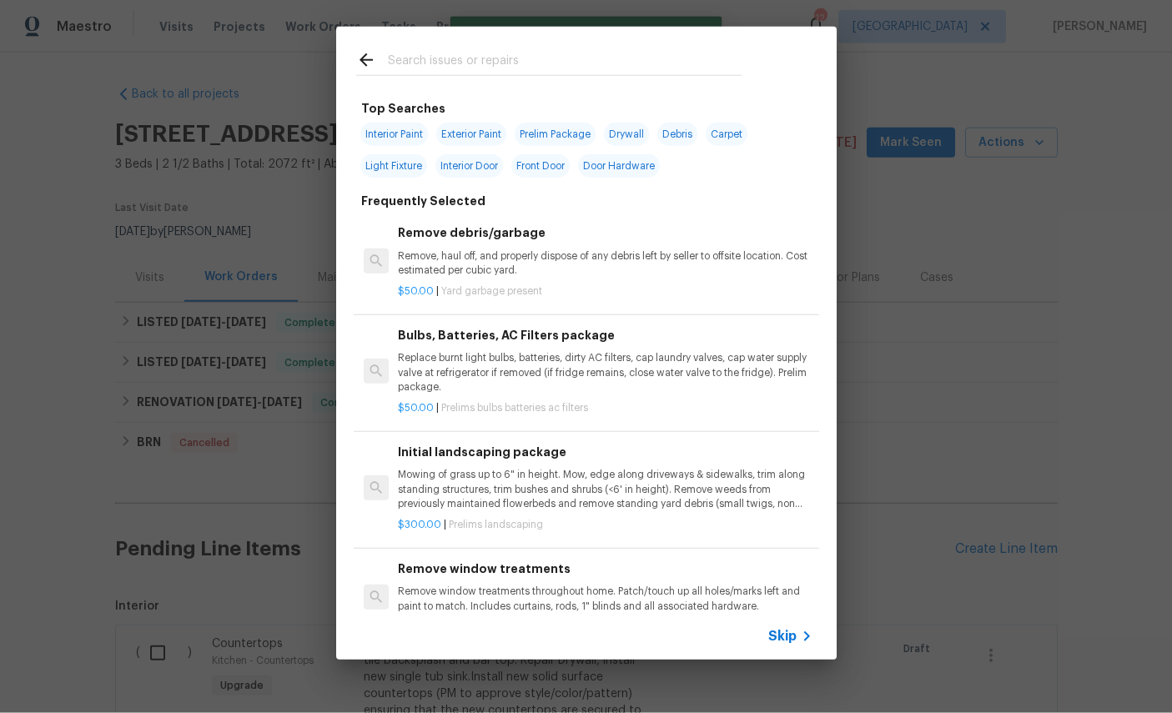
click at [552, 51] on input "text" at bounding box center [565, 62] width 354 height 25
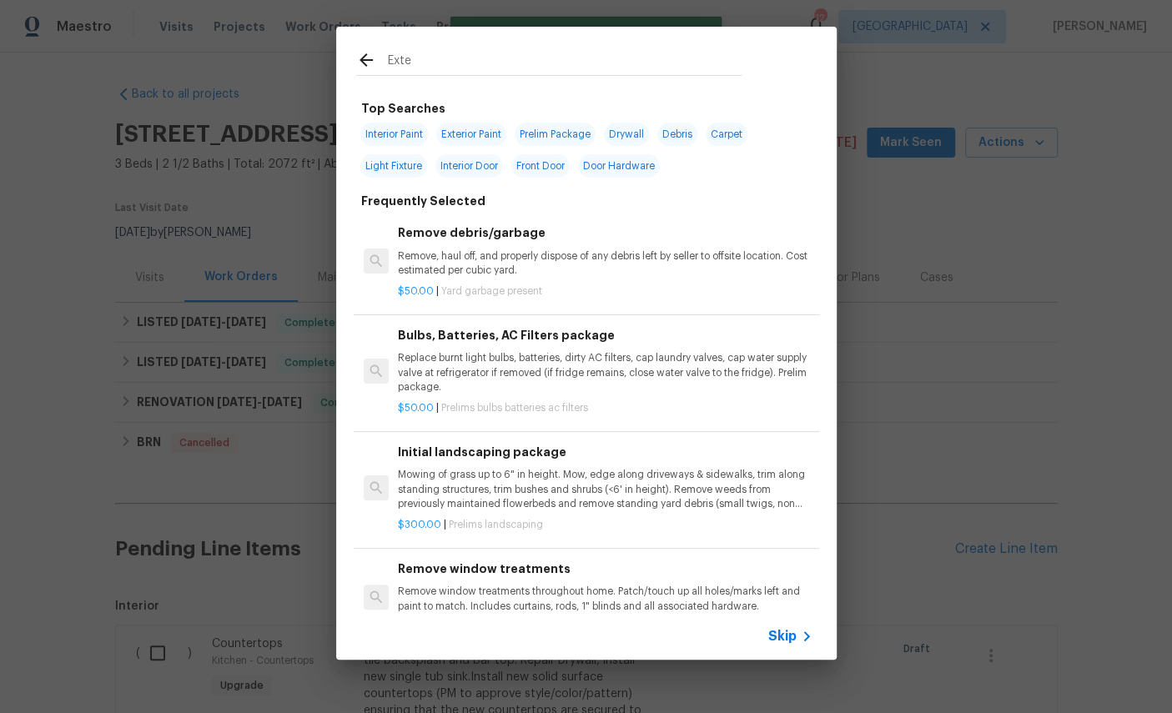
type input "Exter"
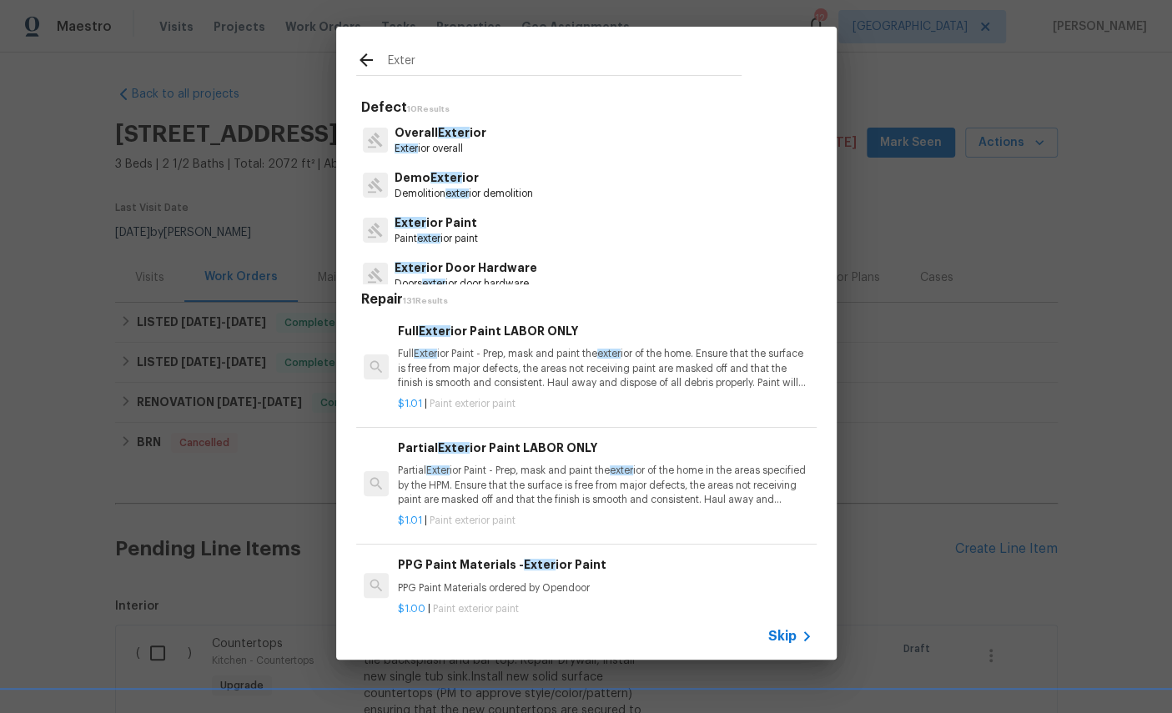
click at [449, 218] on p "Exter ior Paint" at bounding box center [435, 223] width 83 height 18
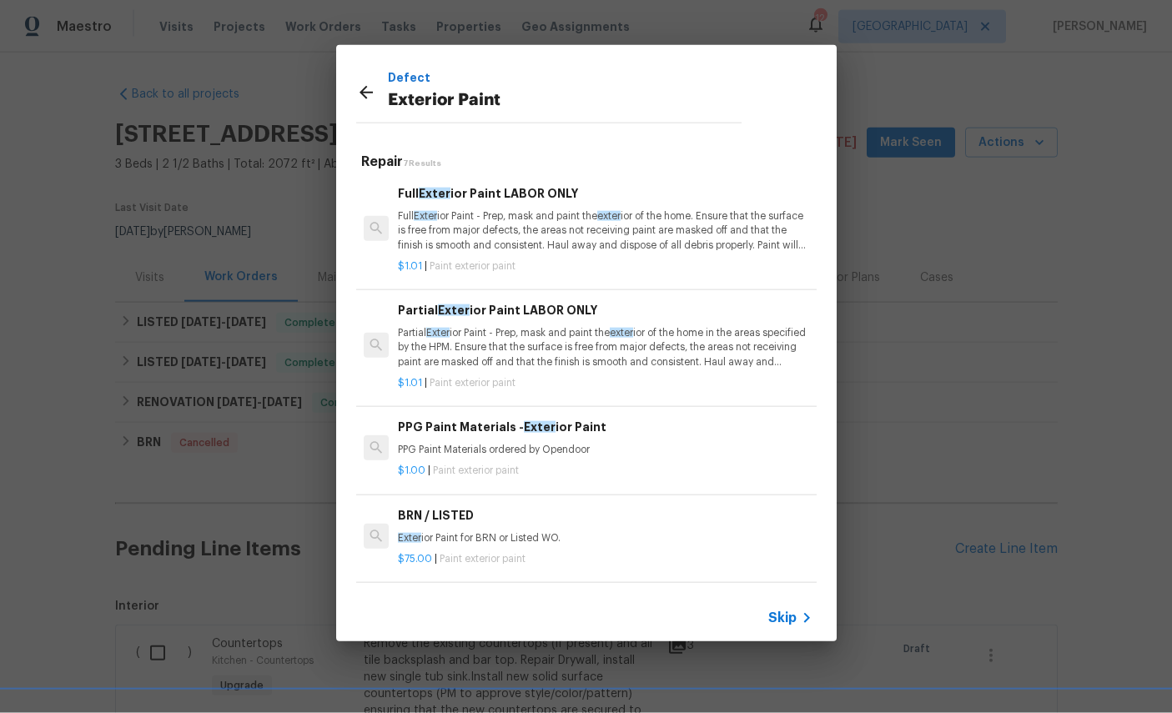
click at [555, 218] on p "Full Exter ior Paint - Prep, mask and paint the exter ior of the home. Ensure t…" at bounding box center [605, 230] width 414 height 43
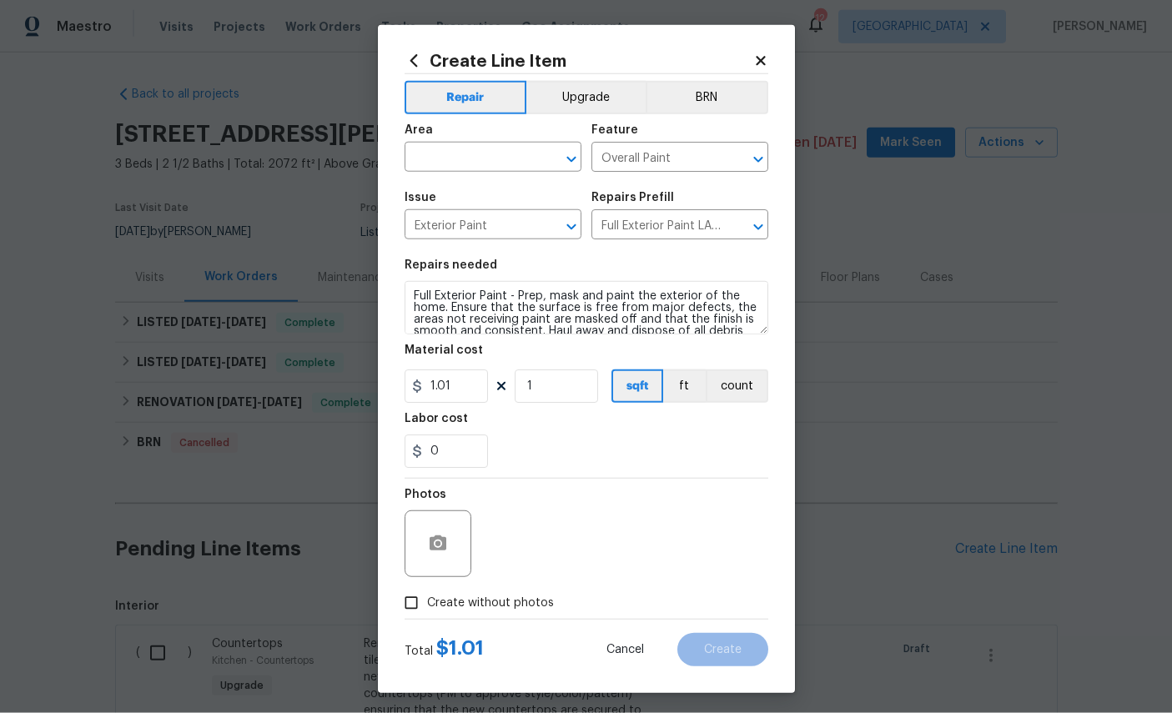
click at [460, 156] on input "text" at bounding box center [469, 159] width 130 height 26
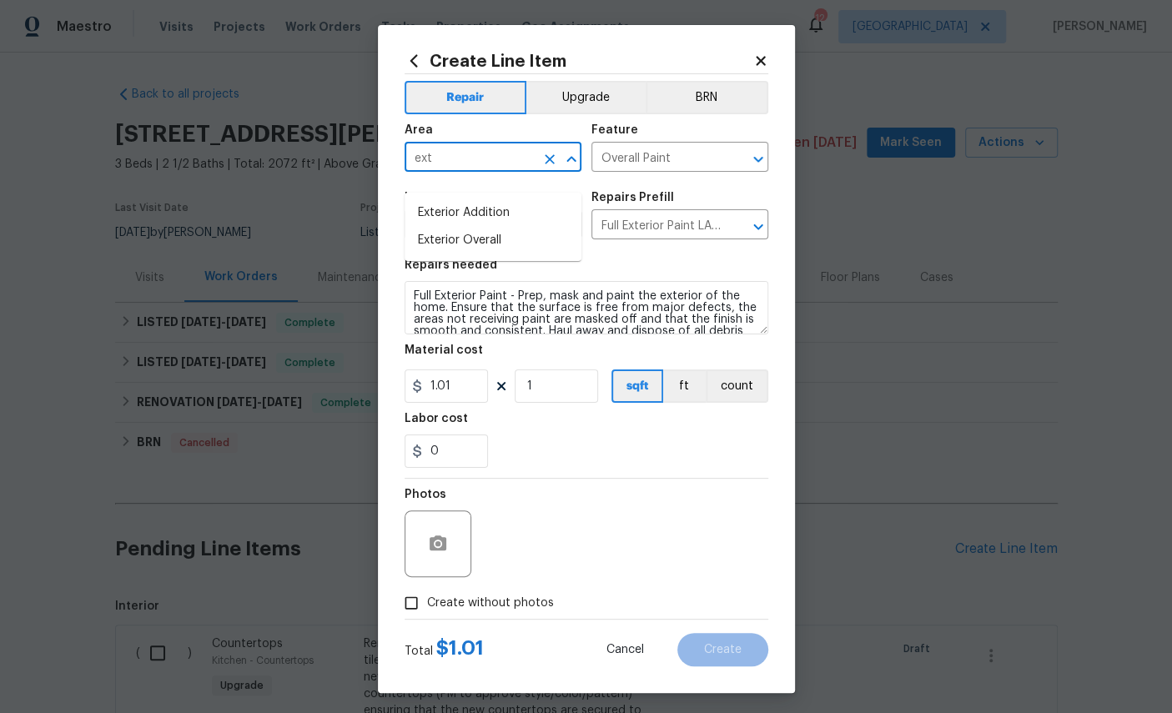
click at [475, 227] on li "Exterior Overall" at bounding box center [492, 241] width 177 height 28
type input "Exterior Overall"
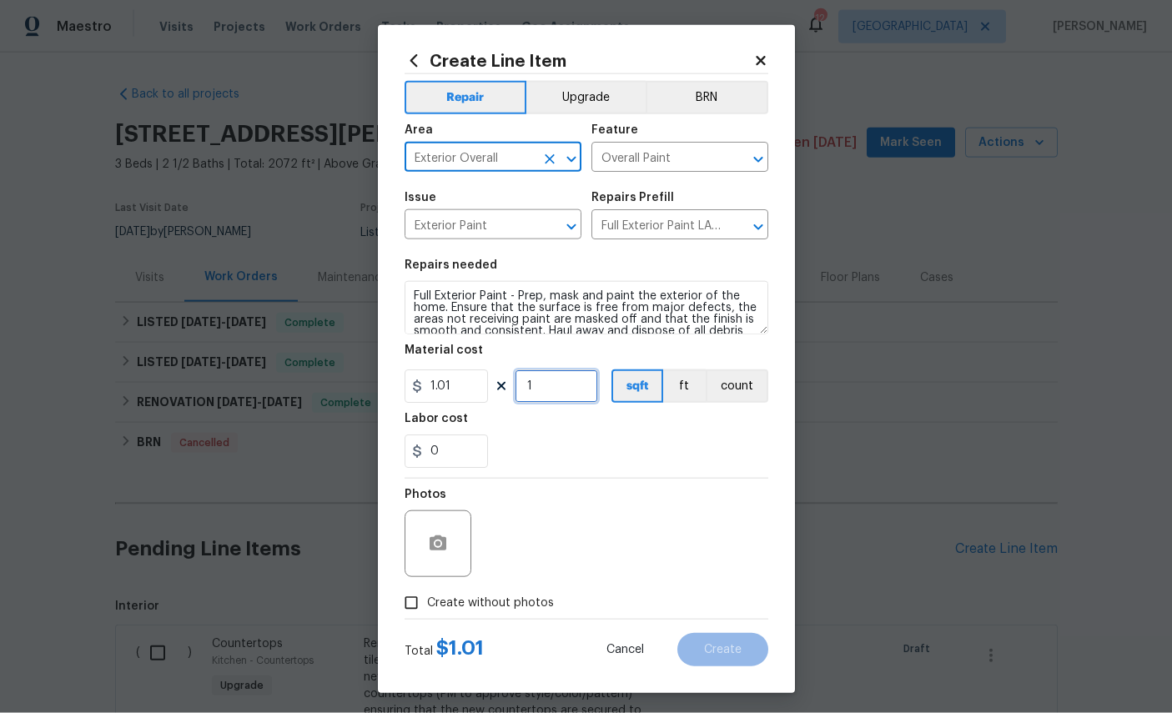
click at [561, 392] on input "1" at bounding box center [556, 385] width 83 height 33
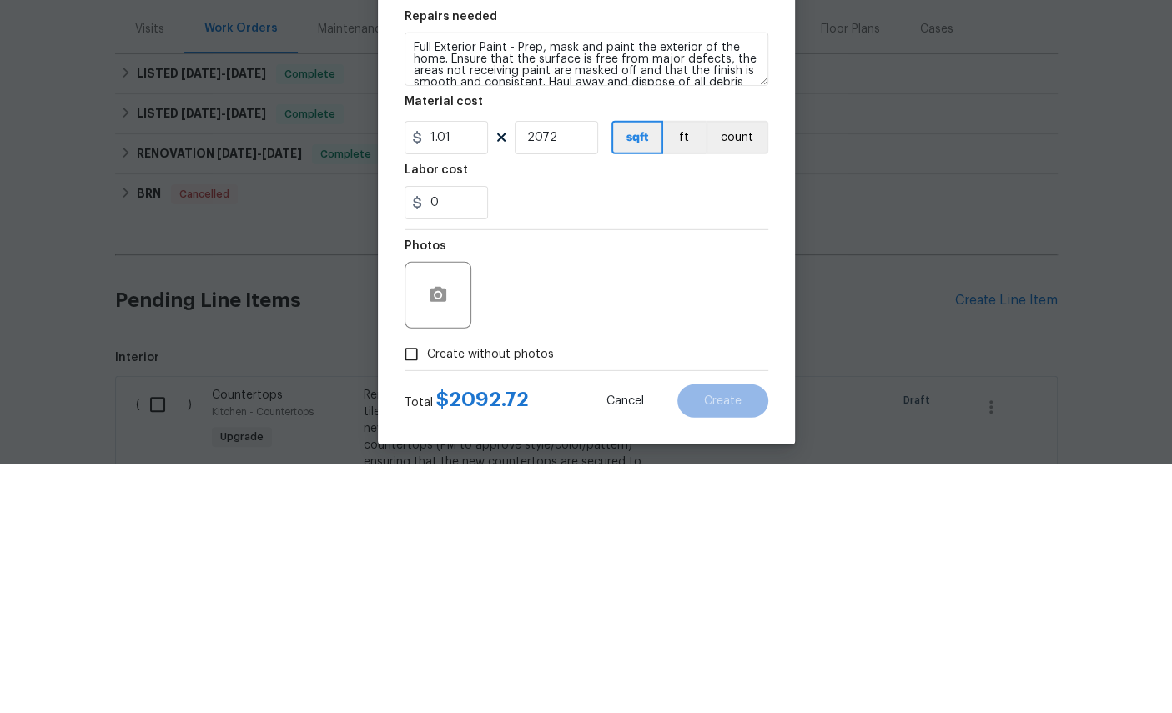
scroll to position [63, 0]
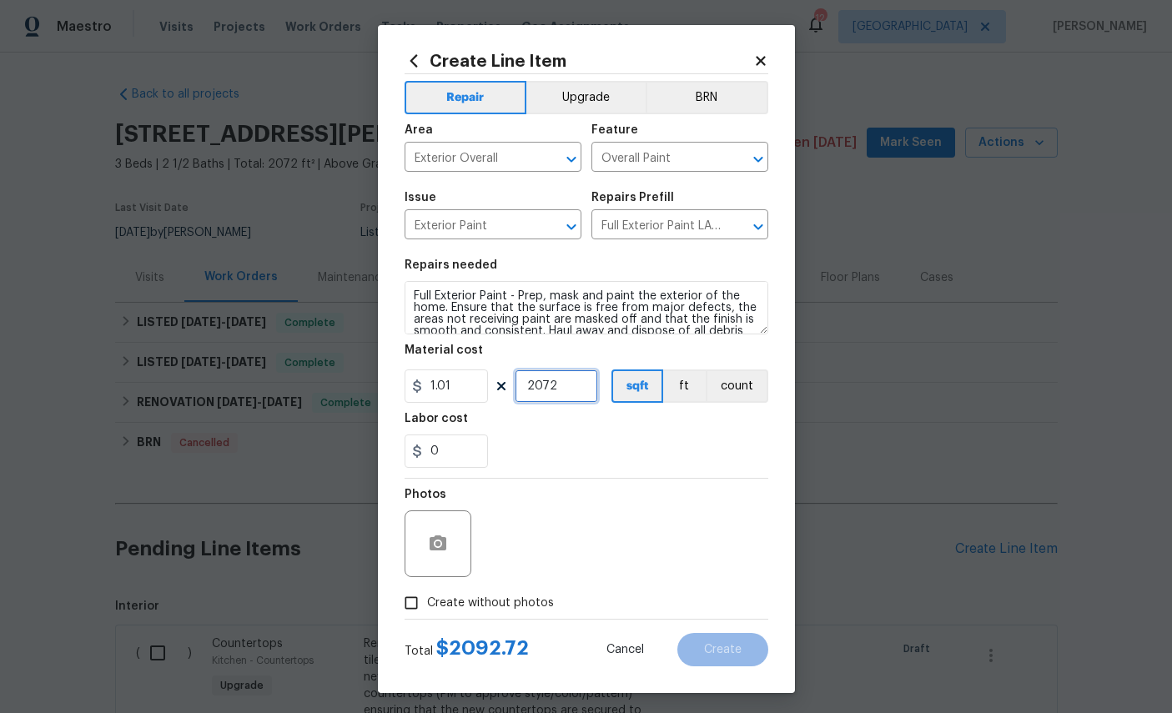
type input "2072"
click at [472, 466] on input "0" at bounding box center [445, 451] width 83 height 33
click at [472, 468] on input "300" at bounding box center [445, 451] width 83 height 33
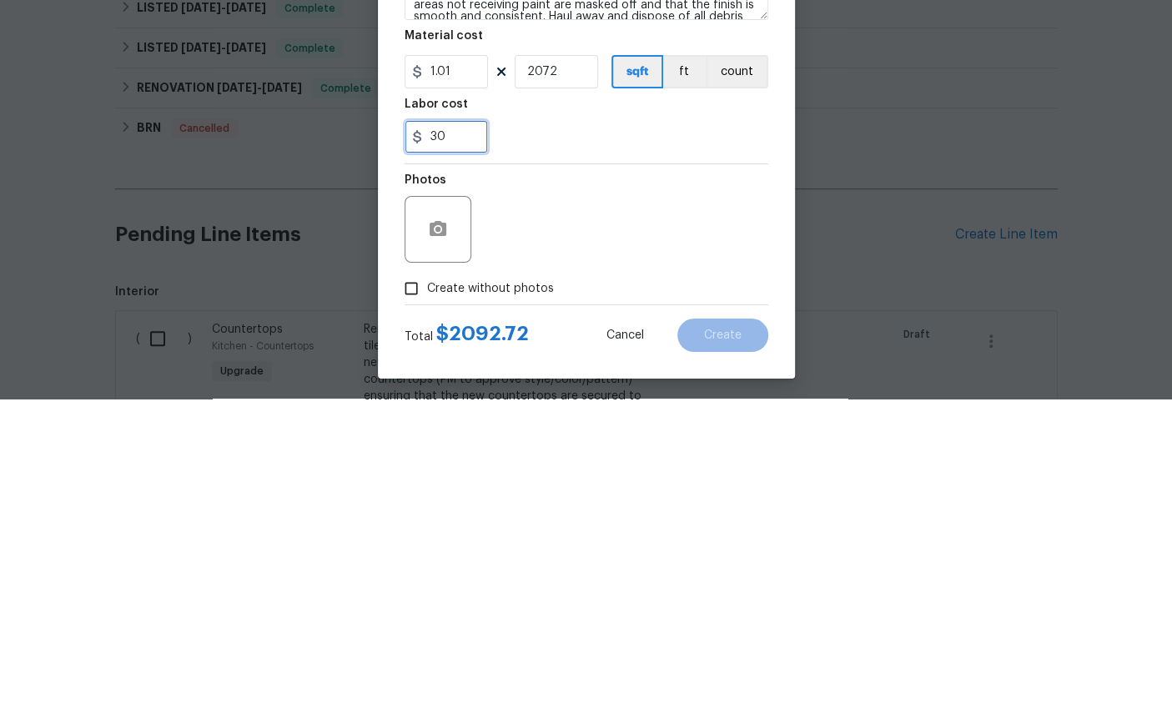
type input "3"
click at [453, 524] on button "button" at bounding box center [438, 544] width 40 height 40
type input "0"
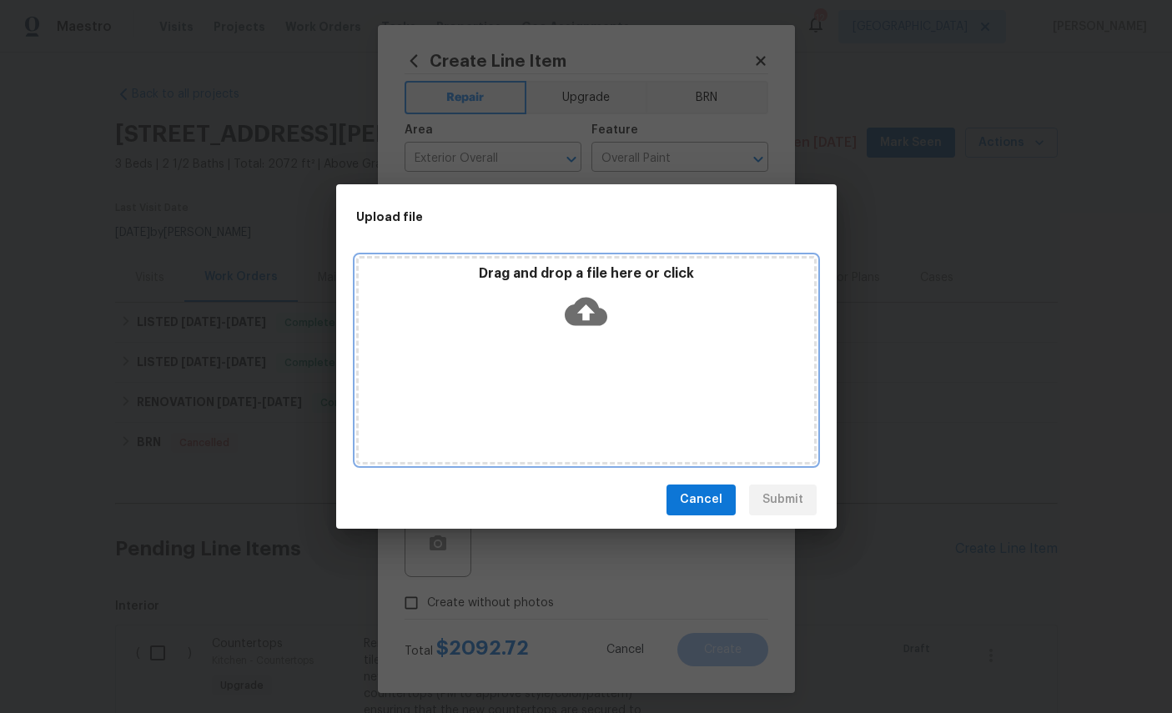
click at [597, 312] on icon at bounding box center [586, 311] width 43 height 28
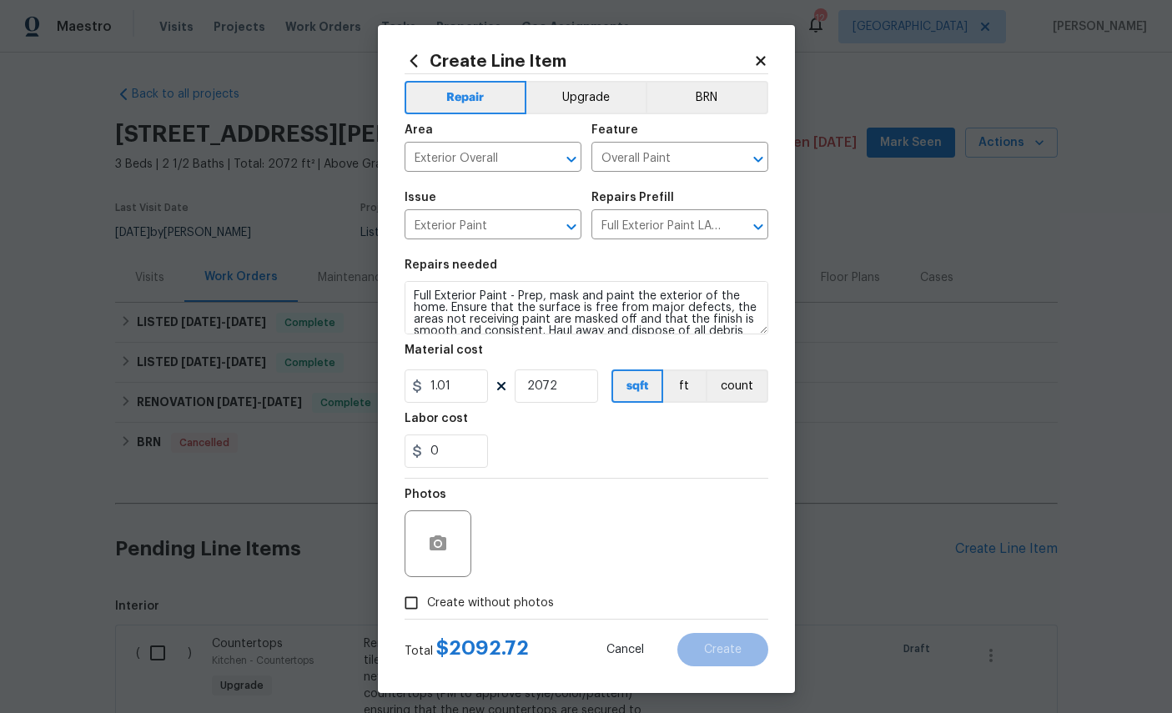
scroll to position [63, 0]
click at [724, 656] on span "Create" at bounding box center [723, 650] width 38 height 13
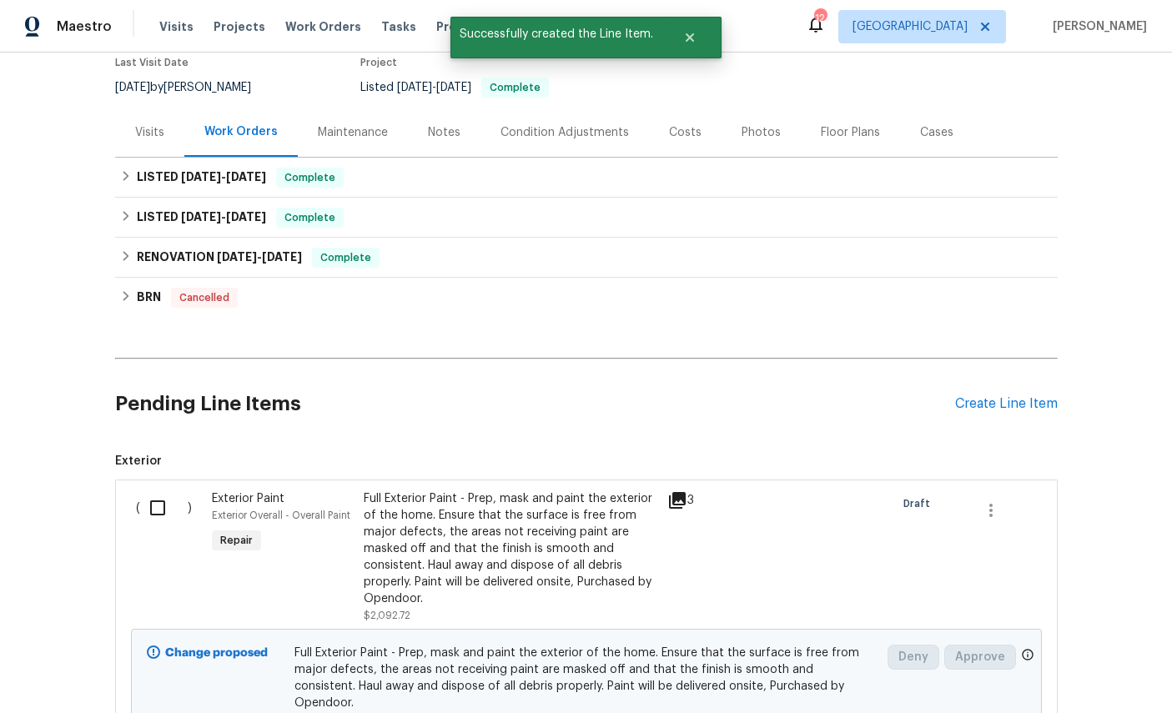
scroll to position [351, 0]
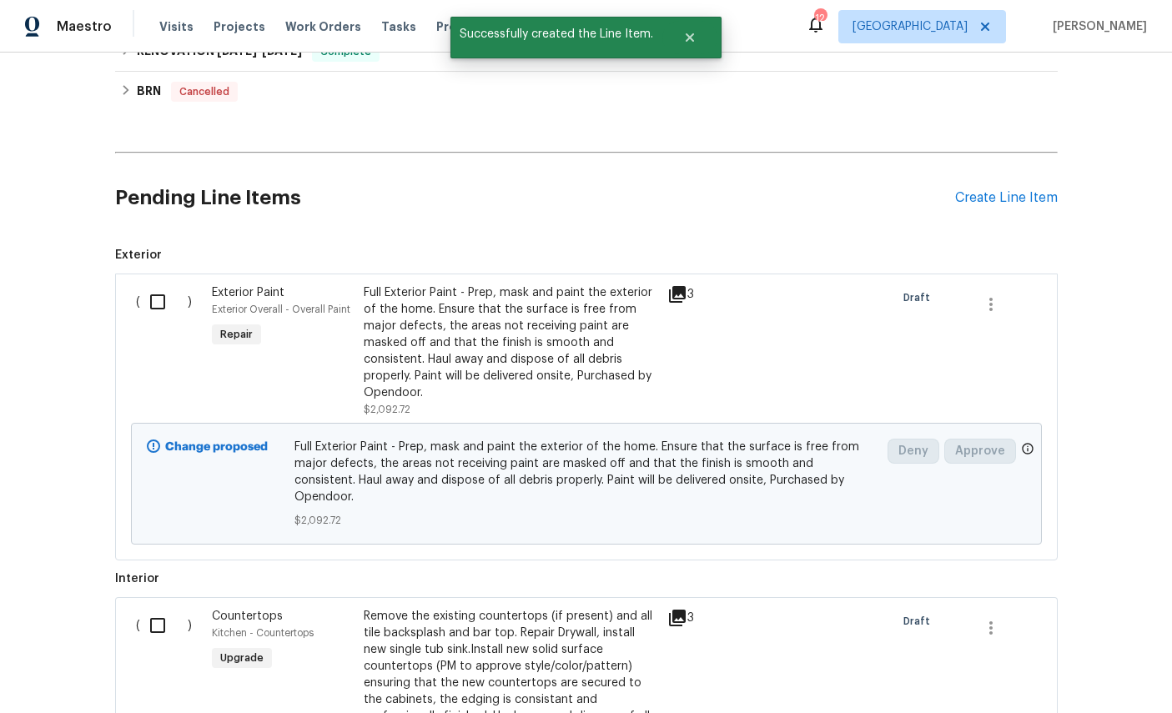
click at [148, 284] on input "checkbox" at bounding box center [164, 301] width 48 height 35
checkbox input "true"
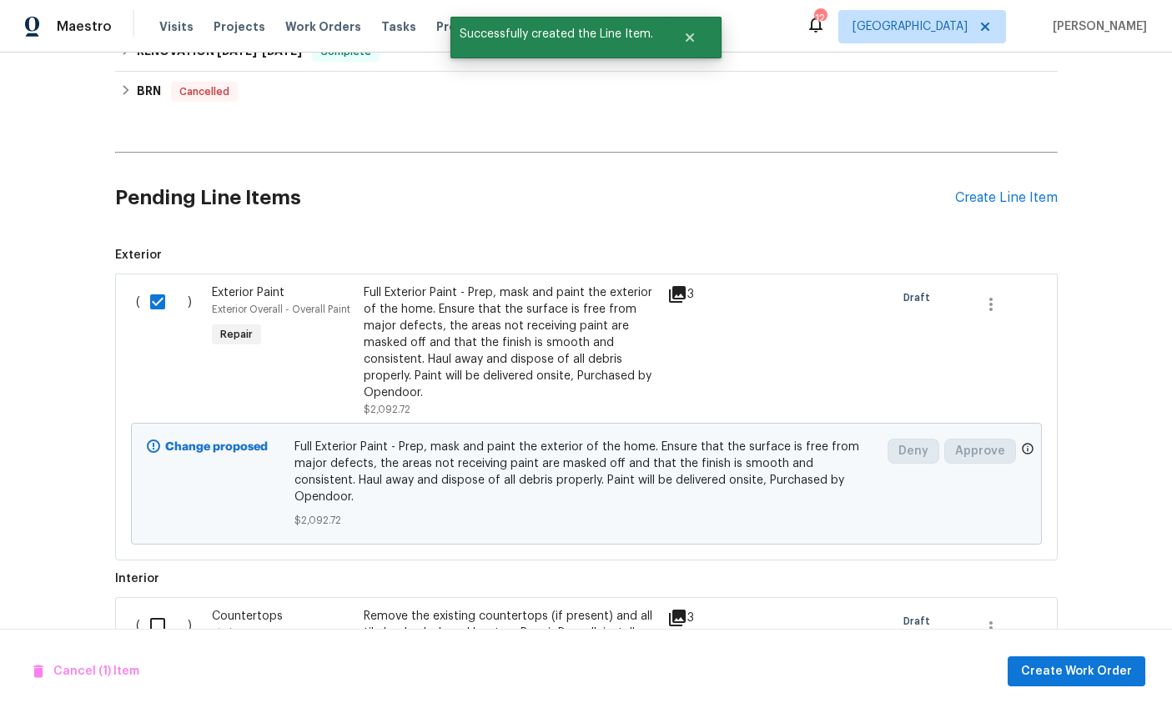
click at [148, 603] on div "( )" at bounding box center [169, 683] width 76 height 160
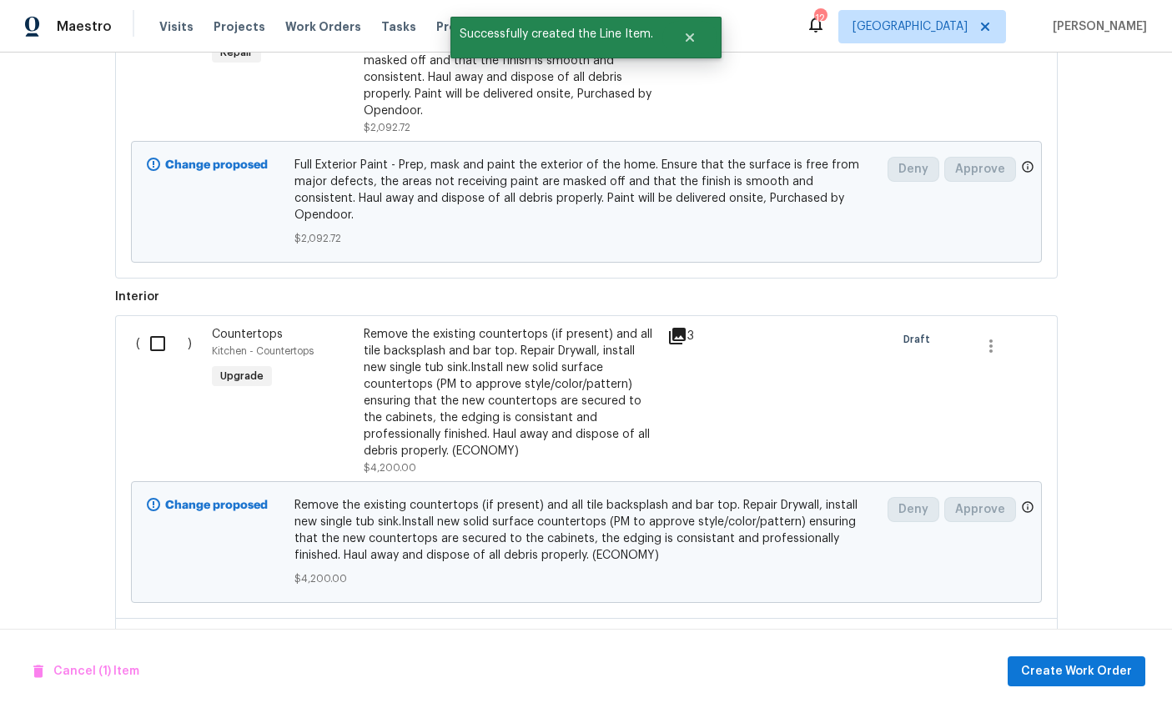
click at [168, 315] on div "( ) Countertops Kitchen - Countertops Upgrade Remove the existing countertops (…" at bounding box center [586, 466] width 942 height 303
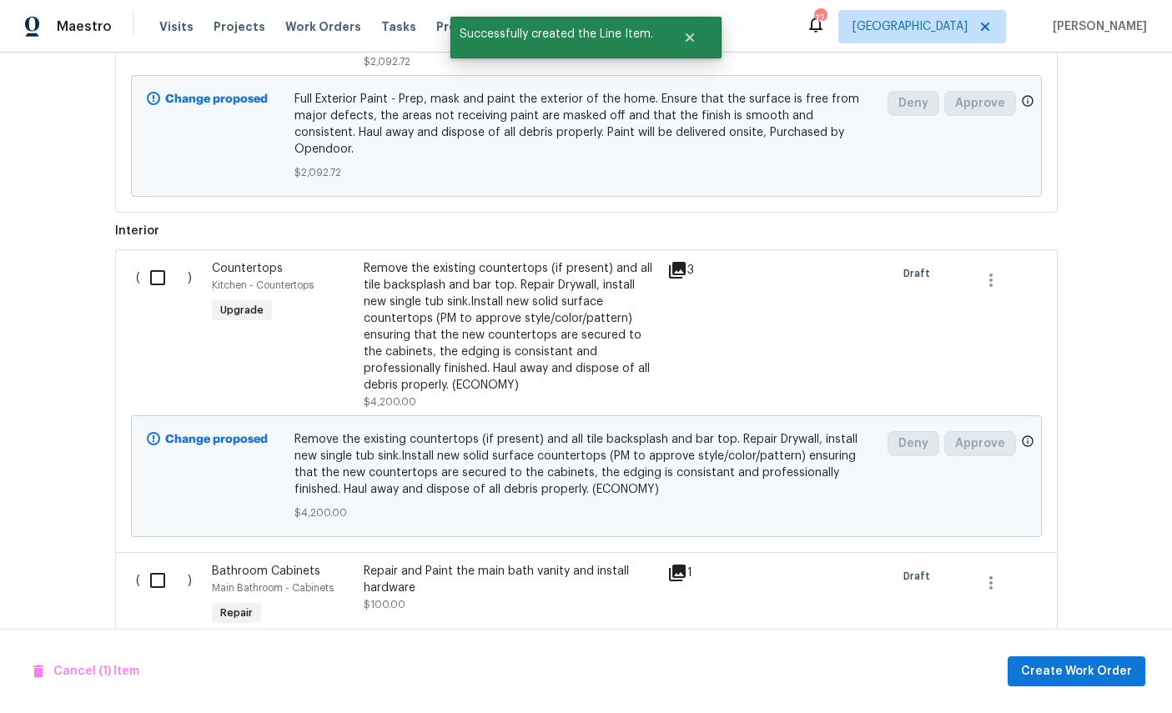
scroll to position [698, 0]
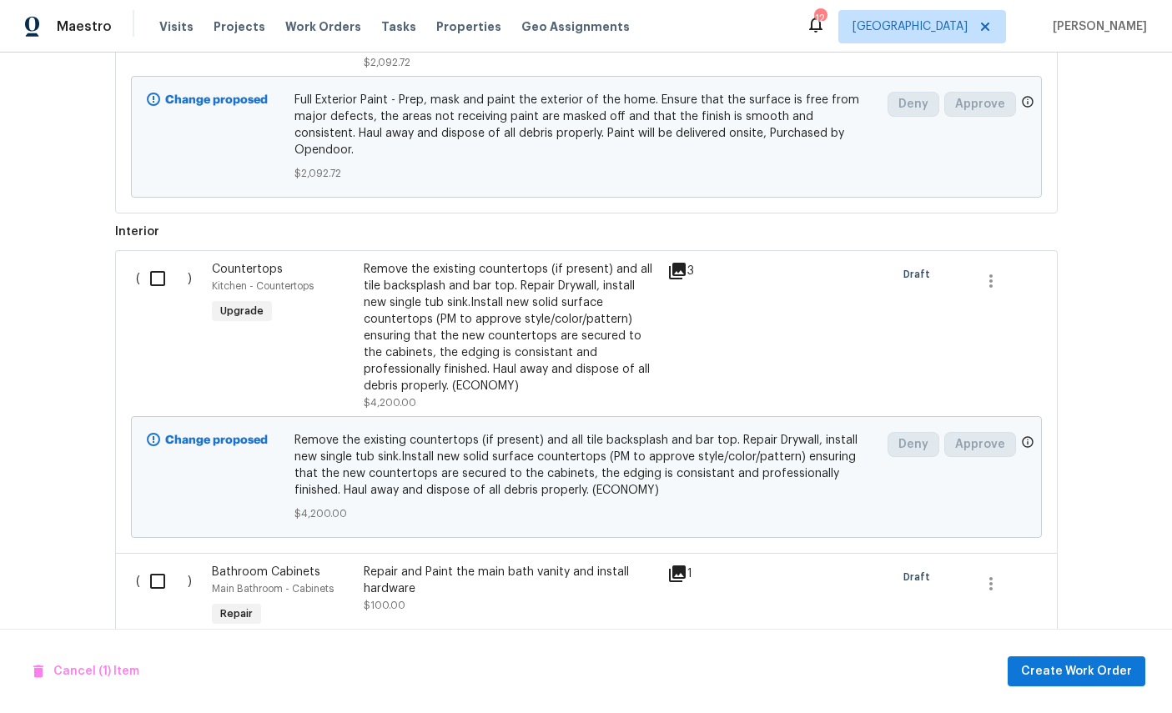
click at [178, 261] on input "checkbox" at bounding box center [164, 278] width 48 height 35
checkbox input "true"
click at [152, 564] on input "checkbox" at bounding box center [164, 581] width 48 height 35
checkbox input "true"
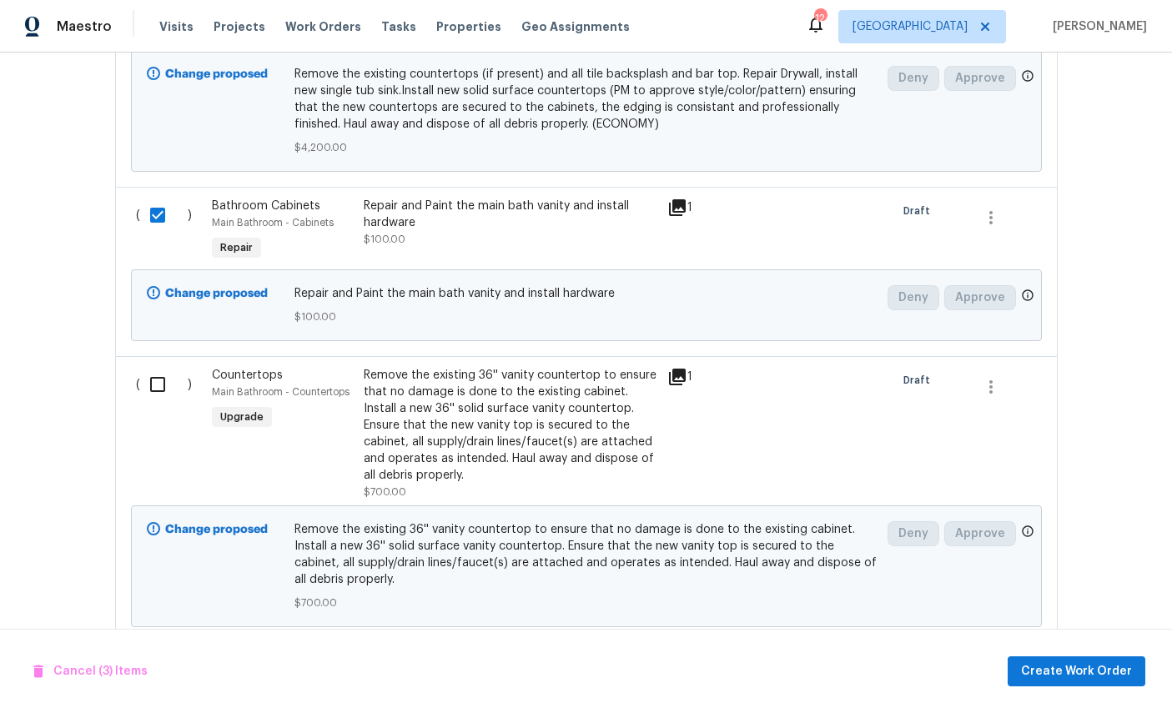
scroll to position [1062, 0]
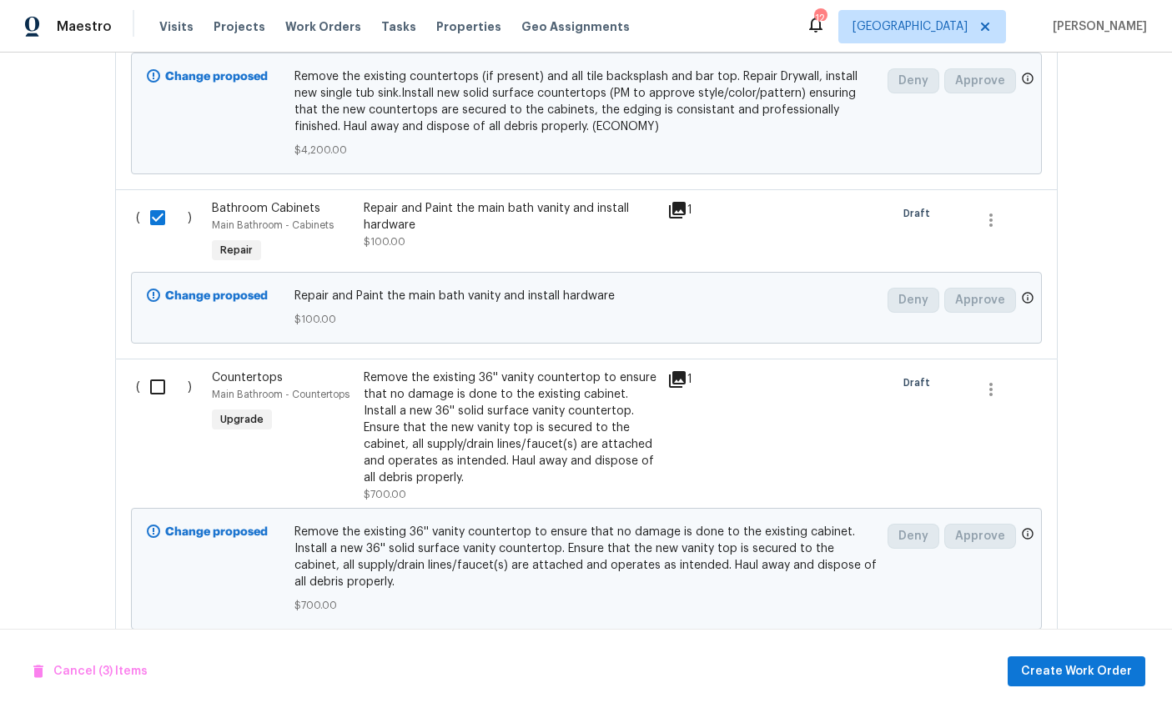
click at [150, 369] on input "checkbox" at bounding box center [164, 386] width 48 height 35
checkbox input "true"
click at [1072, 665] on span "Create Work Order" at bounding box center [1076, 671] width 111 height 21
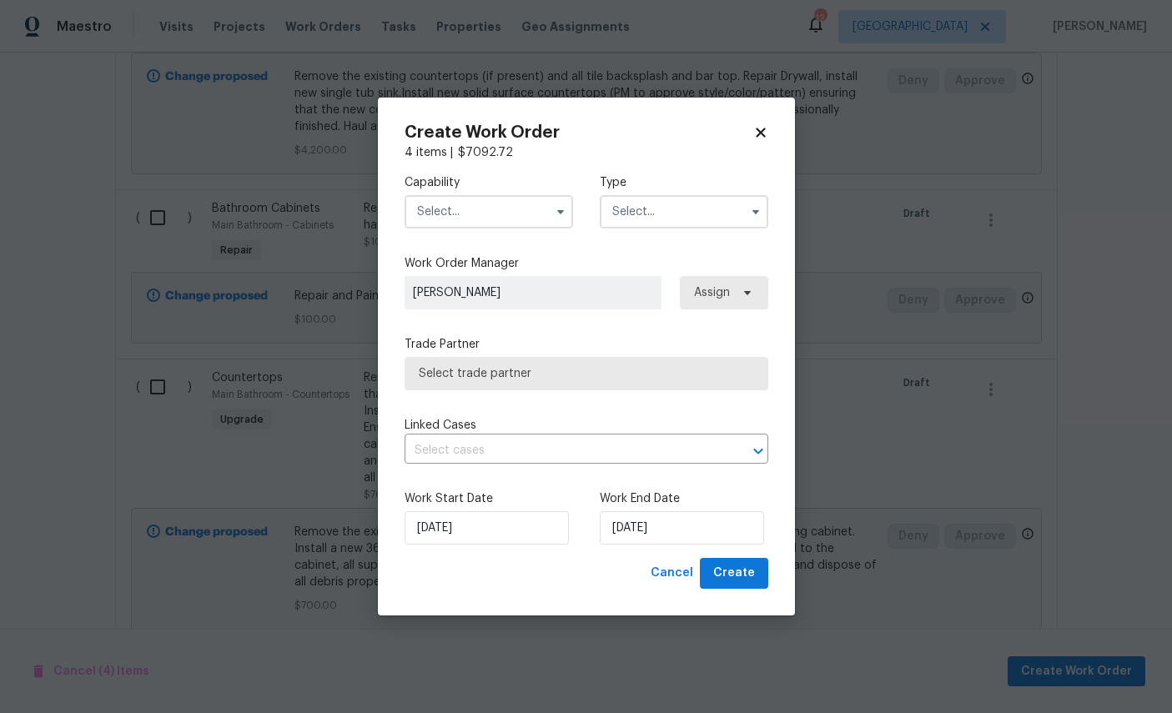
checkbox input "false"
click at [481, 206] on input "text" at bounding box center [488, 211] width 168 height 33
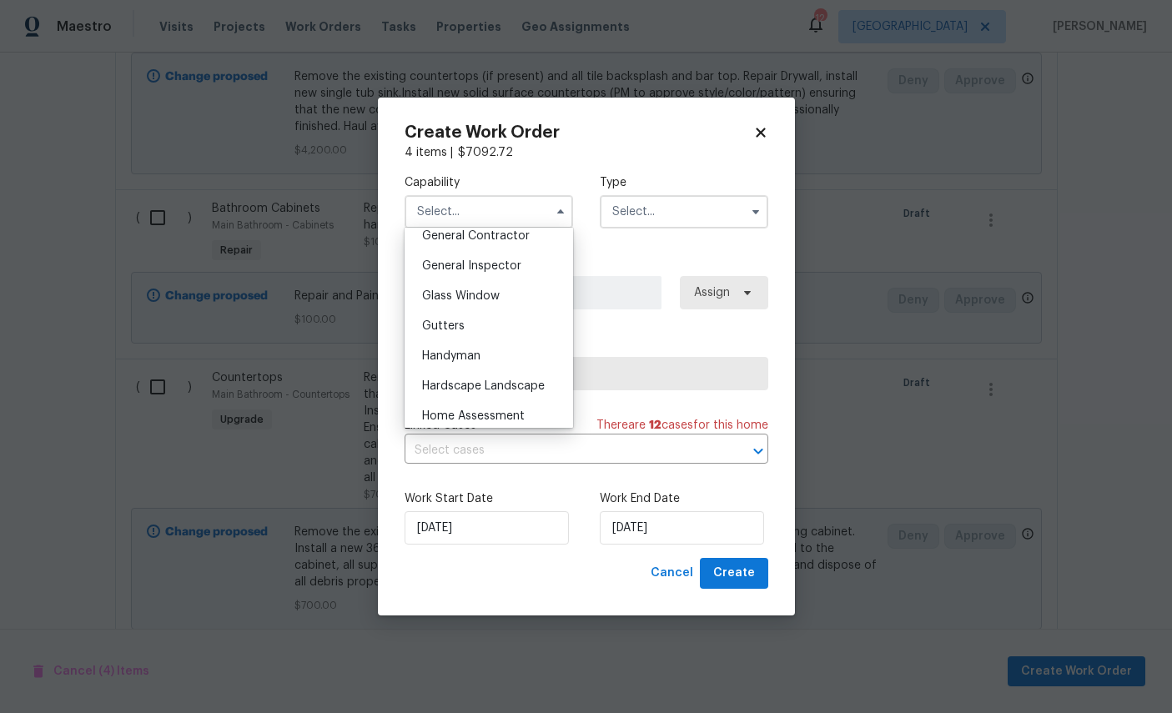
scroll to position [806, 0]
click at [517, 244] on span "General Contractor" at bounding box center [476, 238] width 108 height 12
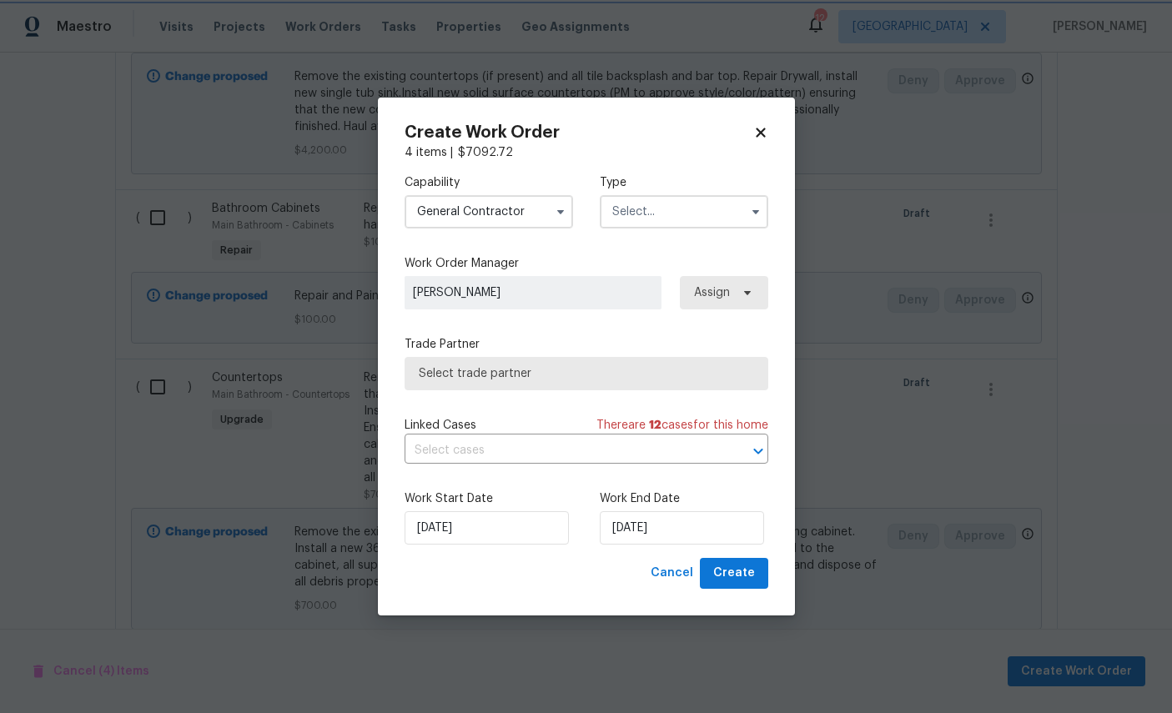
type input "General Contractor"
click at [672, 210] on input "text" at bounding box center [684, 211] width 168 height 33
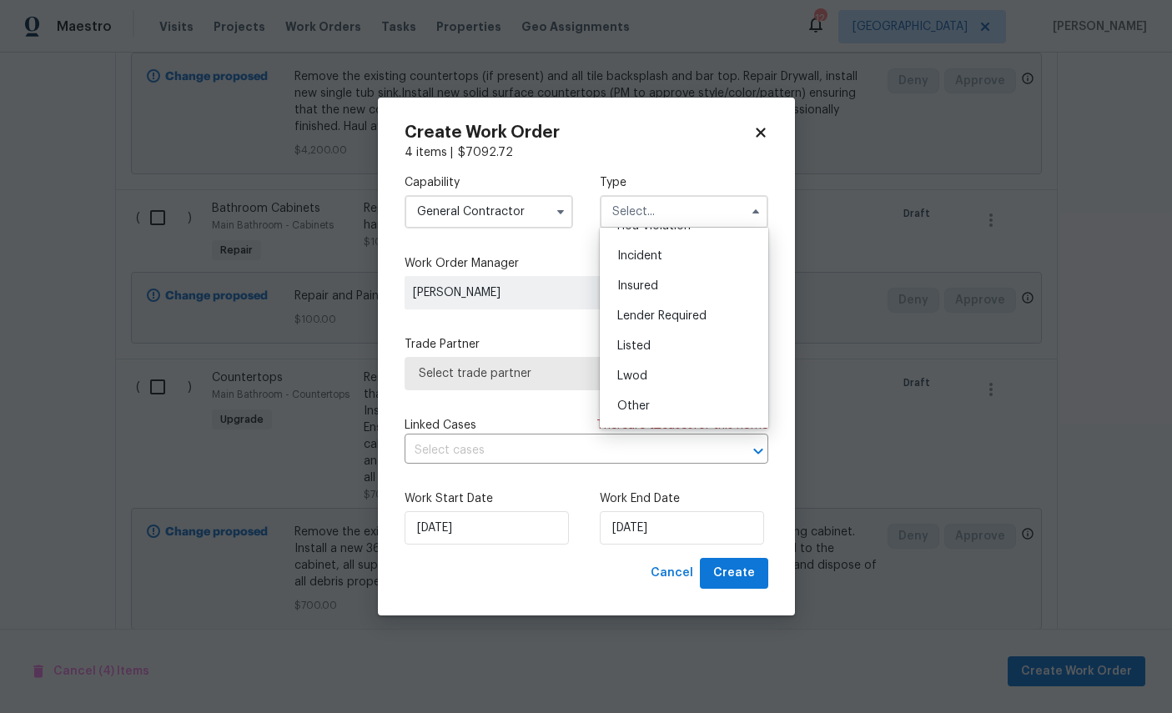
scroll to position [68, 0]
click at [686, 328] on div "Listed" at bounding box center [684, 329] width 160 height 30
type input "Listed"
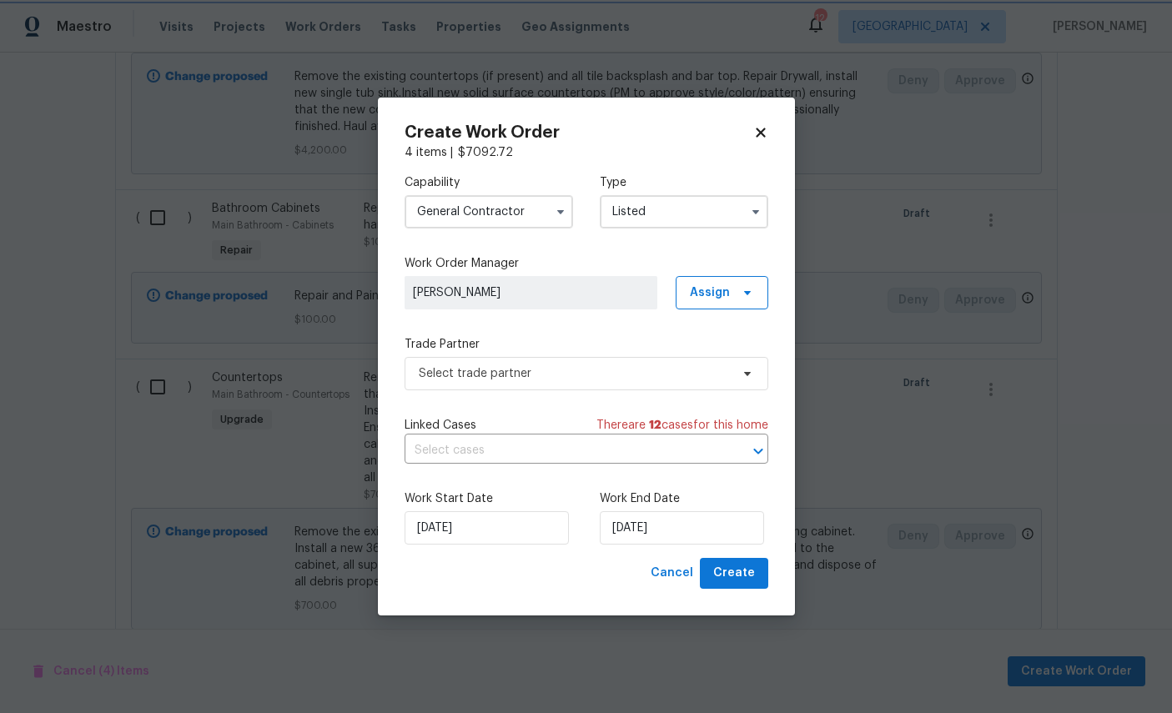
scroll to position [0, 0]
click at [621, 378] on span "Select trade partner" at bounding box center [574, 373] width 311 height 17
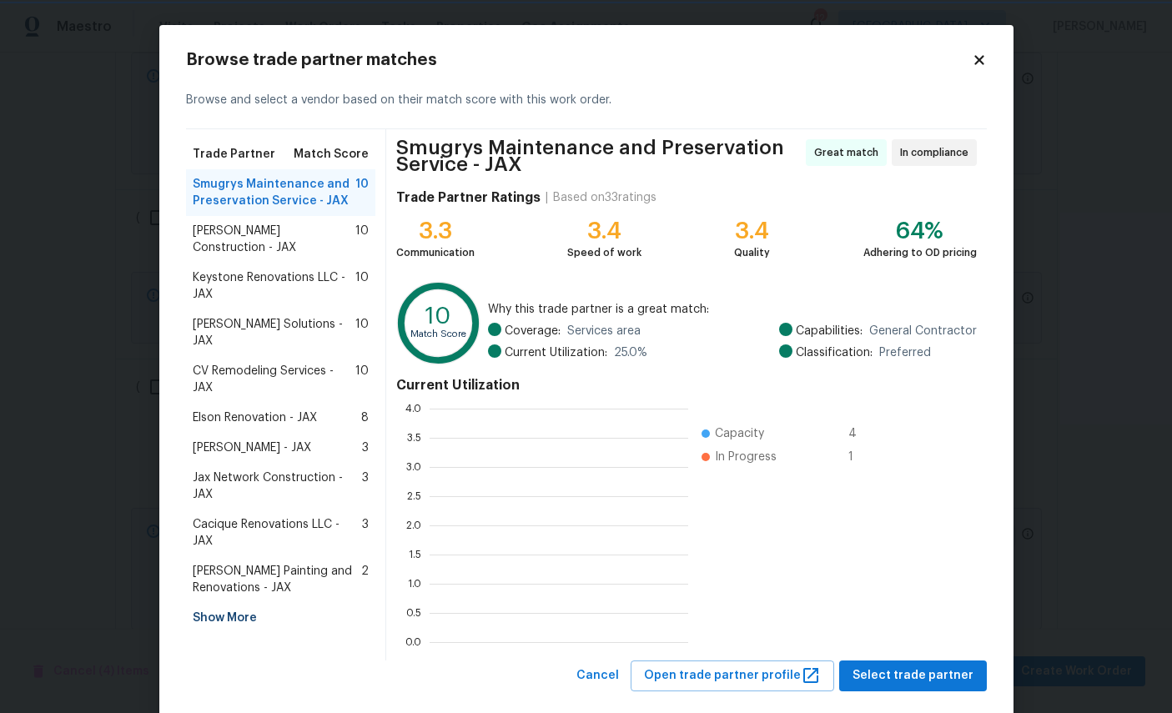
scroll to position [234, 259]
click at [289, 409] on span "Elson Renovation - JAX" at bounding box center [255, 417] width 124 height 17
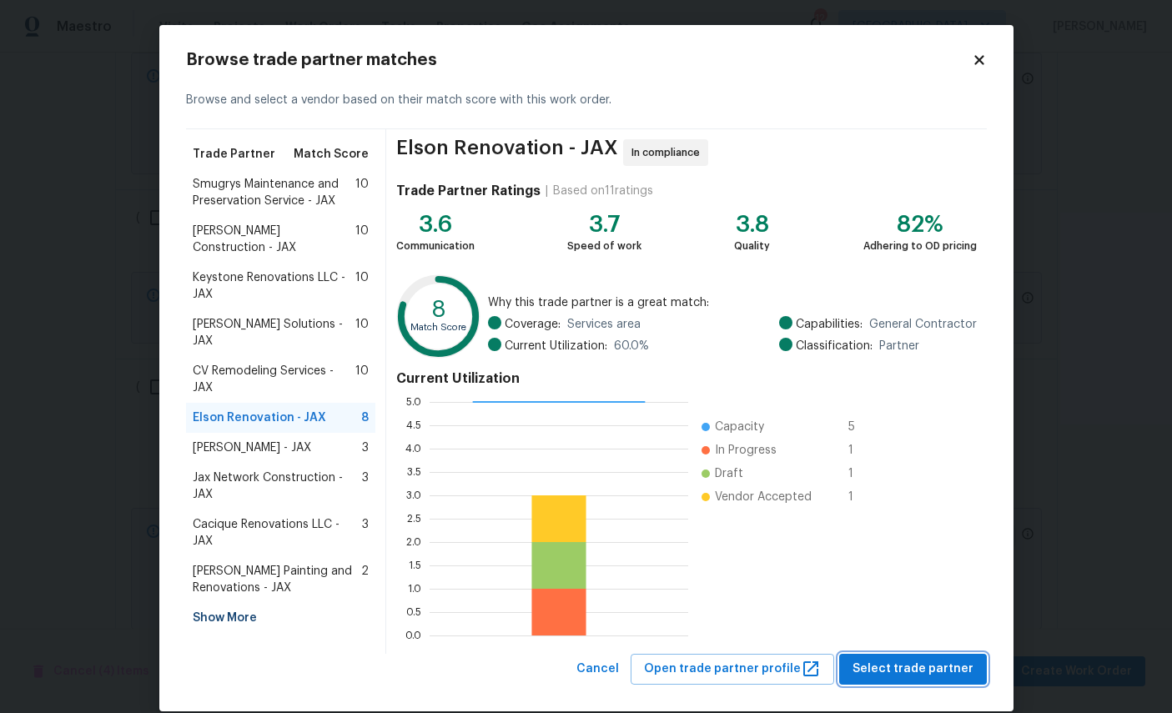
click at [922, 672] on span "Select trade partner" at bounding box center [912, 669] width 121 height 21
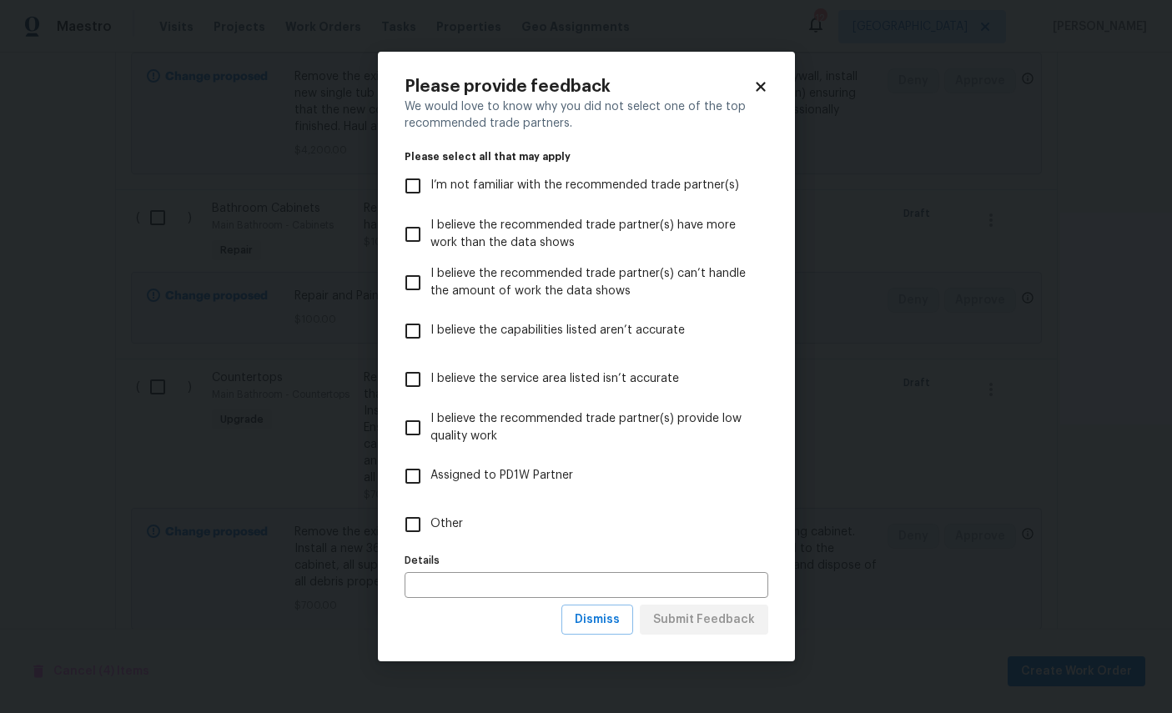
click at [524, 475] on span "Assigned to PD1W Partner" at bounding box center [501, 476] width 143 height 18
click at [430, 475] on input "Assigned to PD1W Partner" at bounding box center [412, 476] width 35 height 35
checkbox input "true"
click at [485, 530] on label "Other" at bounding box center [574, 524] width 359 height 48
click at [430, 530] on input "Other" at bounding box center [412, 524] width 35 height 35
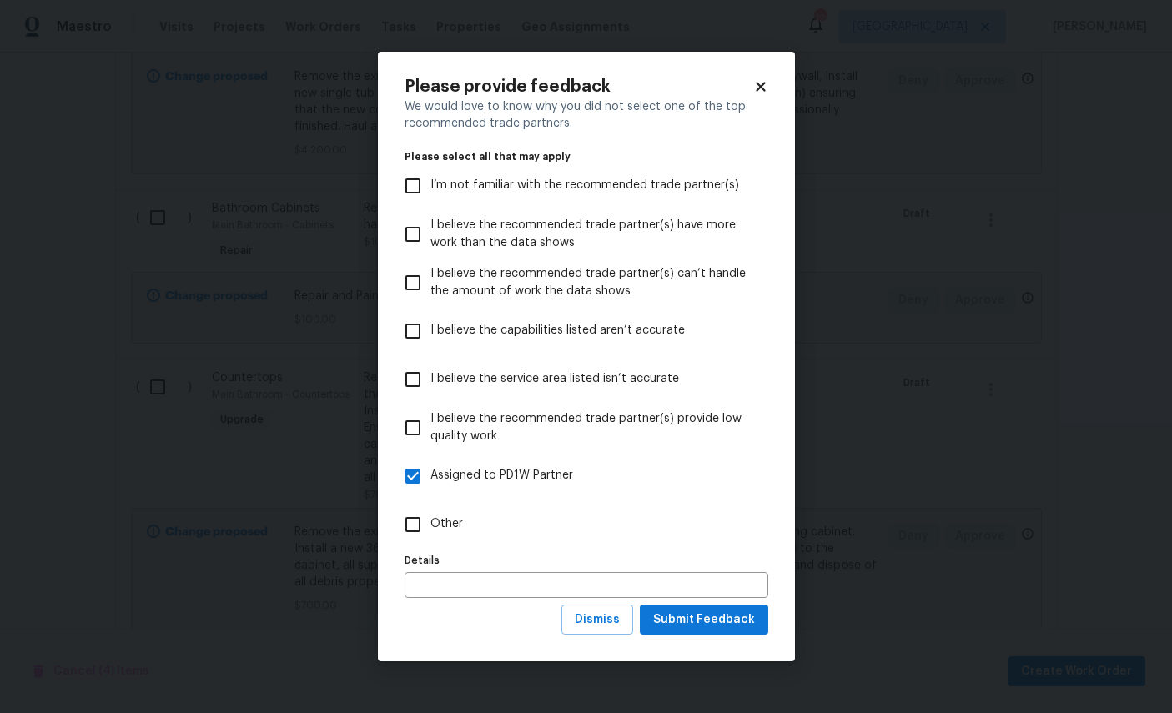
checkbox input "true"
click at [540, 476] on span "Assigned to PD1W Partner" at bounding box center [501, 476] width 143 height 18
click at [430, 476] on input "Assigned to PD1W Partner" at bounding box center [412, 476] width 35 height 35
checkbox input "false"
click at [724, 626] on span "Submit Feedback" at bounding box center [704, 620] width 102 height 21
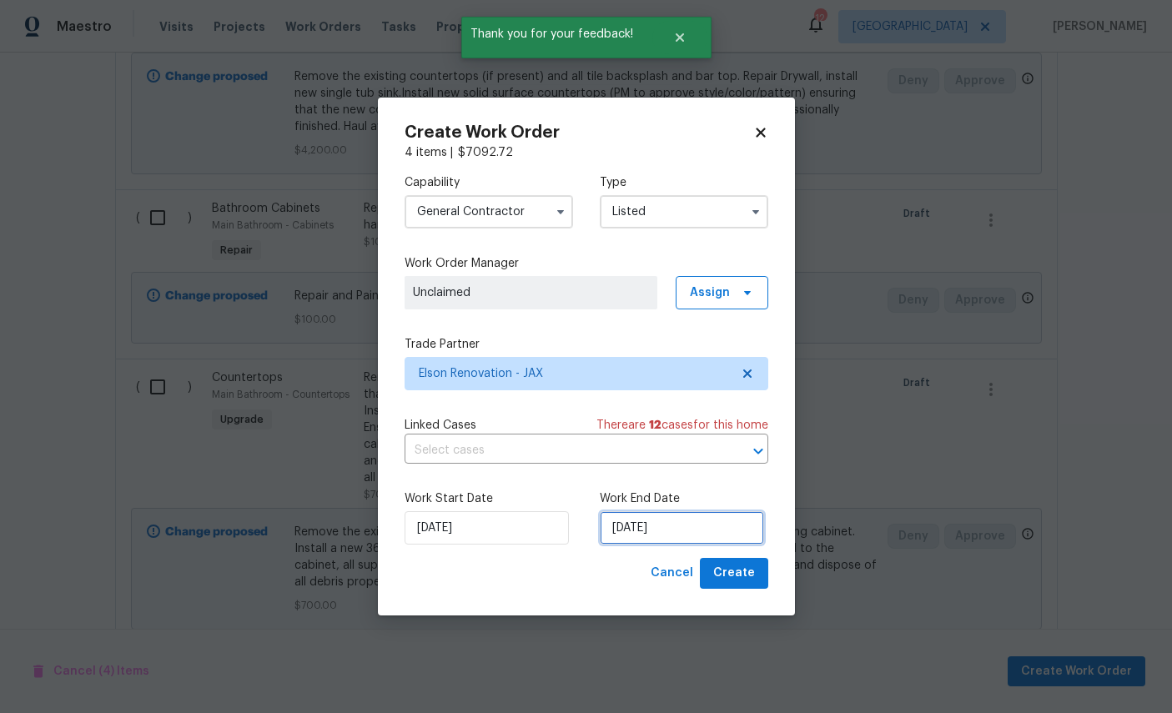
click at [693, 526] on input "[DATE]" at bounding box center [682, 527] width 164 height 33
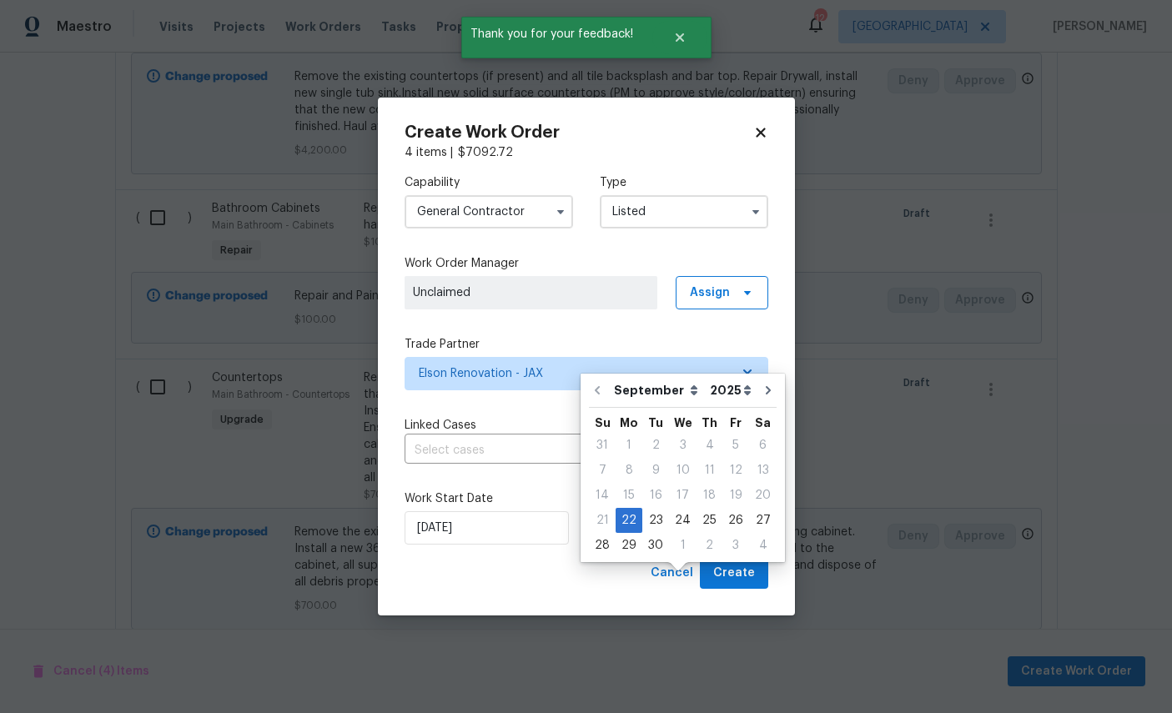
scroll to position [63, 0]
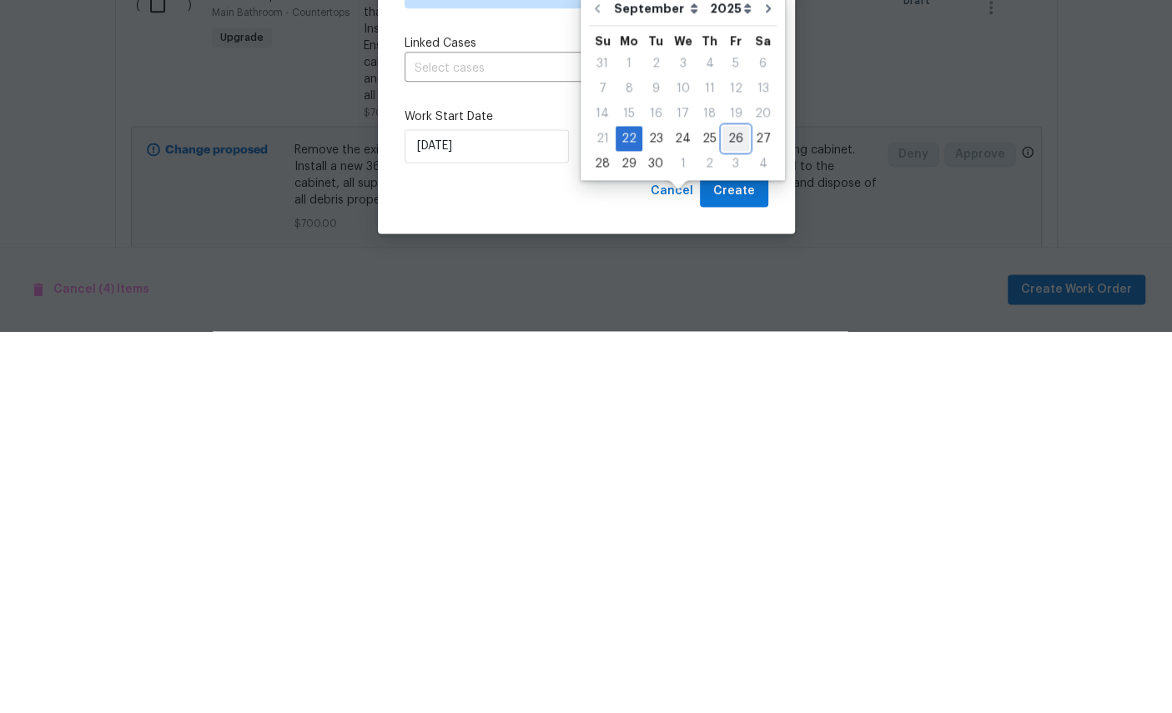
click at [731, 509] on div "26" at bounding box center [735, 520] width 27 height 23
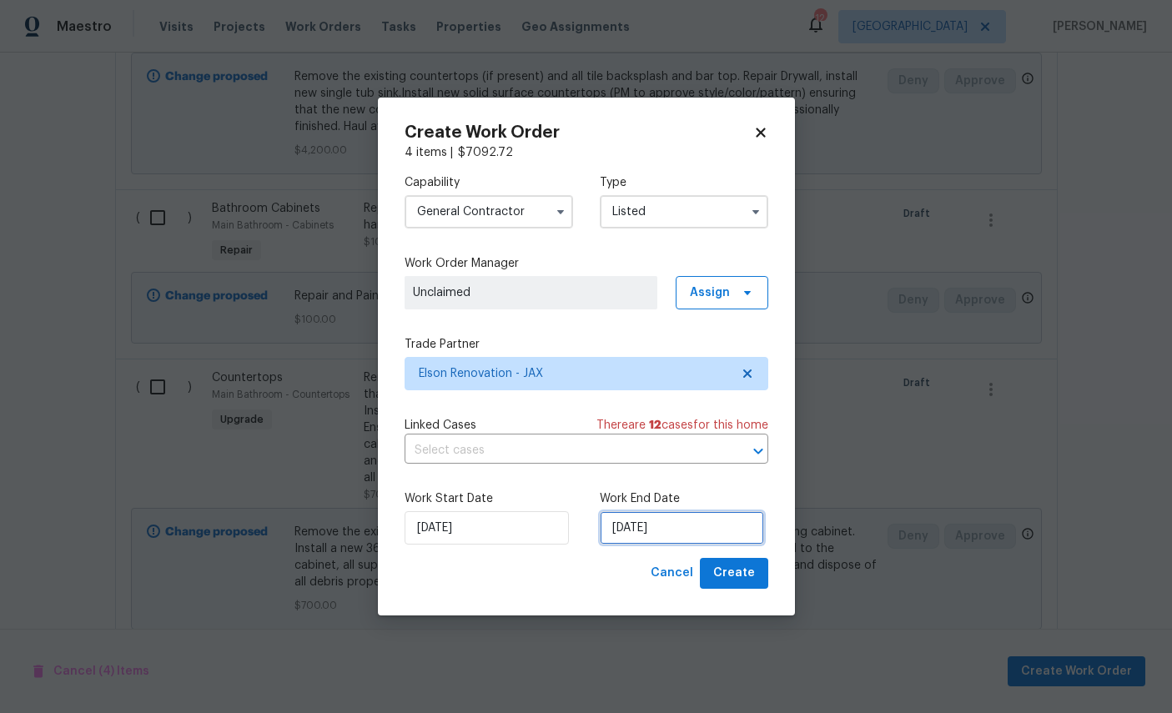
click at [690, 523] on input "[DATE]" at bounding box center [682, 527] width 164 height 33
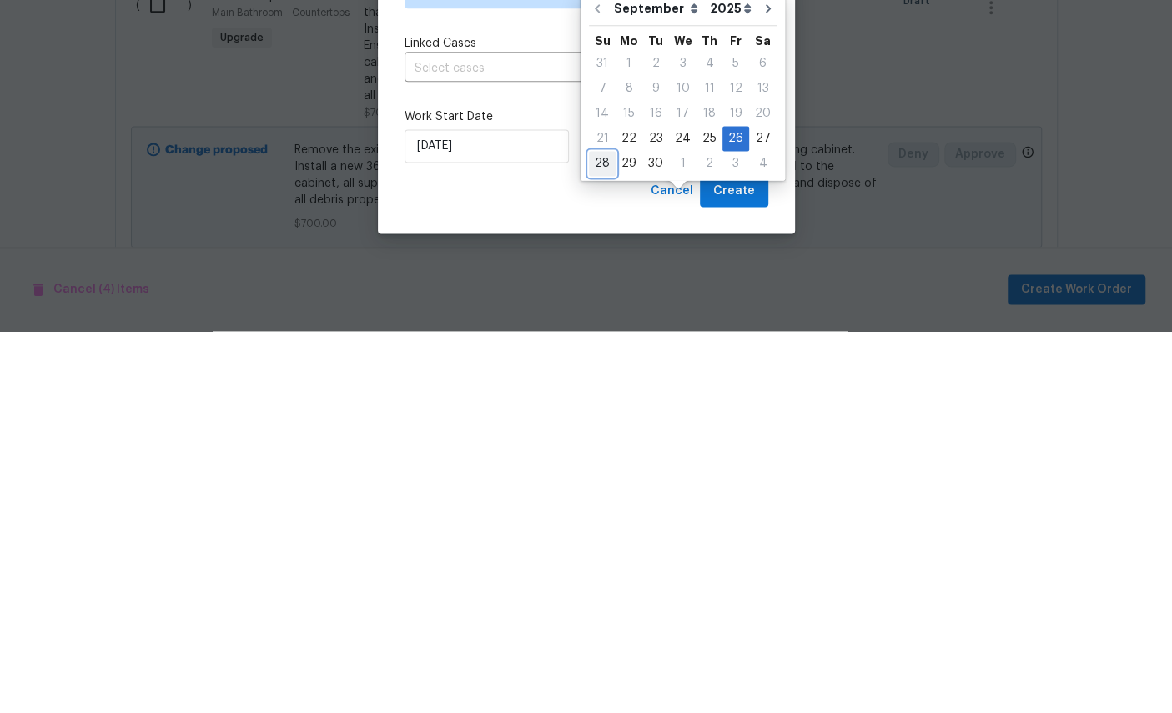
click at [605, 534] on div "28" at bounding box center [602, 545] width 27 height 23
type input "[DATE]"
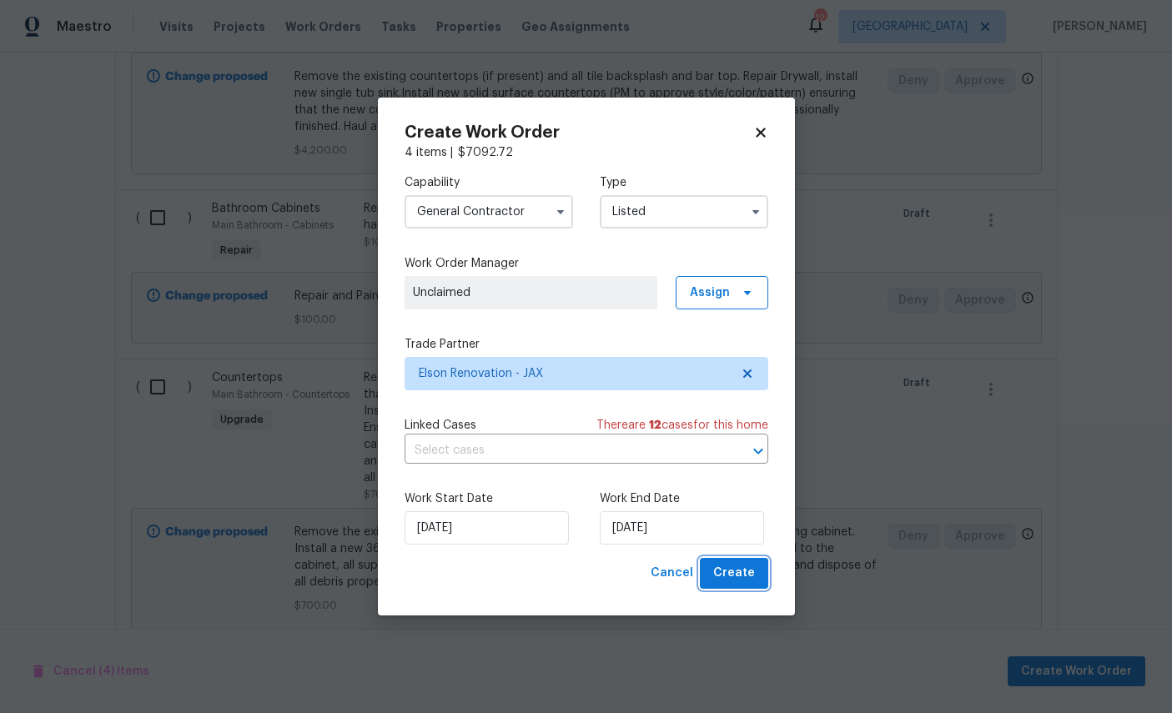
click at [722, 576] on span "Create" at bounding box center [734, 573] width 42 height 21
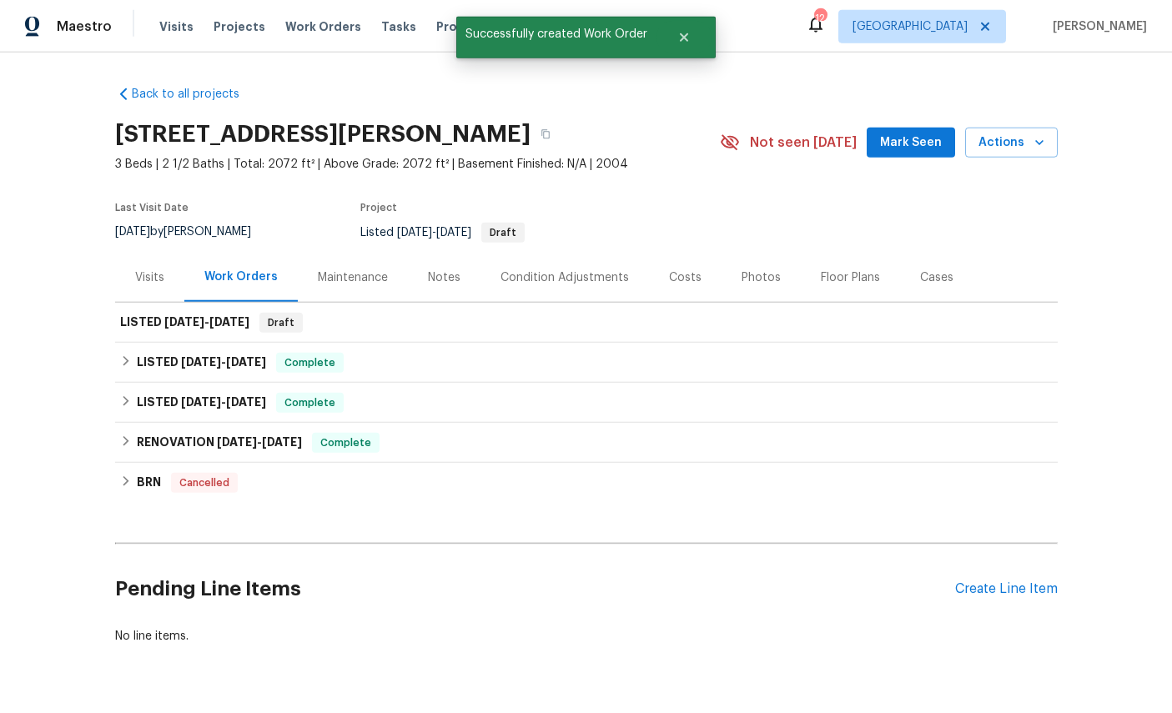
scroll to position [0, 0]
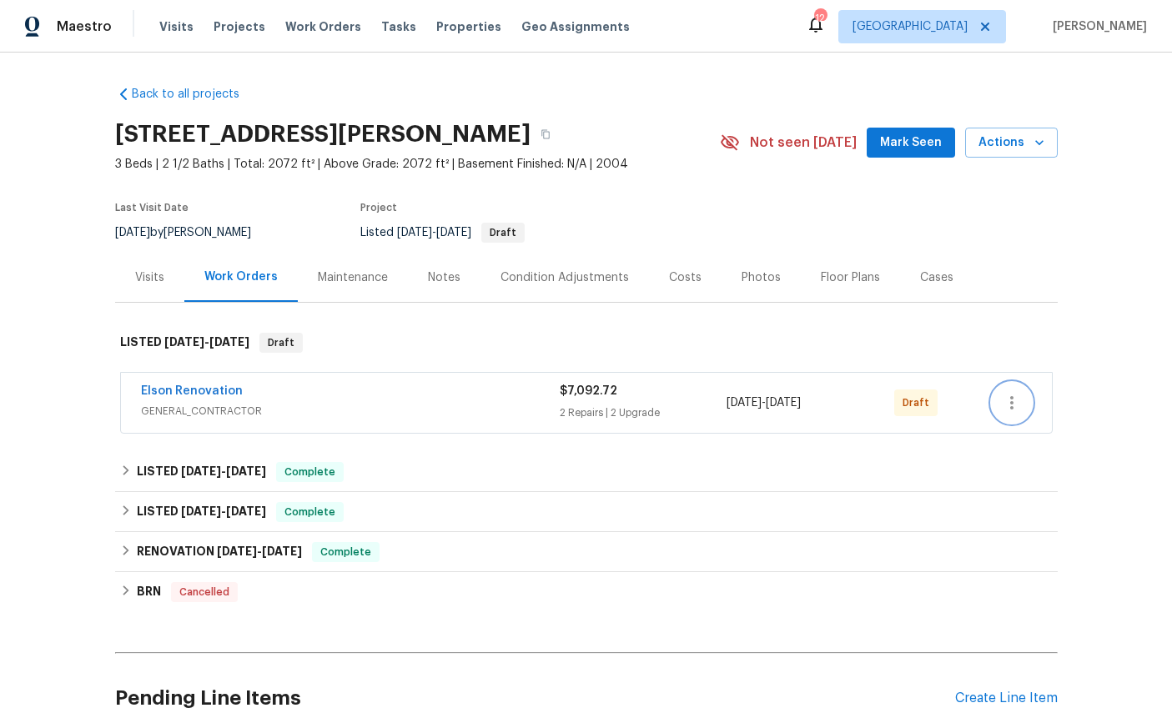
click at [1017, 399] on icon "button" at bounding box center [1012, 403] width 20 height 20
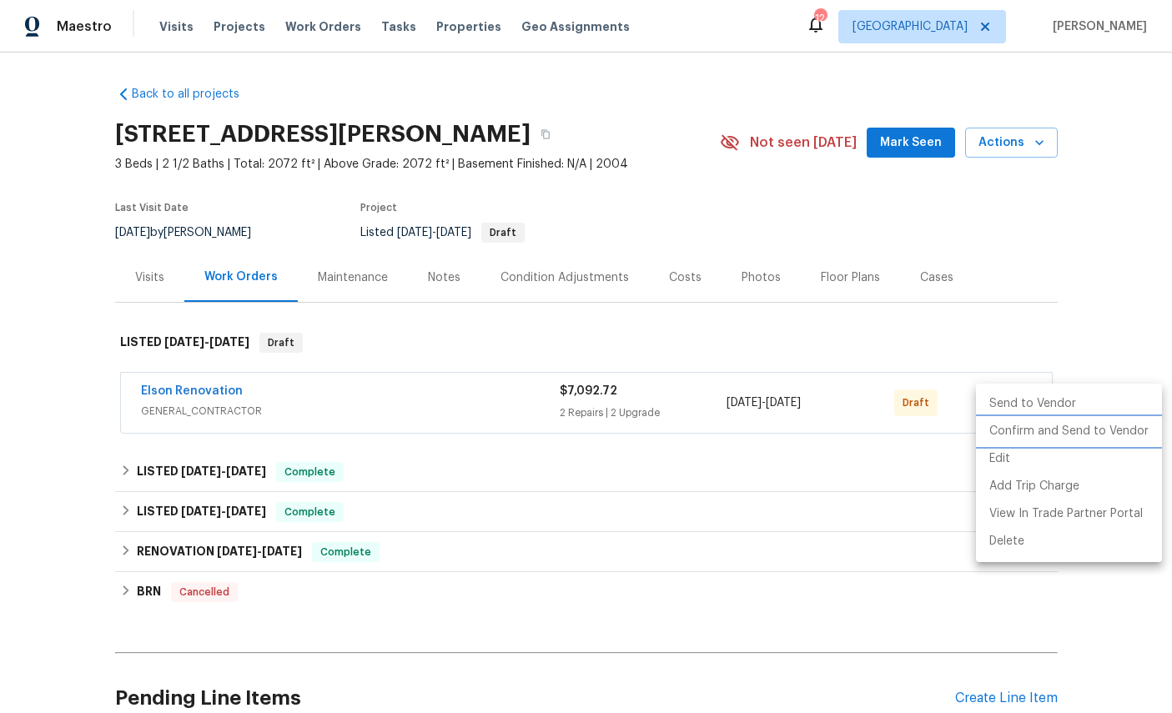
click at [1073, 435] on li "Confirm and Send to Vendor" at bounding box center [1069, 432] width 186 height 28
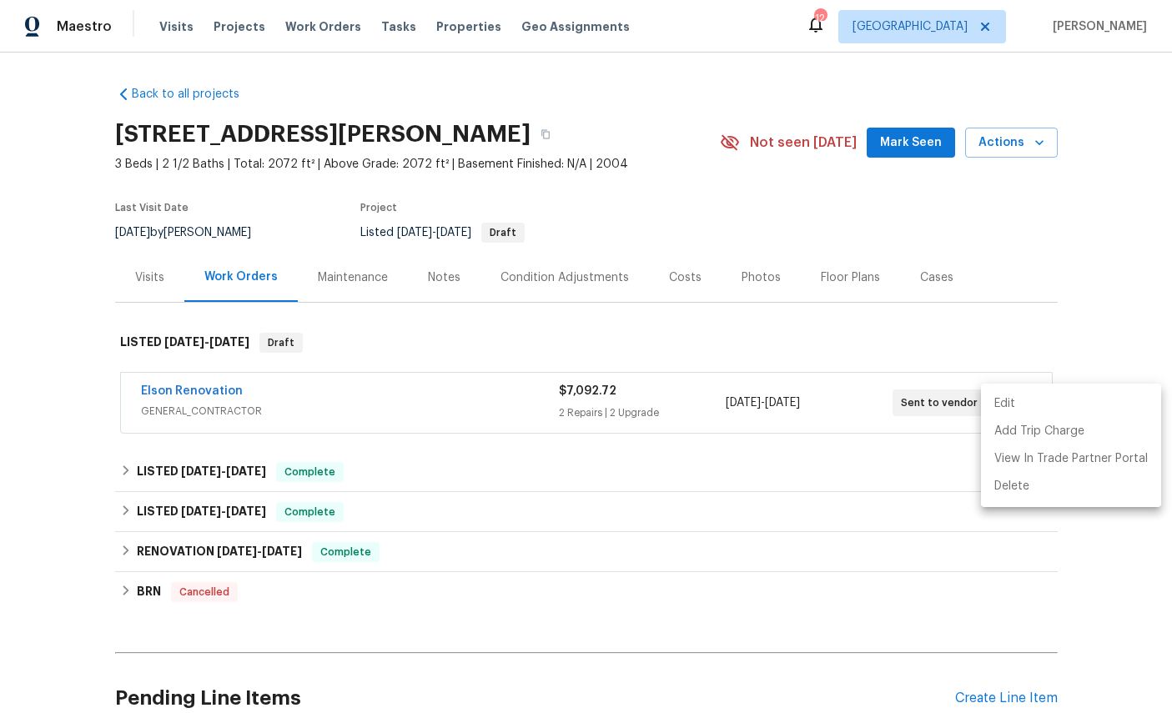
click at [180, 390] on div at bounding box center [586, 356] width 1172 height 713
click at [173, 397] on link "Elson Renovation" at bounding box center [192, 391] width 102 height 12
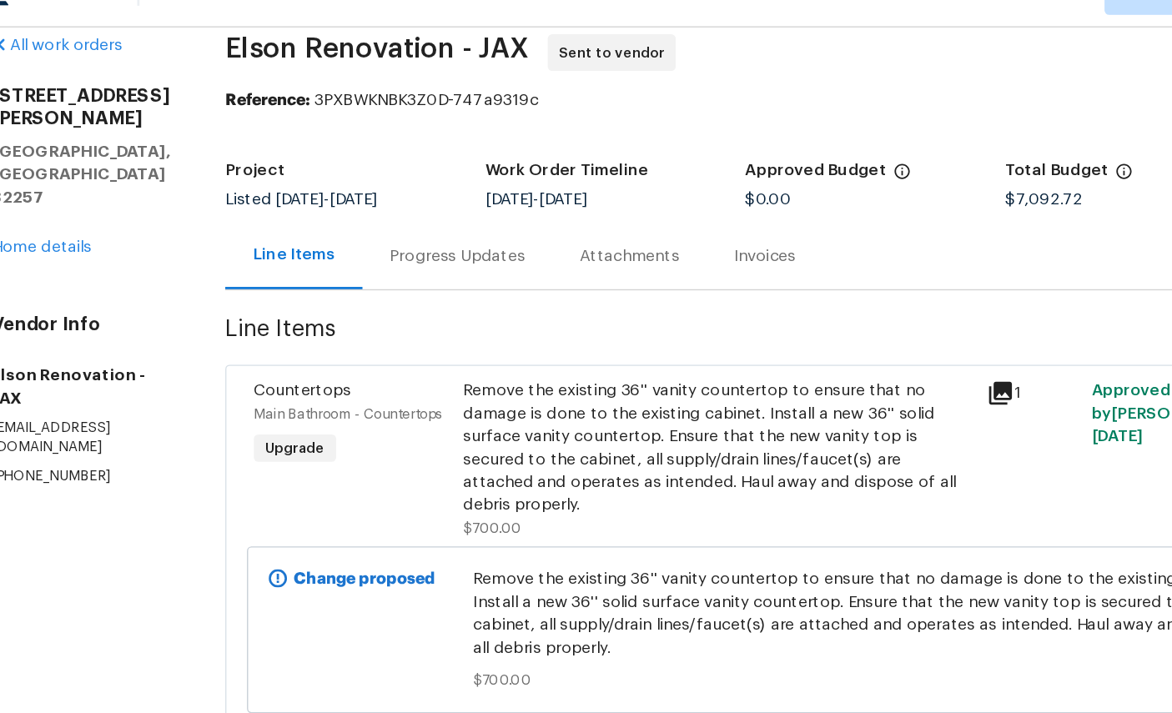
scroll to position [21, 0]
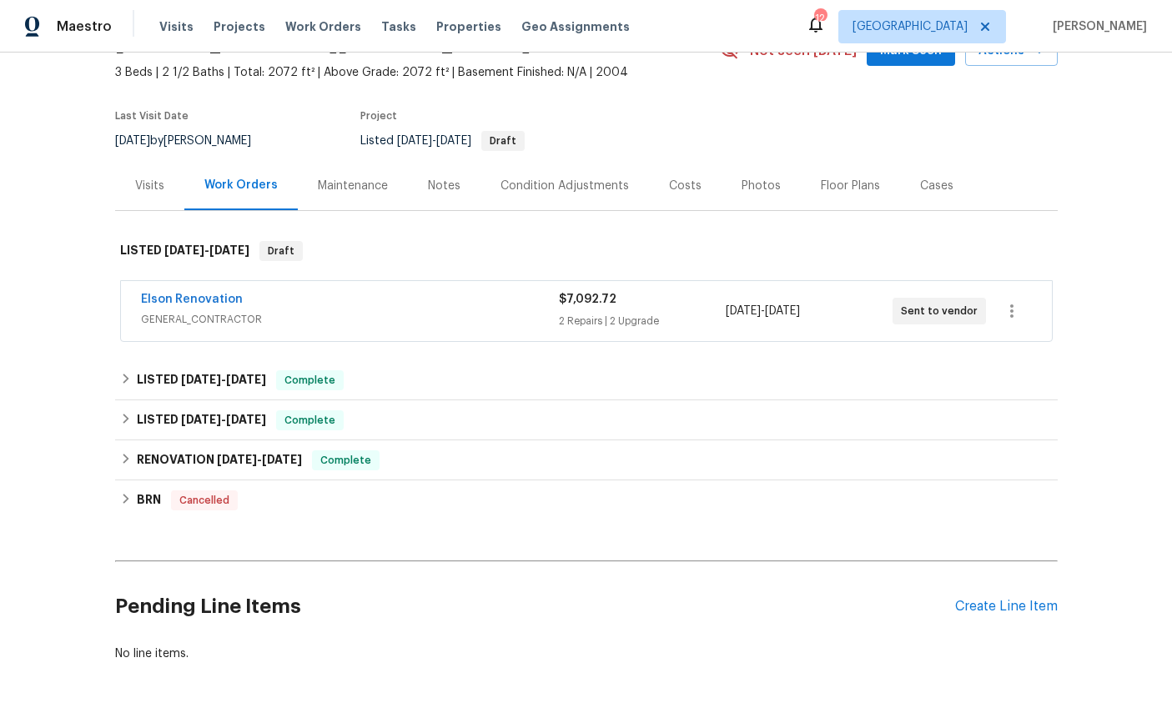
scroll to position [91, 0]
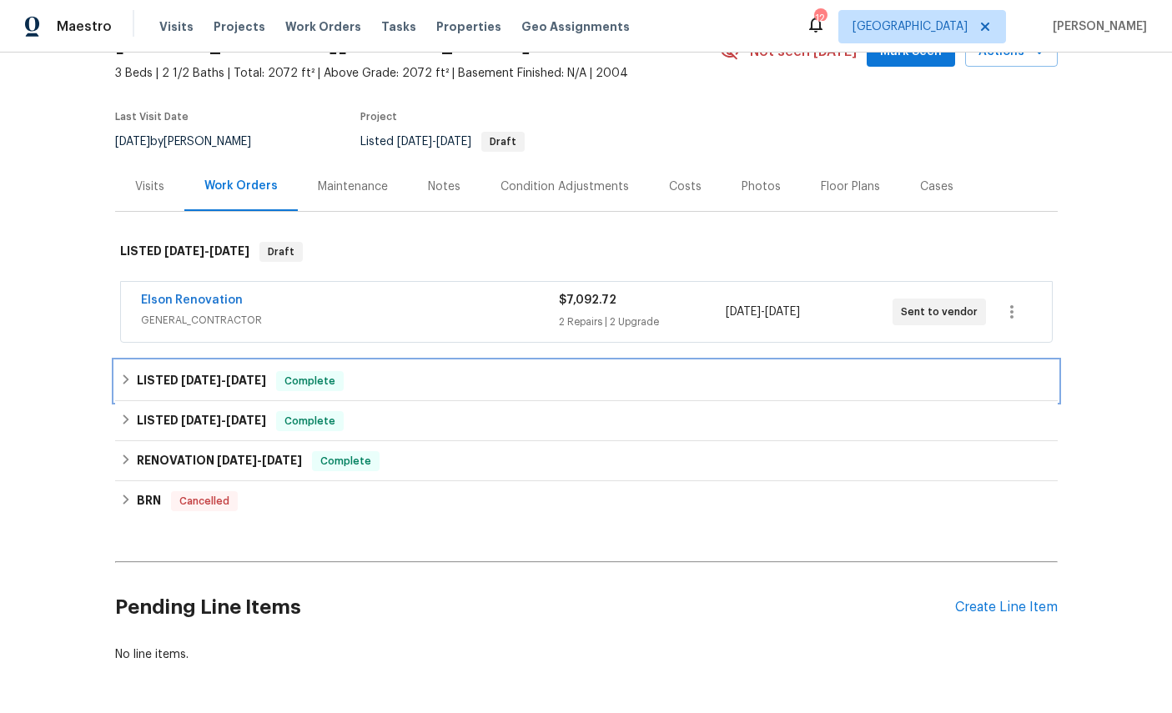
click at [330, 378] on span "Complete" at bounding box center [310, 381] width 64 height 17
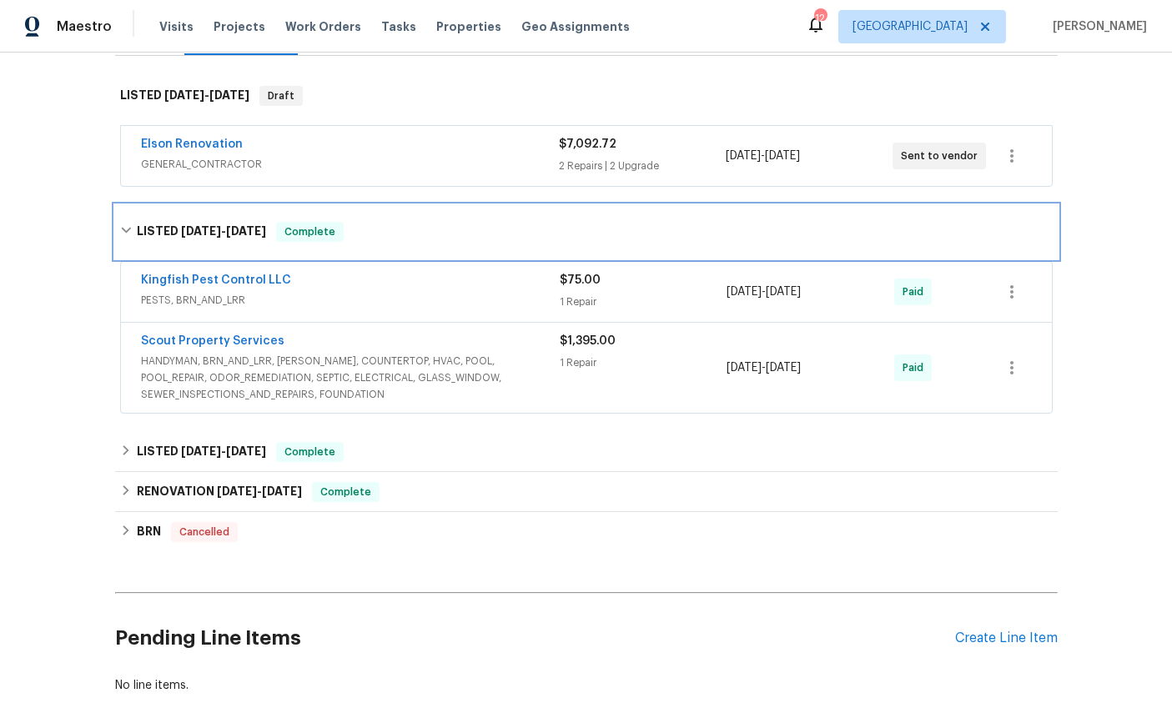
scroll to position [255, 0]
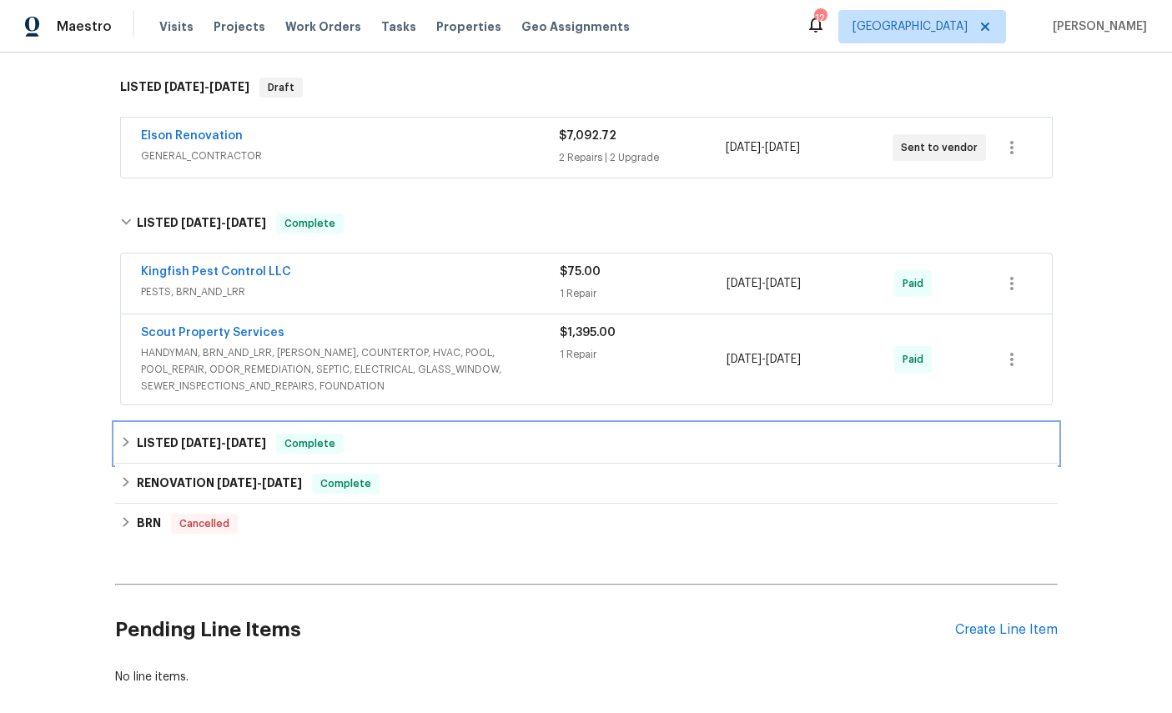
click at [426, 445] on div "LISTED [DATE] - [DATE] Complete" at bounding box center [586, 444] width 932 height 20
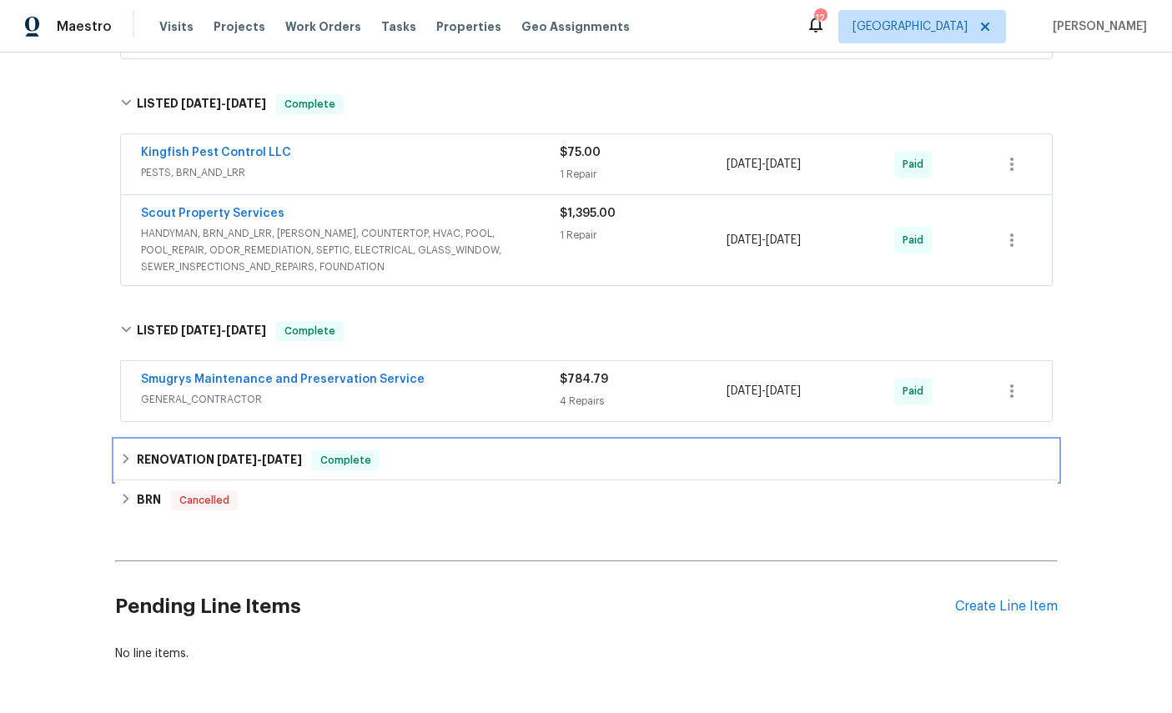
click at [446, 456] on div "RENOVATION [DATE] - [DATE] Complete" at bounding box center [586, 460] width 932 height 20
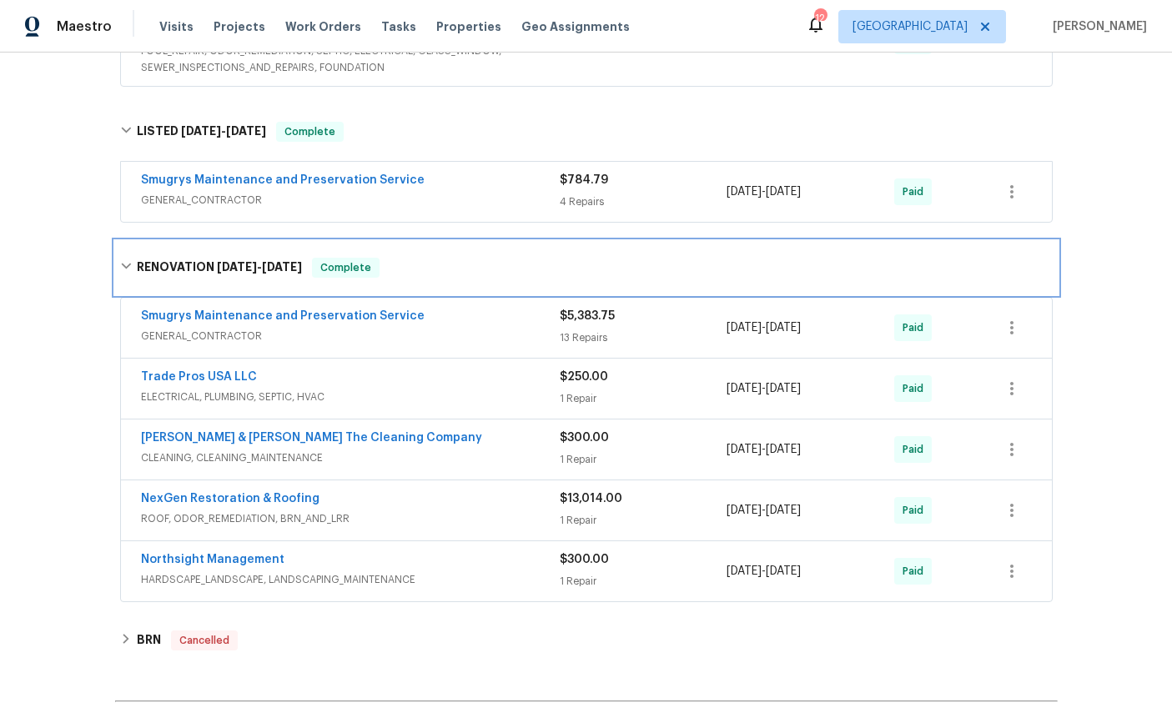
scroll to position [592, 0]
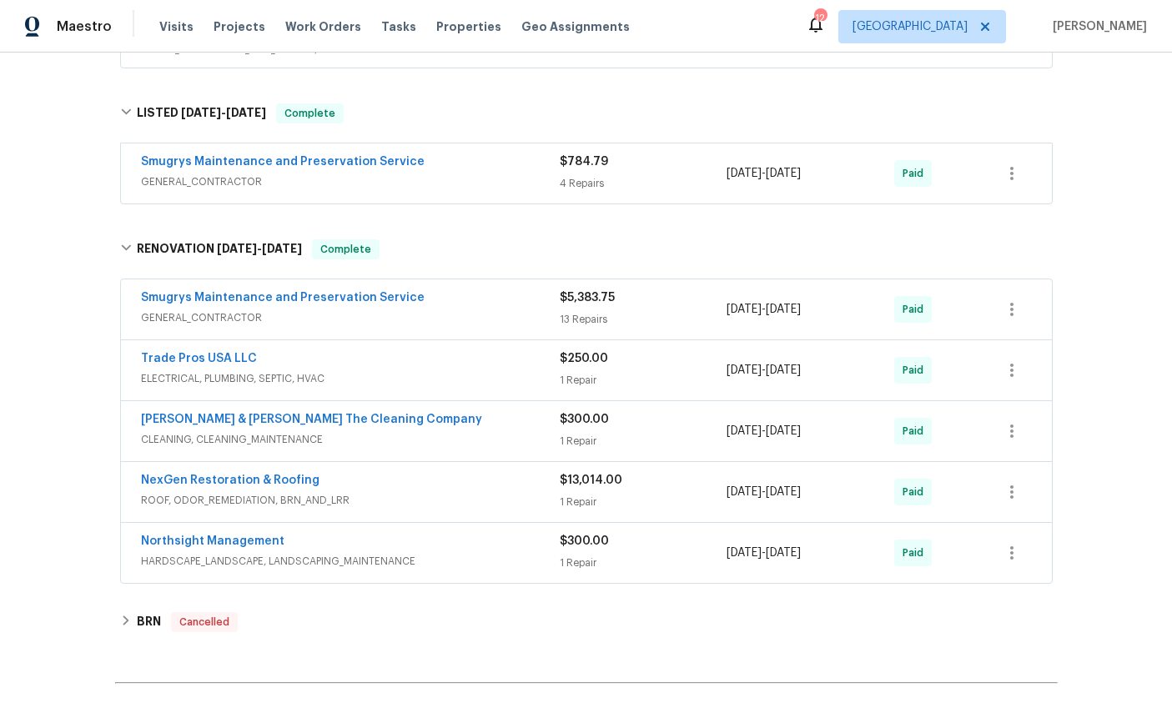
click at [188, 483] on link "NexGen Restoration & Roofing" at bounding box center [230, 481] width 178 height 12
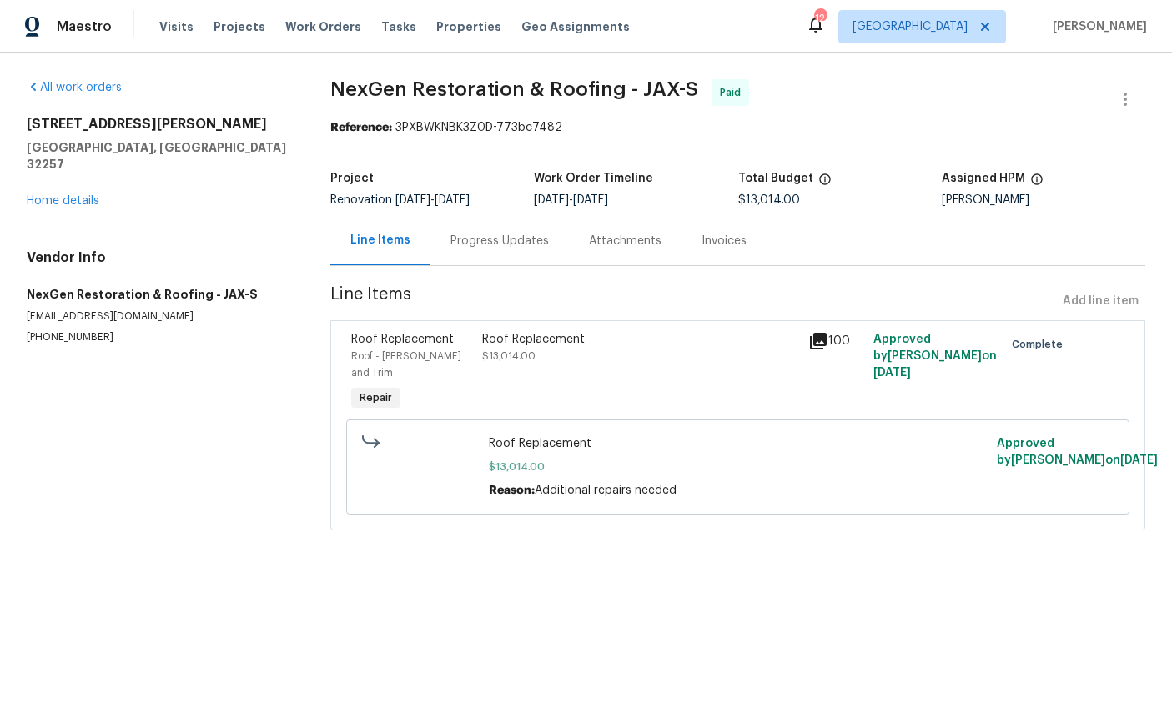
click at [409, 344] on span "Roof Replacement" at bounding box center [402, 340] width 103 height 12
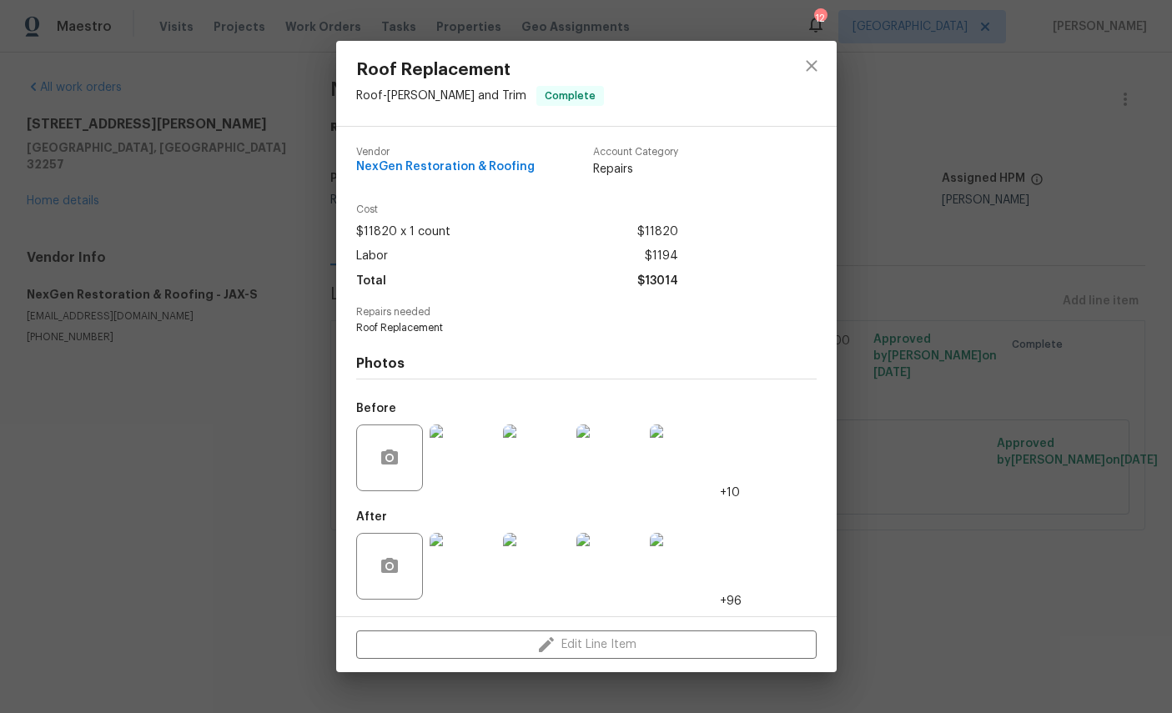
click at [472, 558] on img at bounding box center [463, 566] width 67 height 67
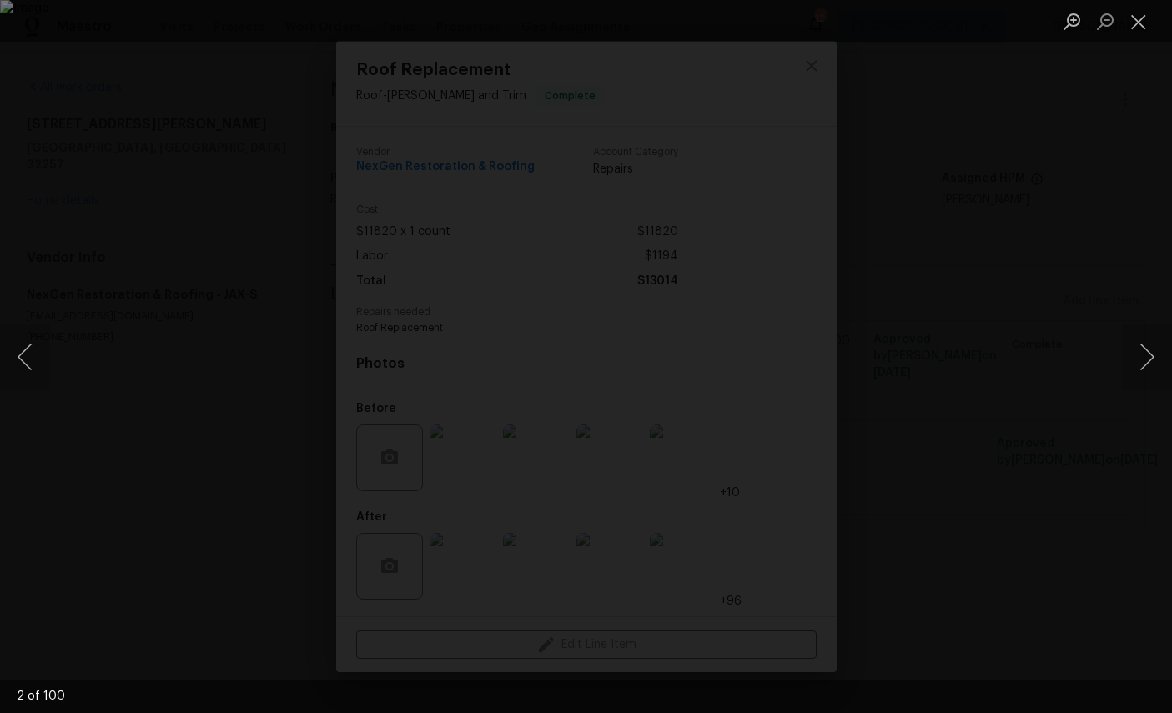
click at [1148, 344] on button "Next image" at bounding box center [1147, 357] width 50 height 67
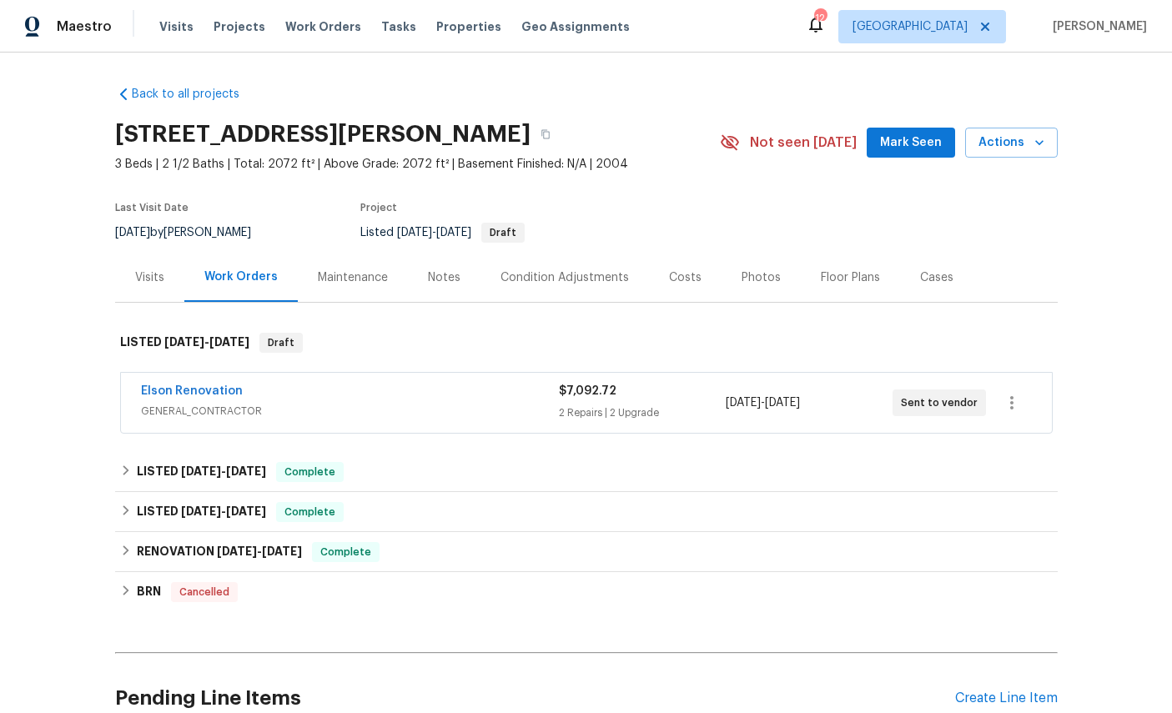
click at [1137, 181] on div "Back to all projects [STREET_ADDRESS][PERSON_NAME] 3 Beds | 2 1/2 Baths | Total…" at bounding box center [586, 383] width 1172 height 661
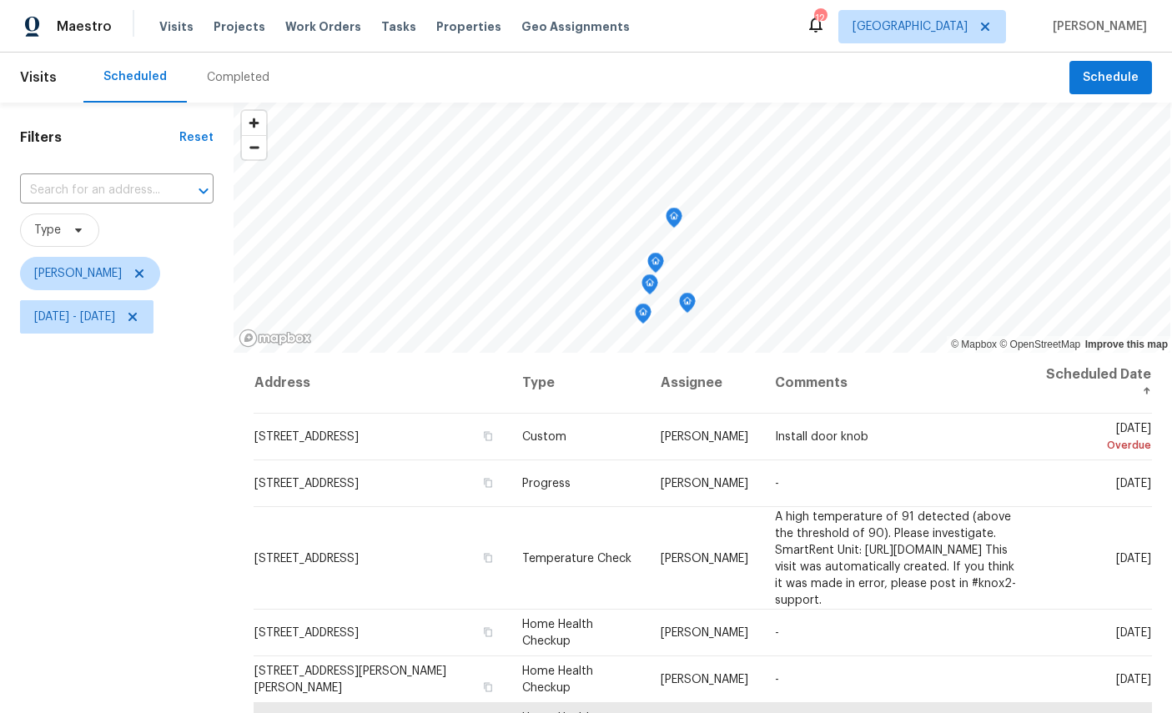
click at [680, 218] on icon "Map marker" at bounding box center [673, 218] width 15 height 19
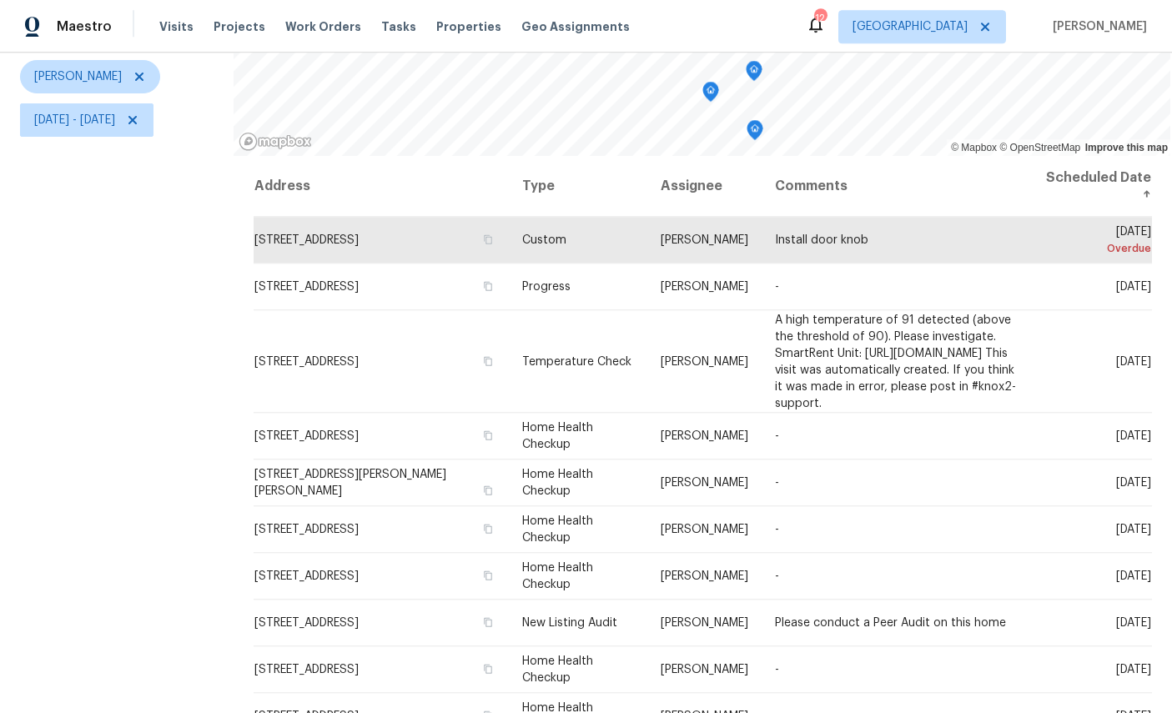
scroll to position [63, 0]
click at [0, 0] on div at bounding box center [0, 0] width 0 height 0
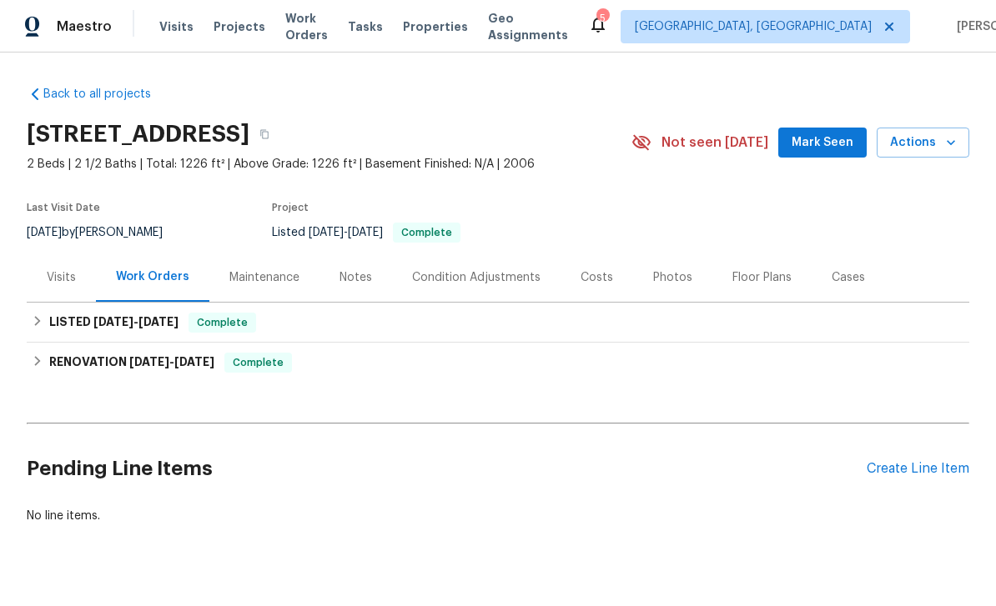
click at [71, 281] on div "Visits" at bounding box center [61, 277] width 69 height 49
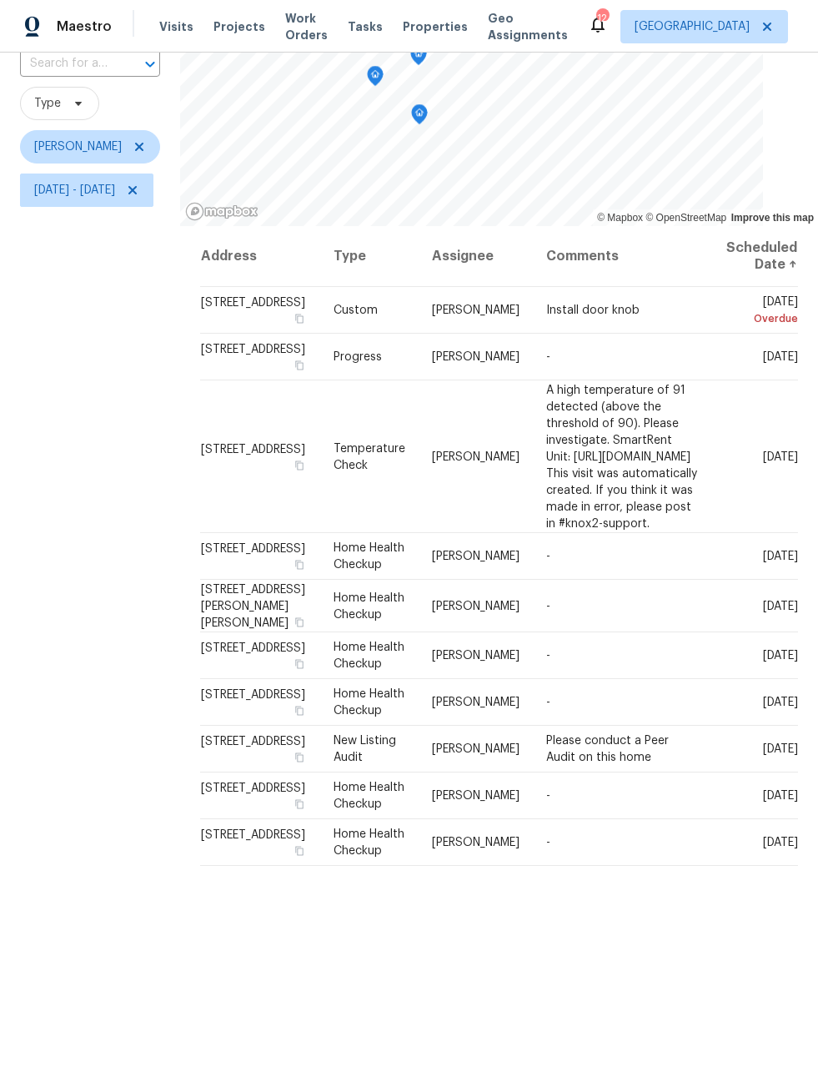
scroll to position [72, 87]
click at [0, 0] on icon at bounding box center [0, 0] width 0 height 0
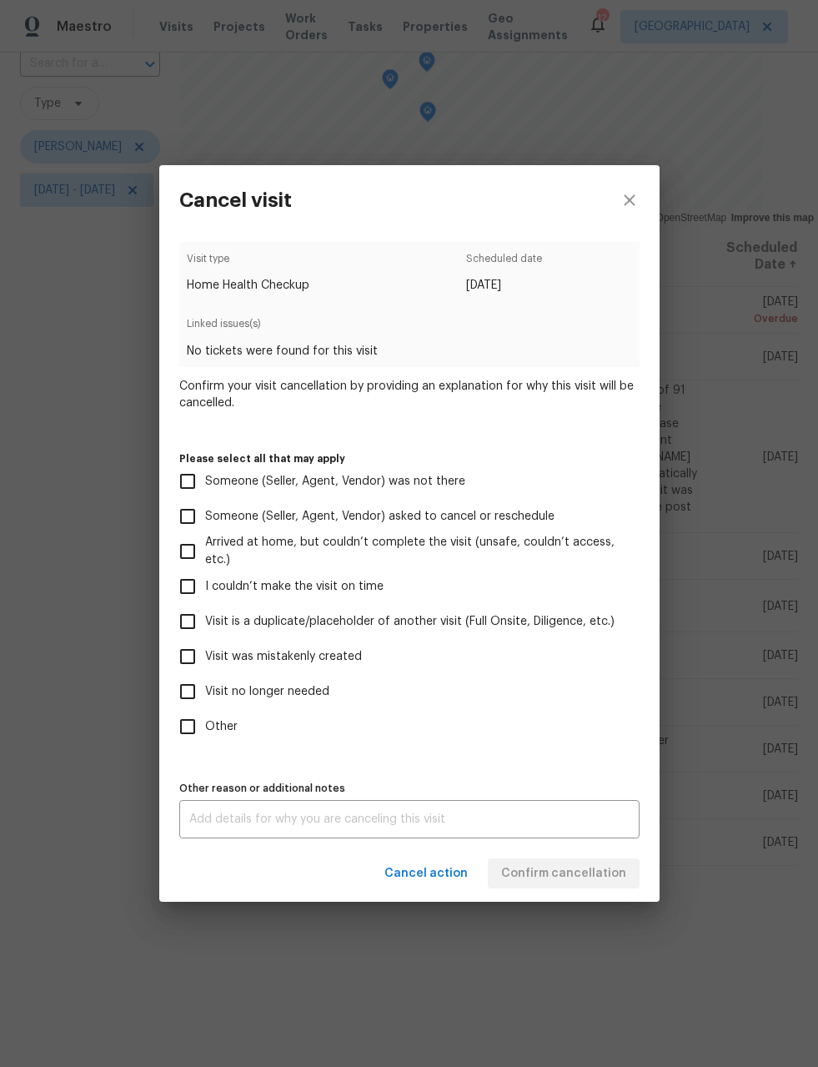
click at [294, 689] on span "Visit no longer needed" at bounding box center [267, 692] width 124 height 18
click at [205, 689] on input "Visit no longer needed" at bounding box center [187, 691] width 35 height 35
checkbox input "true"
click at [293, 712] on textarea at bounding box center [409, 819] width 440 height 12
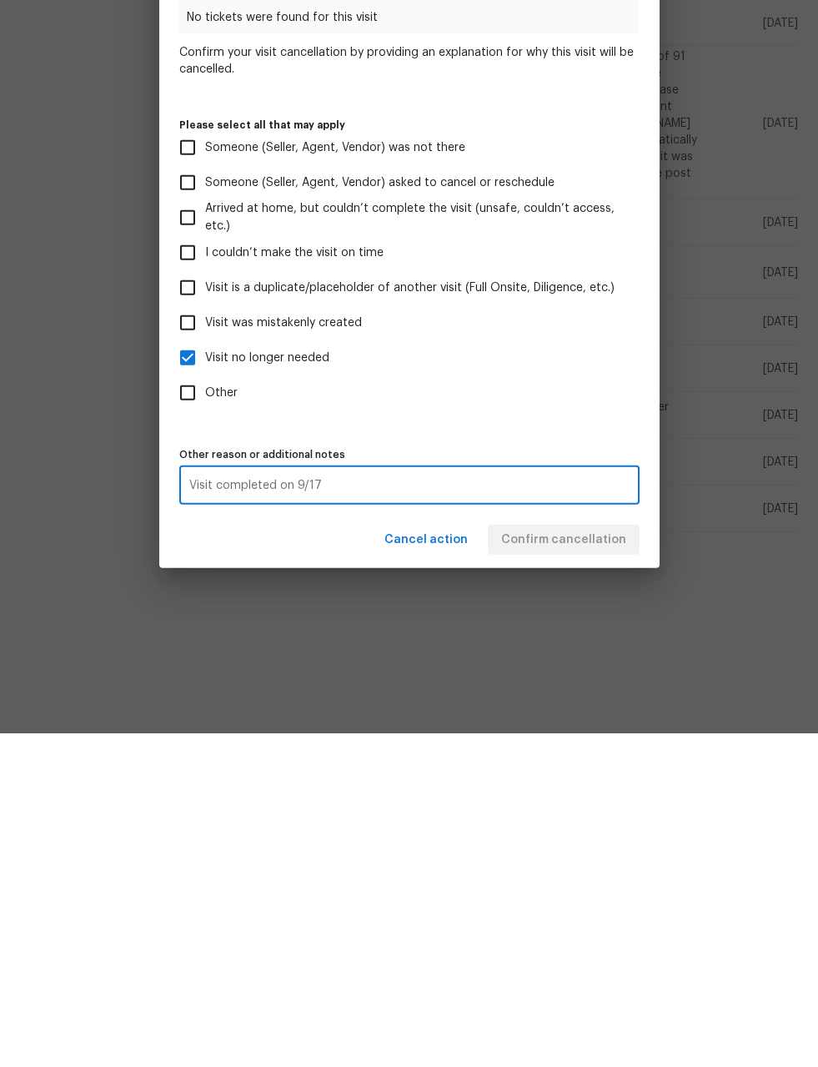
type textarea "Visit completed on 9/17"
click at [620, 712] on div "Cancel action Confirm cancellation" at bounding box center [409, 874] width 500 height 58
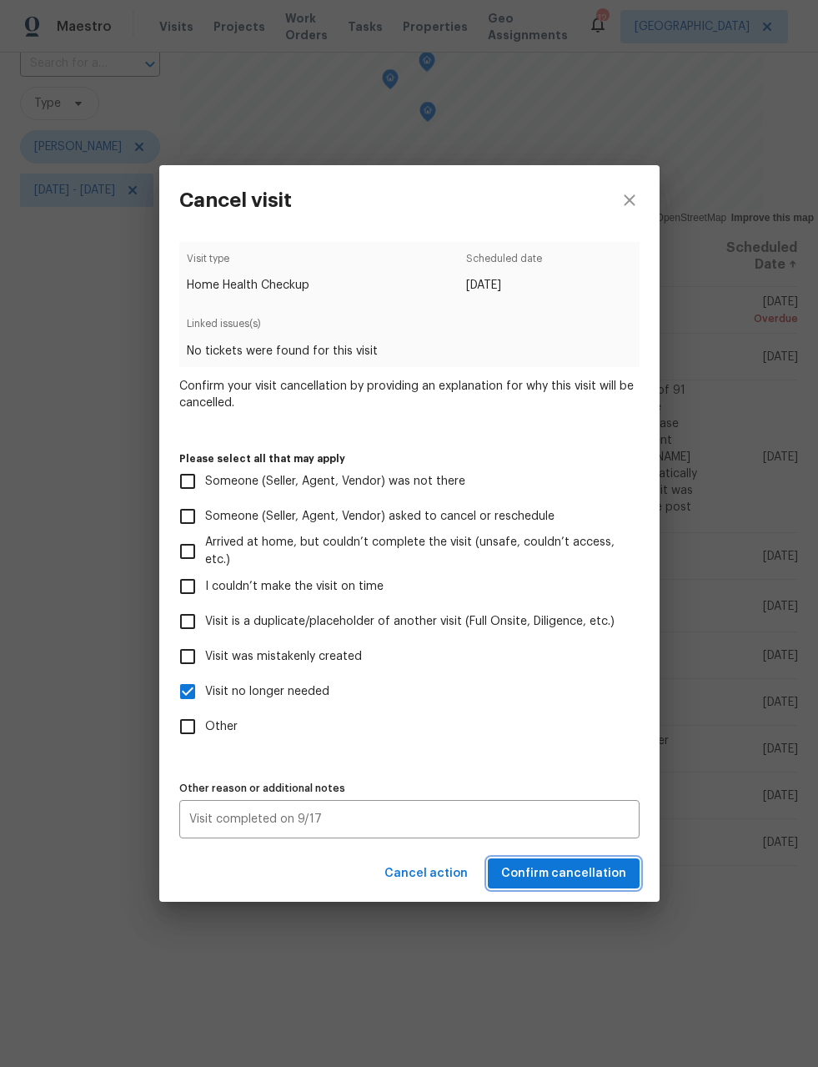
click at [592, 712] on button "Confirm cancellation" at bounding box center [564, 873] width 152 height 31
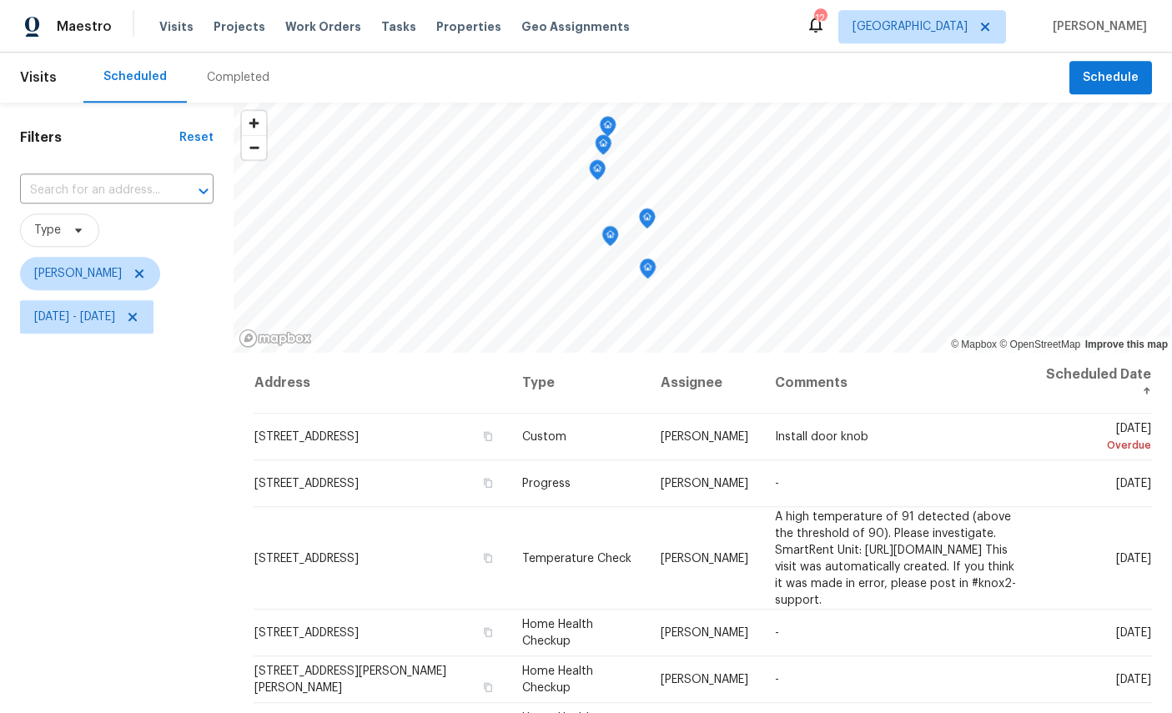
scroll to position [0, 0]
click at [600, 233] on icon "Map marker" at bounding box center [599, 242] width 15 height 19
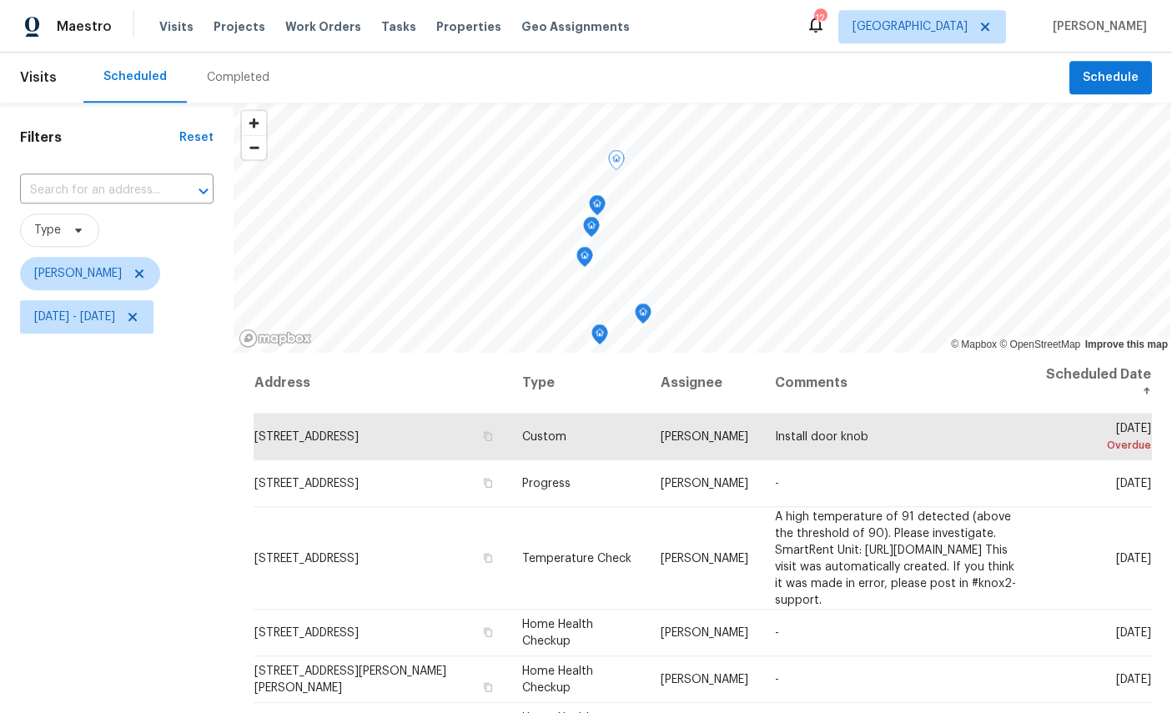
click at [605, 196] on icon "Map marker" at bounding box center [597, 205] width 15 height 19
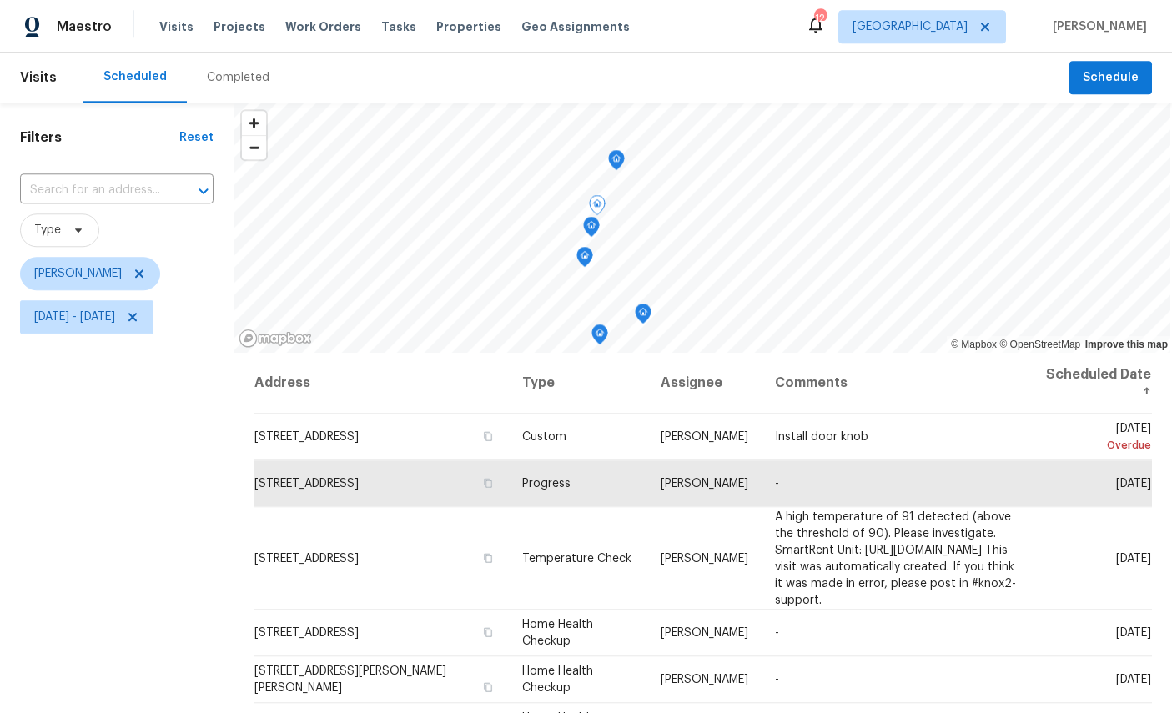
click at [592, 248] on icon "Map marker" at bounding box center [584, 257] width 15 height 19
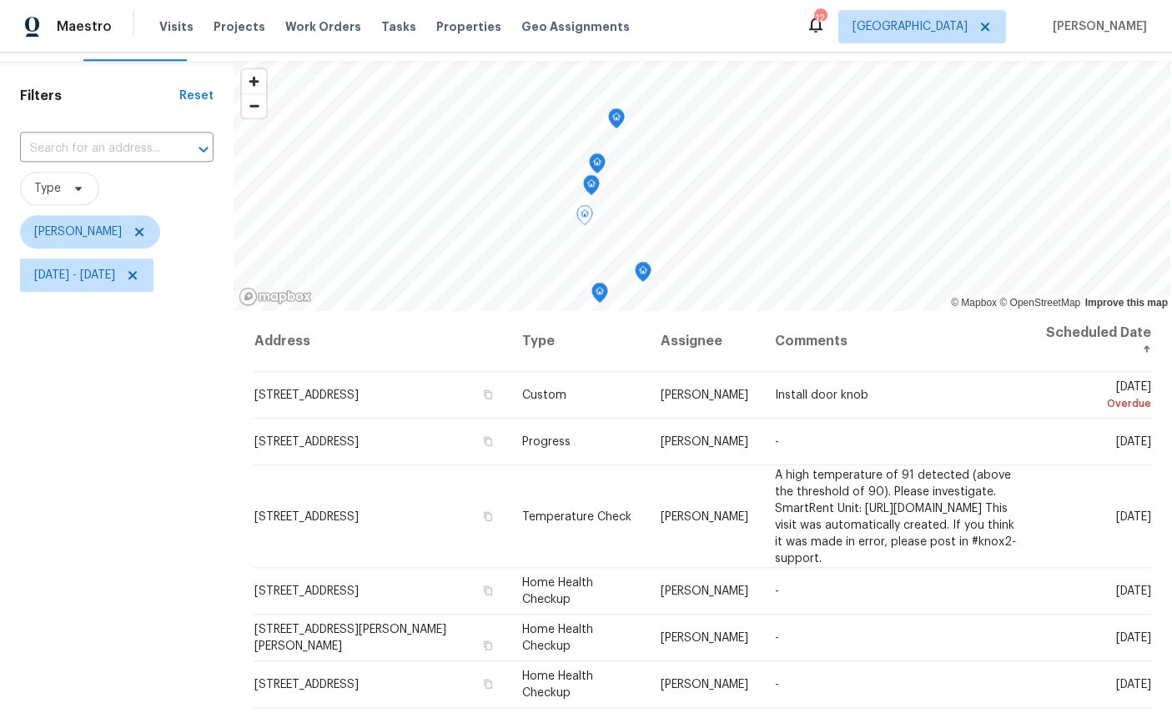
scroll to position [13, 0]
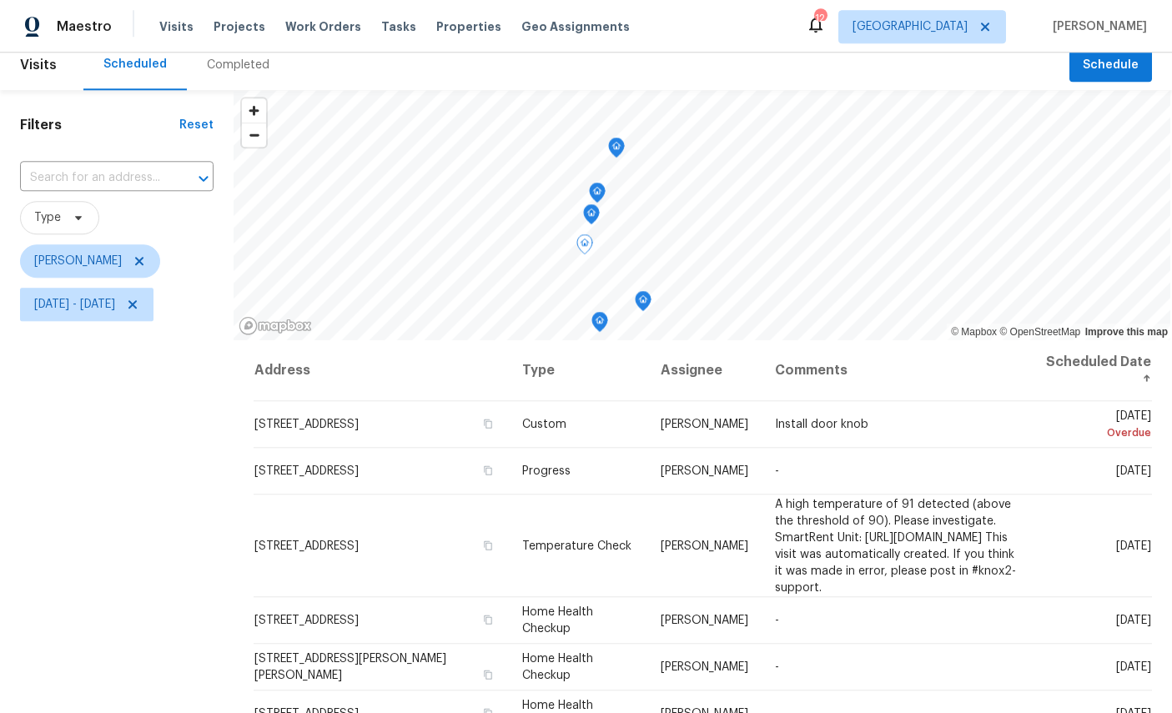
click at [619, 145] on icon "Map marker" at bounding box center [616, 147] width 5 height 4
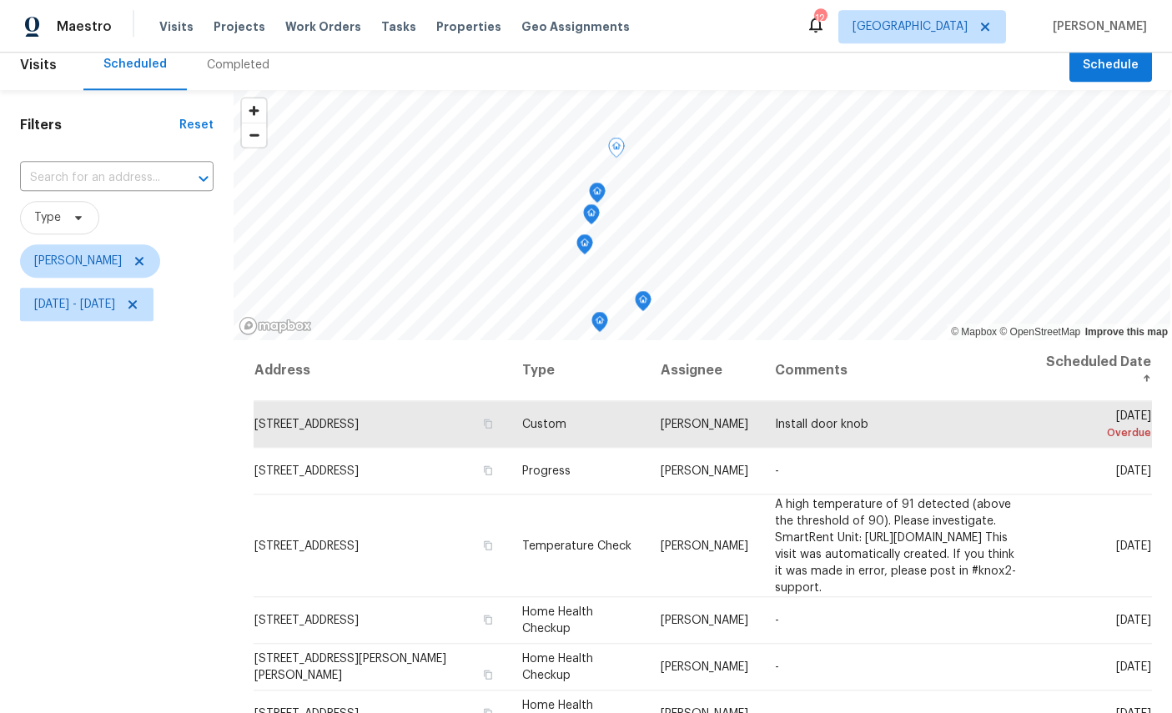
scroll to position [63, 0]
click at [141, 244] on span "[PERSON_NAME]" at bounding box center [90, 260] width 140 height 33
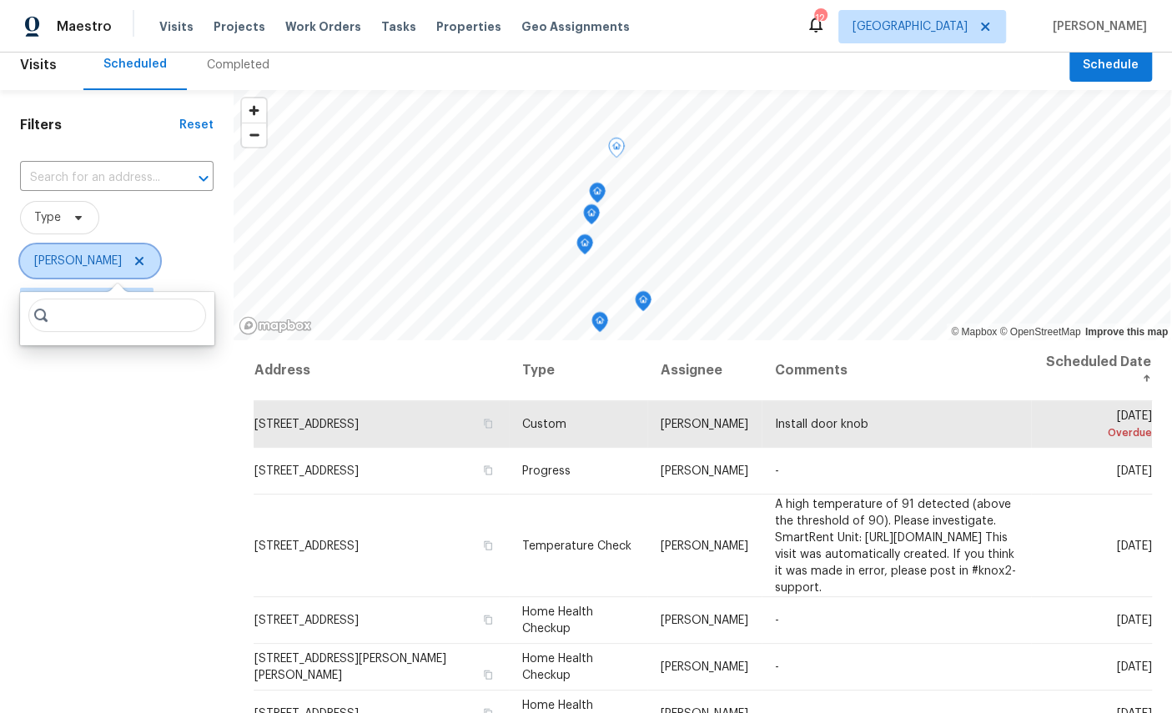
click at [142, 254] on icon at bounding box center [139, 260] width 13 height 13
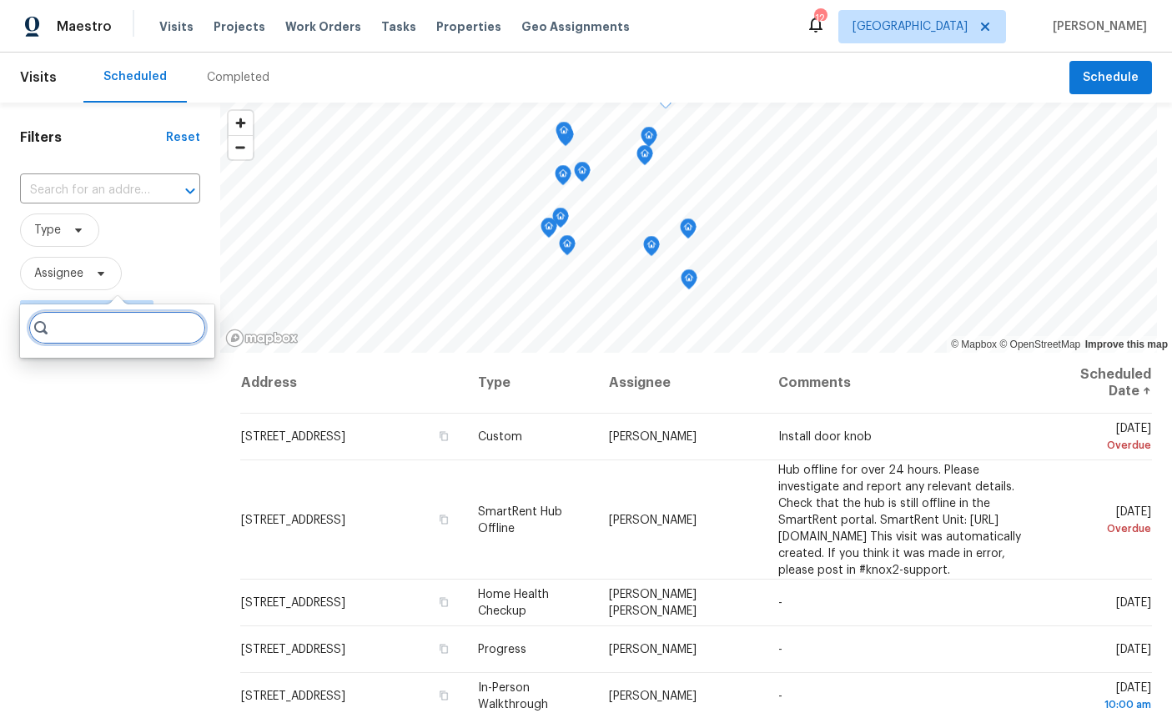
click at [88, 328] on input "search" at bounding box center [117, 327] width 178 height 33
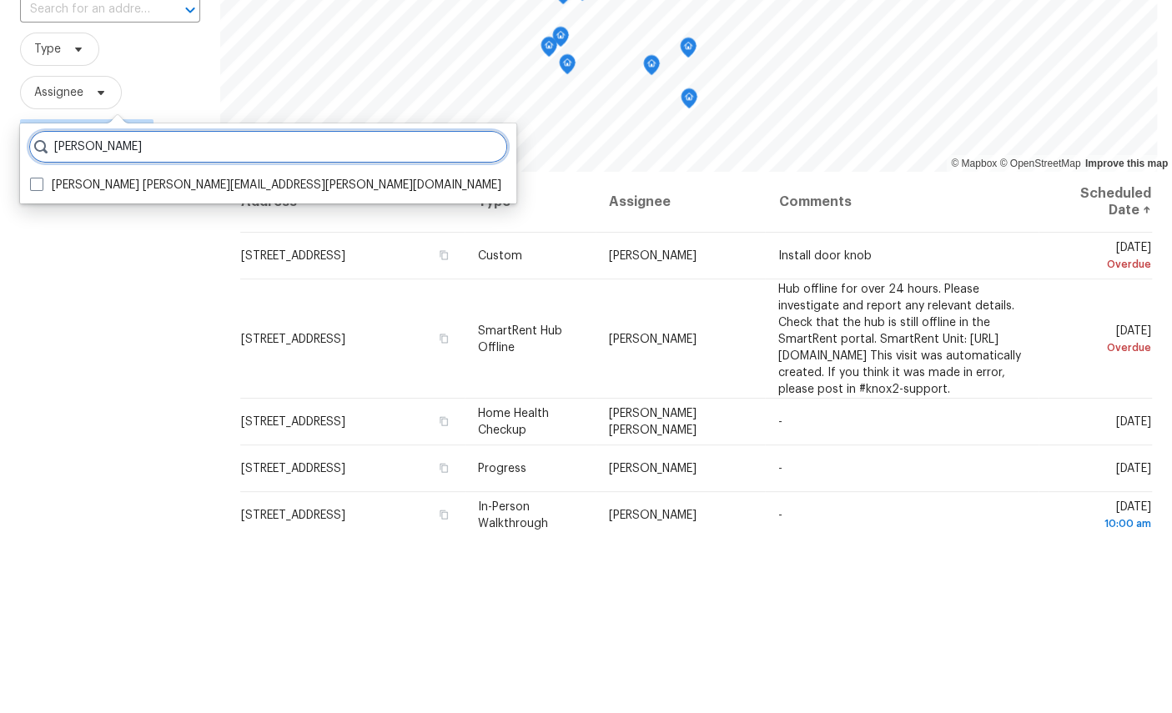
type input "[PERSON_NAME]"
click at [153, 358] on label "[PERSON_NAME] [PERSON_NAME][EMAIL_ADDRESS][PERSON_NAME][DOMAIN_NAME]" at bounding box center [265, 366] width 471 height 17
click at [41, 358] on input "[PERSON_NAME] [PERSON_NAME][EMAIL_ADDRESS][PERSON_NAME][DOMAIN_NAME]" at bounding box center [35, 363] width 11 height 11
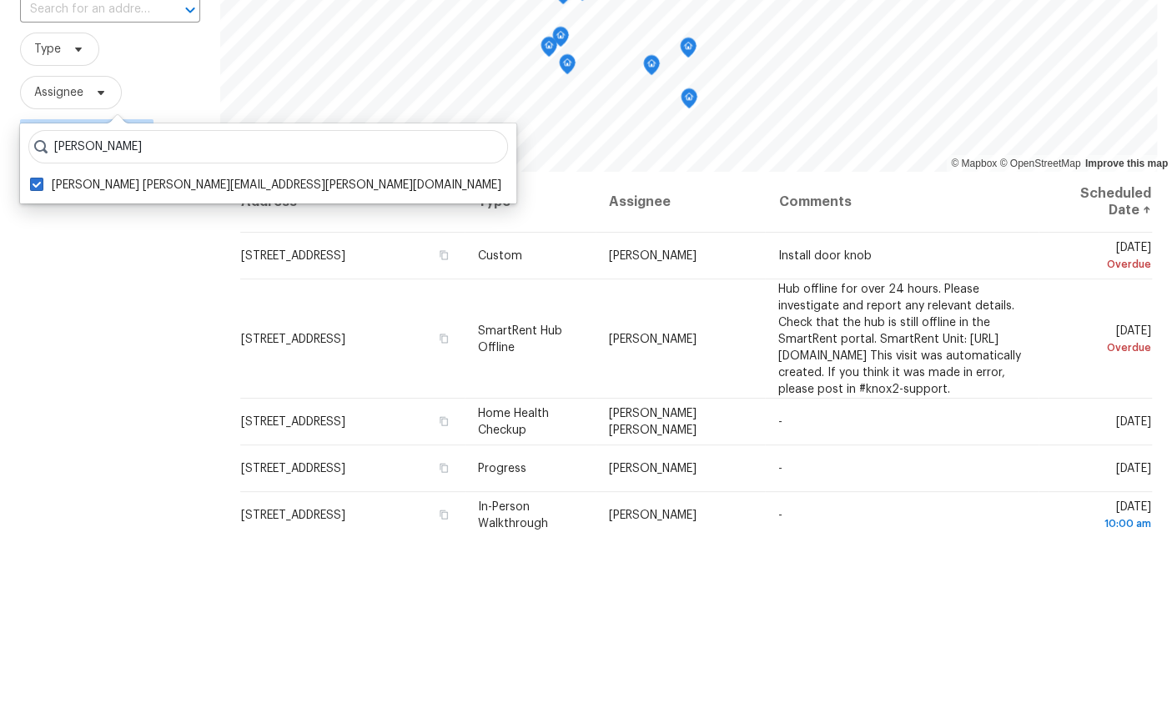
checkbox input "true"
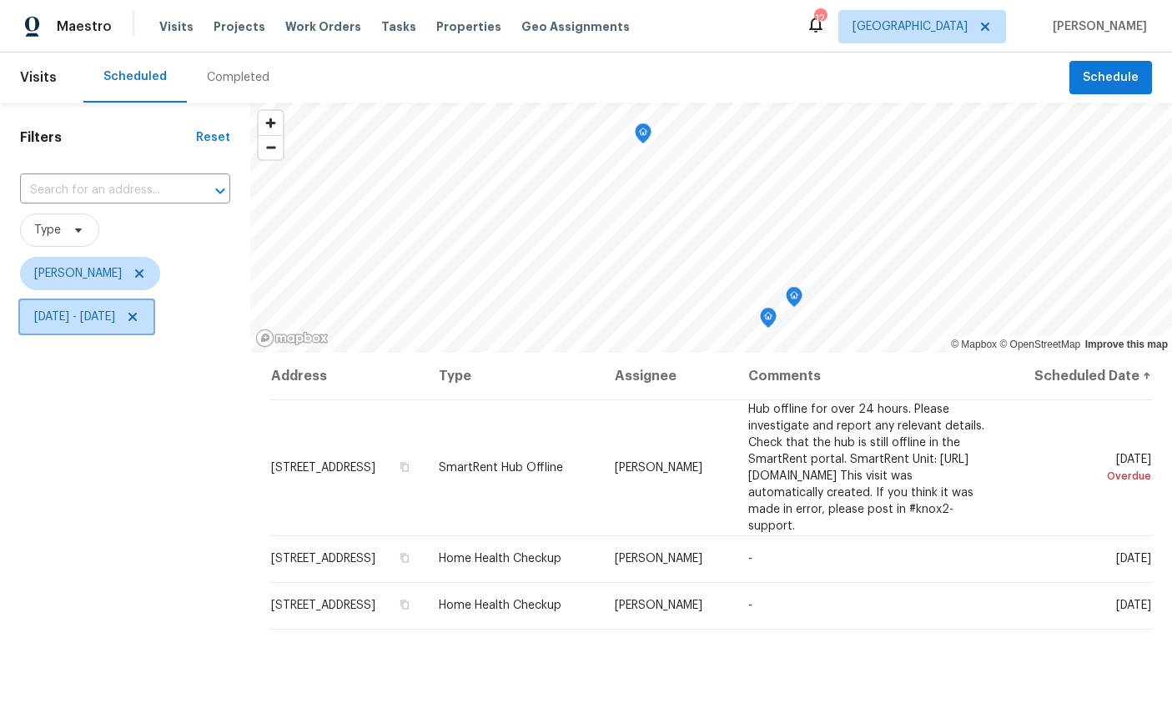
click at [153, 306] on span "[DATE] - [DATE]" at bounding box center [86, 316] width 133 height 33
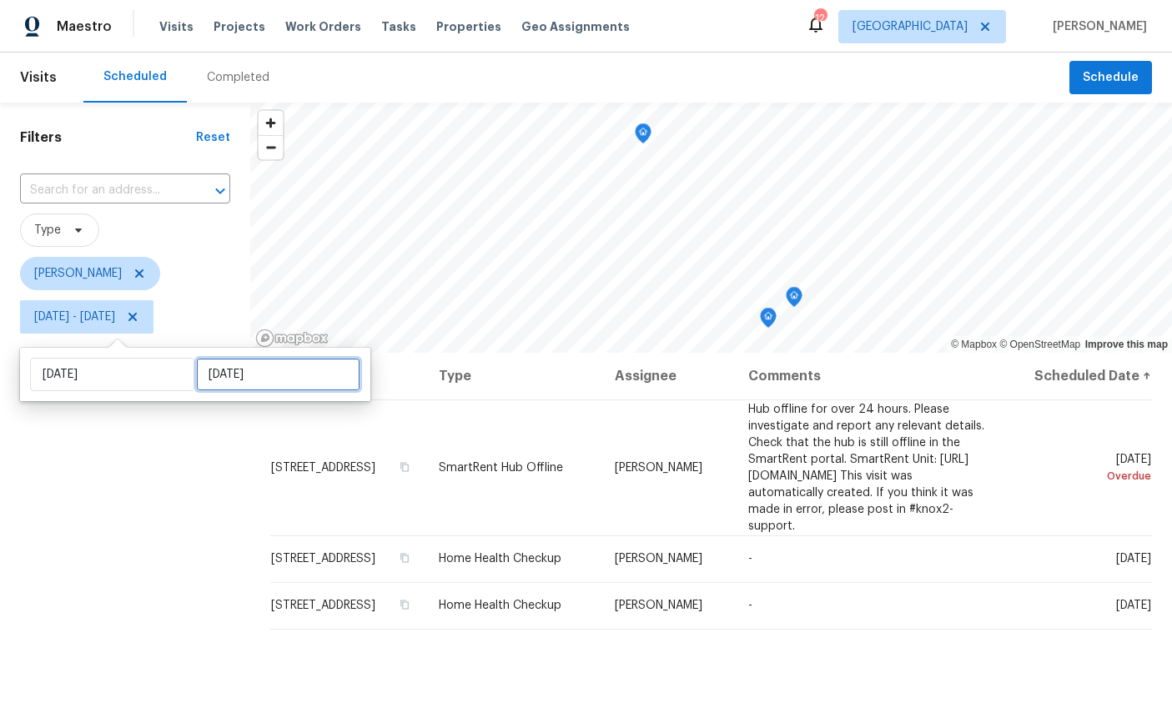
click at [234, 375] on input "[DATE]" at bounding box center [278, 374] width 164 height 33
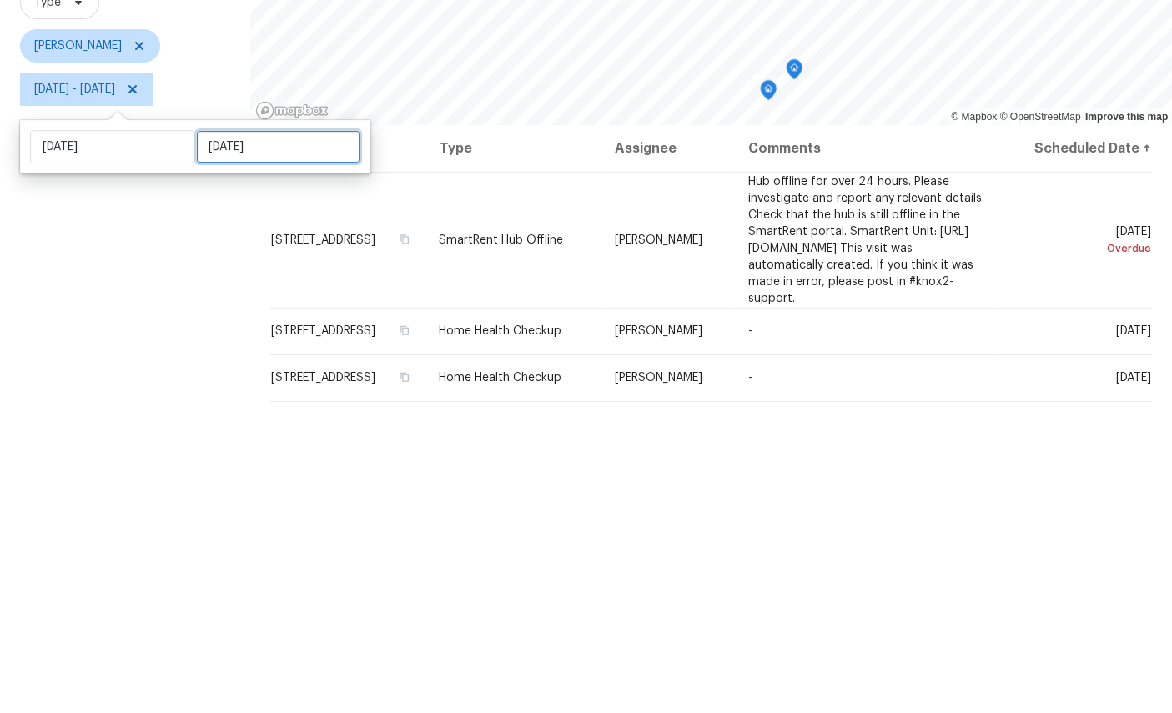
select select "8"
select select "2025"
select select "9"
select select "2025"
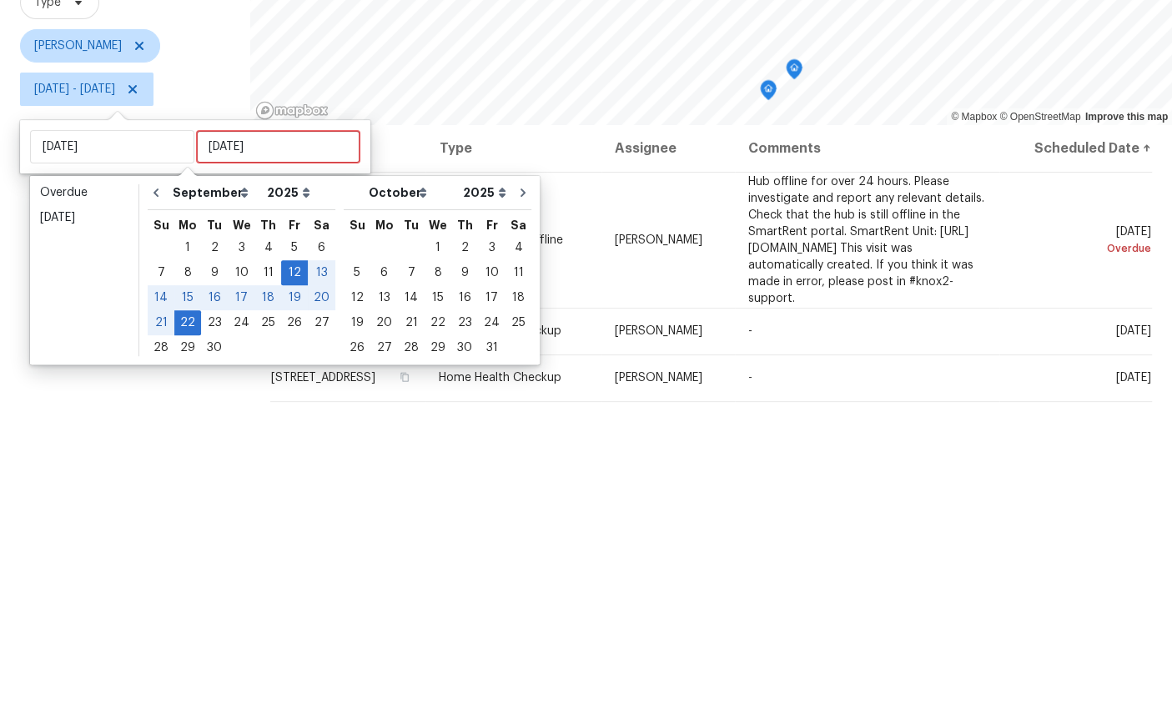
scroll to position [63, 0]
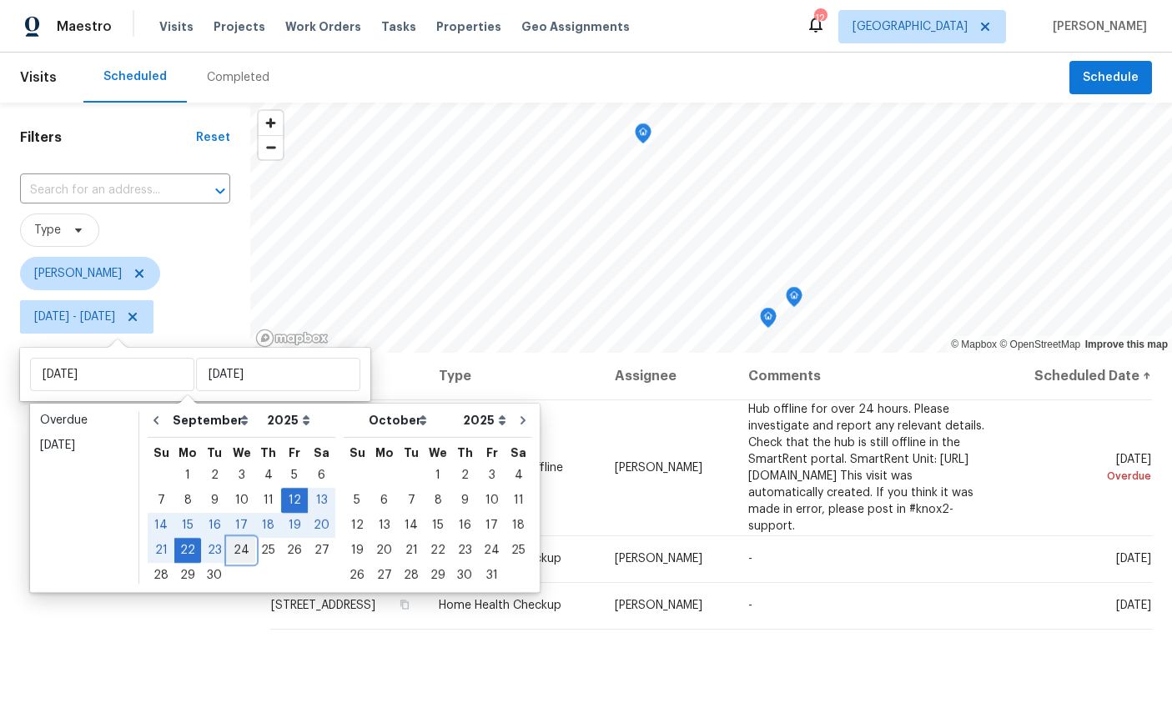
click at [244, 539] on div "24" at bounding box center [242, 550] width 28 height 23
type input "[DATE]"
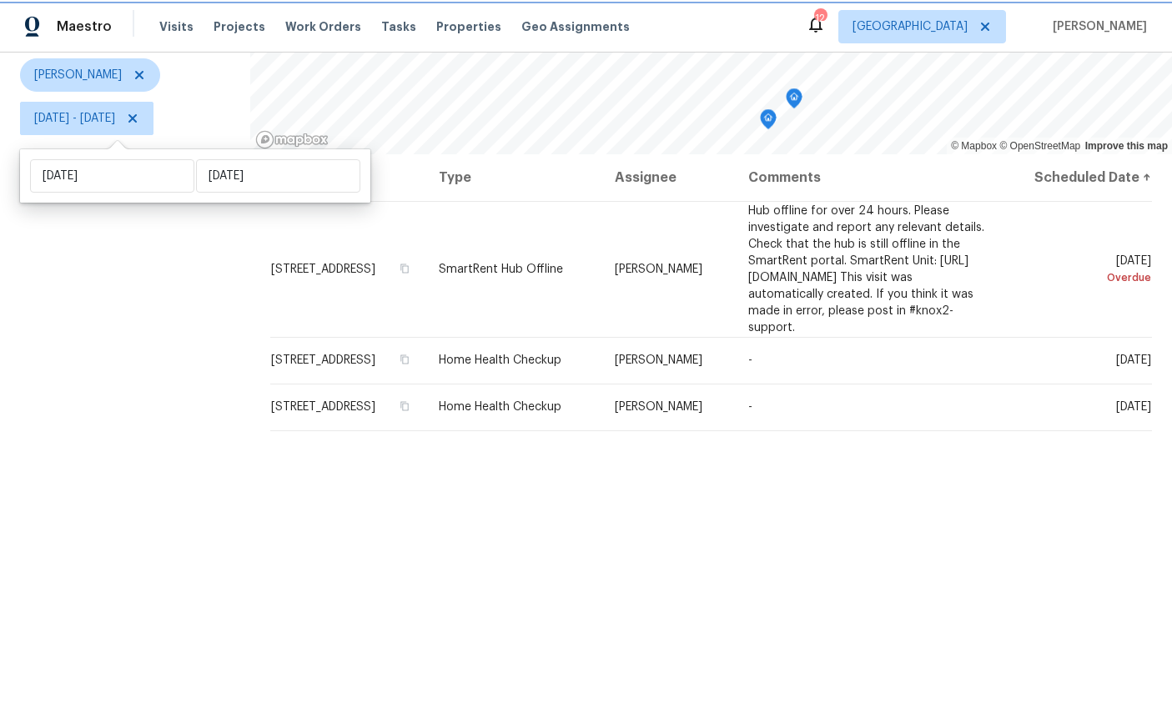
scroll to position [197, 0]
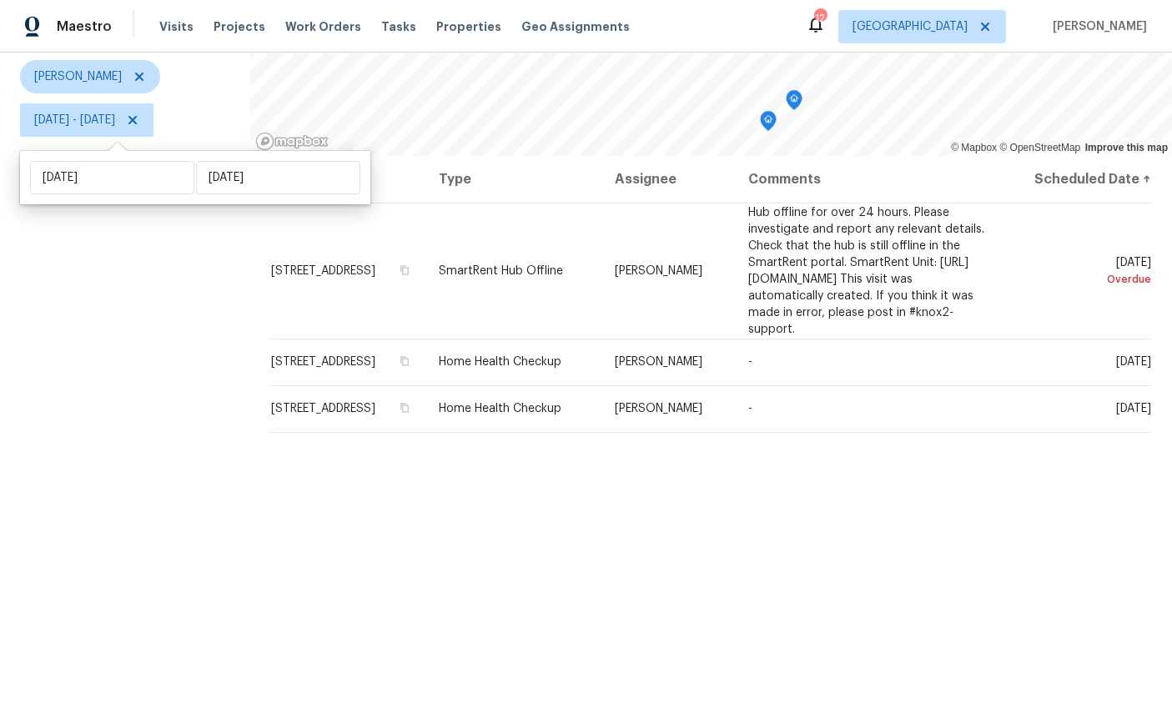
click at [1052, 583] on div "Address Type Assignee Comments Scheduled Date ↑ [STREET_ADDRESS] SmartRent Hub …" at bounding box center [711, 441] width 922 height 570
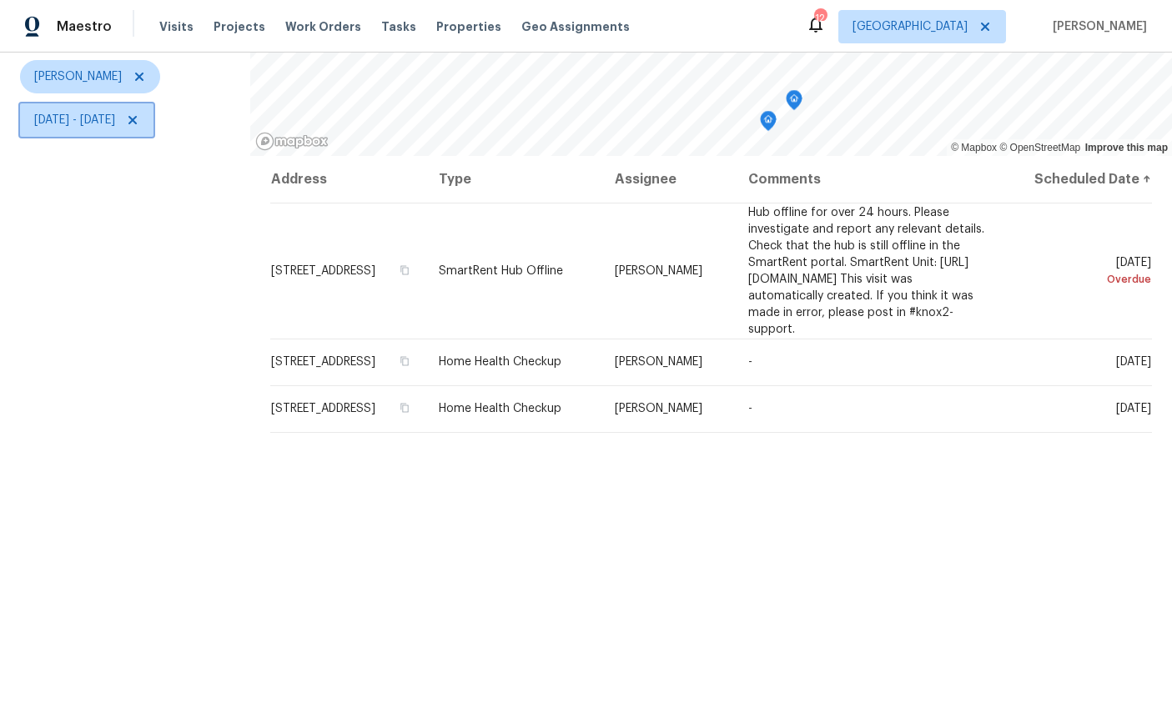
click at [115, 123] on span "[DATE] - [DATE]" at bounding box center [74, 120] width 81 height 17
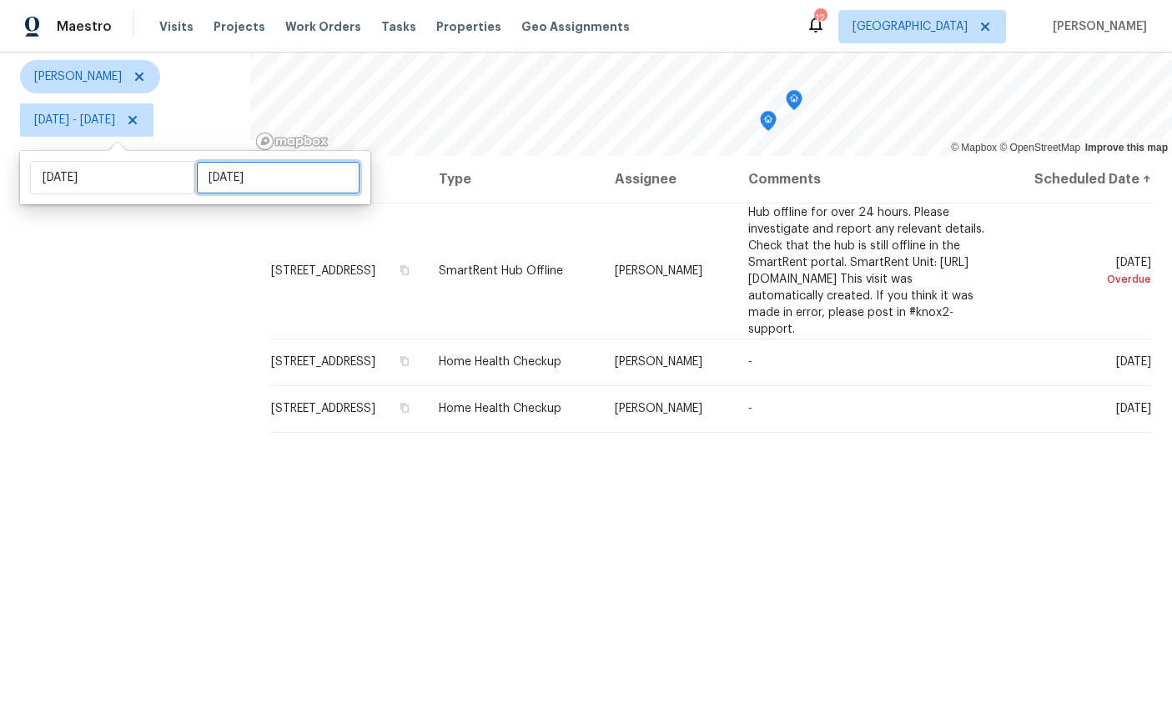
click at [254, 182] on input "[DATE]" at bounding box center [278, 177] width 164 height 33
select select "8"
select select "2025"
select select "9"
select select "2025"
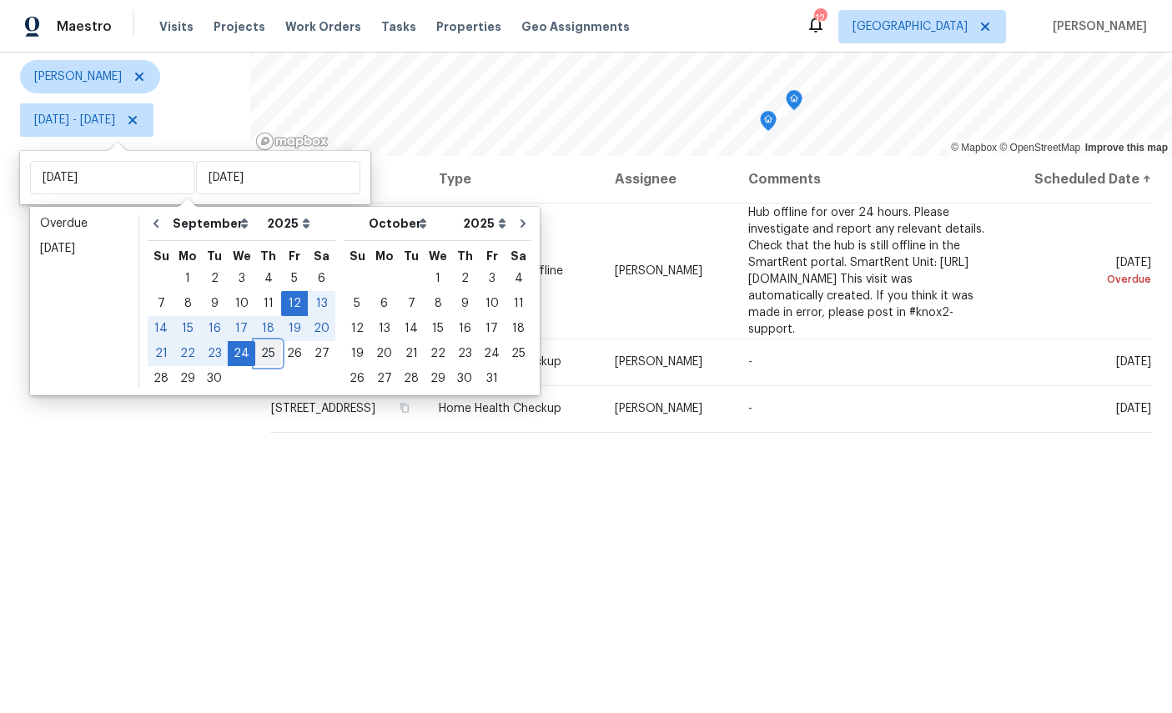
click at [268, 358] on div "25" at bounding box center [268, 353] width 26 height 23
type input "[DATE]"
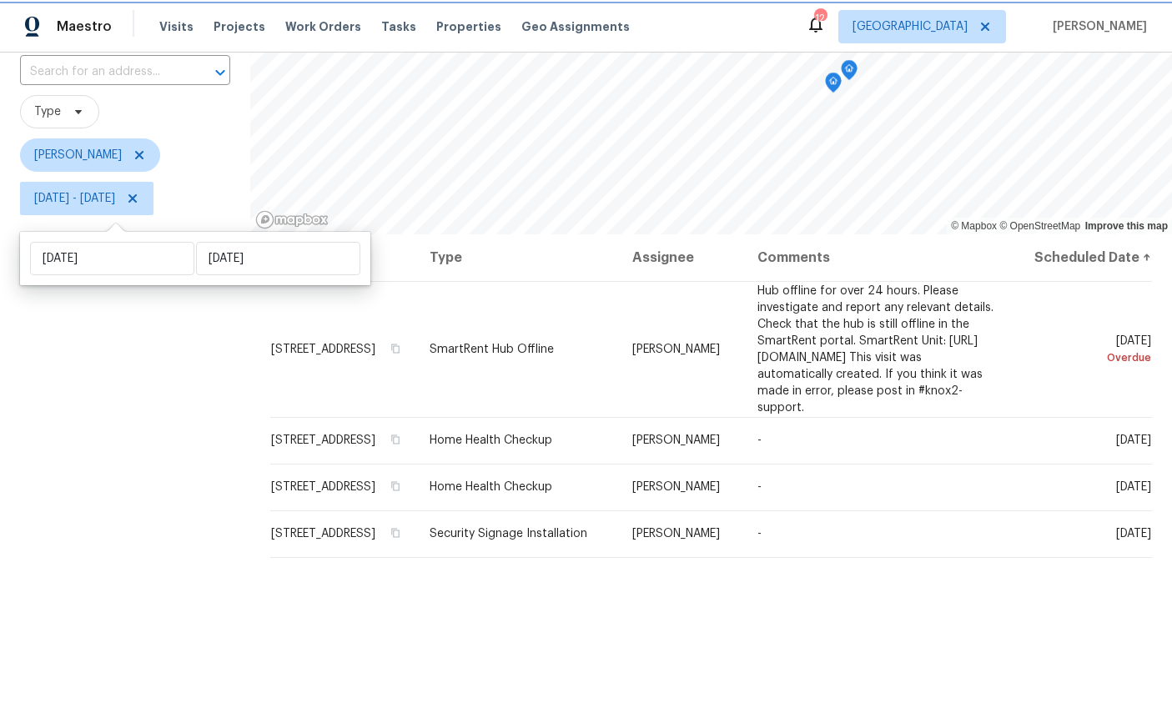
scroll to position [113, 0]
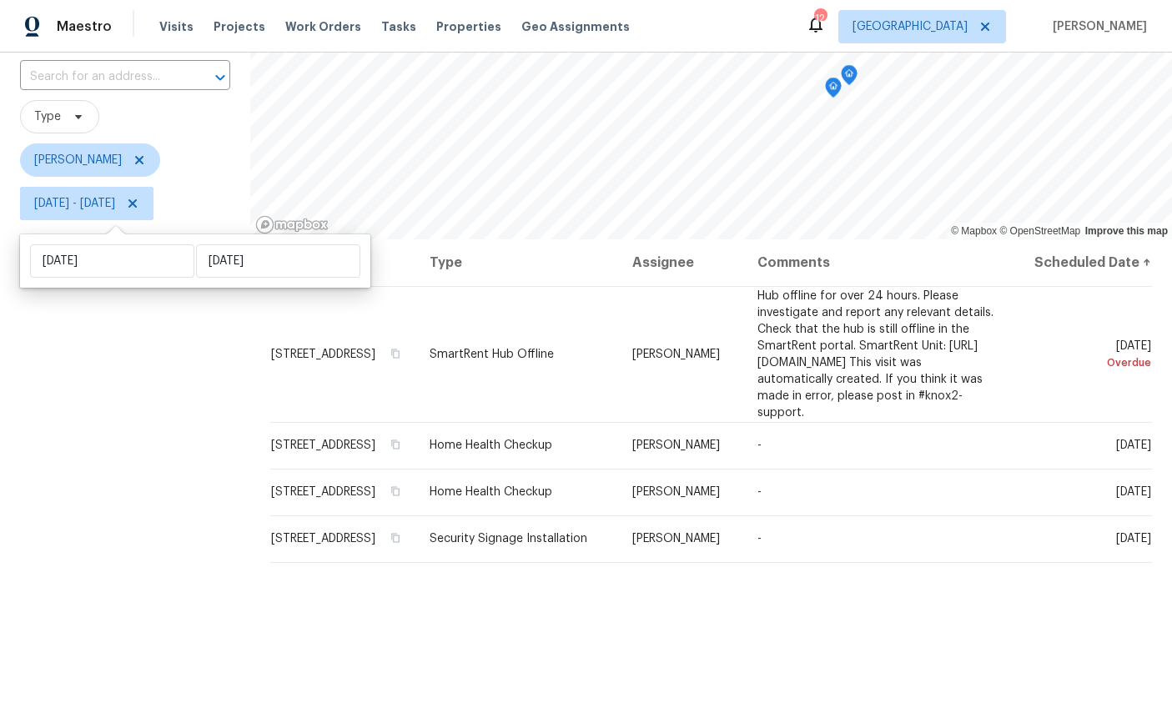
click at [90, 465] on div "Filters Reset ​ Type [PERSON_NAME] [DATE] - [DATE]" at bounding box center [125, 399] width 250 height 821
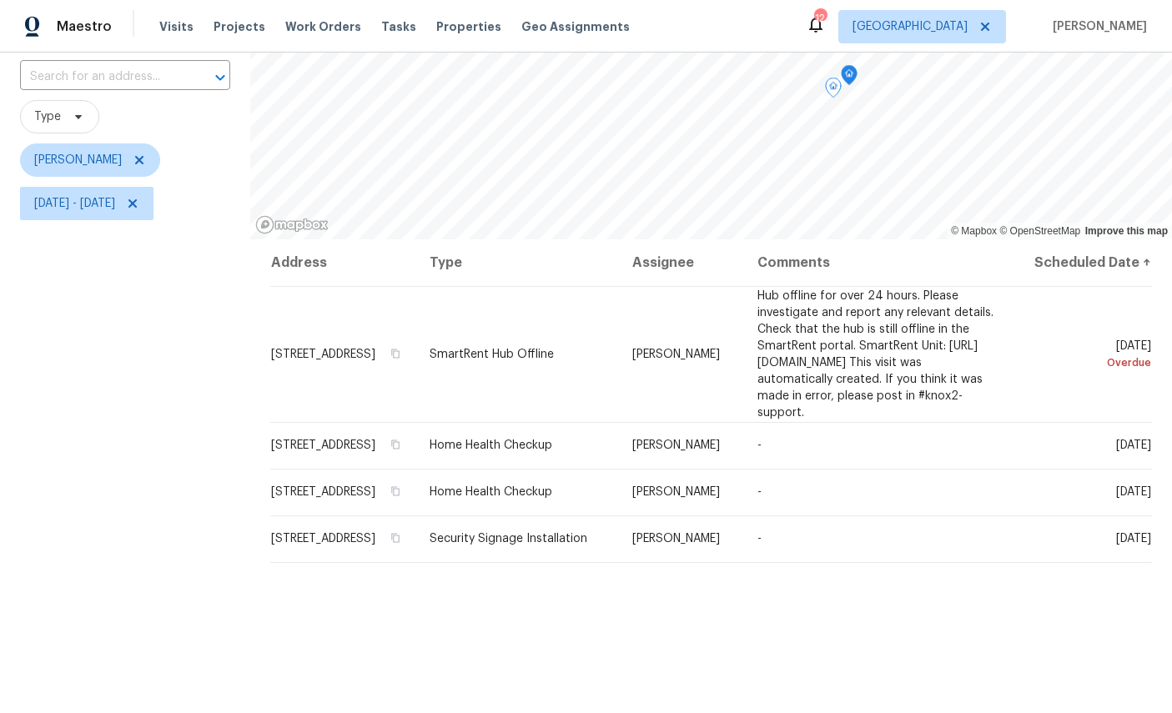
click at [0, 0] on icon at bounding box center [0, 0] width 0 height 0
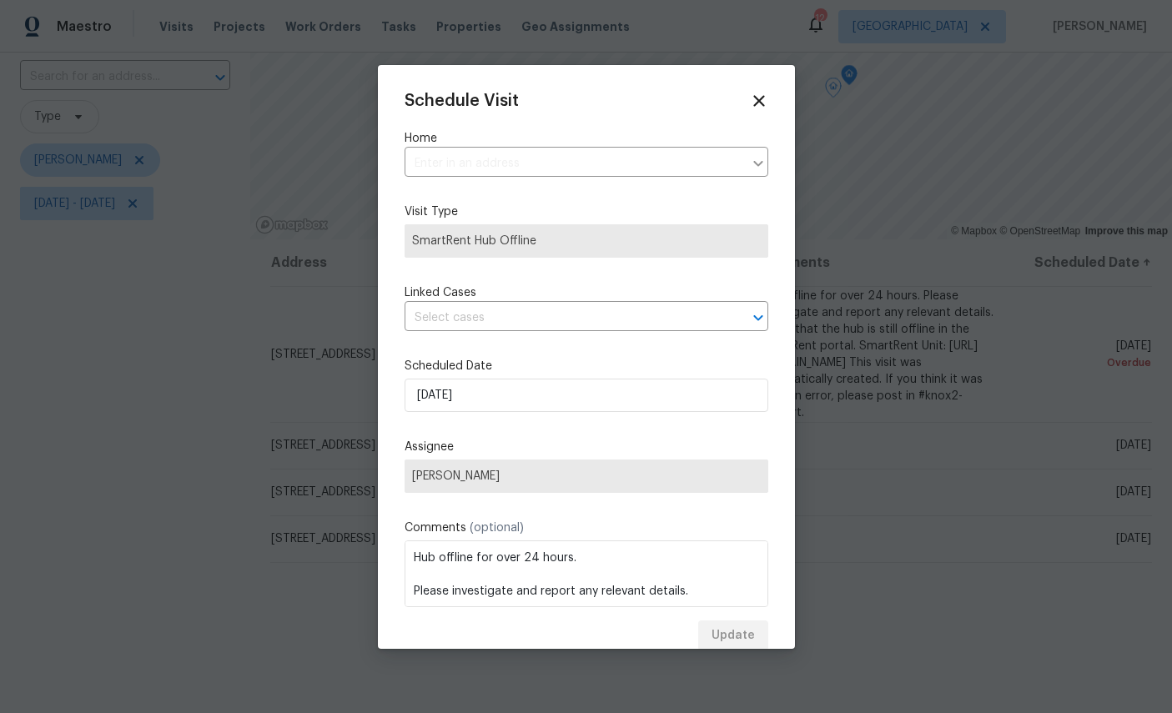
type input "[STREET_ADDRESS]"
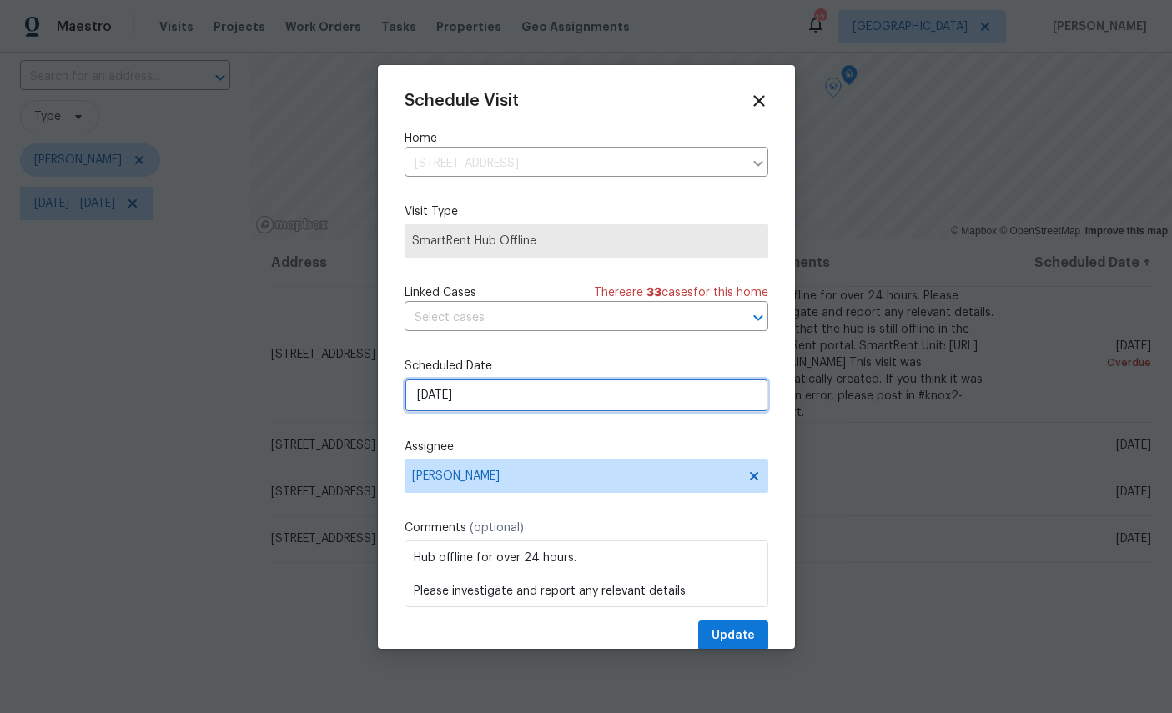
click at [539, 389] on input "[DATE]" at bounding box center [586, 395] width 364 height 33
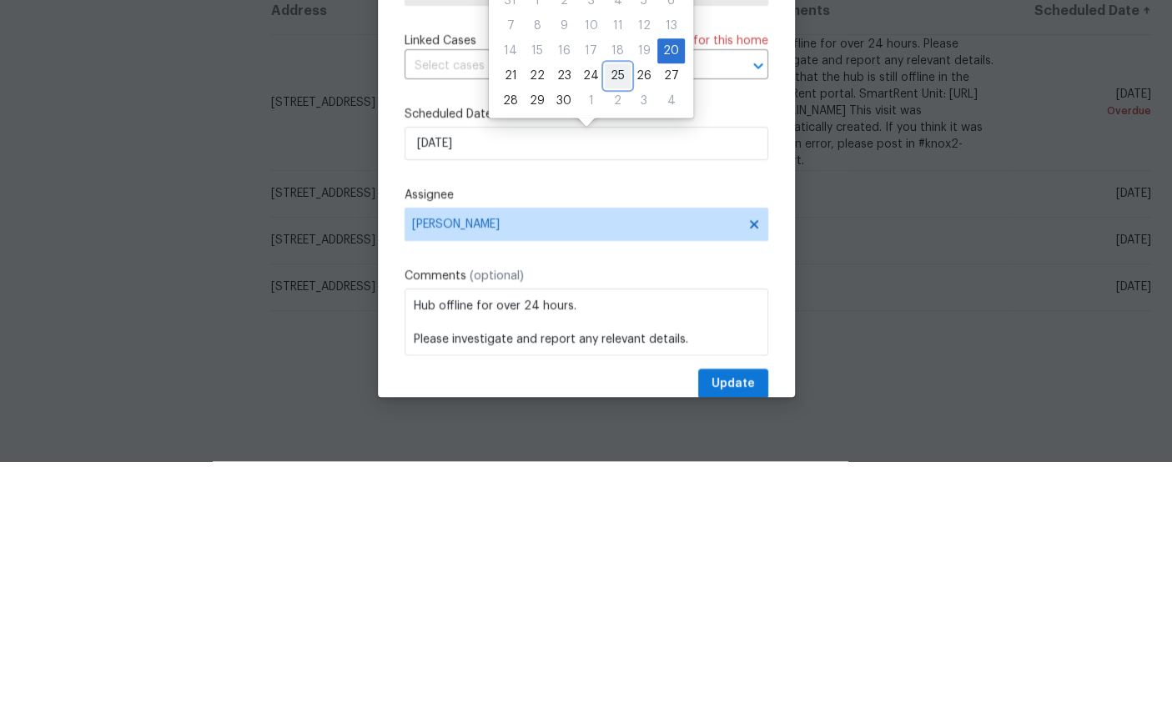
click at [612, 316] on div "25" at bounding box center [618, 327] width 26 height 23
type input "[DATE]"
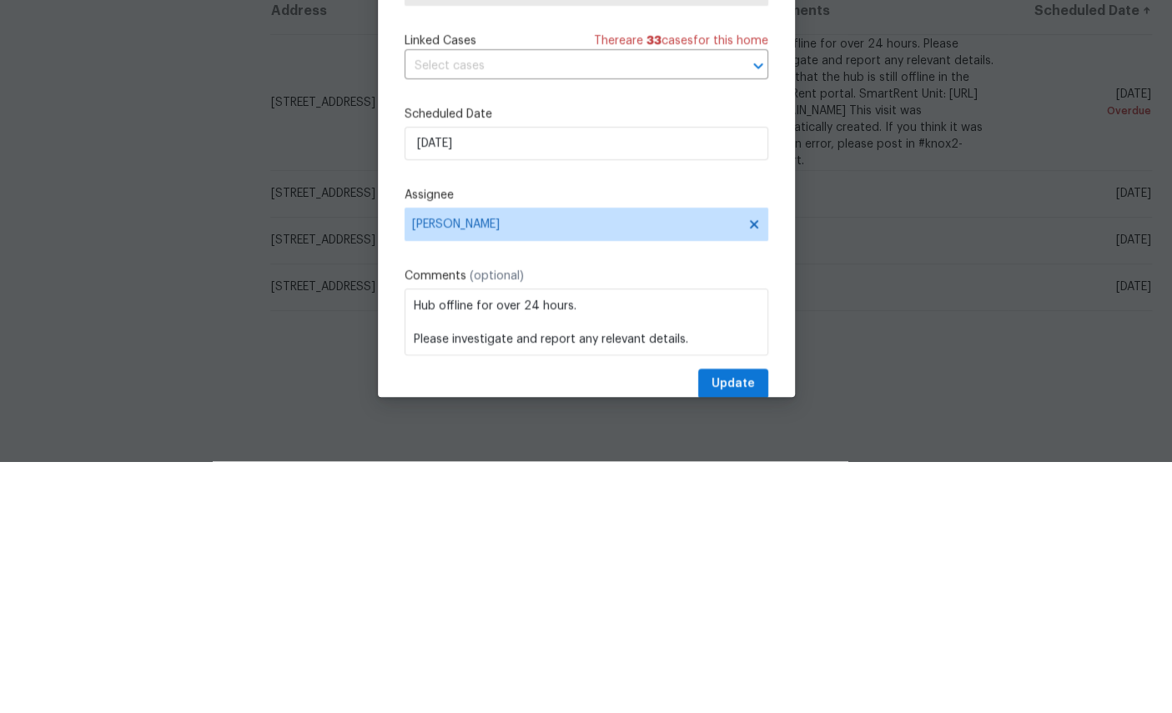
scroll to position [63, 0]
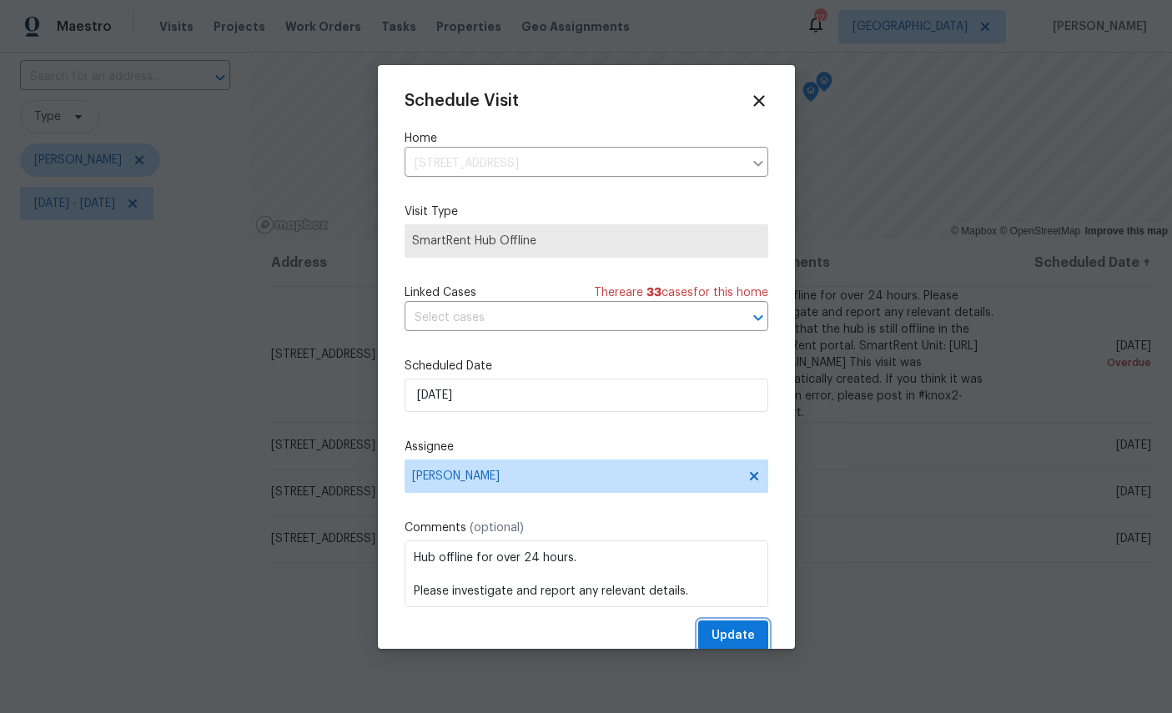
click at [733, 634] on span "Update" at bounding box center [732, 636] width 43 height 21
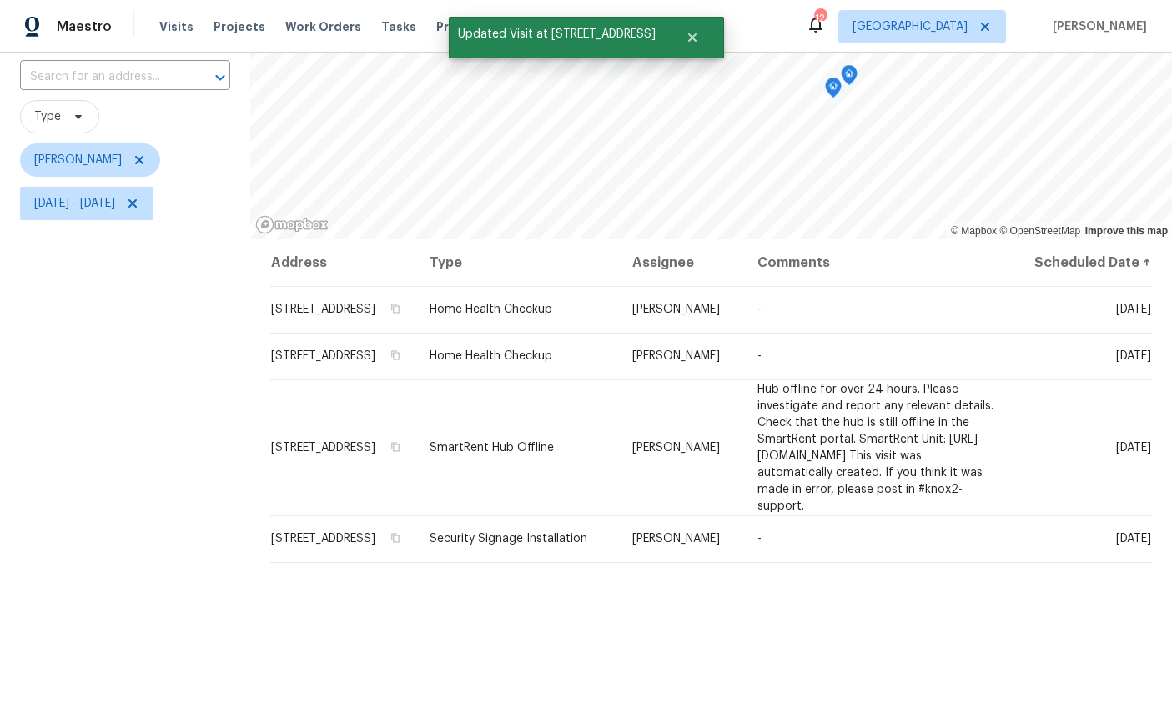
click at [0, 0] on icon at bounding box center [0, 0] width 0 height 0
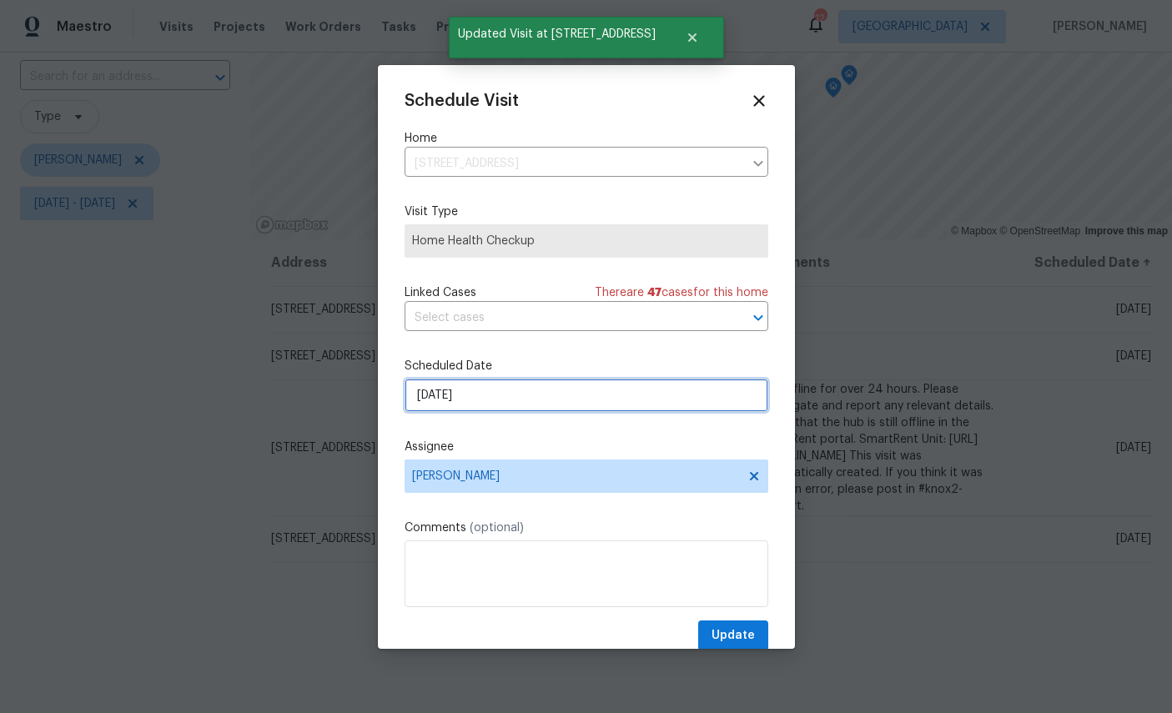
click at [564, 399] on input "[DATE]" at bounding box center [586, 395] width 364 height 33
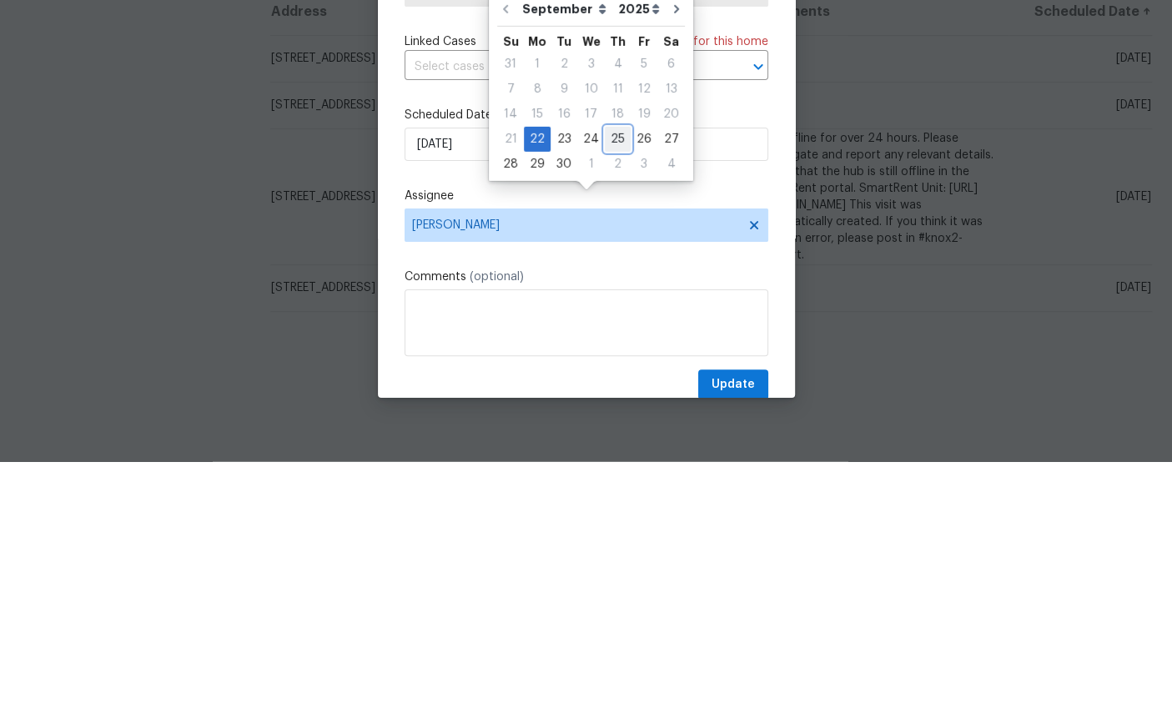
click at [615, 379] on div "25" at bounding box center [618, 390] width 26 height 23
type input "[DATE]"
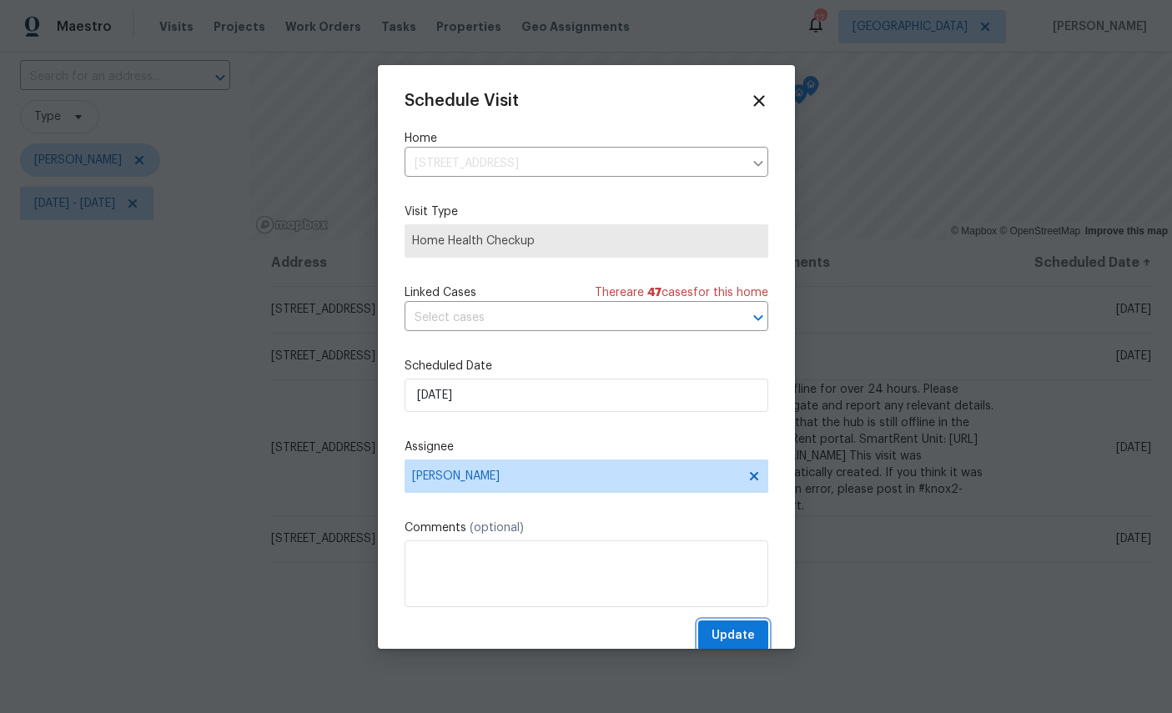
click at [746, 623] on button "Update" at bounding box center [733, 635] width 70 height 31
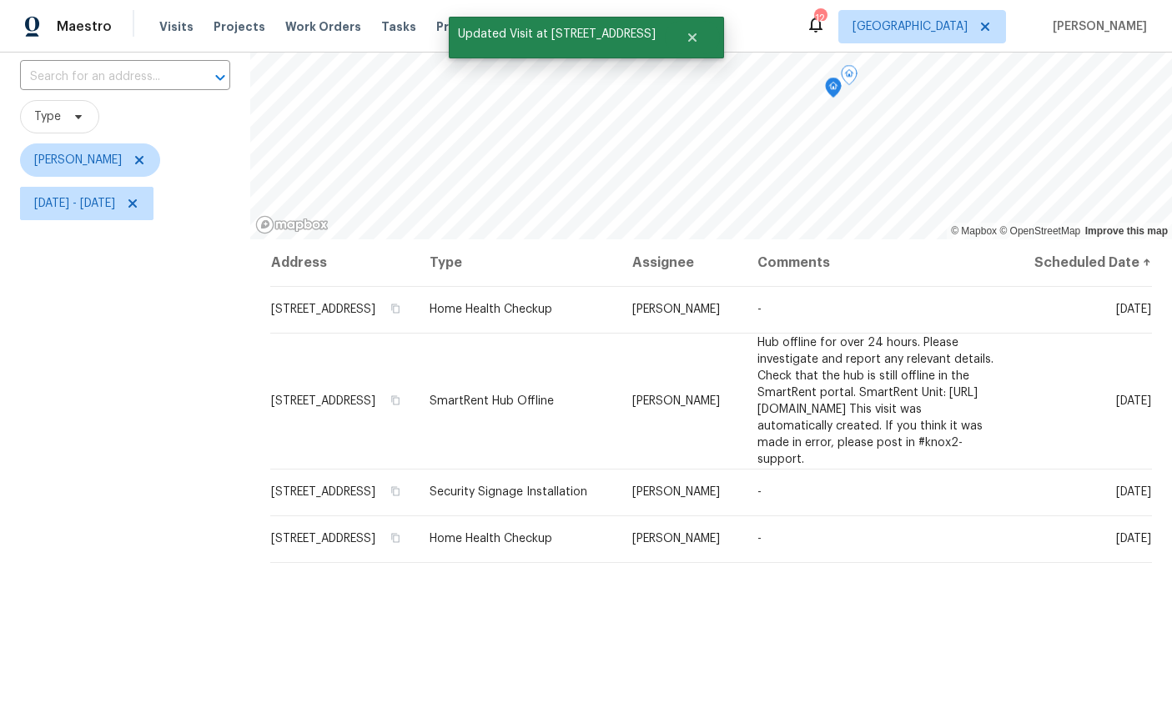
click at [0, 0] on icon at bounding box center [0, 0] width 0 height 0
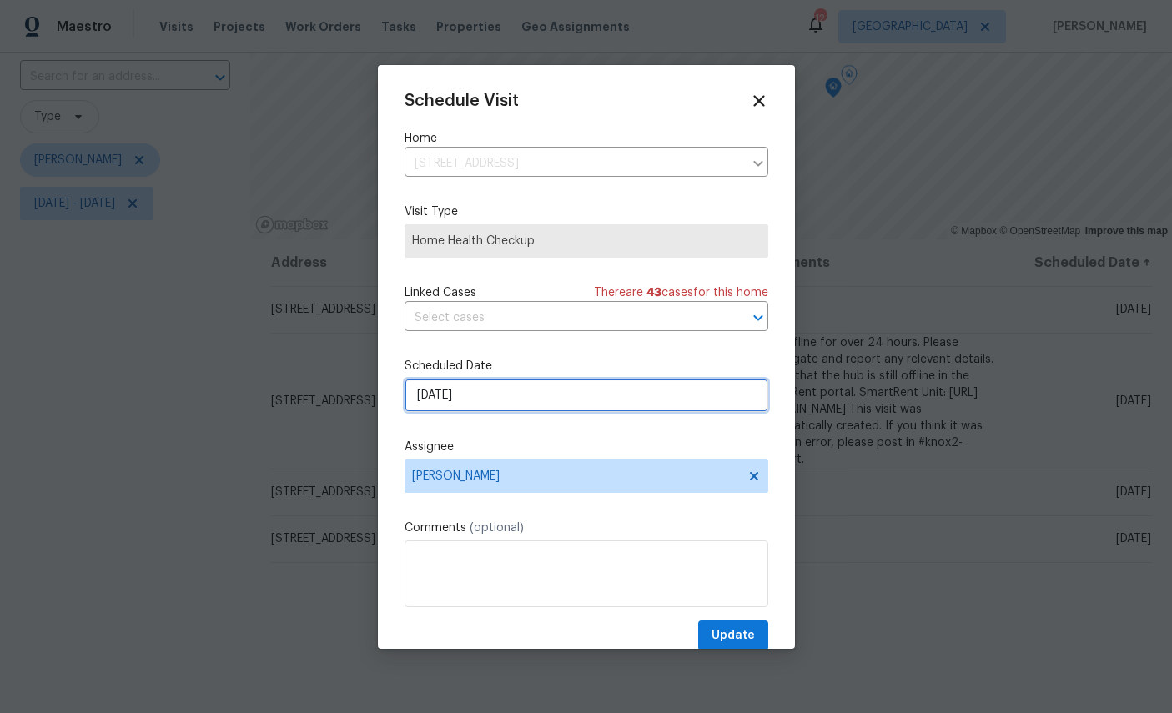
click at [543, 390] on input "[DATE]" at bounding box center [586, 395] width 364 height 33
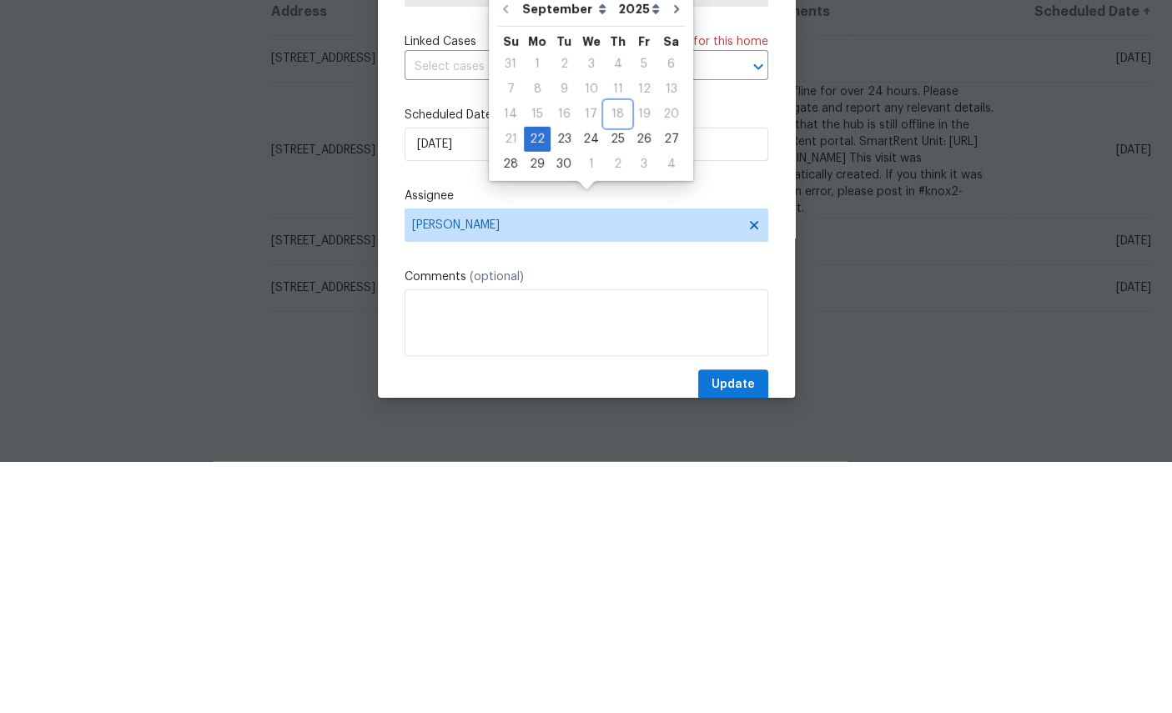
click at [621, 354] on div "18" at bounding box center [618, 365] width 26 height 23
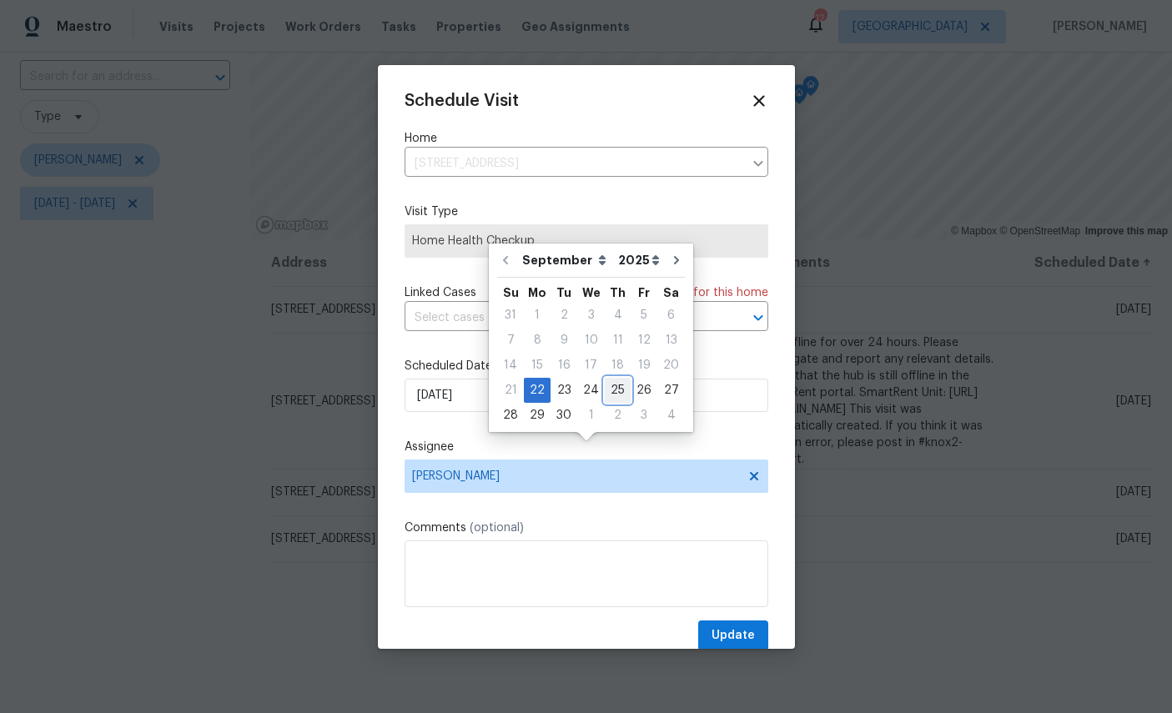
click at [618, 379] on div "25" at bounding box center [618, 390] width 26 height 23
type input "[DATE]"
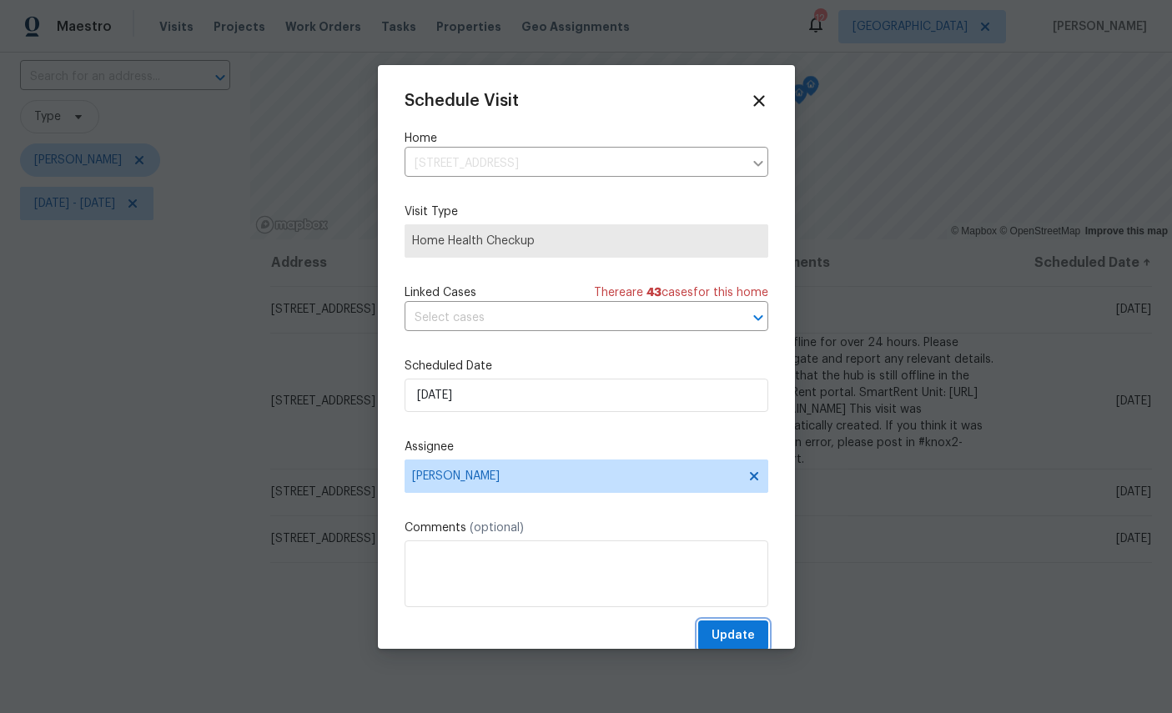
click at [738, 634] on span "Update" at bounding box center [732, 636] width 43 height 21
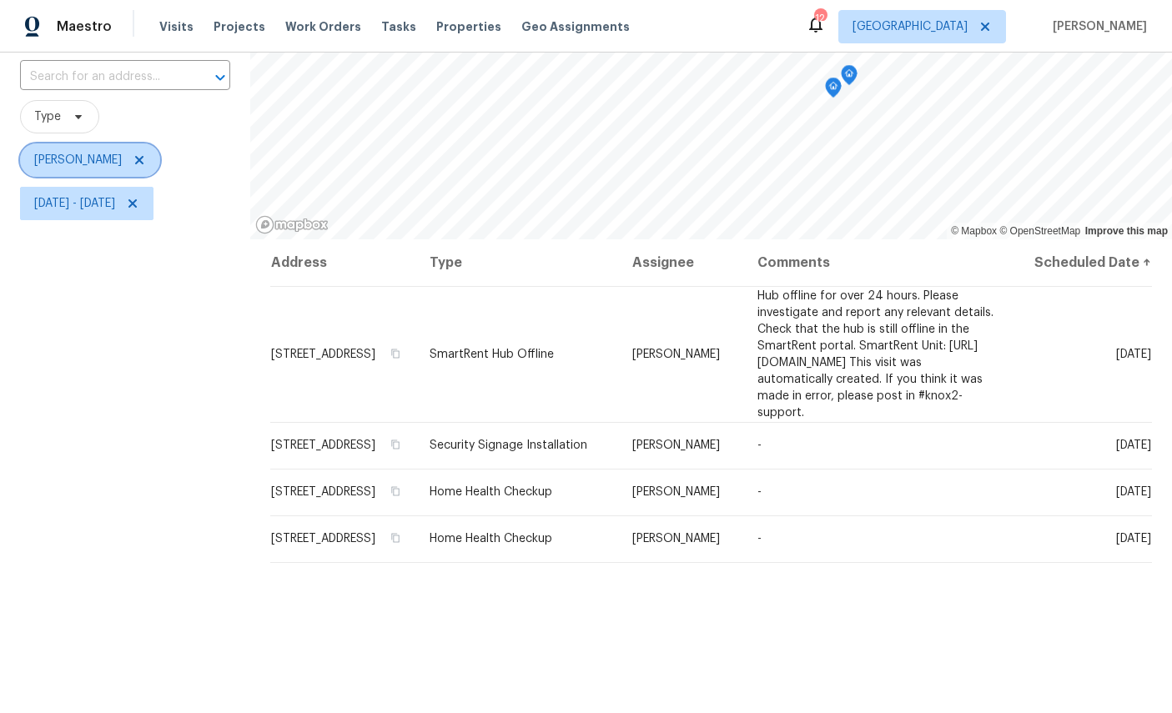
click at [160, 143] on span "[PERSON_NAME]" at bounding box center [90, 159] width 140 height 33
click at [146, 153] on icon at bounding box center [139, 159] width 13 height 13
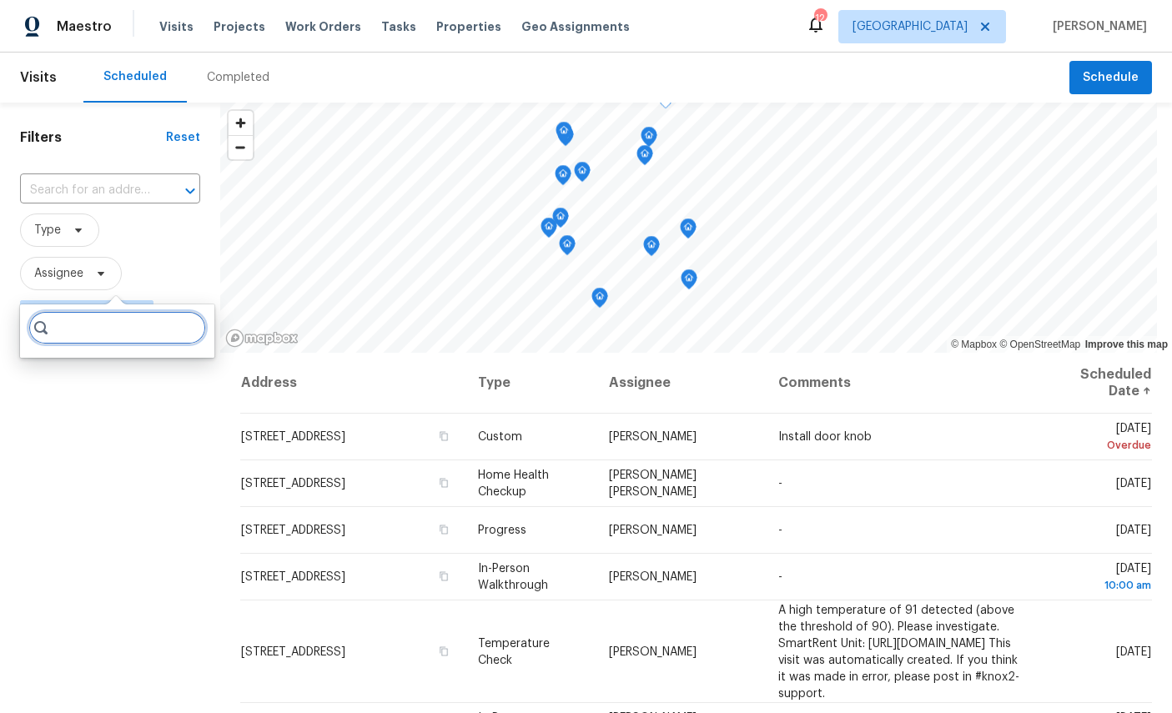
click at [78, 314] on input "search" at bounding box center [117, 327] width 178 height 33
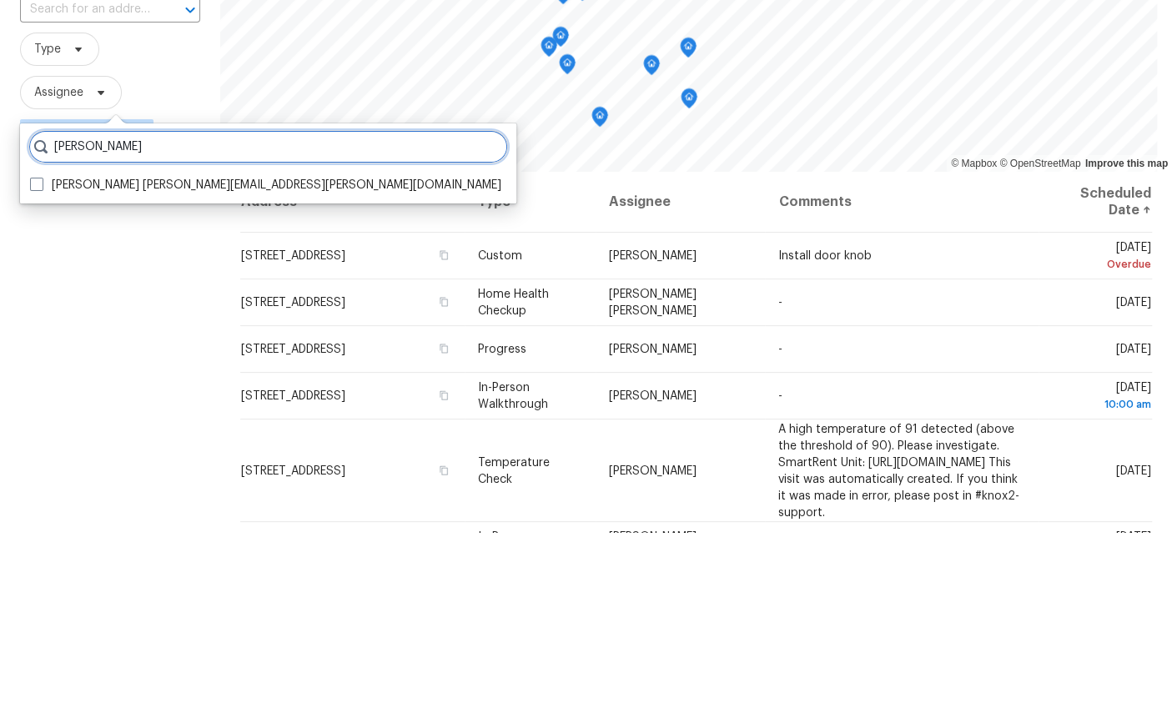
type input "[PERSON_NAME]"
click at [104, 358] on label "[PERSON_NAME] [PERSON_NAME][EMAIL_ADDRESS][PERSON_NAME][DOMAIN_NAME]" at bounding box center [265, 366] width 471 height 17
click at [41, 358] on input "[PERSON_NAME] [PERSON_NAME][EMAIL_ADDRESS][PERSON_NAME][DOMAIN_NAME]" at bounding box center [35, 363] width 11 height 11
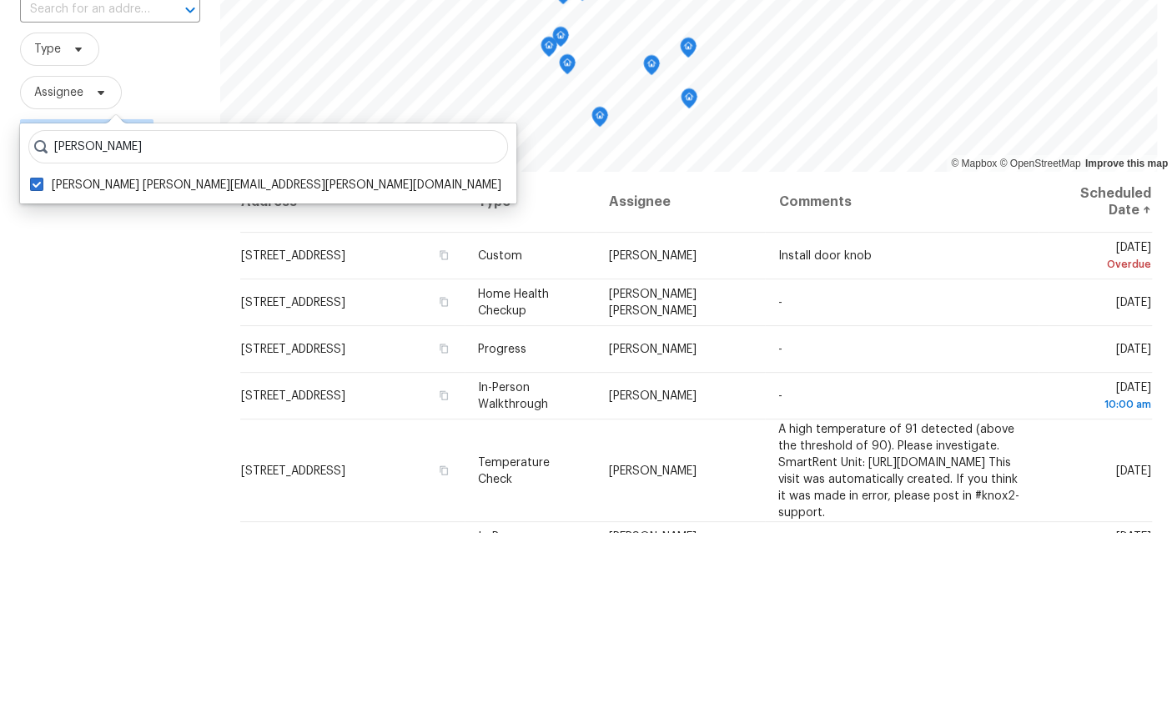
checkbox input "true"
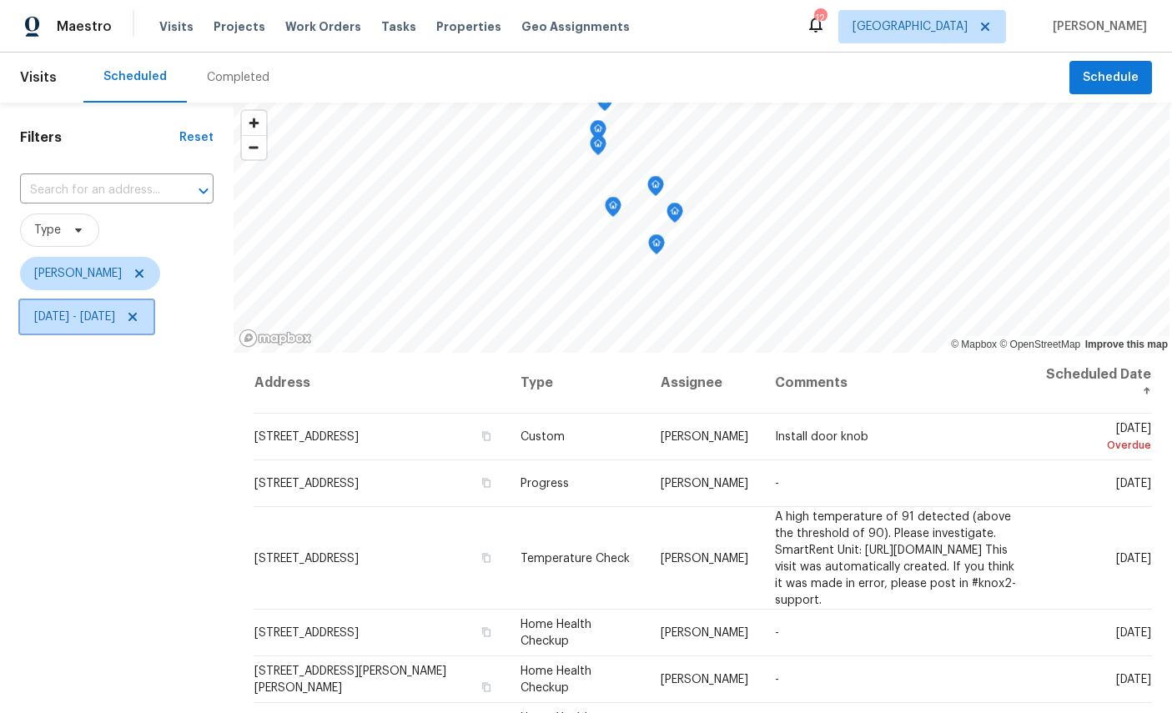
click at [115, 311] on span "[DATE] - [DATE]" at bounding box center [74, 317] width 81 height 17
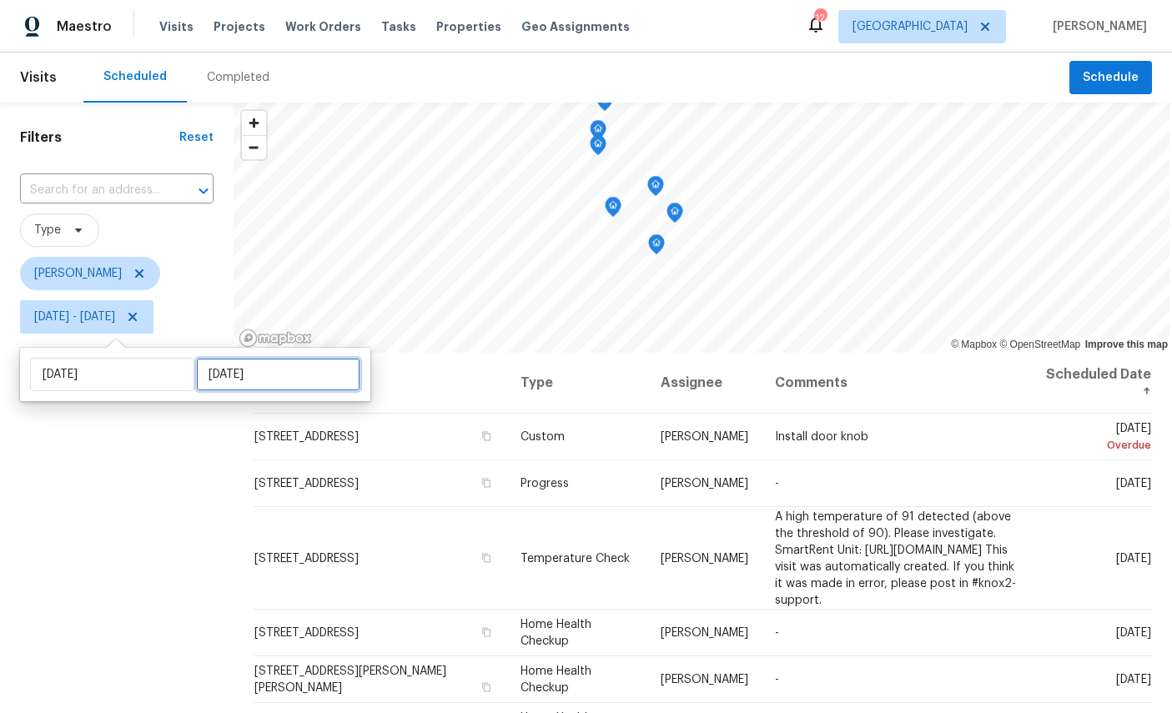
click at [239, 372] on input "[DATE]" at bounding box center [278, 374] width 164 height 33
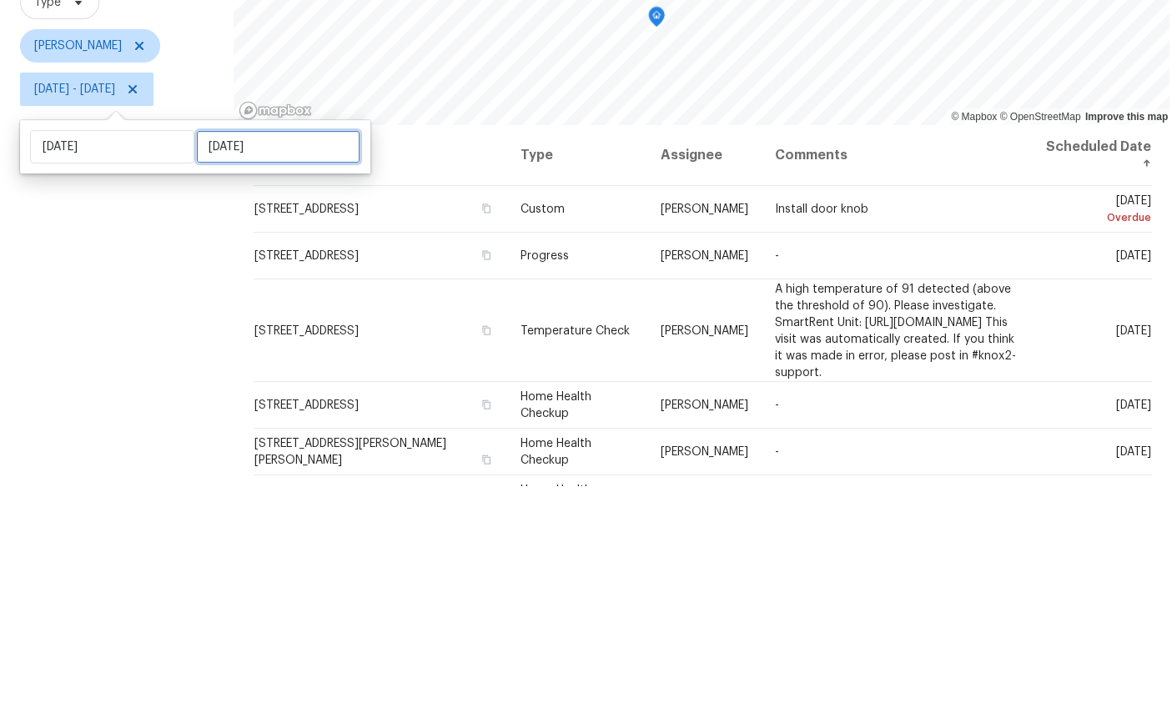
select select "8"
select select "2025"
select select "9"
select select "2025"
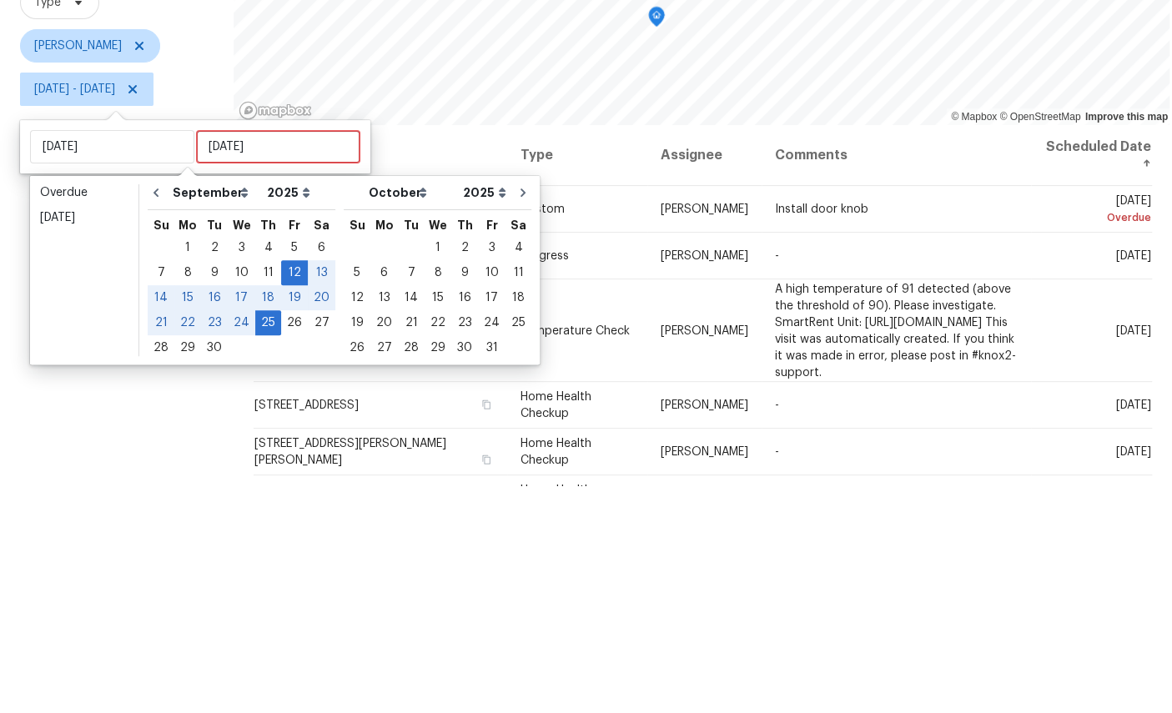
scroll to position [63, 0]
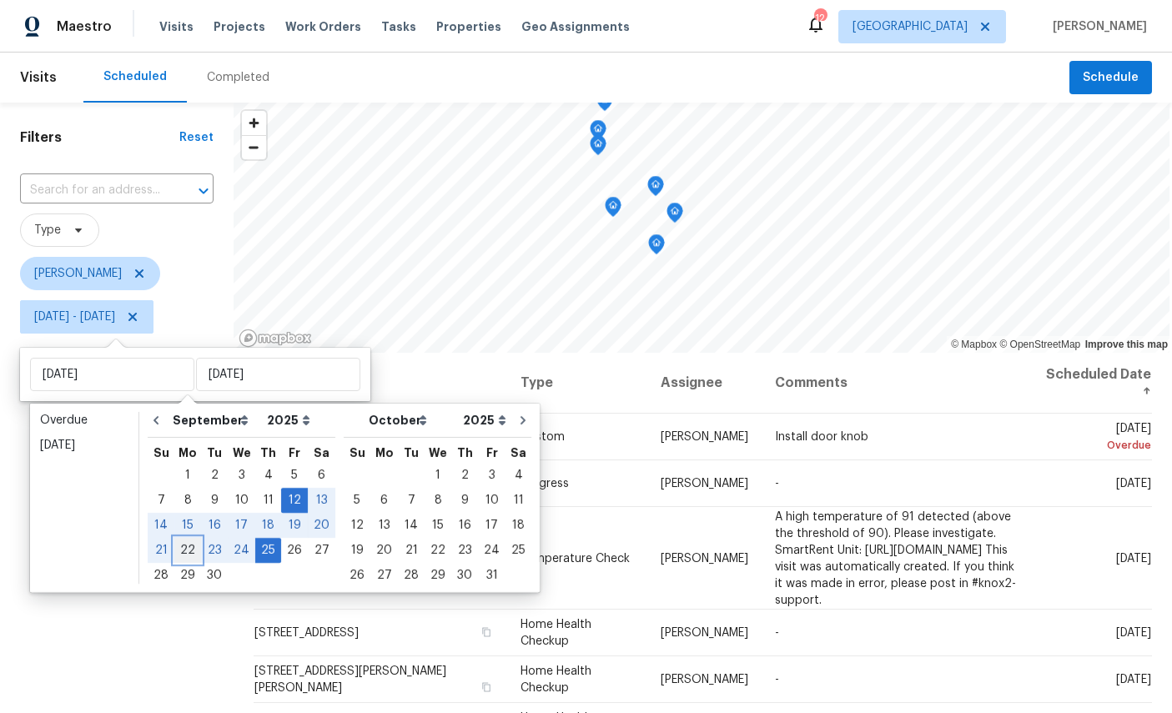
click at [189, 539] on div "22" at bounding box center [187, 550] width 27 height 23
type input "[DATE]"
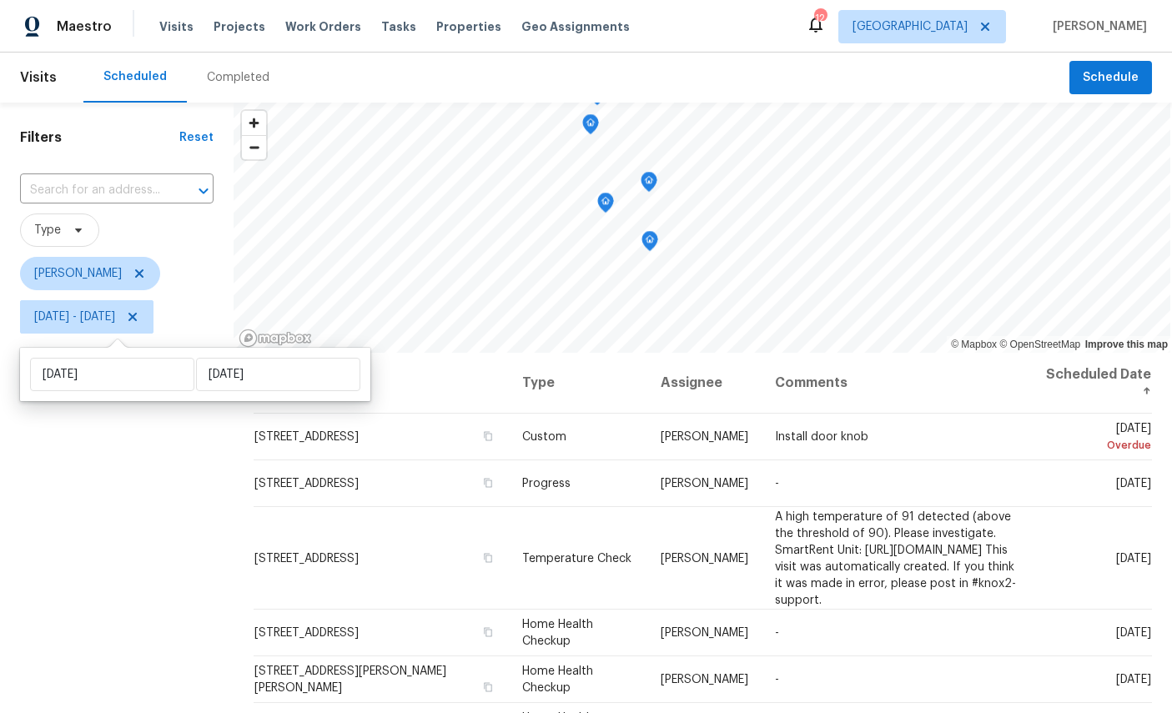
click at [135, 508] on div "Filters Reset ​ Type [PERSON_NAME] [DATE] - [DATE]" at bounding box center [117, 513] width 234 height 821
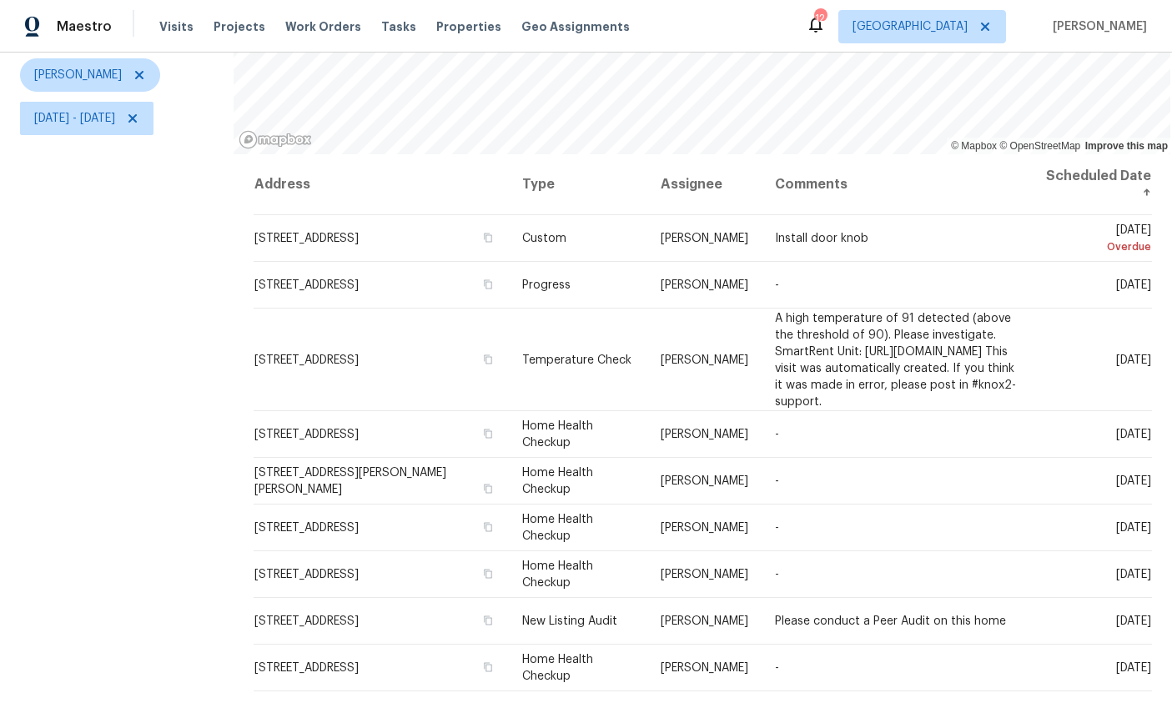
scroll to position [197, 0]
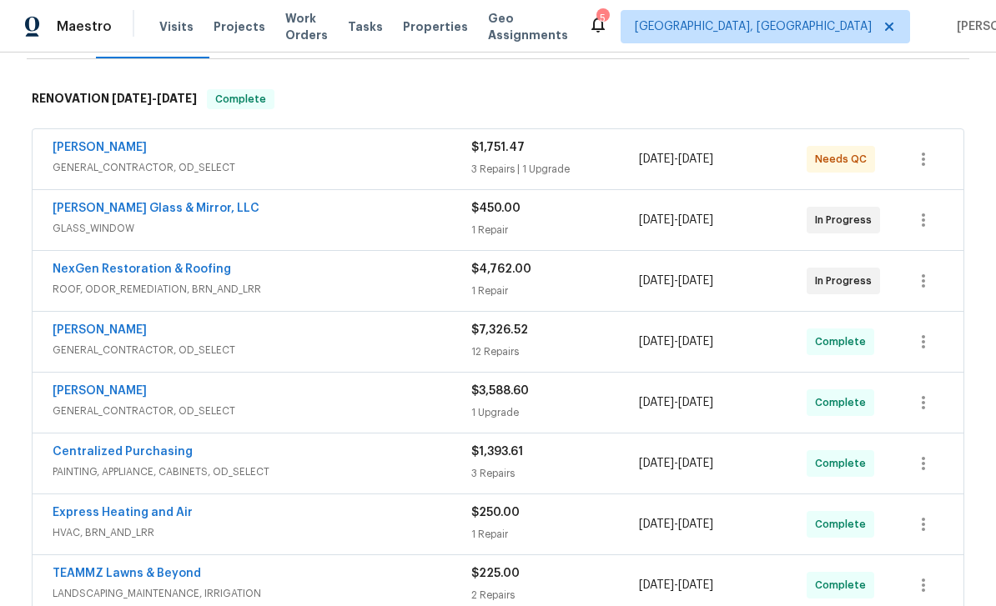
scroll to position [220, 0]
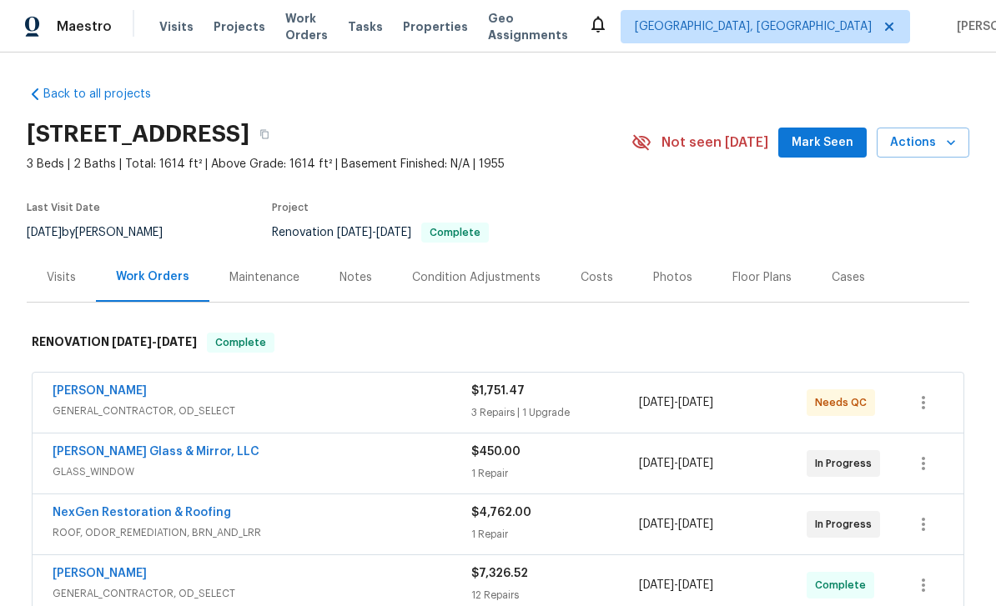
click at [666, 274] on div "Photos" at bounding box center [672, 277] width 39 height 17
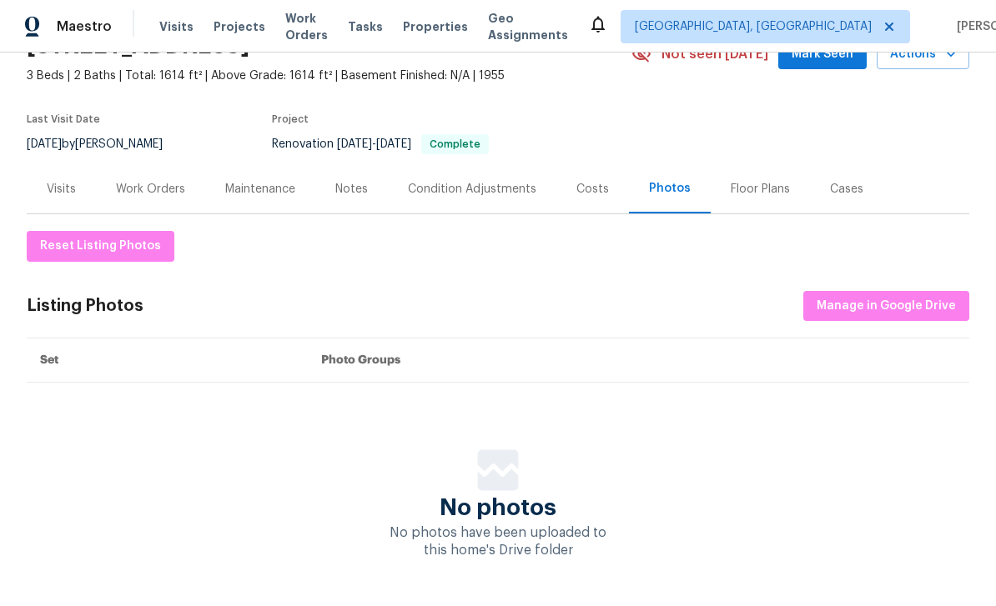
scroll to position [88, 0]
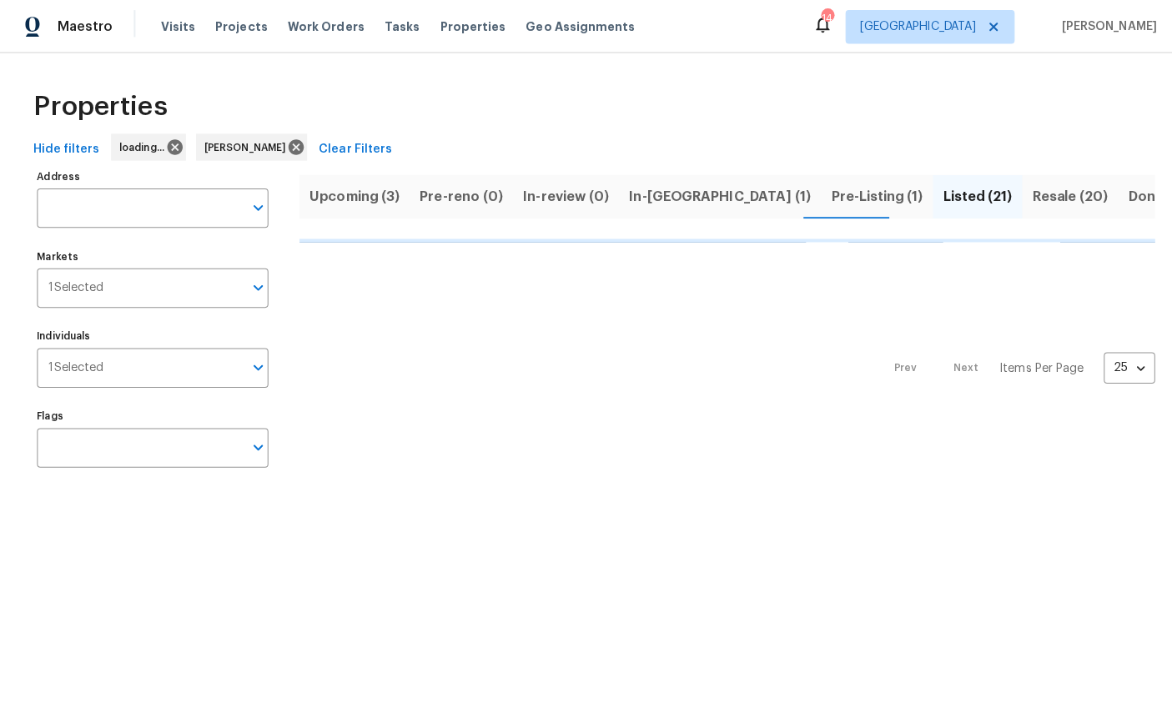
click at [1088, 433] on nav "Prev Next Items Per Page 25 25 ​" at bounding box center [1008, 365] width 274 height 230
click at [887, 507] on html "Maestro Visits Projects Work Orders Tasks Properties Geo Assignments 14 [GEOGRA…" at bounding box center [586, 253] width 1172 height 507
click at [165, 450] on input "Flags" at bounding box center [139, 444] width 204 height 39
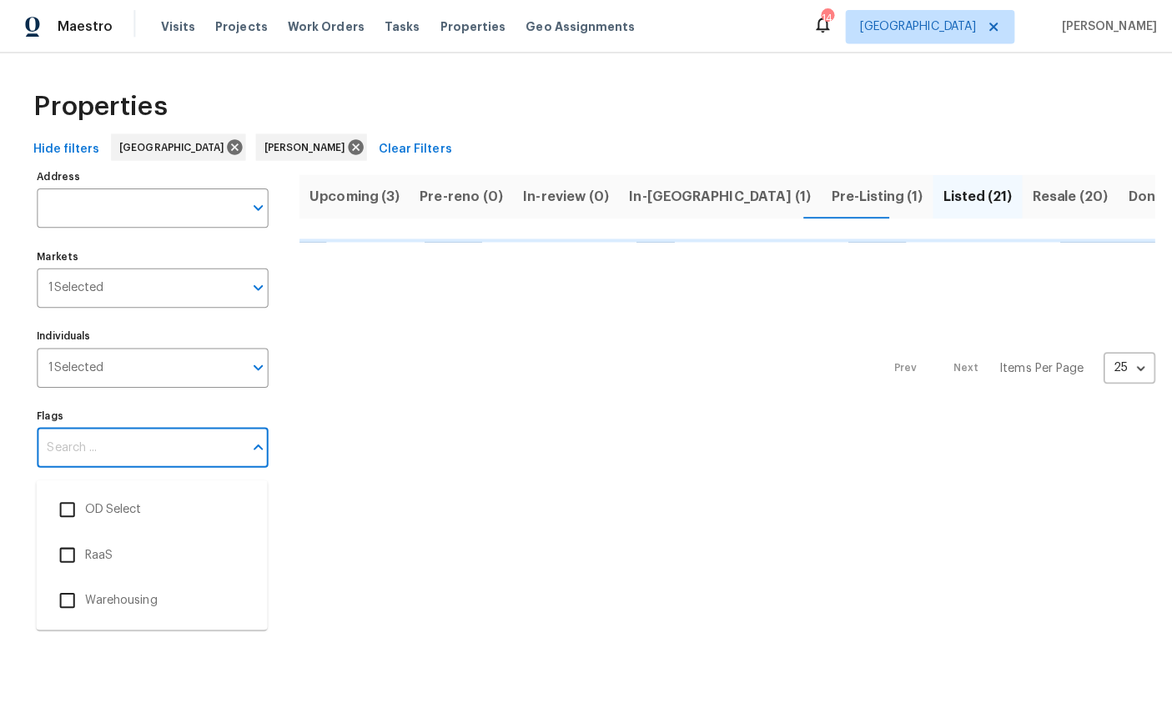
click at [164, 450] on html "Maestro Visits Projects Work Orders Tasks Properties Geo Assignments 14 Jackson…" at bounding box center [586, 253] width 1172 height 507
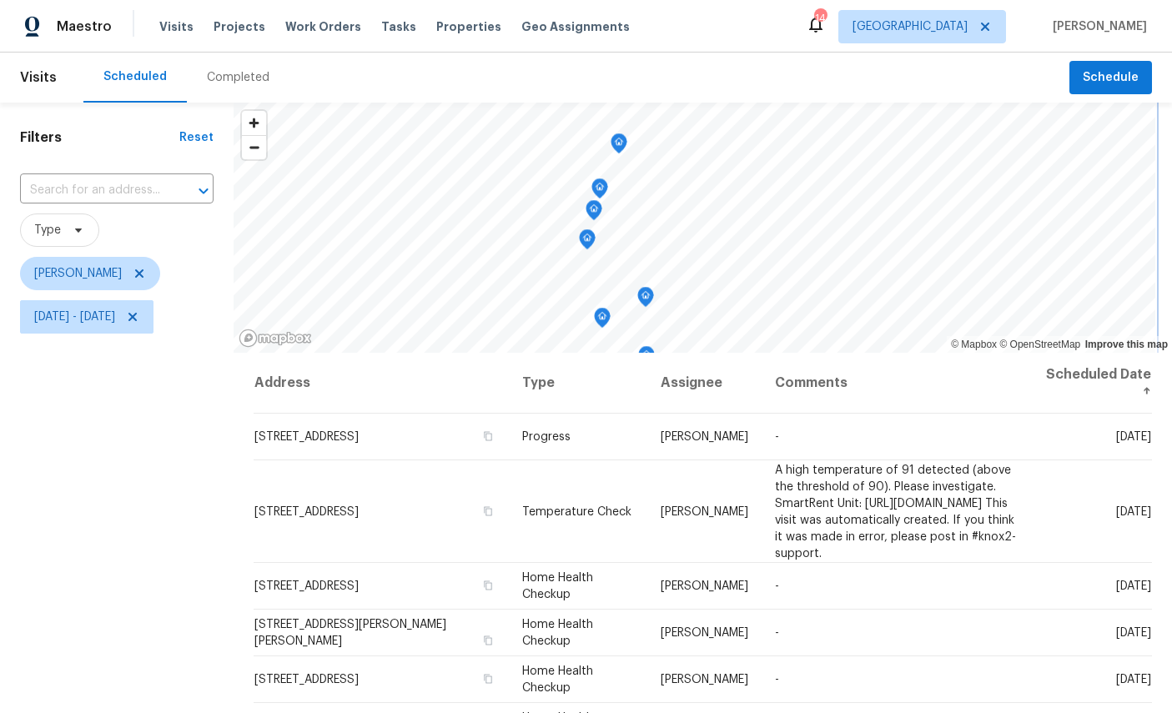
click at [620, 141] on icon "Map marker" at bounding box center [618, 143] width 15 height 19
click at [602, 178] on icon "Map marker" at bounding box center [599, 188] width 17 height 21
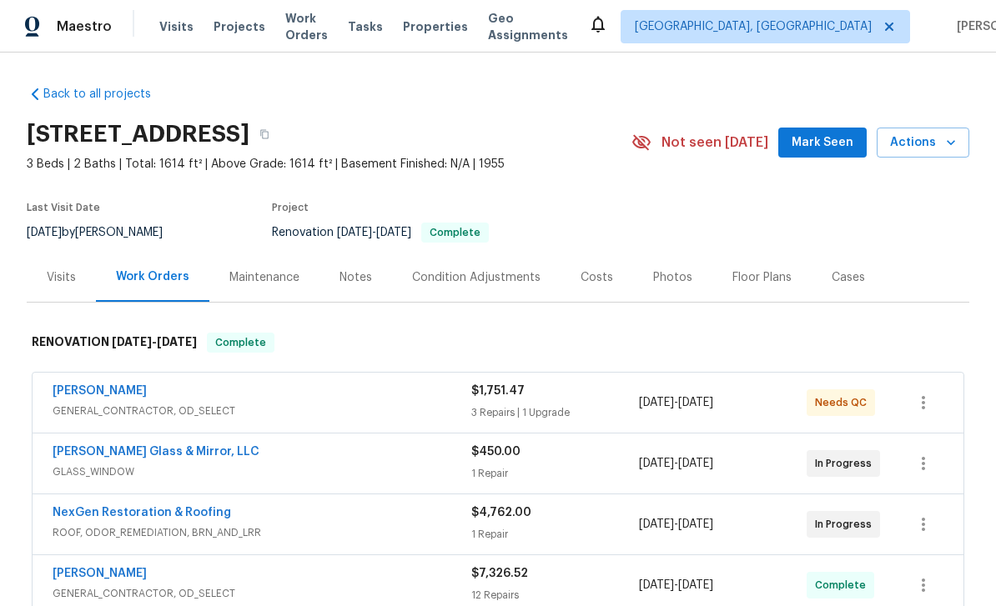
click at [81, 389] on link "[PERSON_NAME]" at bounding box center [100, 391] width 94 height 12
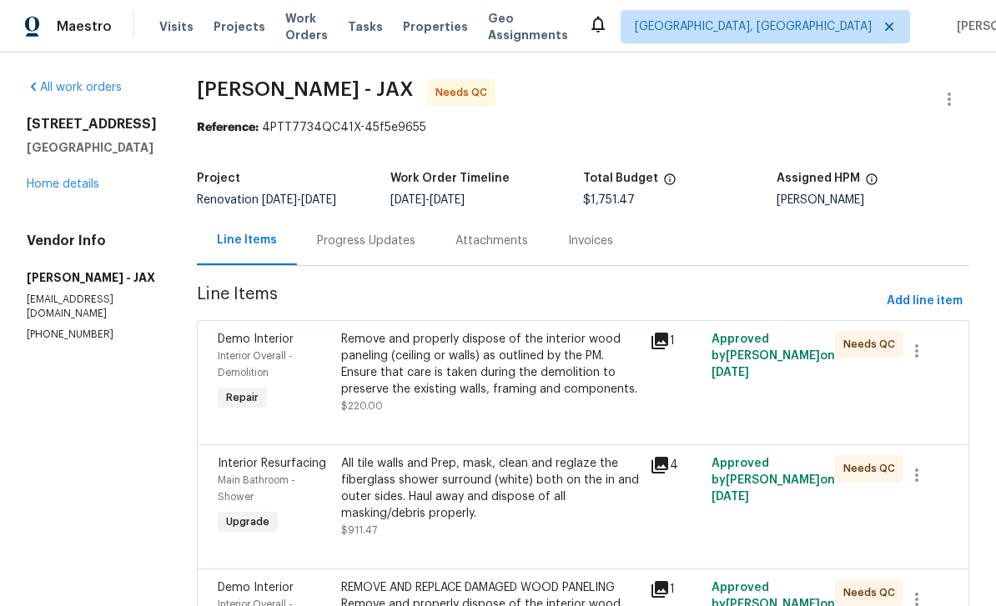
click at [304, 363] on div "Interior Overall - Demolition" at bounding box center [274, 364] width 113 height 33
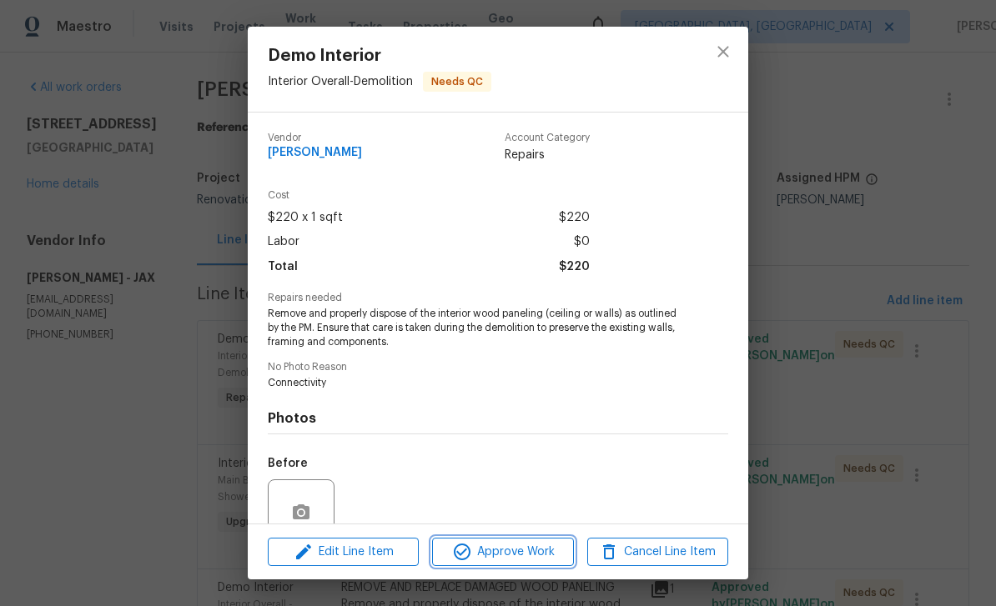
click at [518, 547] on span "Approve Work" at bounding box center [502, 552] width 131 height 21
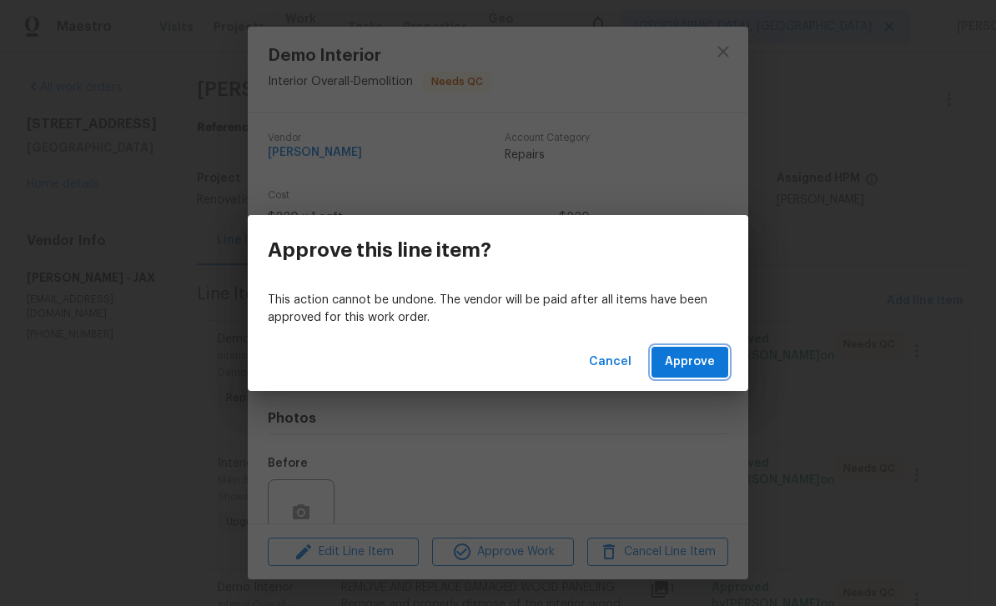
click at [715, 348] on button "Approve" at bounding box center [689, 362] width 77 height 31
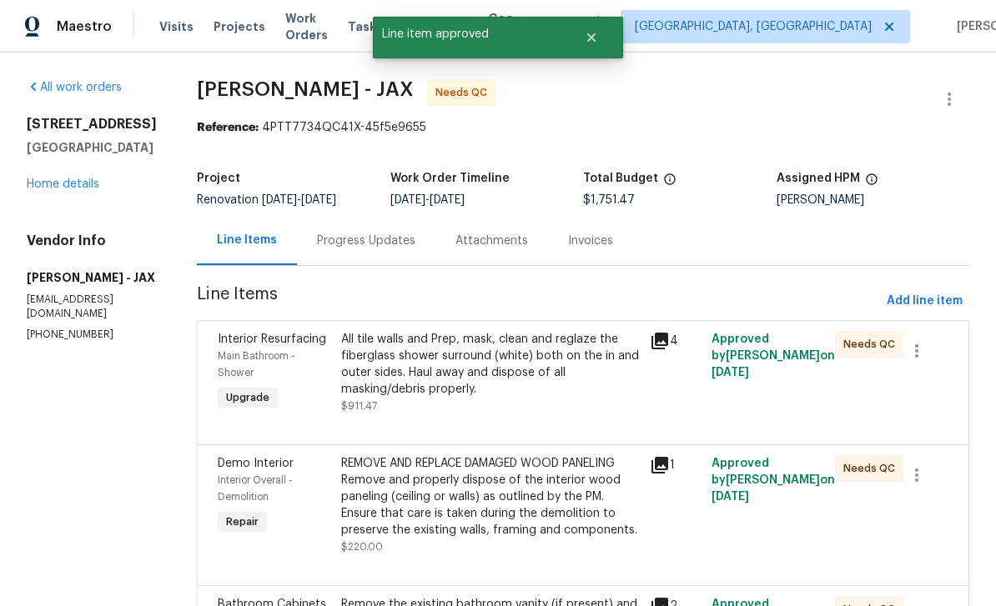
click at [302, 345] on span "Interior Resurfacing" at bounding box center [272, 340] width 108 height 12
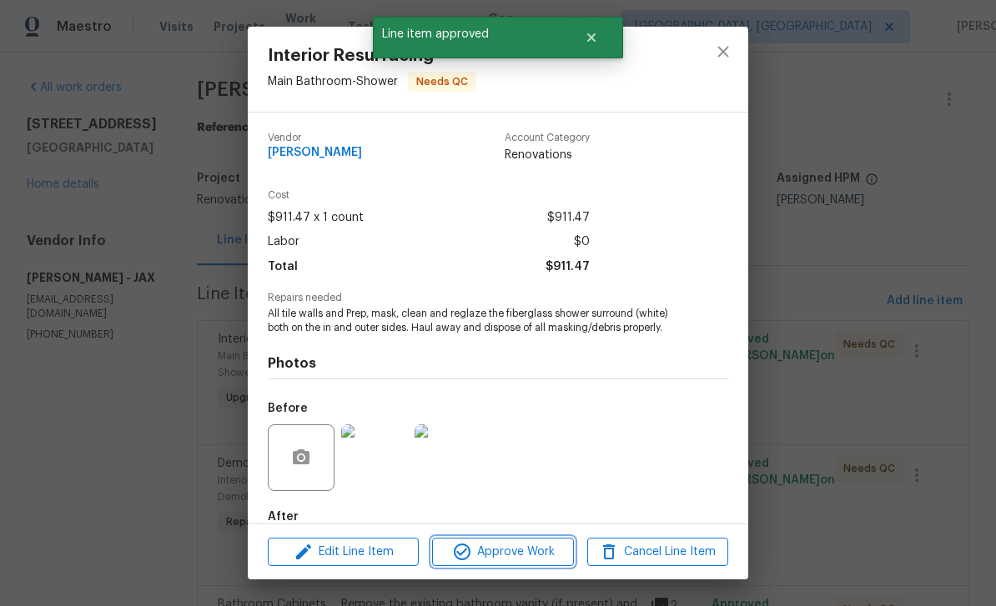
click at [515, 550] on span "Approve Work" at bounding box center [502, 552] width 131 height 21
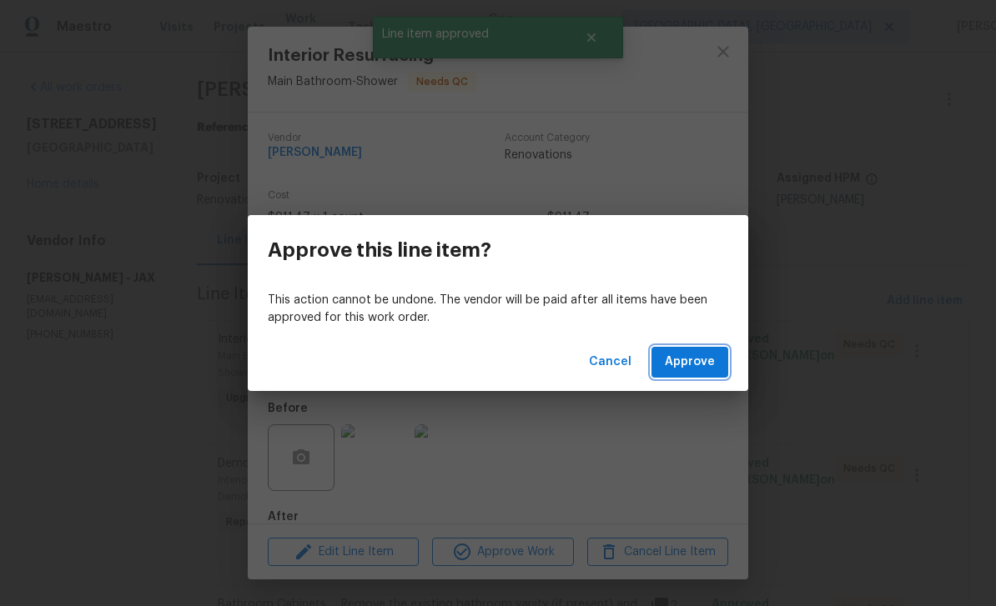
click at [691, 361] on span "Approve" at bounding box center [690, 362] width 50 height 21
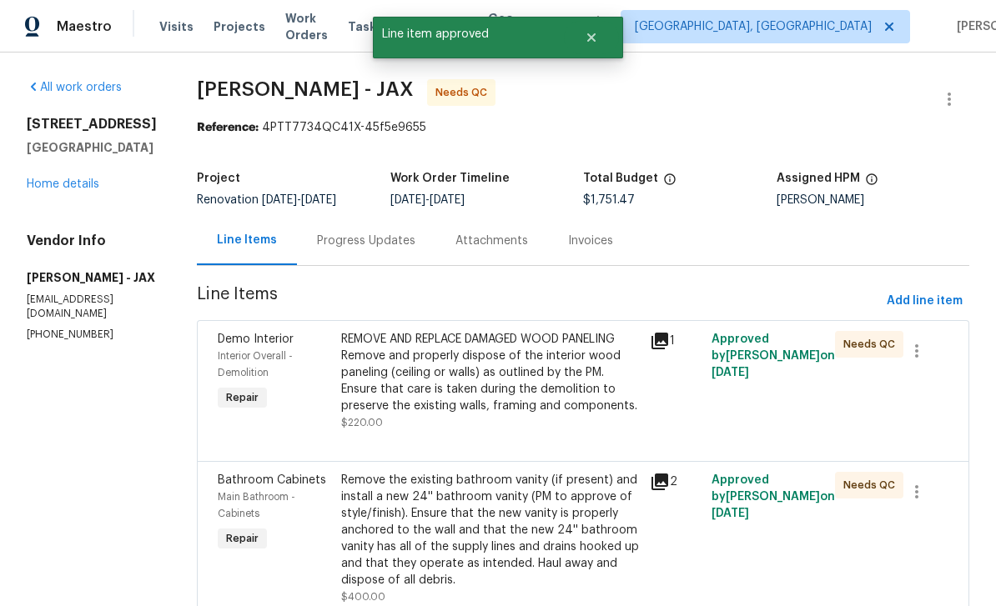
click at [293, 352] on span "Interior Overall - Demolition" at bounding box center [255, 364] width 75 height 27
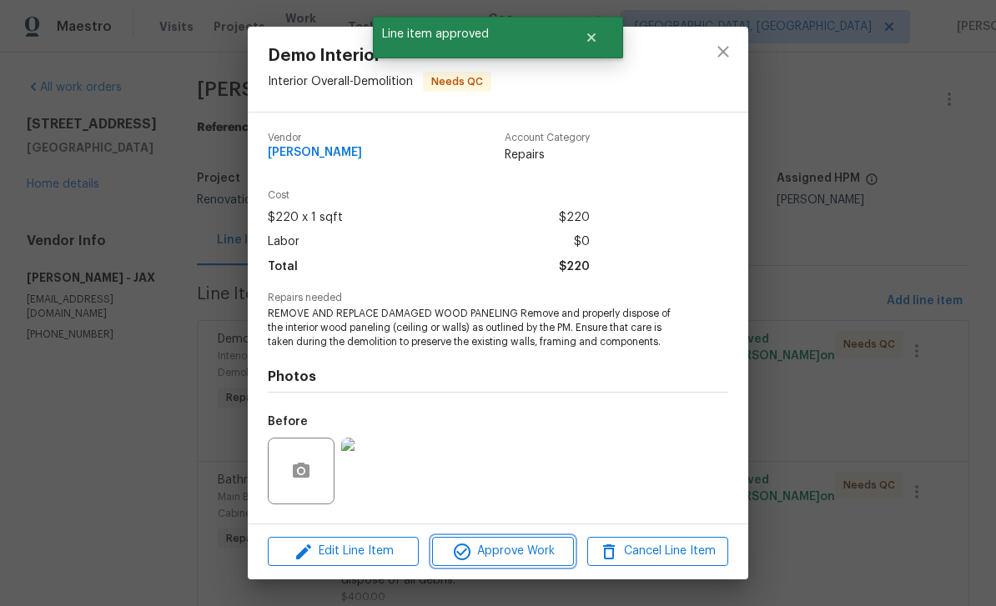
click at [534, 553] on span "Approve Work" at bounding box center [502, 551] width 131 height 21
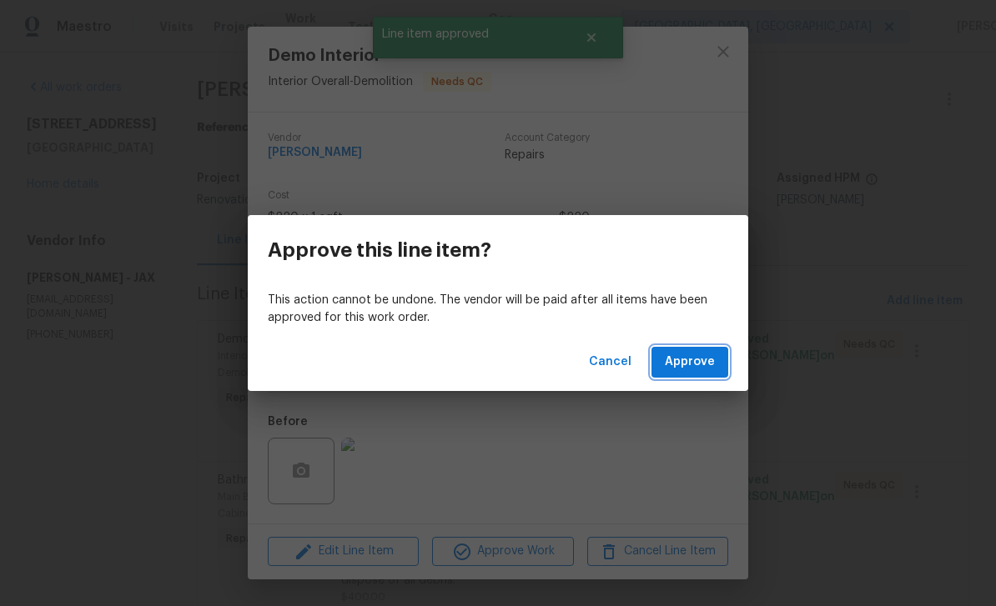
click at [697, 356] on span "Approve" at bounding box center [690, 362] width 50 height 21
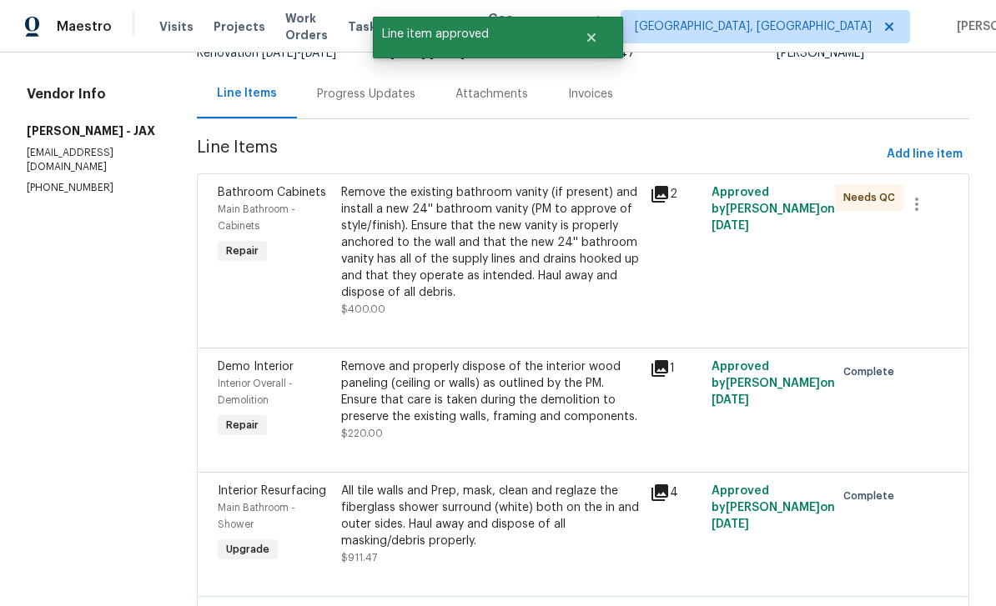
scroll to position [177, 0]
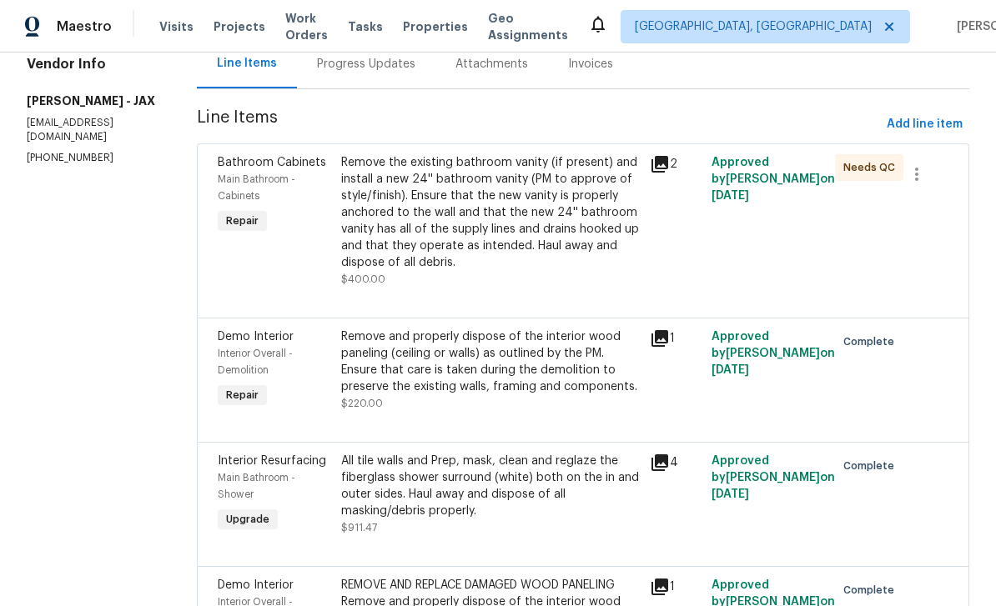
click at [295, 178] on span "Main Bathroom - Cabinets" at bounding box center [257, 187] width 78 height 27
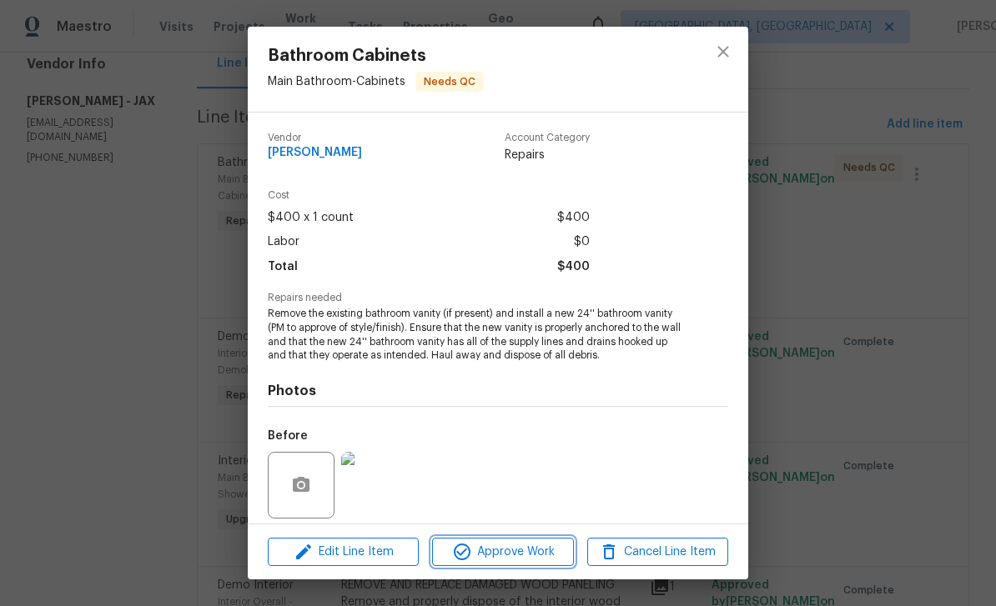
click at [525, 545] on span "Approve Work" at bounding box center [502, 552] width 131 height 21
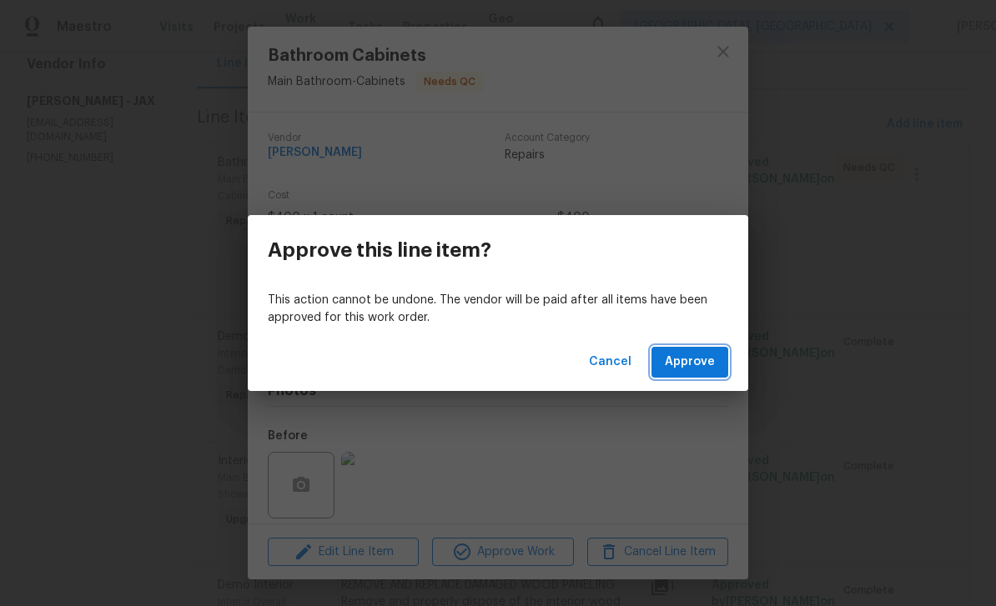
click at [705, 356] on span "Approve" at bounding box center [690, 362] width 50 height 21
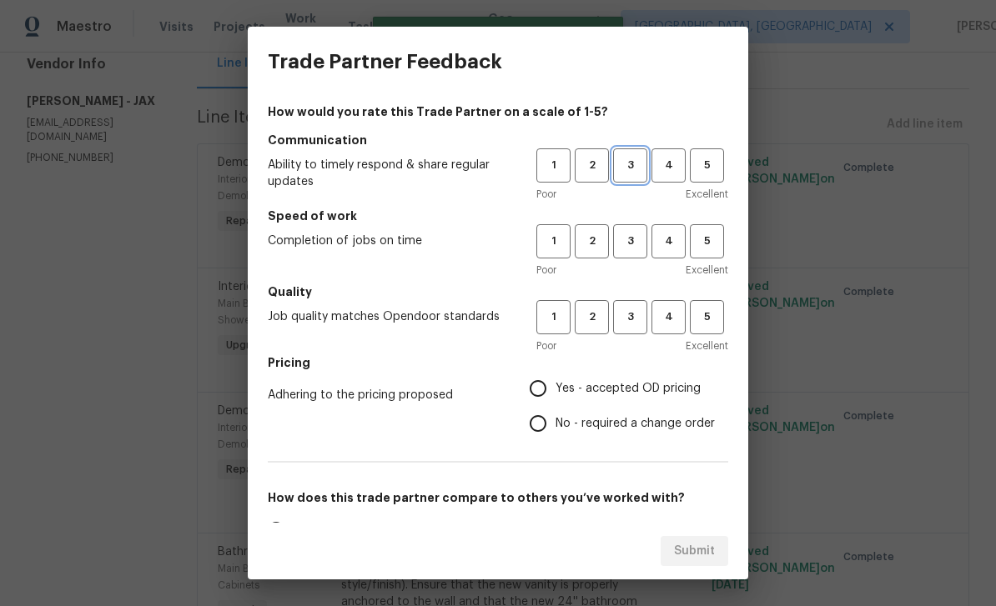
click at [631, 165] on span "3" at bounding box center [630, 165] width 31 height 19
click at [638, 248] on span "3" at bounding box center [630, 241] width 31 height 19
click at [640, 319] on span "3" at bounding box center [630, 317] width 31 height 19
click at [632, 389] on span "Yes - accepted OD pricing" at bounding box center [627, 389] width 145 height 18
click at [555, 389] on input "Yes - accepted OD pricing" at bounding box center [537, 388] width 35 height 35
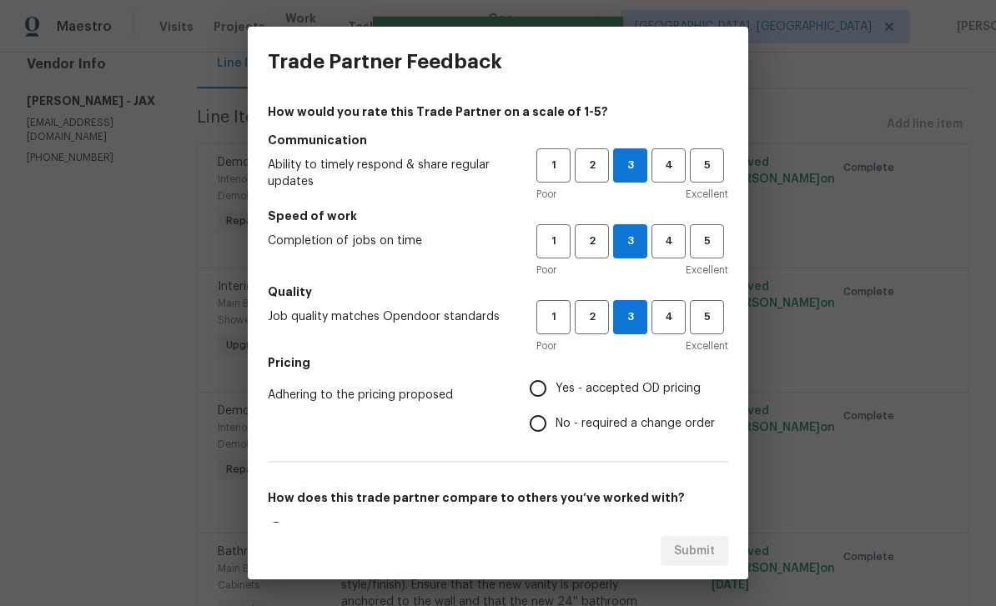
radio input "true"
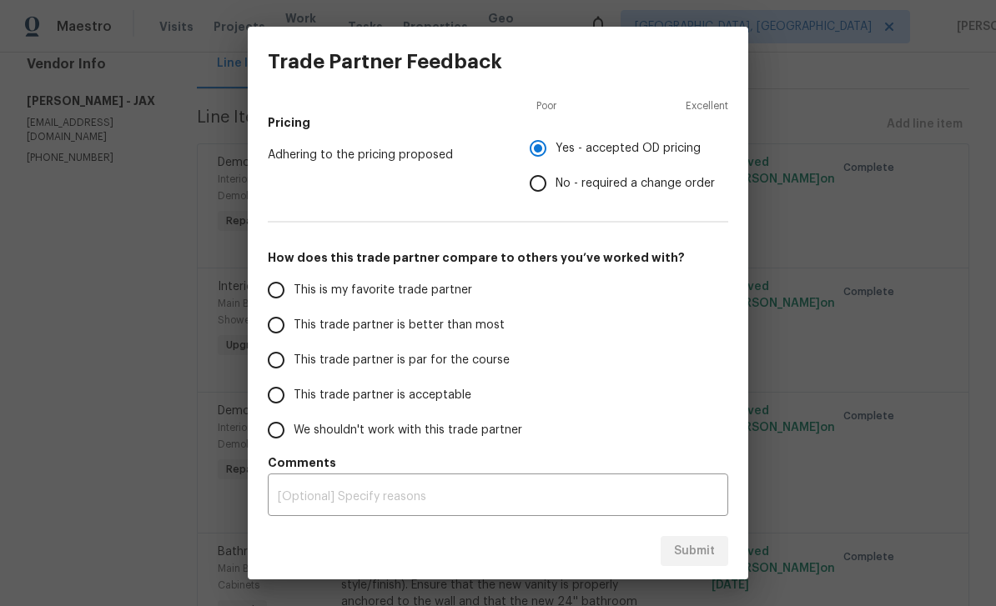
scroll to position [240, 0]
click at [415, 298] on span "This is my favorite trade partner" at bounding box center [383, 291] width 178 height 18
click at [294, 298] on input "This is my favorite trade partner" at bounding box center [276, 290] width 35 height 35
radio input "false"
click at [430, 327] on span "This trade partner is better than most" at bounding box center [399, 326] width 211 height 18
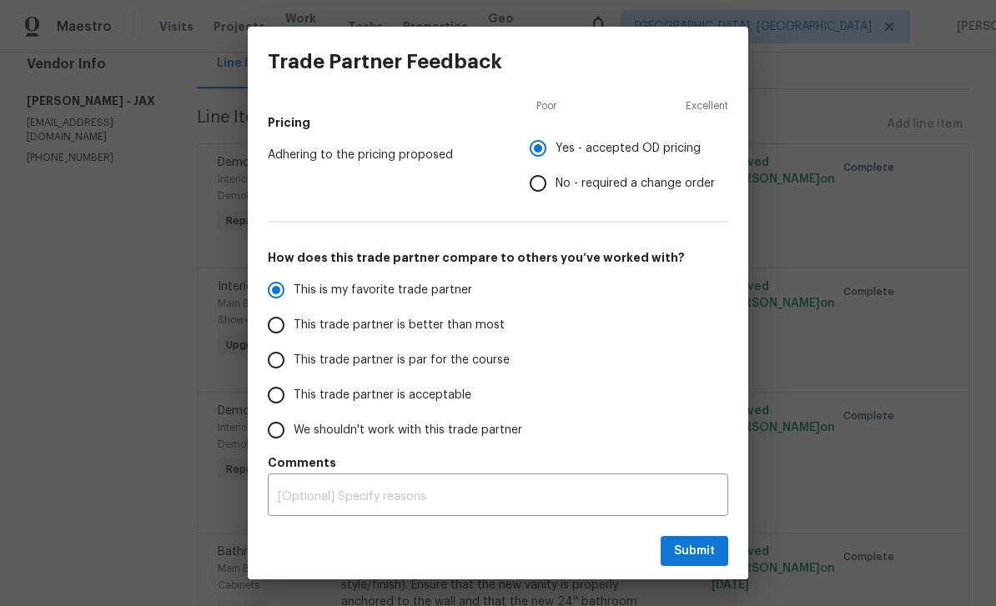
click at [294, 327] on input "This trade partner is better than most" at bounding box center [276, 325] width 35 height 35
click at [712, 560] on span "Submit" at bounding box center [694, 551] width 41 height 21
radio input "true"
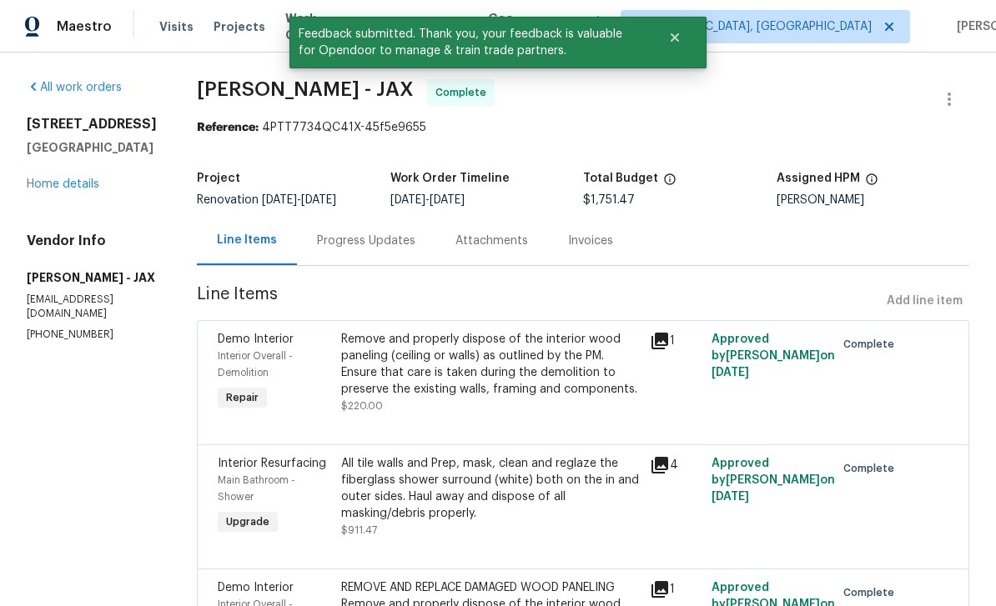
scroll to position [0, 0]
click at [75, 183] on link "Home details" at bounding box center [63, 184] width 73 height 12
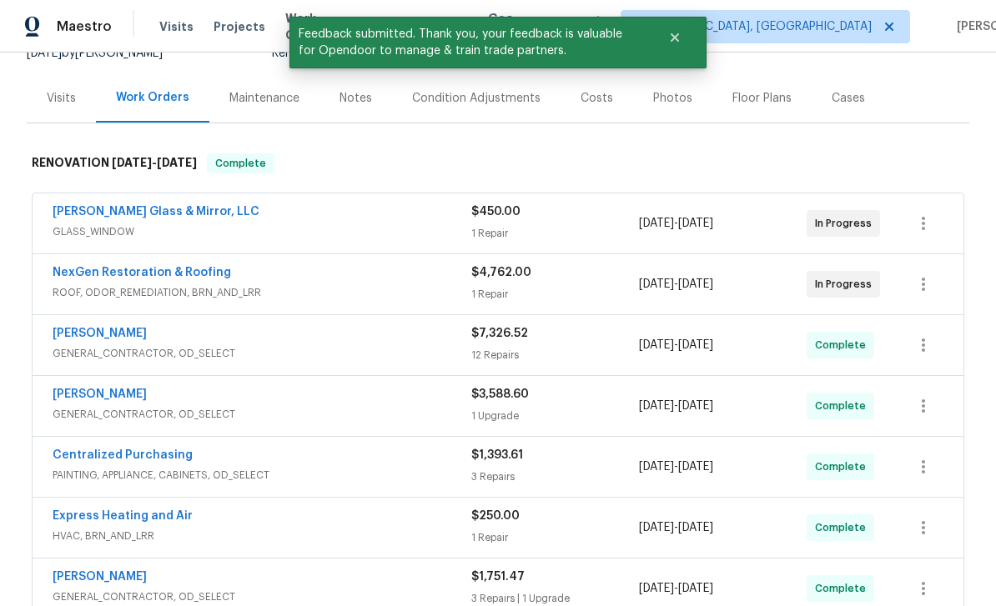
scroll to position [189, 0]
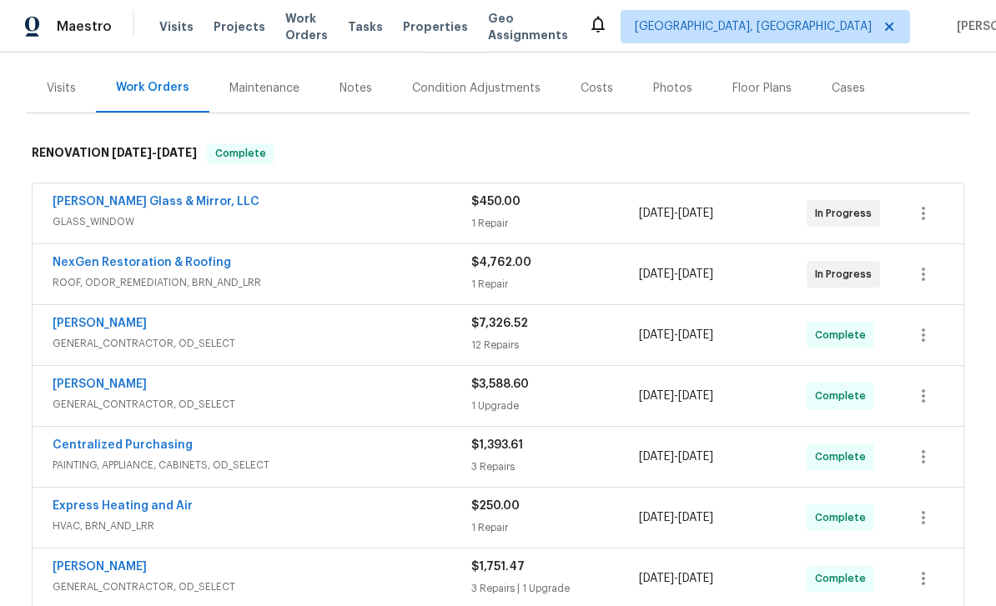
click at [103, 231] on div "[PERSON_NAME] Glass & Mirror, LLC GLASS_WINDOW" at bounding box center [262, 213] width 419 height 40
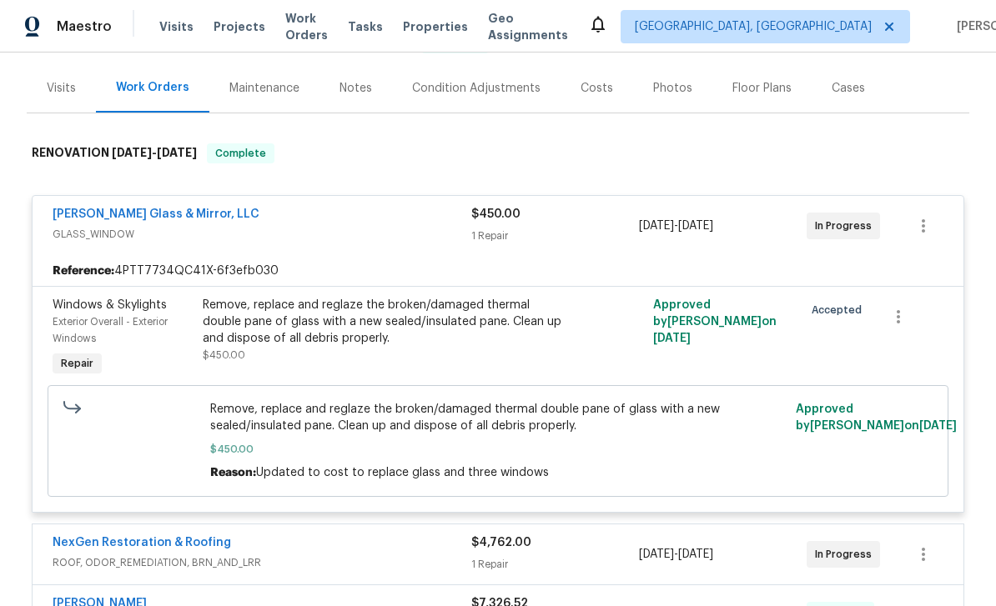
click at [93, 209] on link "[PERSON_NAME] Glass & Mirror, LLC" at bounding box center [156, 215] width 207 height 12
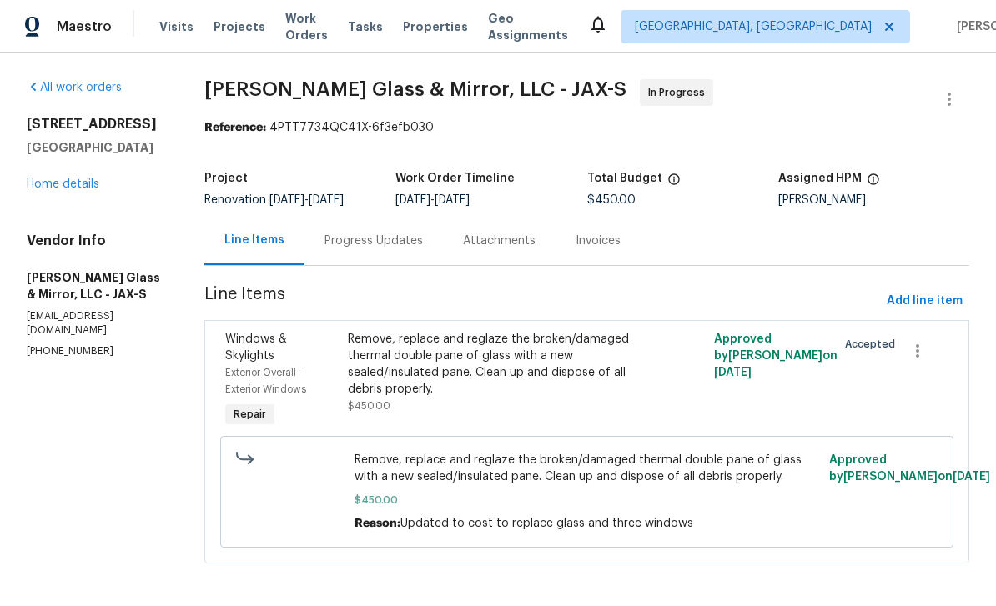
click at [382, 239] on div "Progress Updates" at bounding box center [373, 241] width 98 height 17
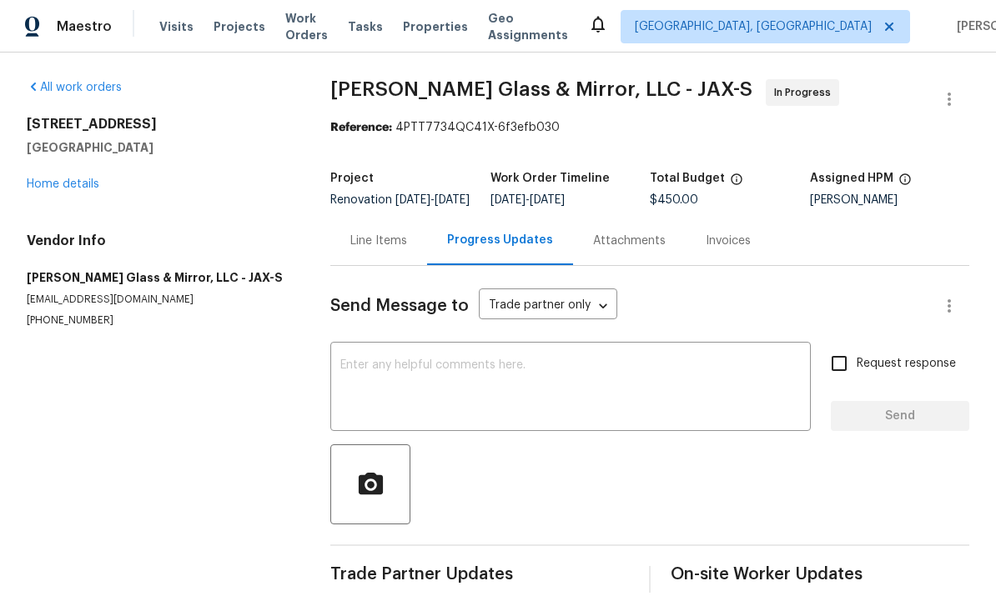
scroll to position [26, 0]
click at [45, 178] on link "Home details" at bounding box center [63, 184] width 73 height 12
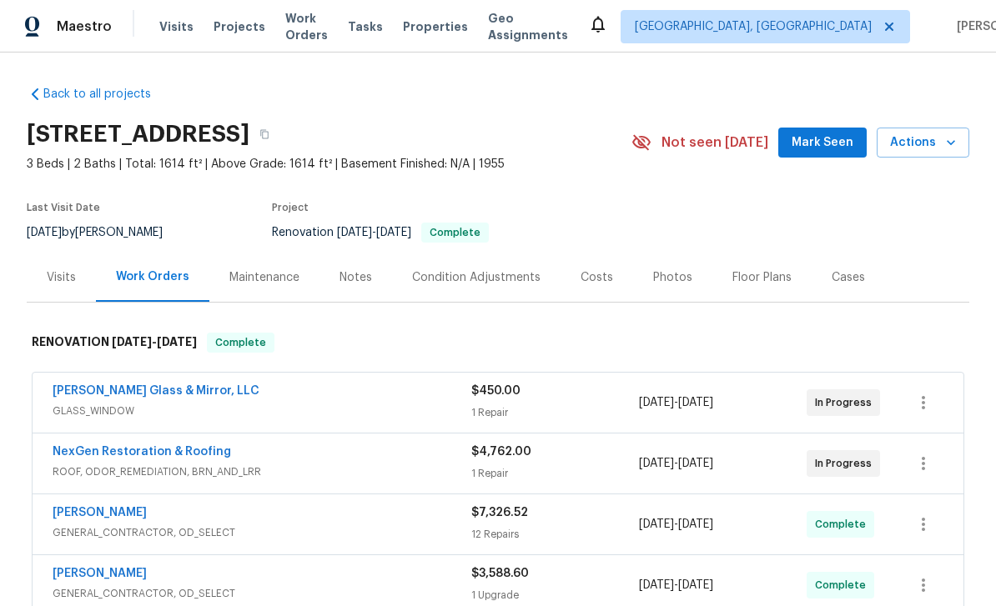
click at [93, 446] on link "NexGen Restoration & Roofing" at bounding box center [142, 452] width 178 height 12
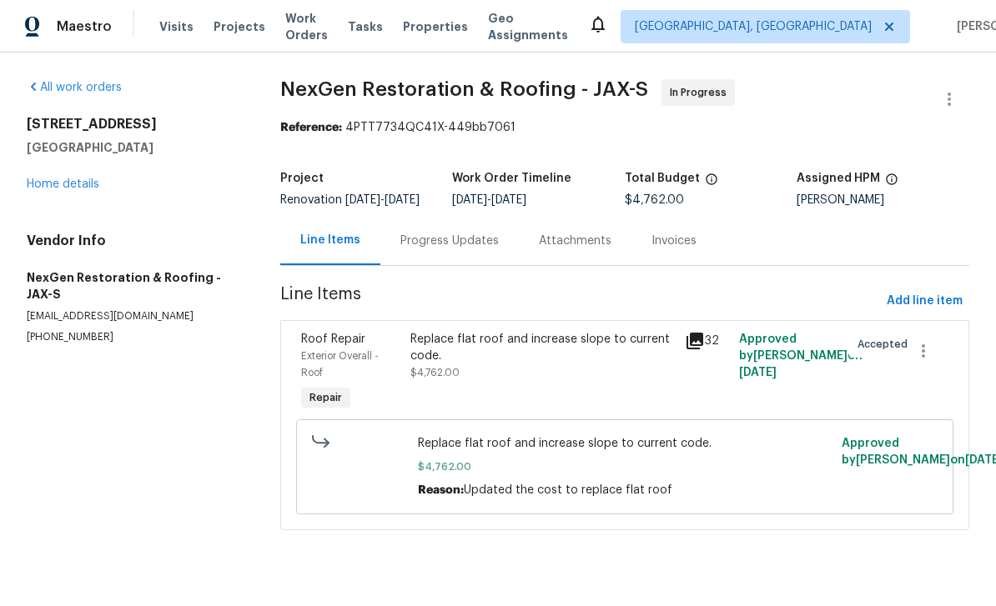
click at [46, 170] on div "[STREET_ADDRESS] Home details" at bounding box center [134, 154] width 214 height 77
click at [56, 178] on link "Home details" at bounding box center [63, 184] width 73 height 12
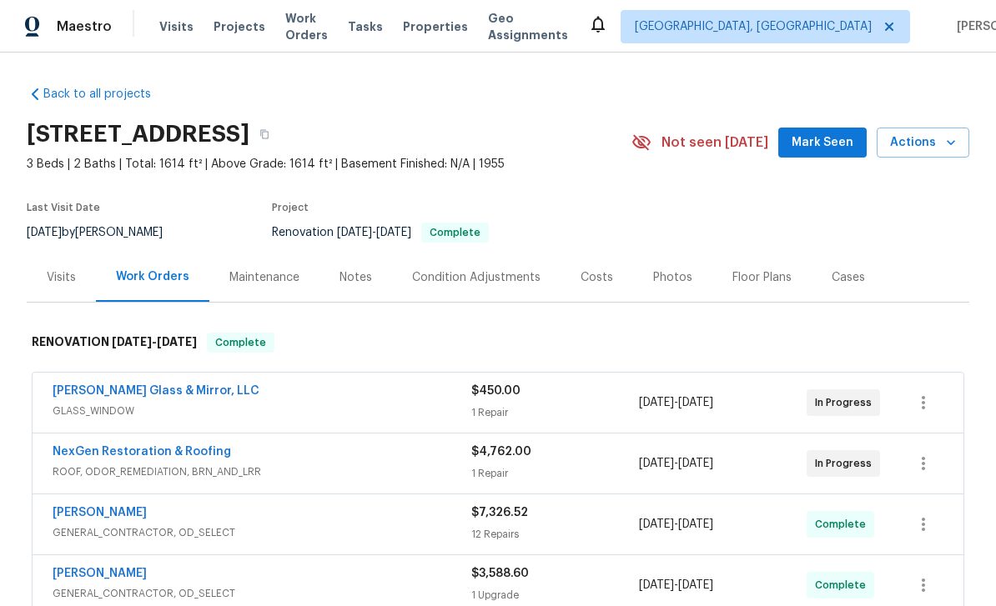
click at [829, 137] on span "Mark Seen" at bounding box center [822, 143] width 62 height 21
